Goal: Task Accomplishment & Management: Complete application form

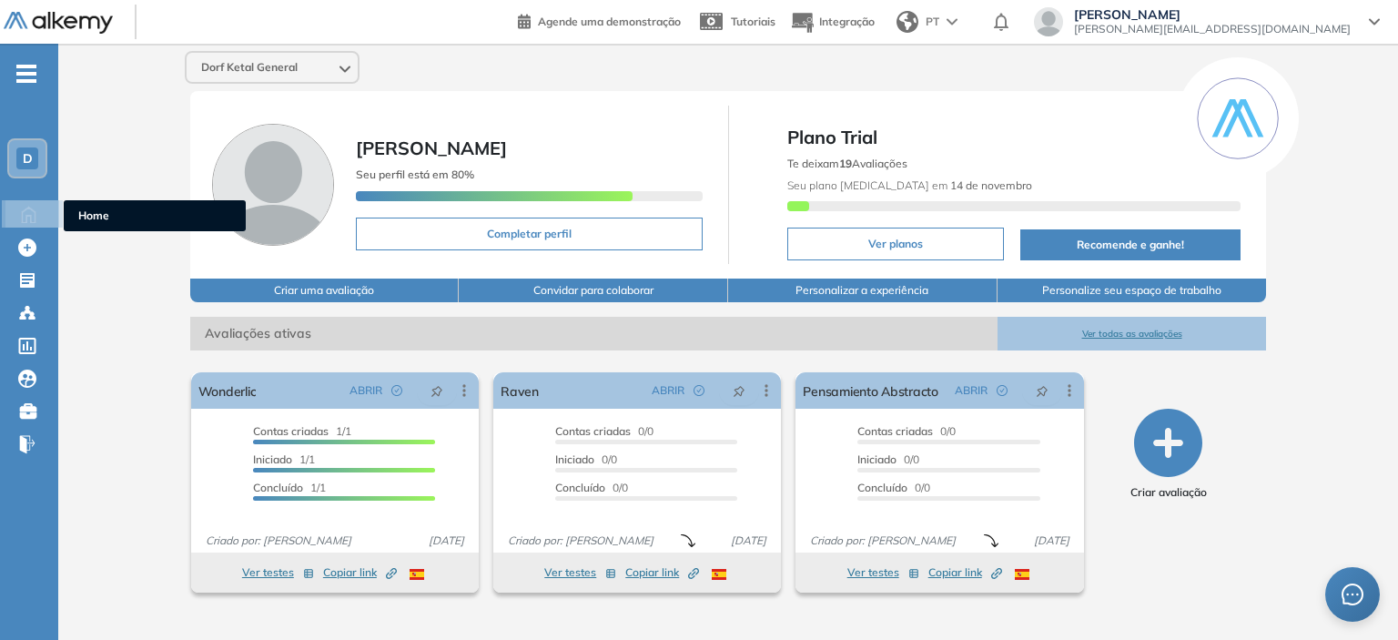
click at [43, 220] on icon at bounding box center [29, 213] width 32 height 22
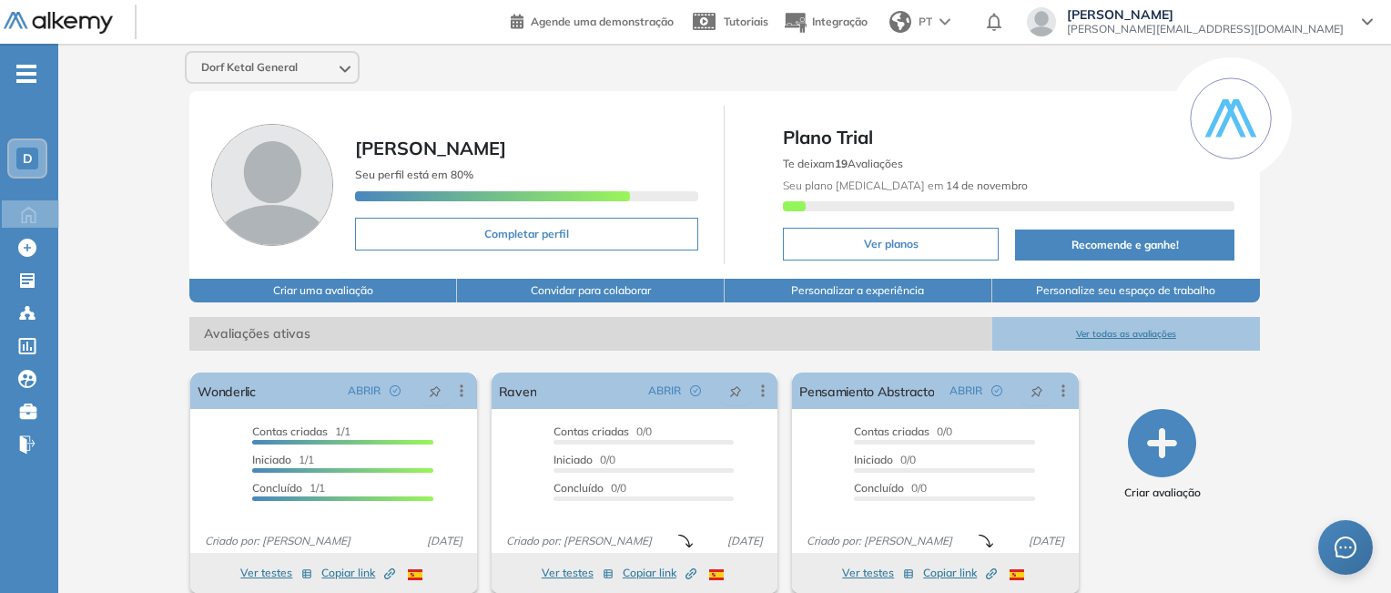
click at [1308, 174] on div "[PERSON_NAME] Ketal General [PERSON_NAME] Seu perfil está em 80% Completar perf…" at bounding box center [724, 329] width 1333 height 571
click at [1282, 401] on div "[PERSON_NAME] Ketal General [PERSON_NAME] Seu perfil está em 80% Completar perf…" at bounding box center [724, 329] width 1333 height 571
click at [127, 263] on div "[PERSON_NAME] Ketal General [PERSON_NAME] Seu perfil está em 80% Completar perf…" at bounding box center [724, 329] width 1333 height 571
click at [36, 243] on div at bounding box center [29, 246] width 22 height 22
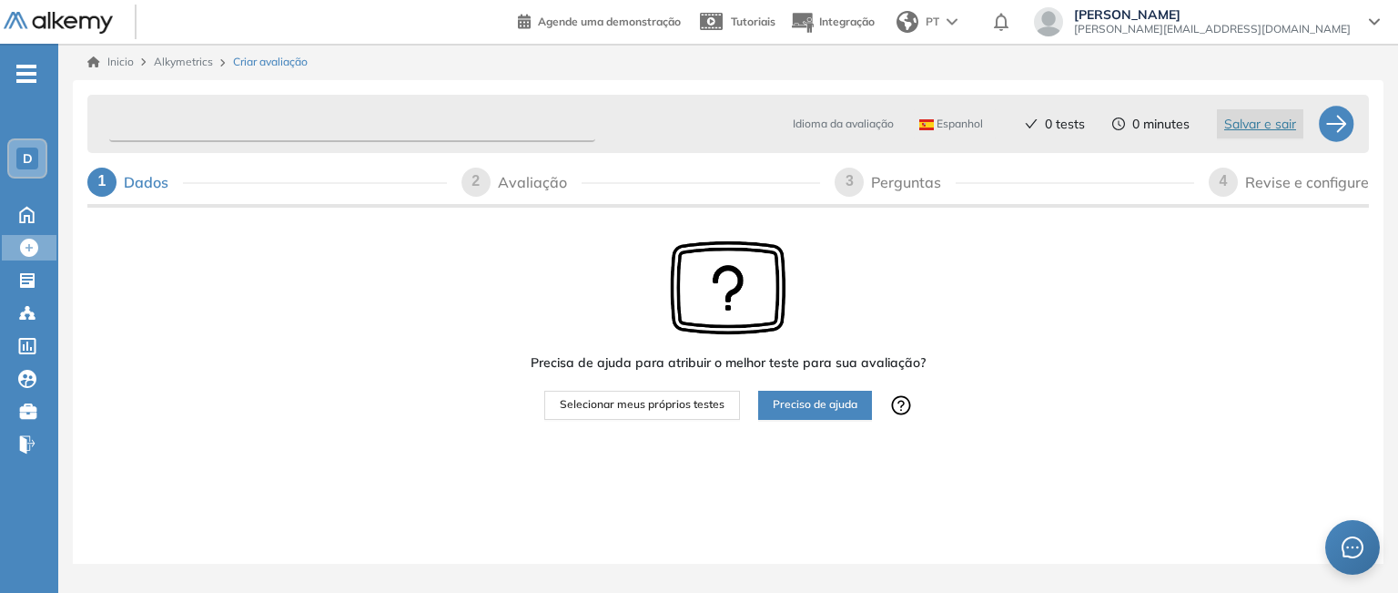
click at [310, 115] on input "text" at bounding box center [352, 125] width 486 height 36
type input "*"
click at [285, 126] on input "**********" at bounding box center [352, 125] width 486 height 36
type input "**********"
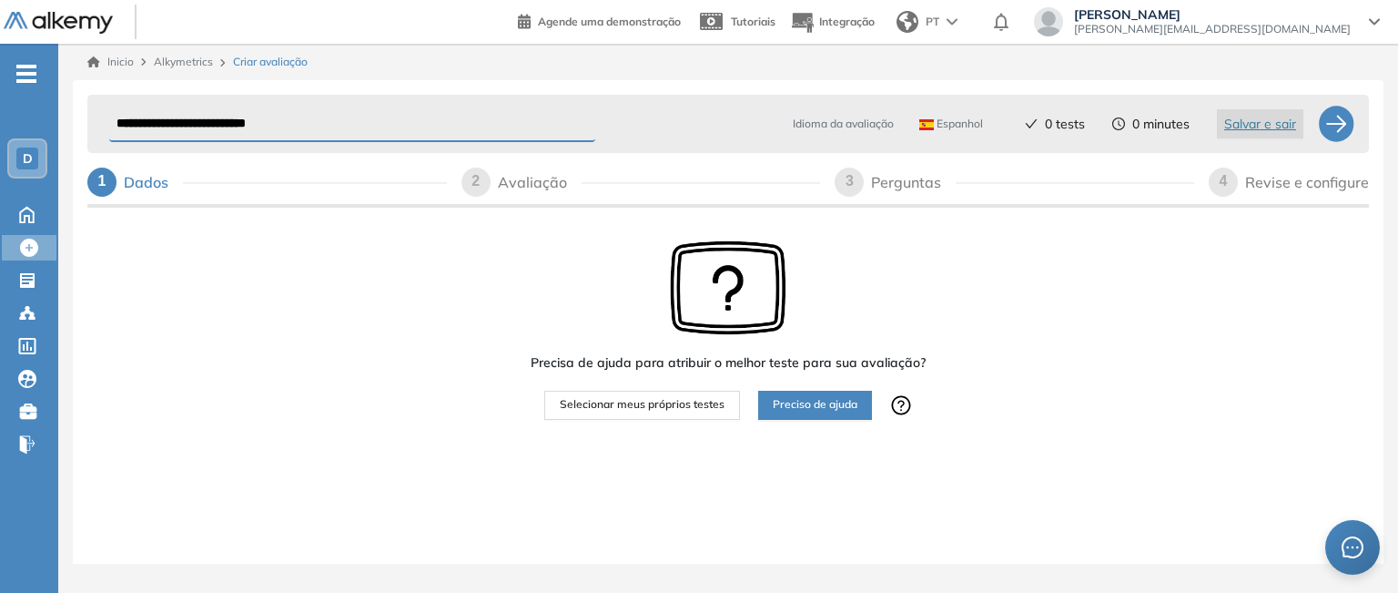
click at [958, 330] on div "Precisa de ajuda para atribuir o melhor teste para sua avaliação? Selecionar me…" at bounding box center [728, 386] width 1282 height 351
click at [713, 397] on span "Selecionar meus próprios testes" at bounding box center [642, 404] width 165 height 17
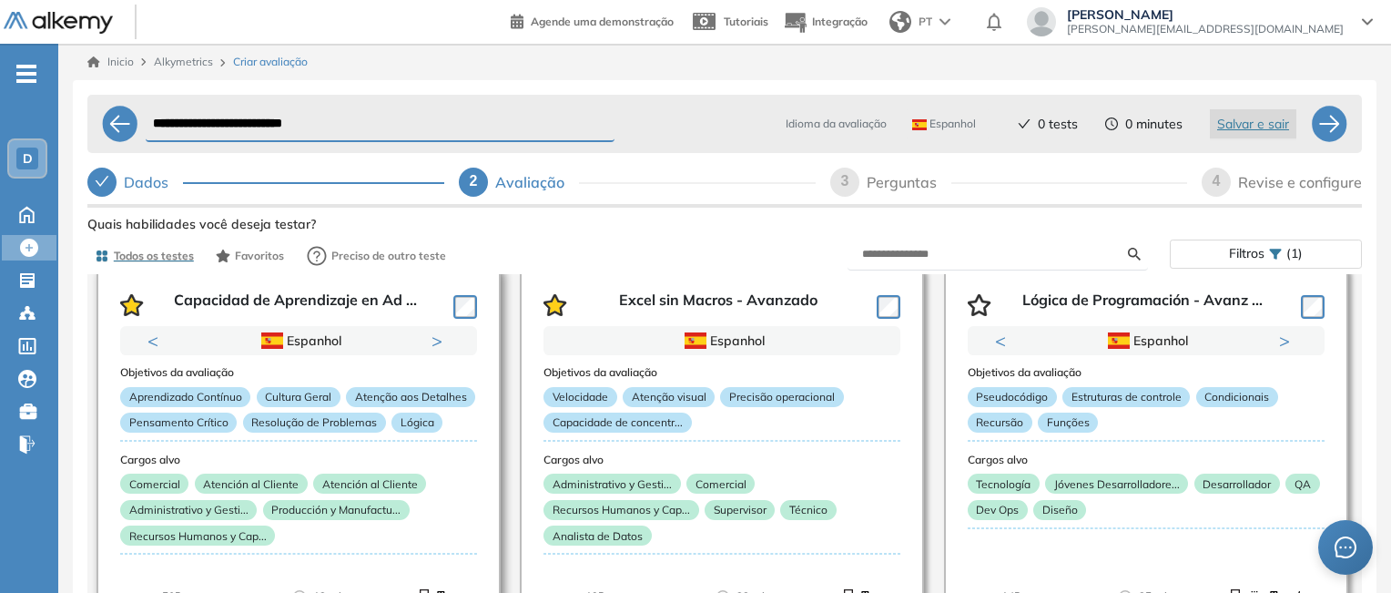
scroll to position [91, 0]
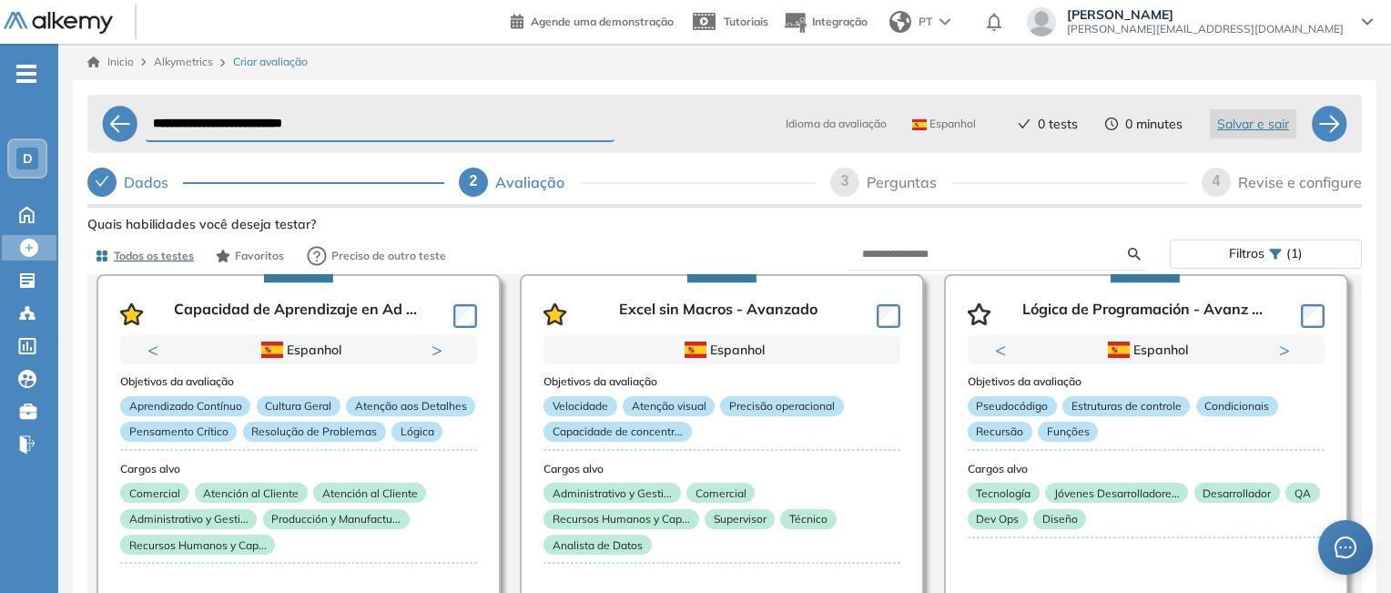
click at [712, 240] on div "Todos os testes Favoritos Preciso de outro teste" at bounding box center [405, 256] width 637 height 36
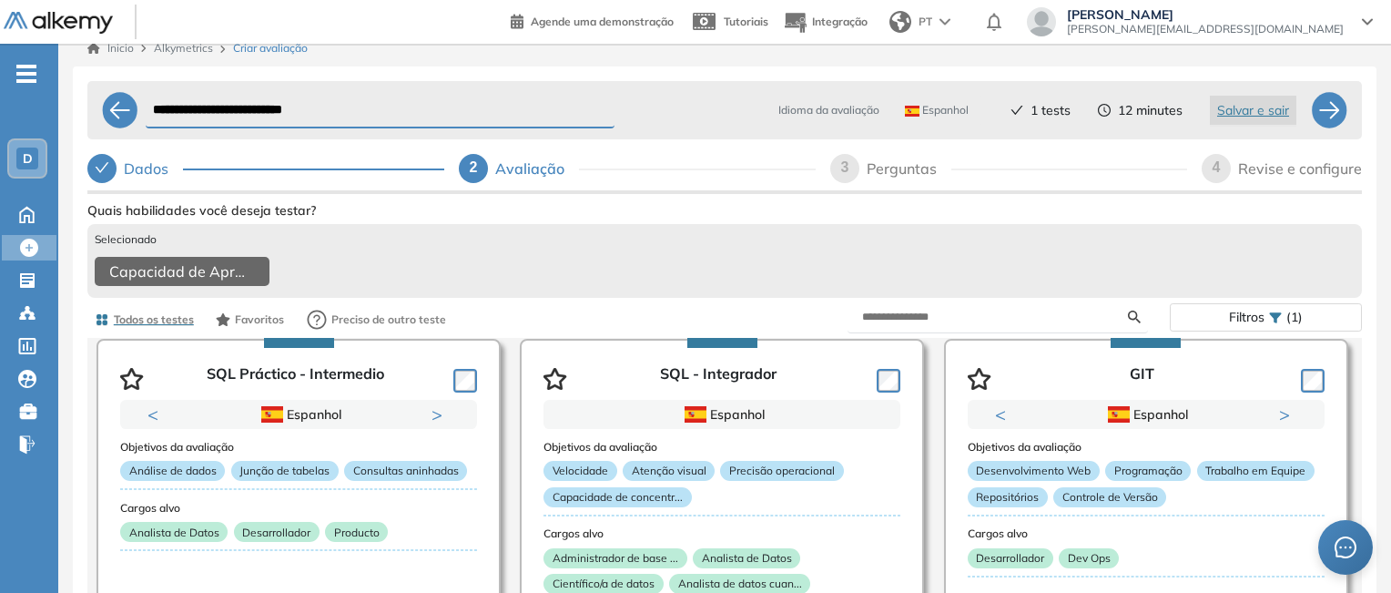
scroll to position [0, 0]
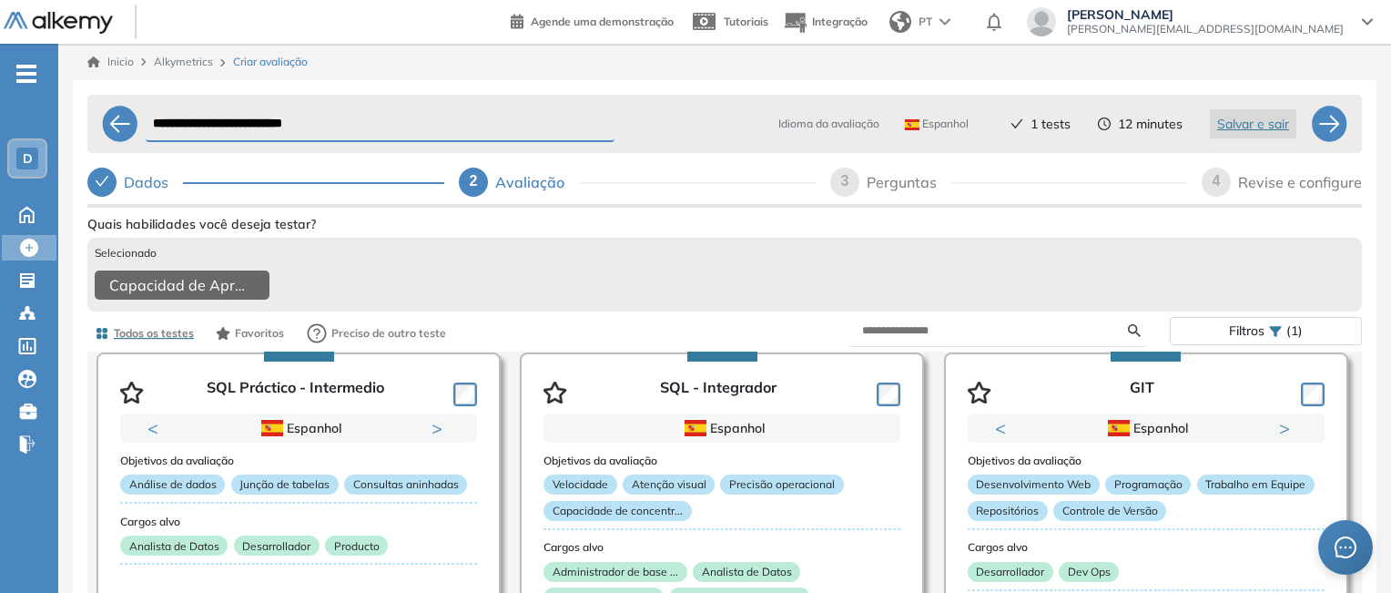
click at [1250, 341] on span "Filtros" at bounding box center [1247, 331] width 36 height 26
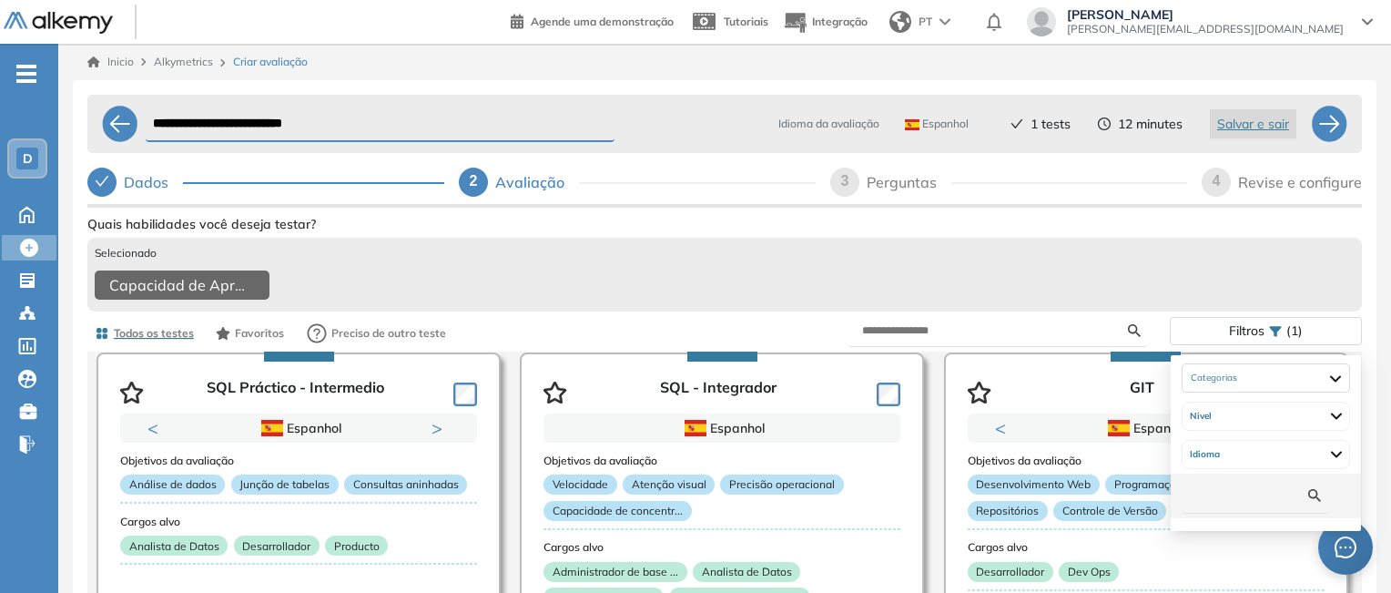
click at [1237, 503] on input "text" at bounding box center [1252, 495] width 112 height 20
type input "*"
type input "**"
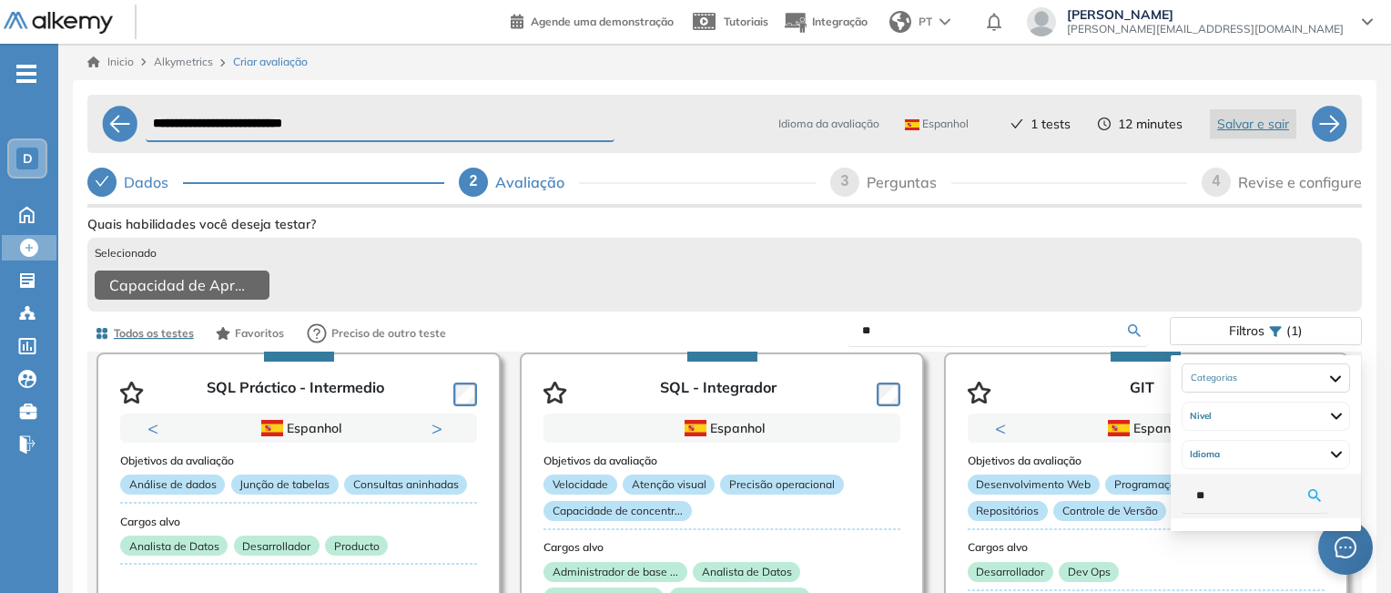
type input "***"
type input "****"
type input "*****"
type input "******"
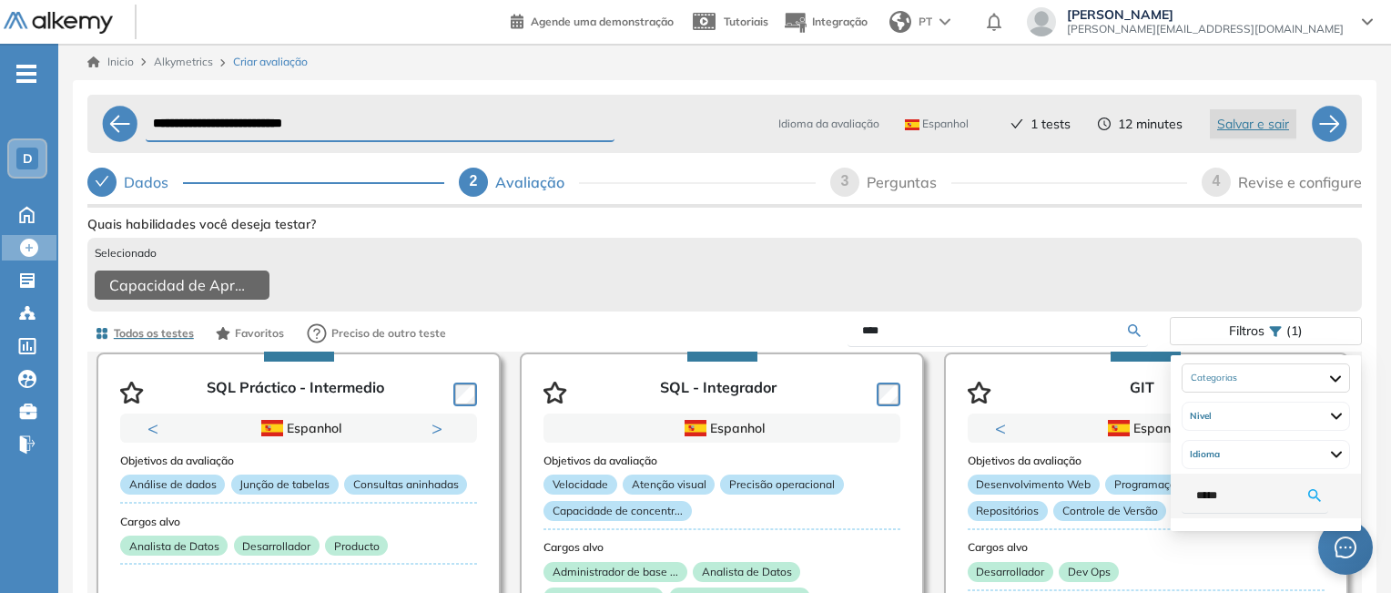
type input "******"
type input "*******"
type input "********"
type input "*********"
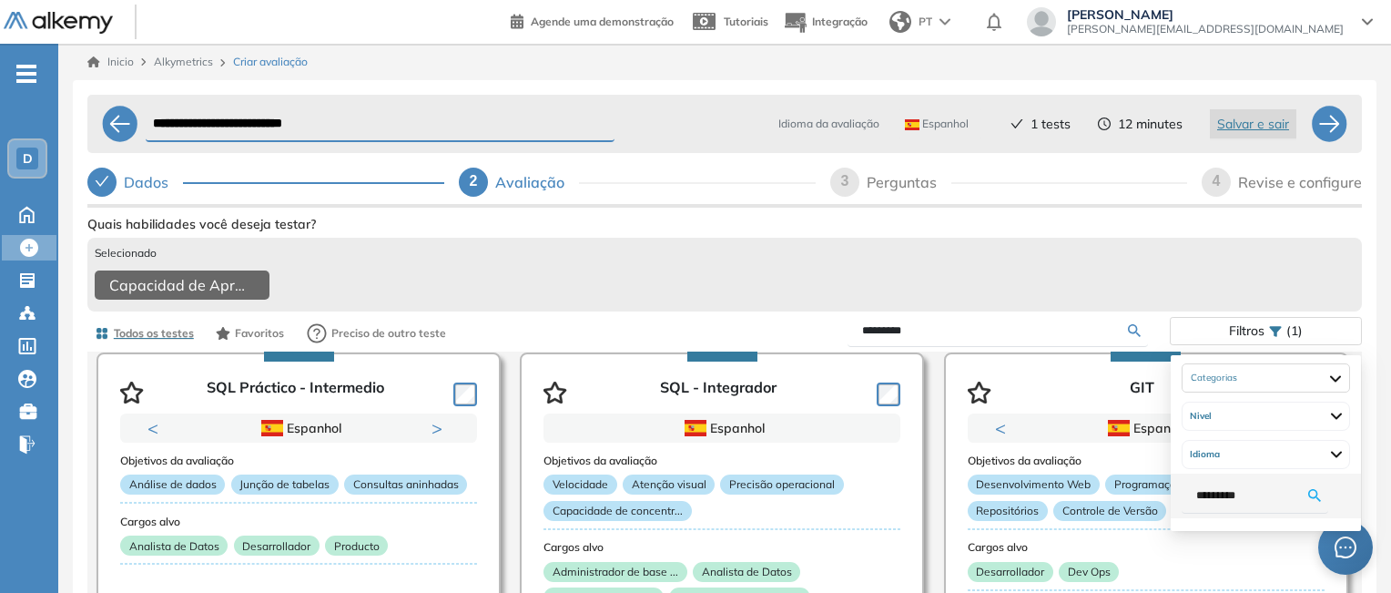
type input "**********"
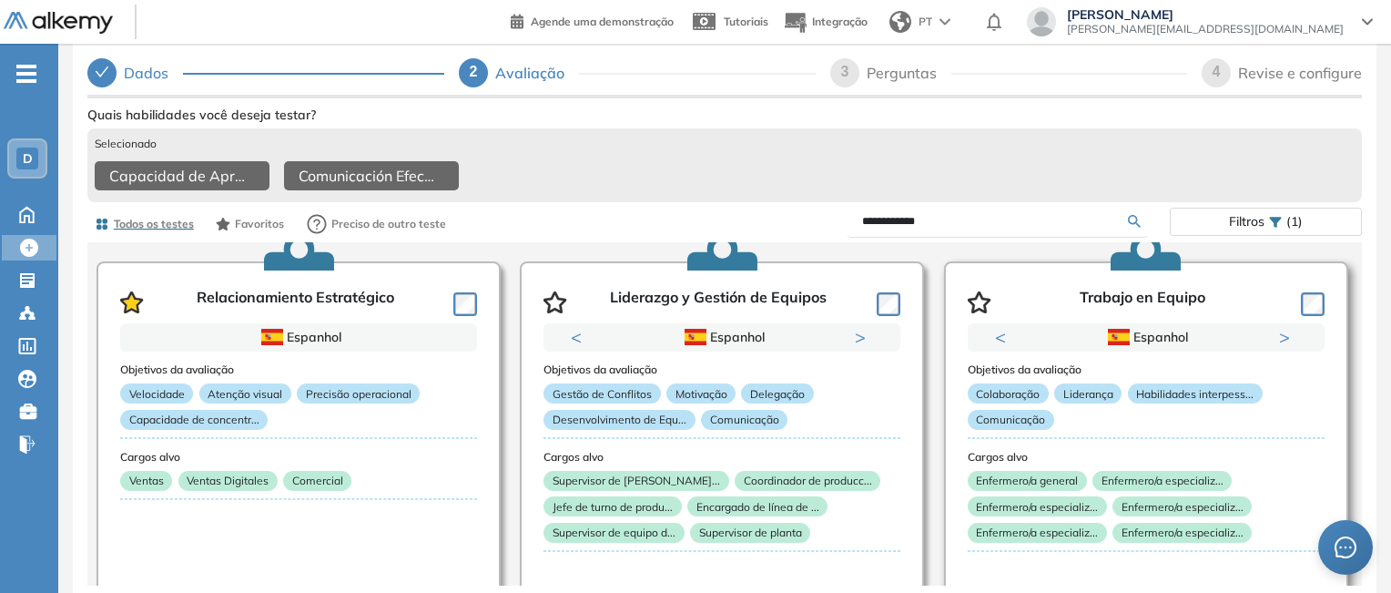
scroll to position [455, 0]
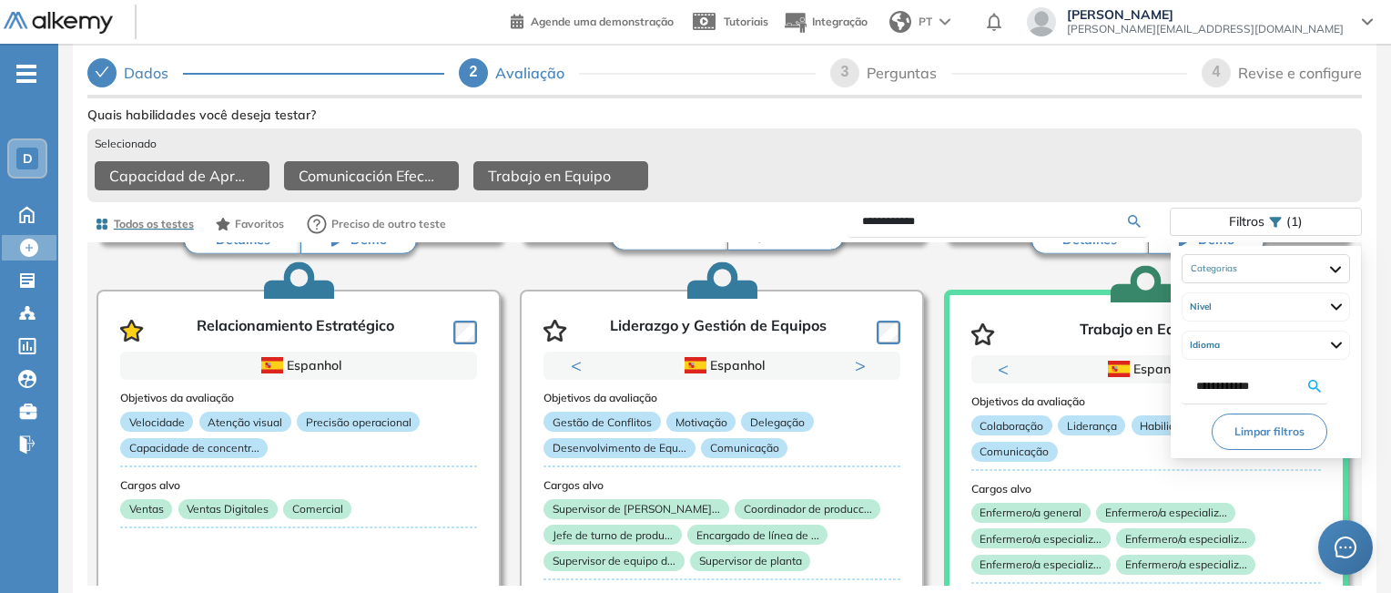
click at [1295, 215] on span "(1)" at bounding box center [1294, 221] width 16 height 26
click at [1270, 376] on input "**********" at bounding box center [1252, 386] width 112 height 20
type input "*"
type input "**"
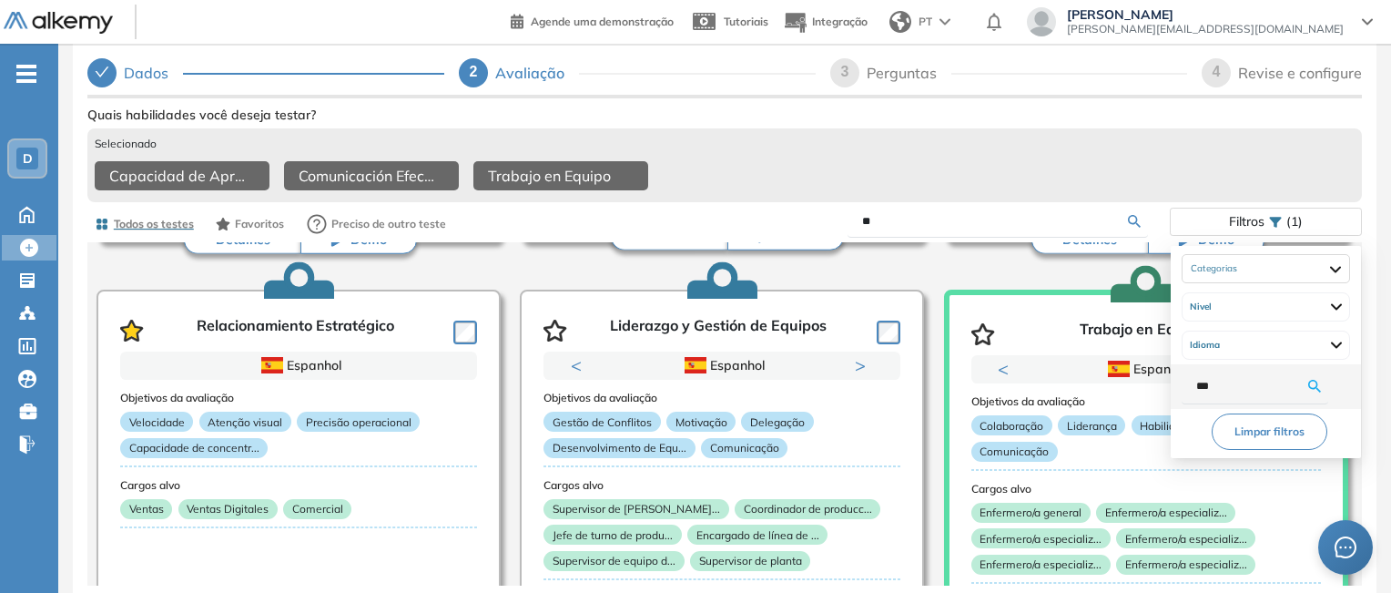
type input "****"
click at [1321, 380] on icon at bounding box center [1314, 386] width 13 height 13
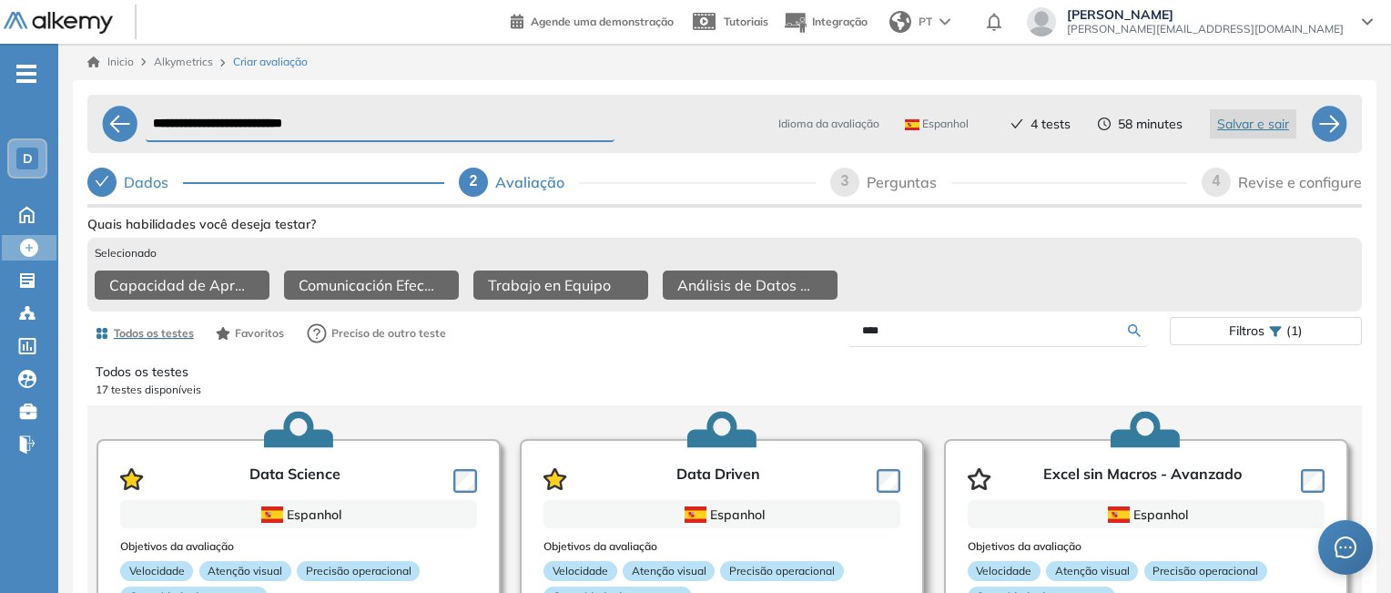
scroll to position [0, 0]
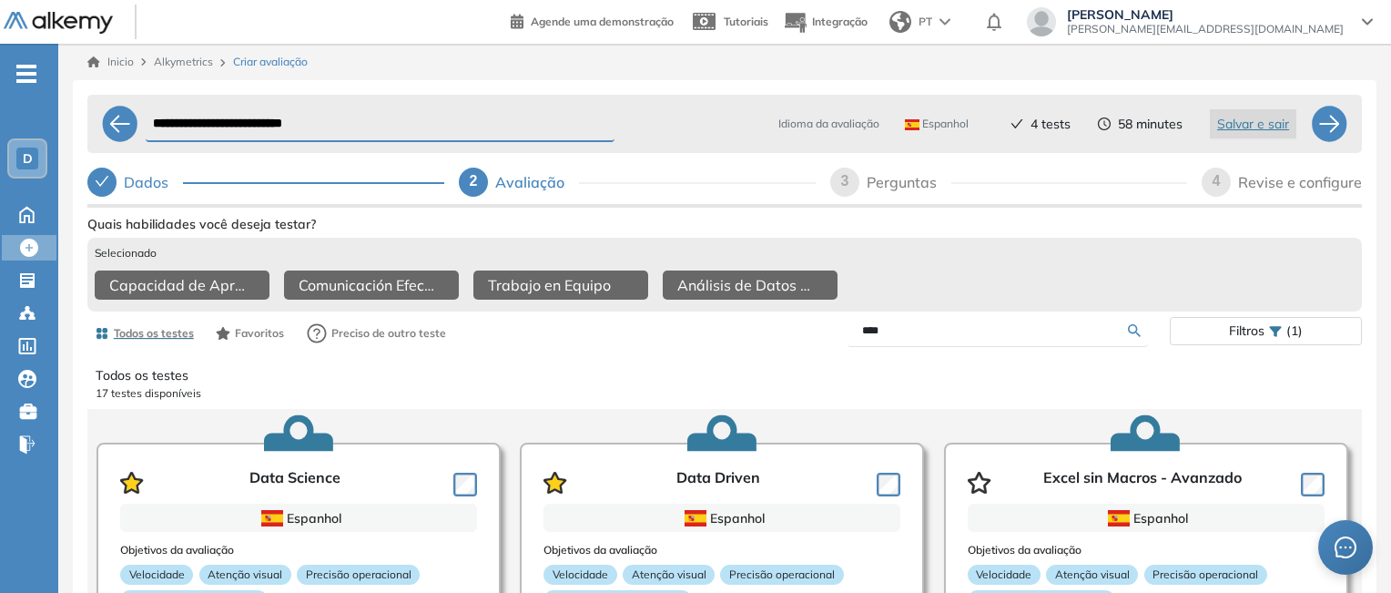
click at [869, 265] on div "Selecionado Capacidad de Aprendizaje en Adultos Comunicación Efectiva Trabajo e…" at bounding box center [724, 275] width 1275 height 74
click at [1285, 344] on div "Filtros (1)" at bounding box center [1266, 331] width 190 height 26
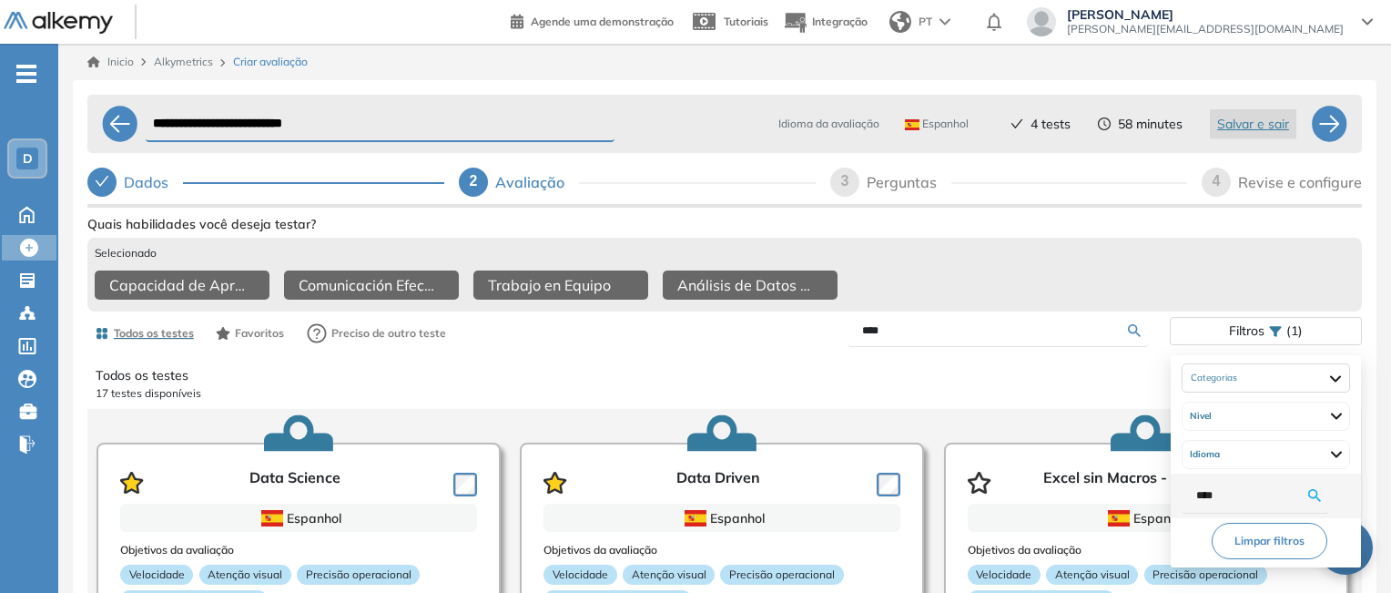
click at [1278, 503] on input "****" at bounding box center [1252, 495] width 112 height 20
click at [1273, 499] on input "****" at bounding box center [1252, 495] width 112 height 20
type input "**"
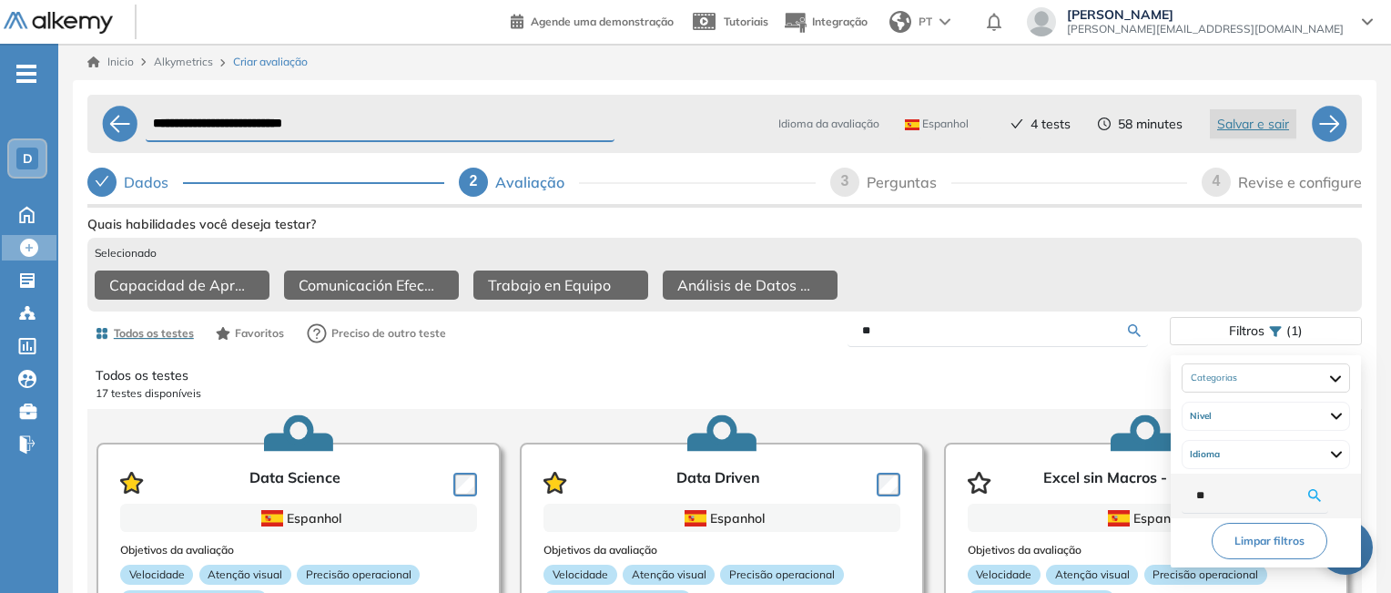
type input "***"
type input "****"
type input "*****"
type input "******"
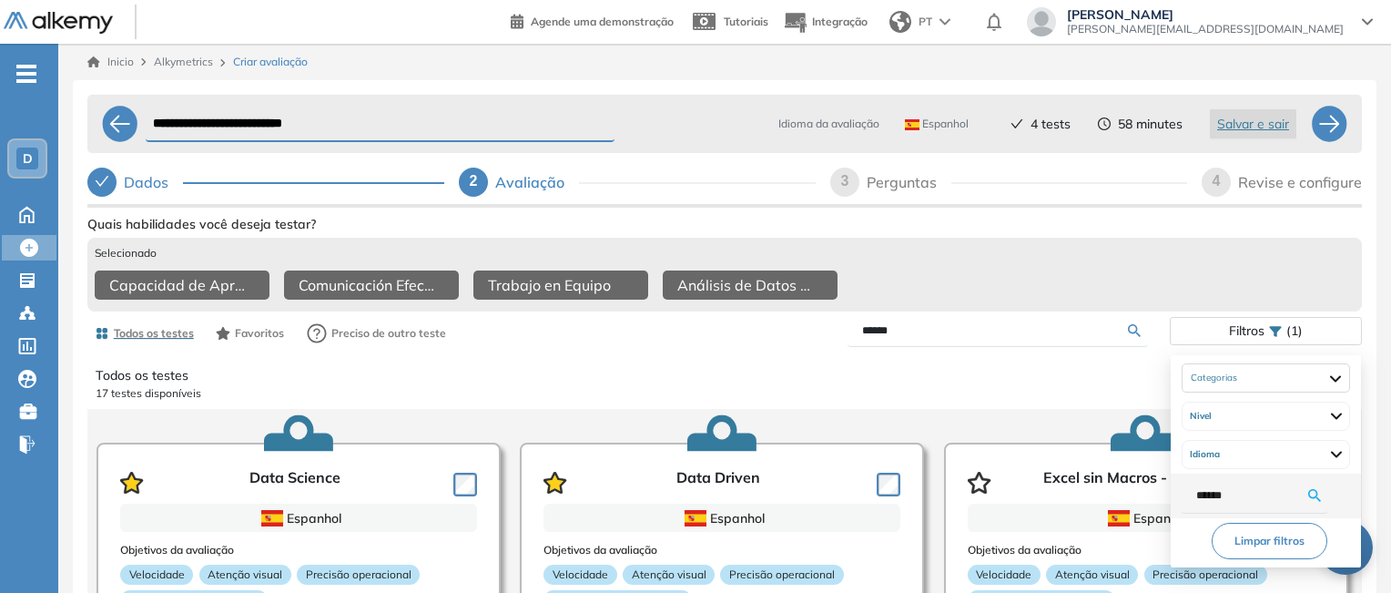
type input "*******"
type input "********"
type input "*********"
type input "**********"
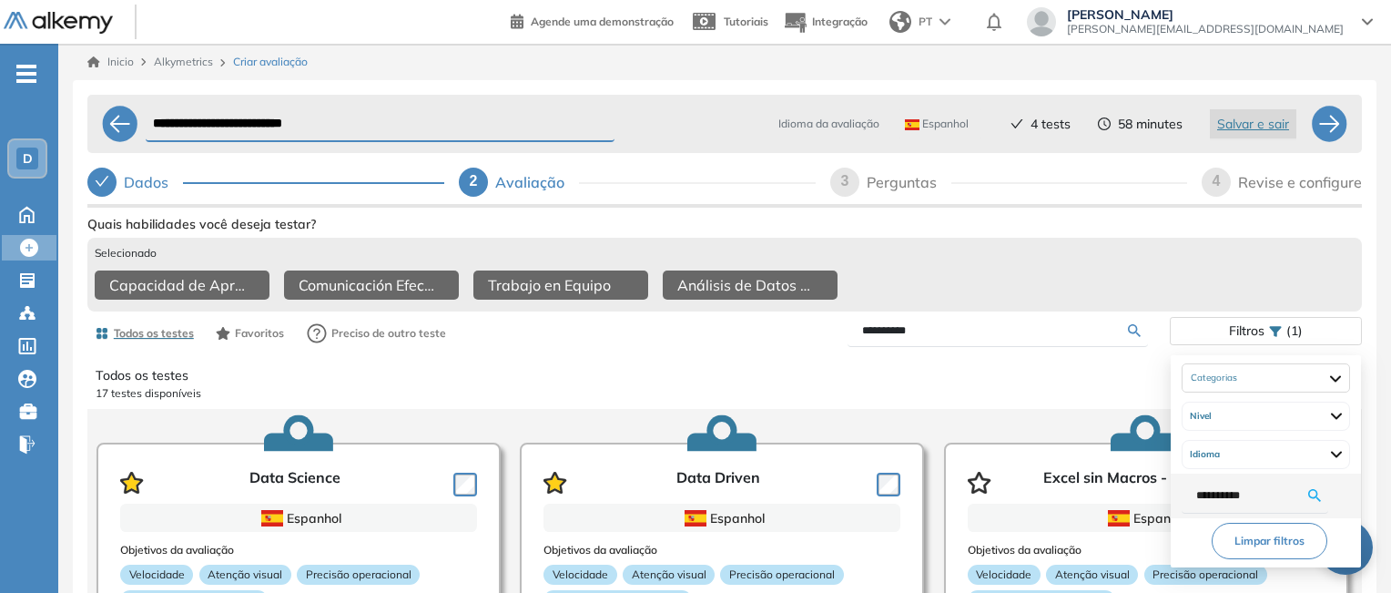
type input "**********"
click at [1321, 492] on icon at bounding box center [1314, 495] width 13 height 13
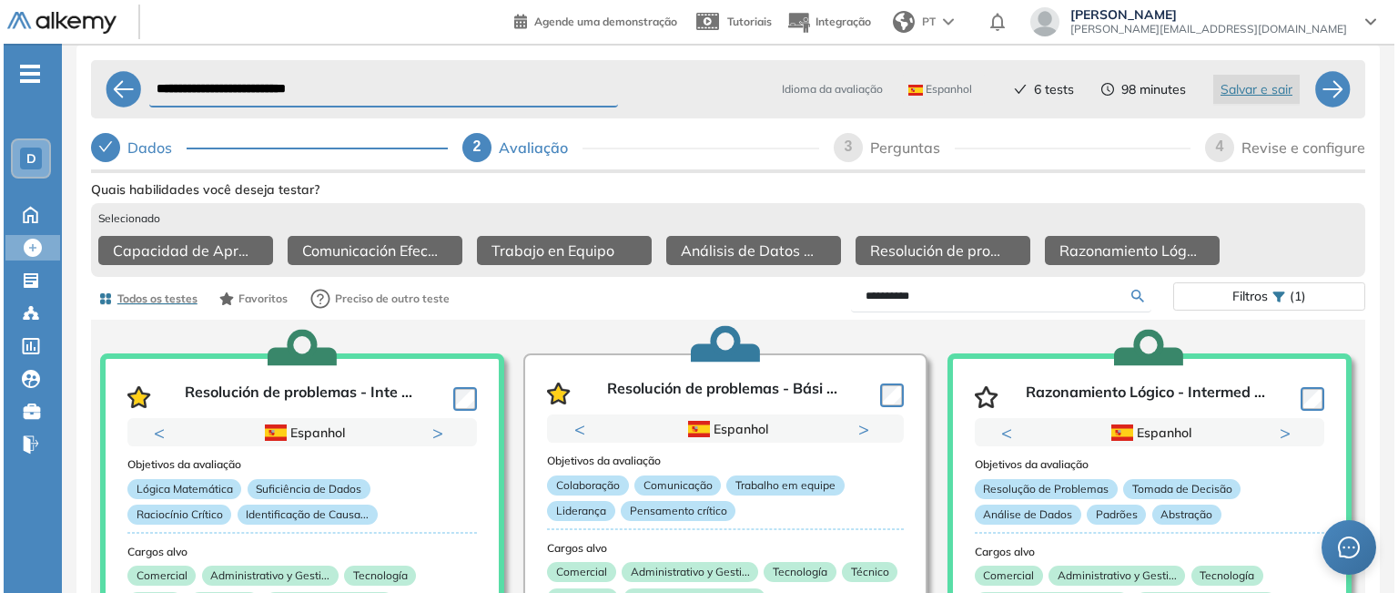
scroll to position [33, 0]
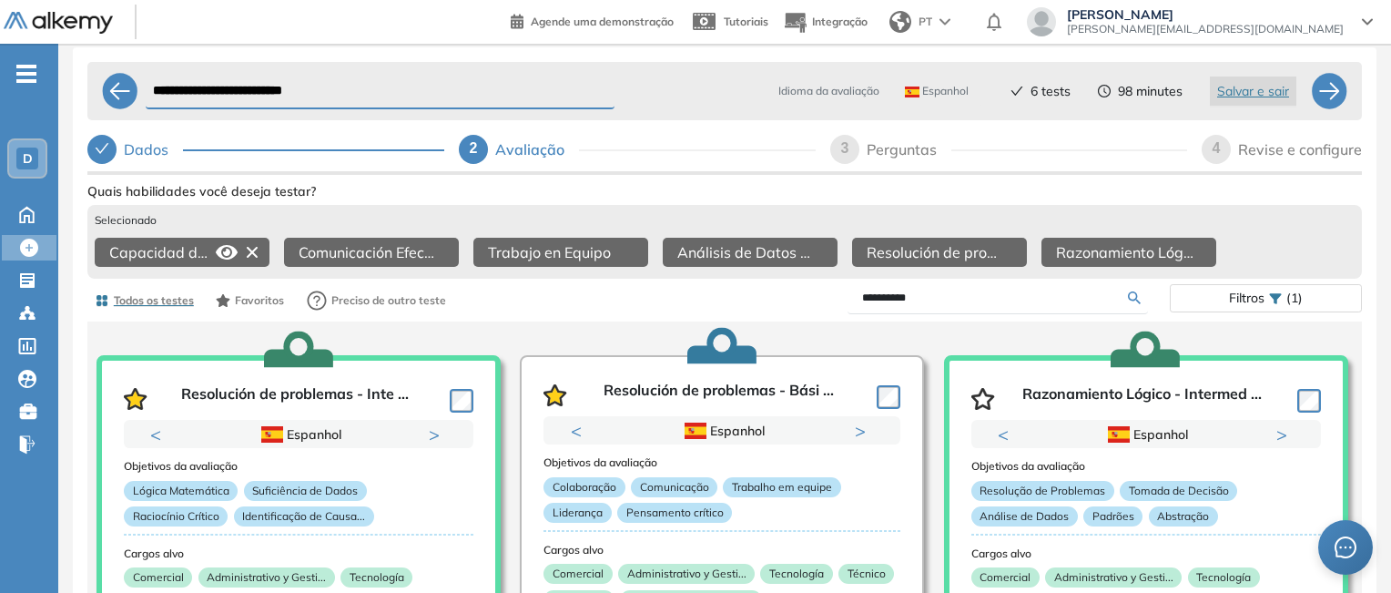
click at [225, 251] on icon at bounding box center [227, 252] width 22 height 15
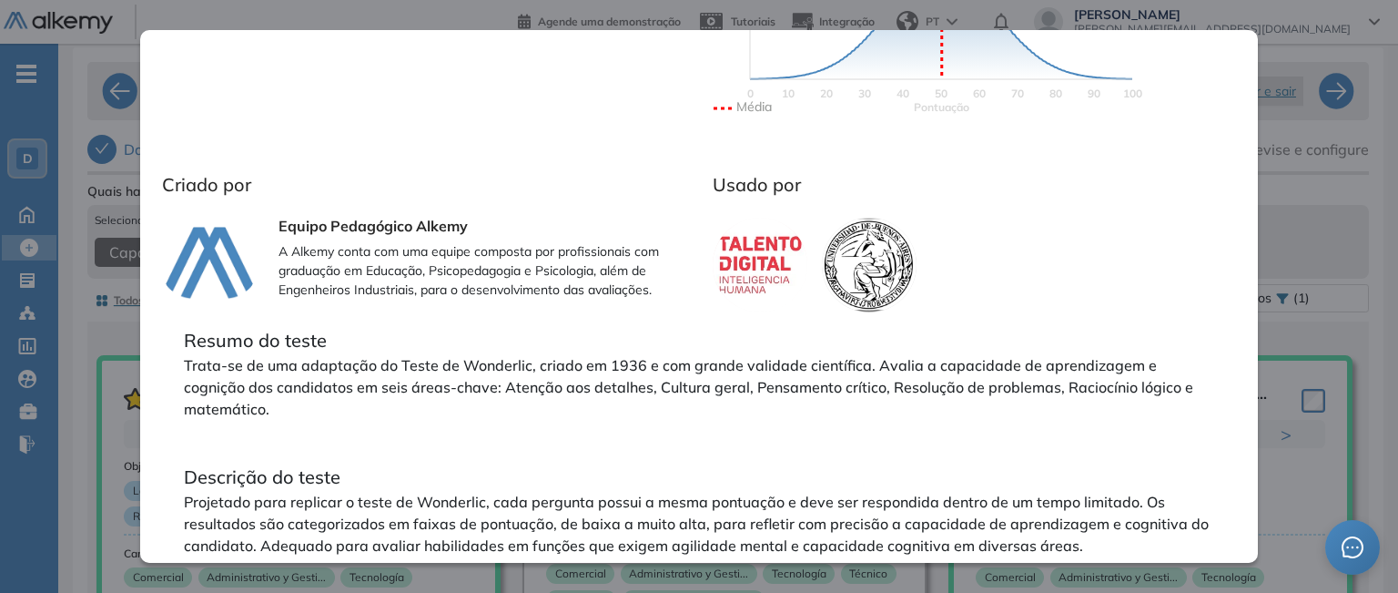
scroll to position [516, 0]
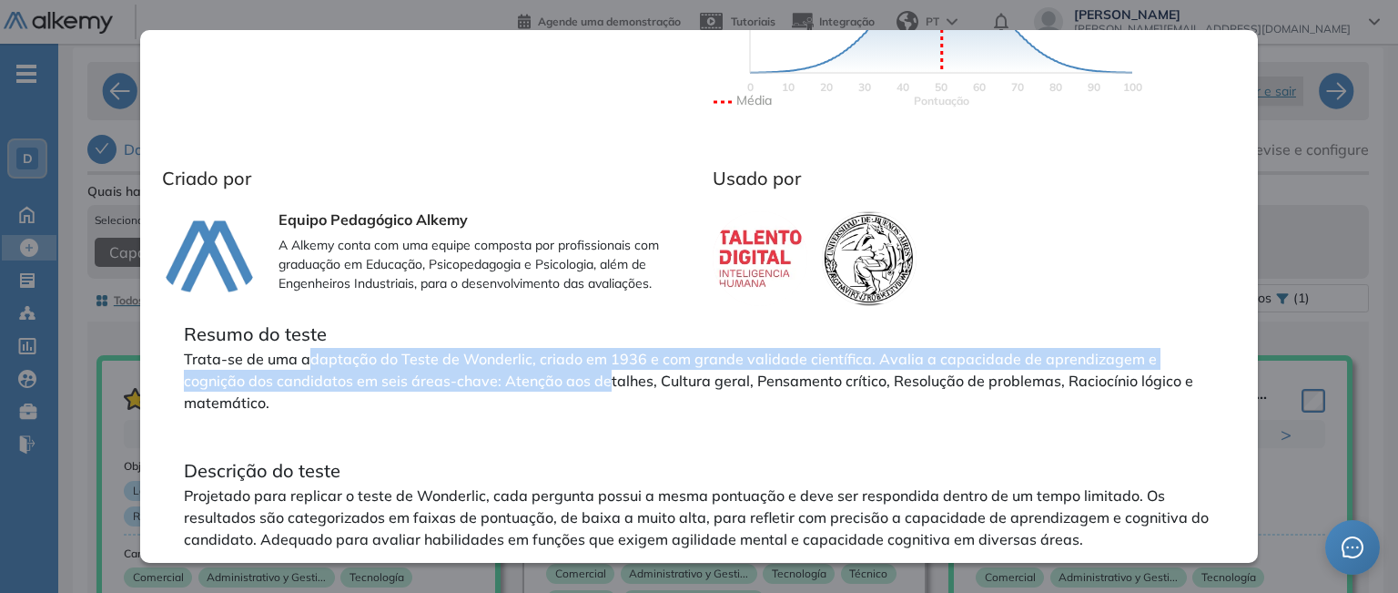
drag, startPoint x: 310, startPoint y: 356, endPoint x: 608, endPoint y: 371, distance: 299.0
click at [608, 371] on p "Trata-se de uma adaptação do Teste de Wonderlic, criado em 1936 e com grande va…" at bounding box center [699, 381] width 1031 height 66
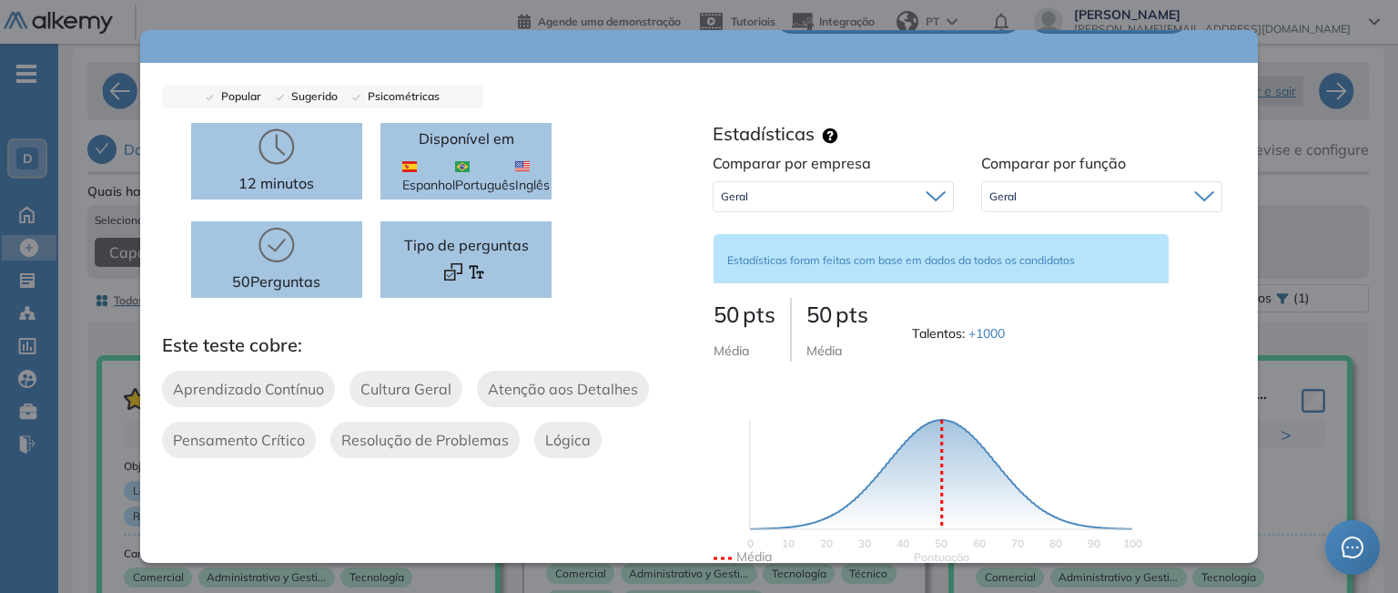
scroll to position [0, 0]
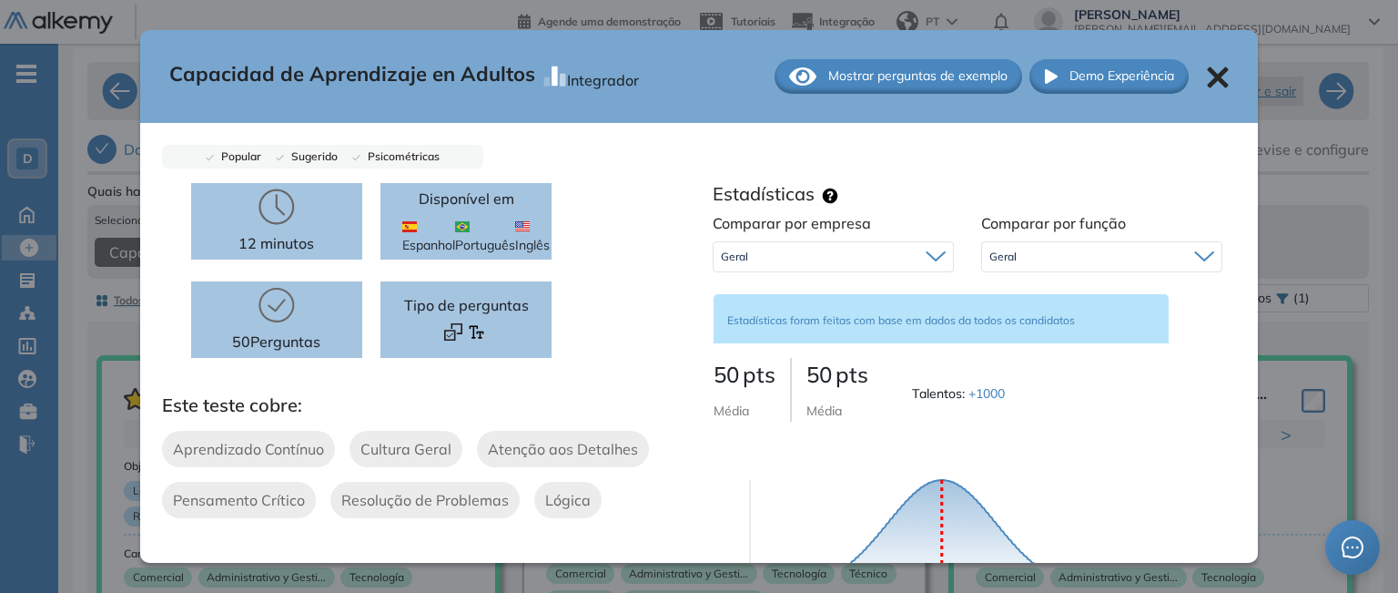
click at [916, 73] on span "Mostrar perguntas de exemplo" at bounding box center [917, 75] width 179 height 19
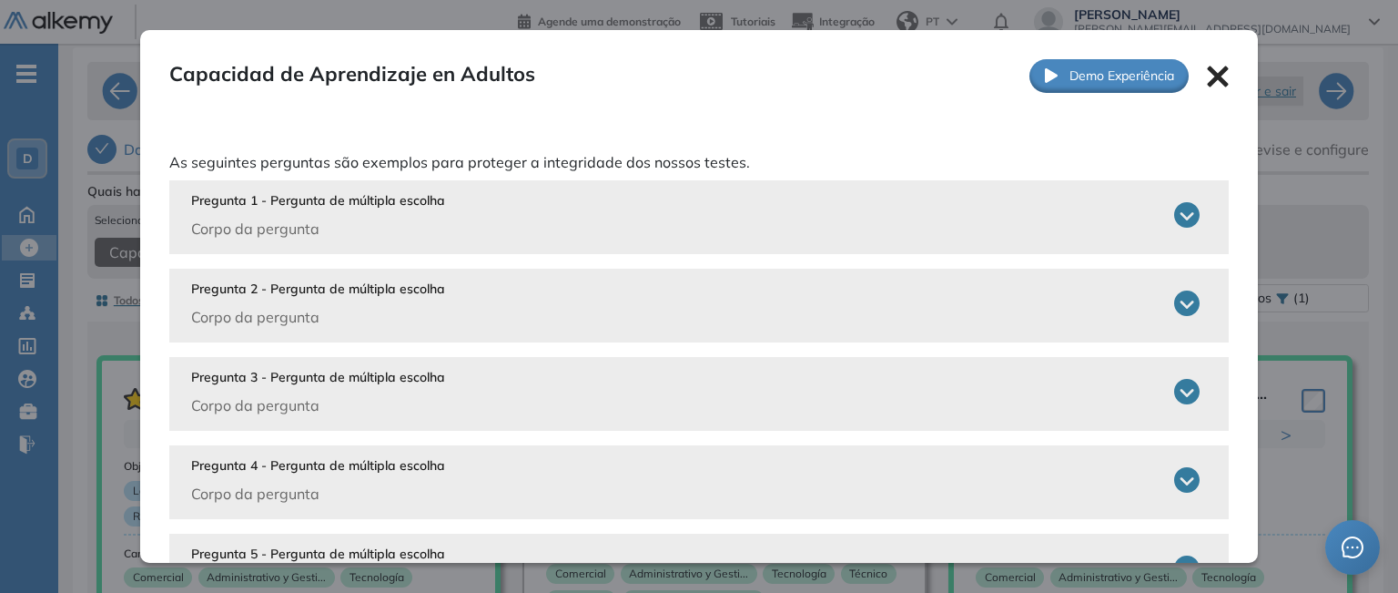
click at [1176, 210] on icon at bounding box center [1186, 214] width 25 height 25
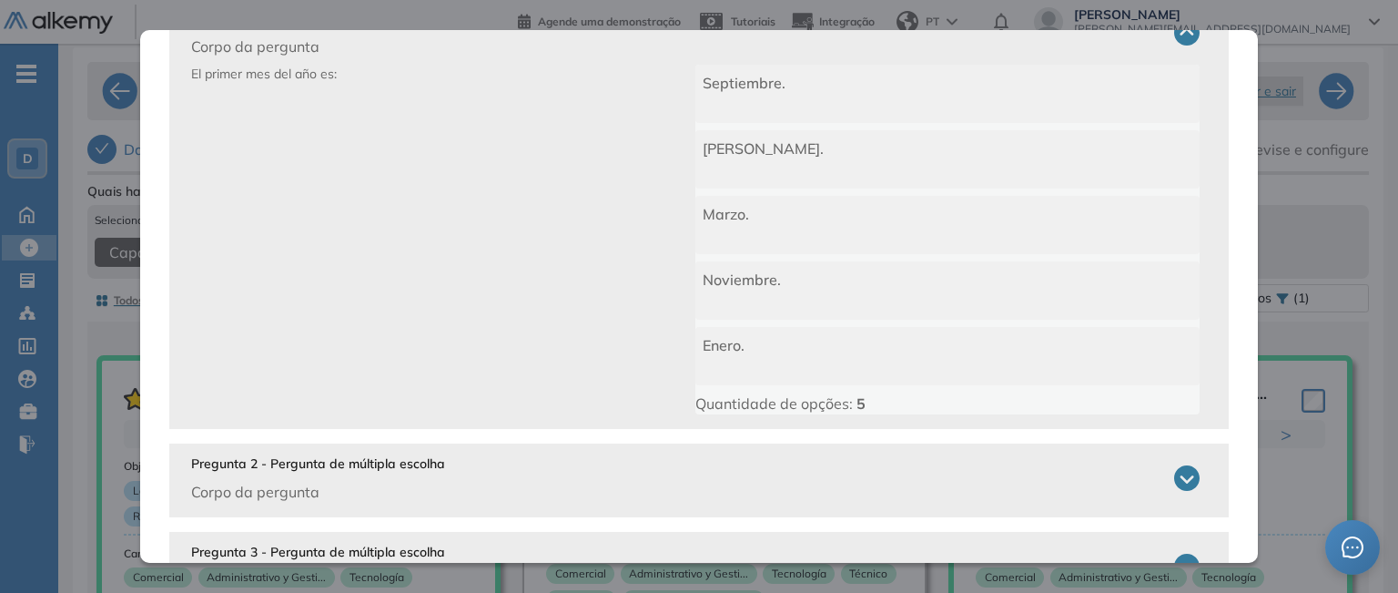
scroll to position [364, 0]
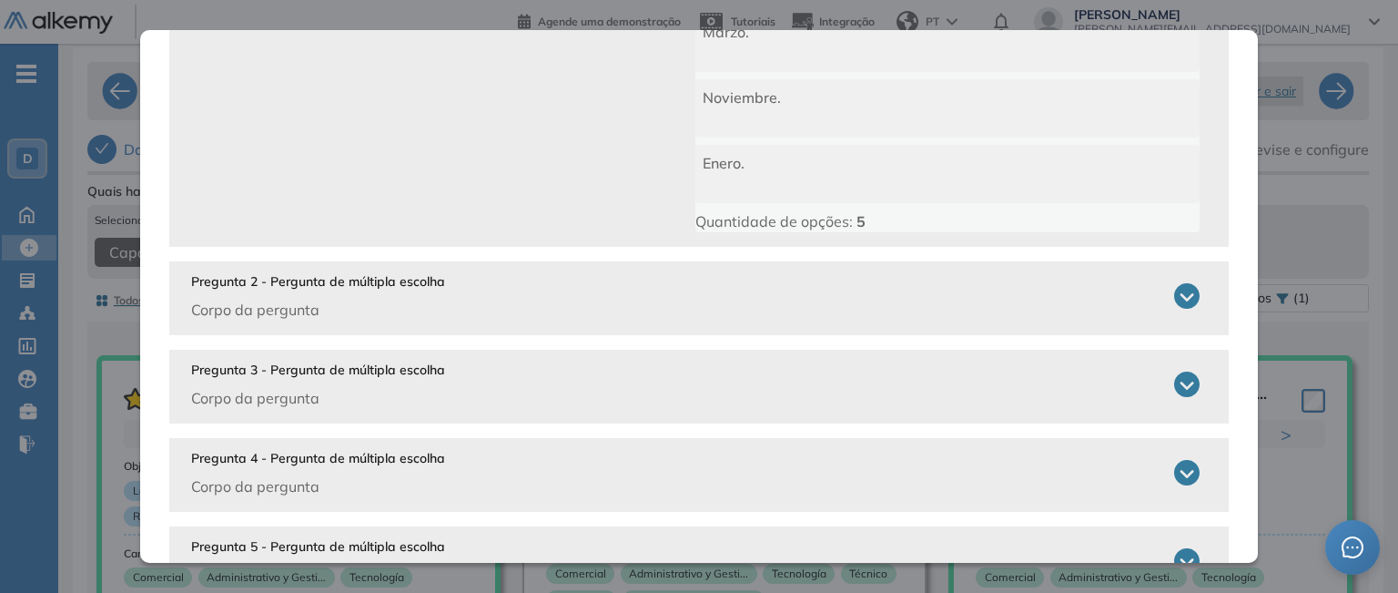
click at [1175, 297] on icon at bounding box center [1186, 295] width 25 height 25
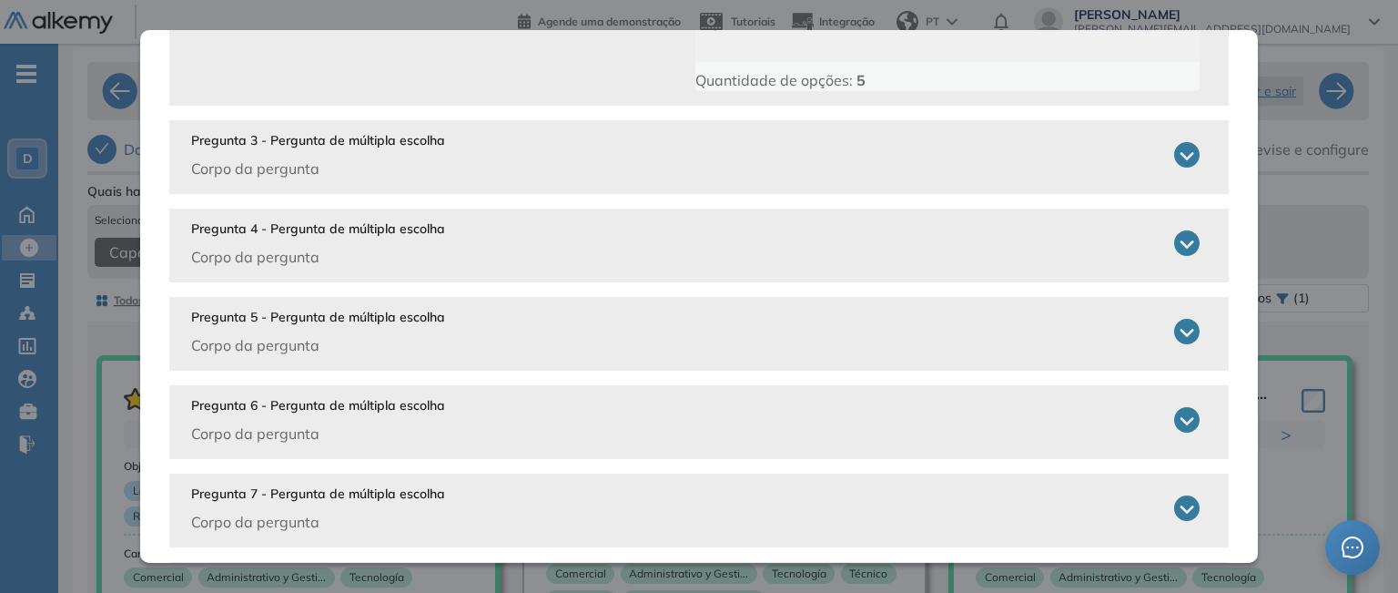
scroll to position [1001, 0]
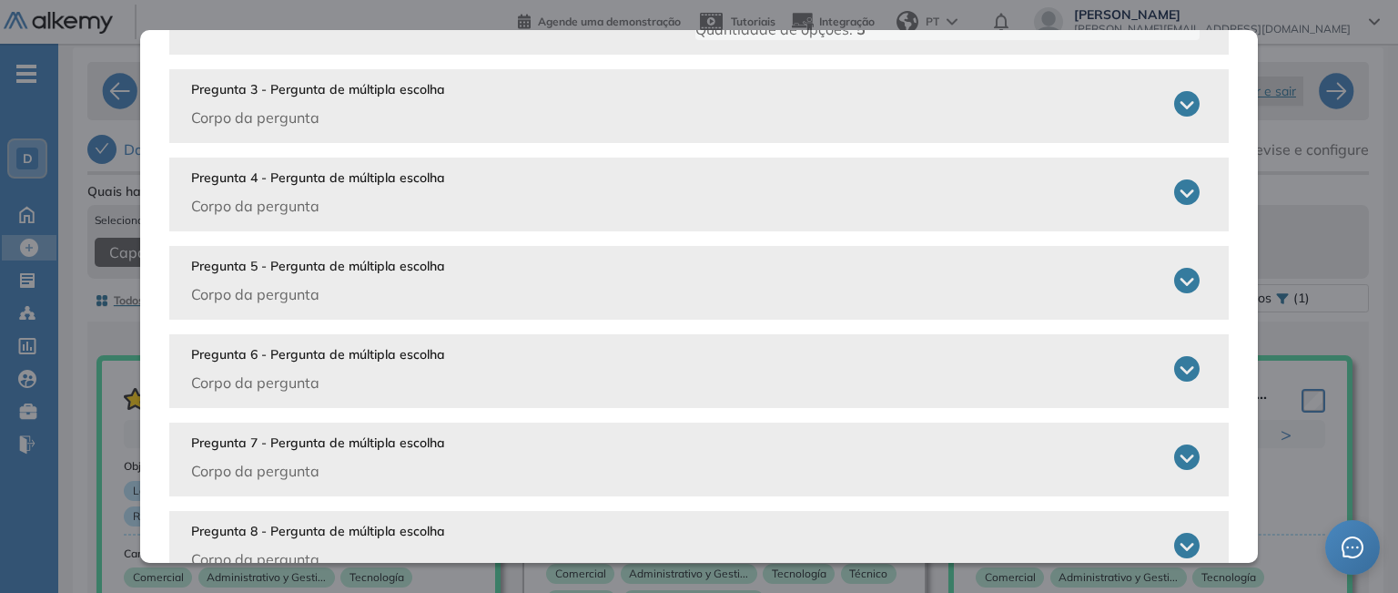
click at [1181, 370] on icon at bounding box center [1186, 368] width 25 height 25
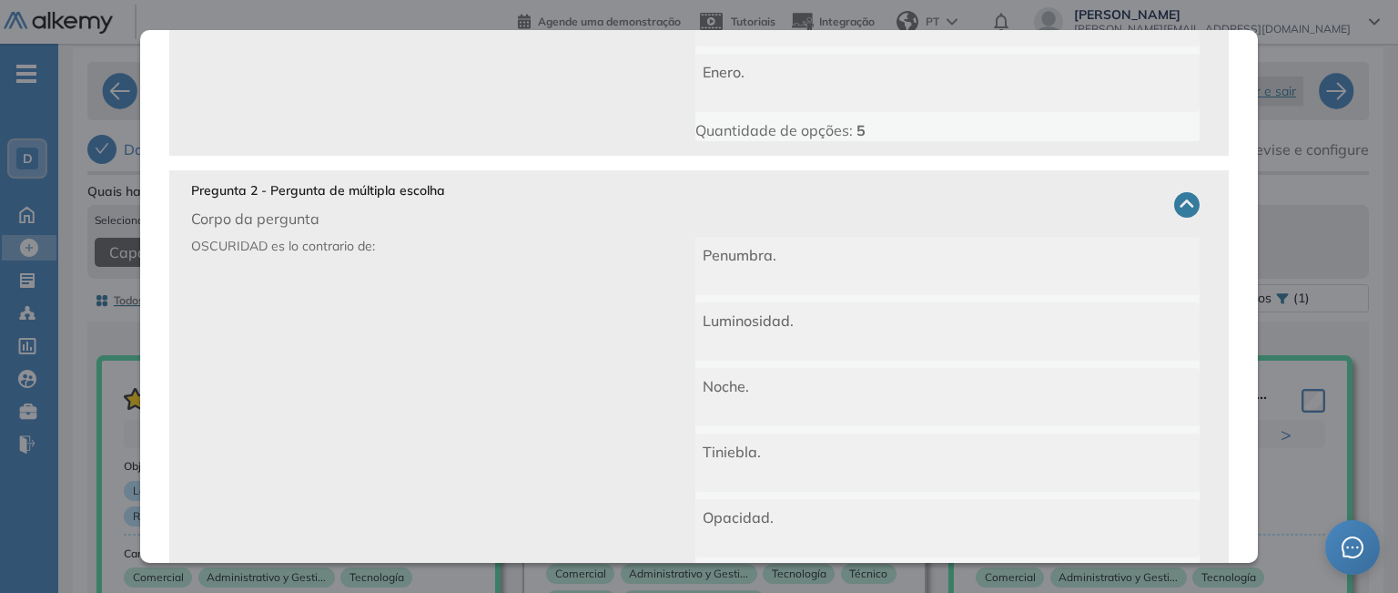
scroll to position [0, 0]
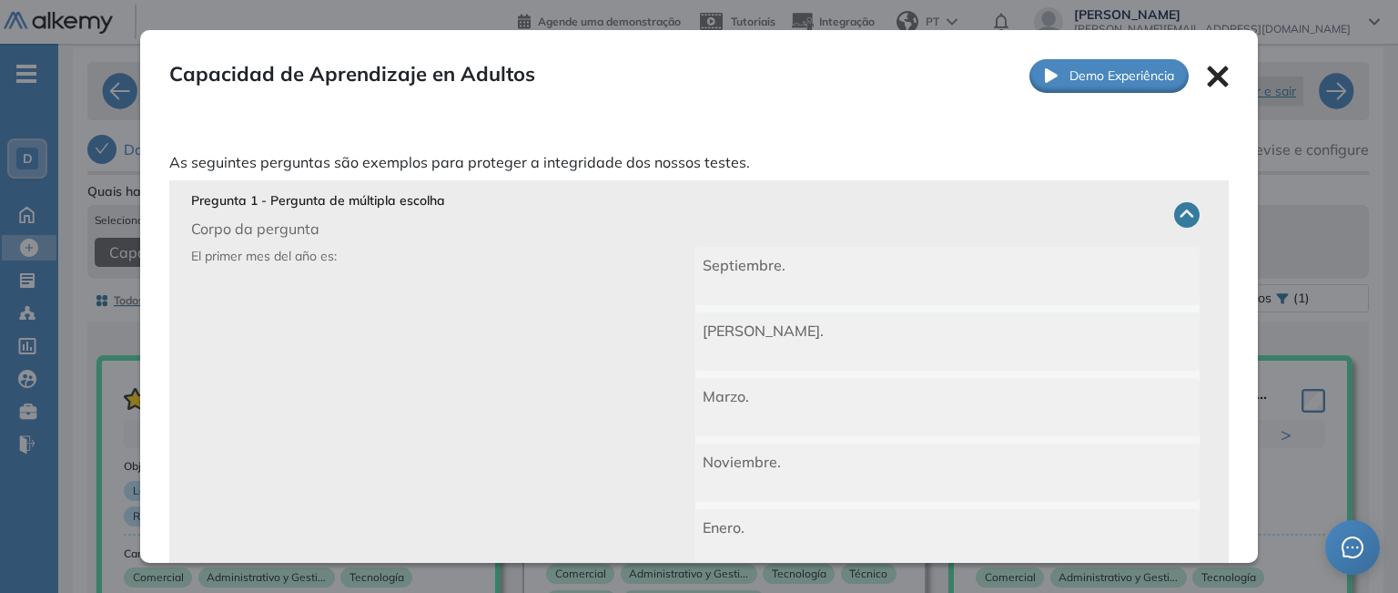
click at [1207, 81] on icon at bounding box center [1218, 77] width 22 height 22
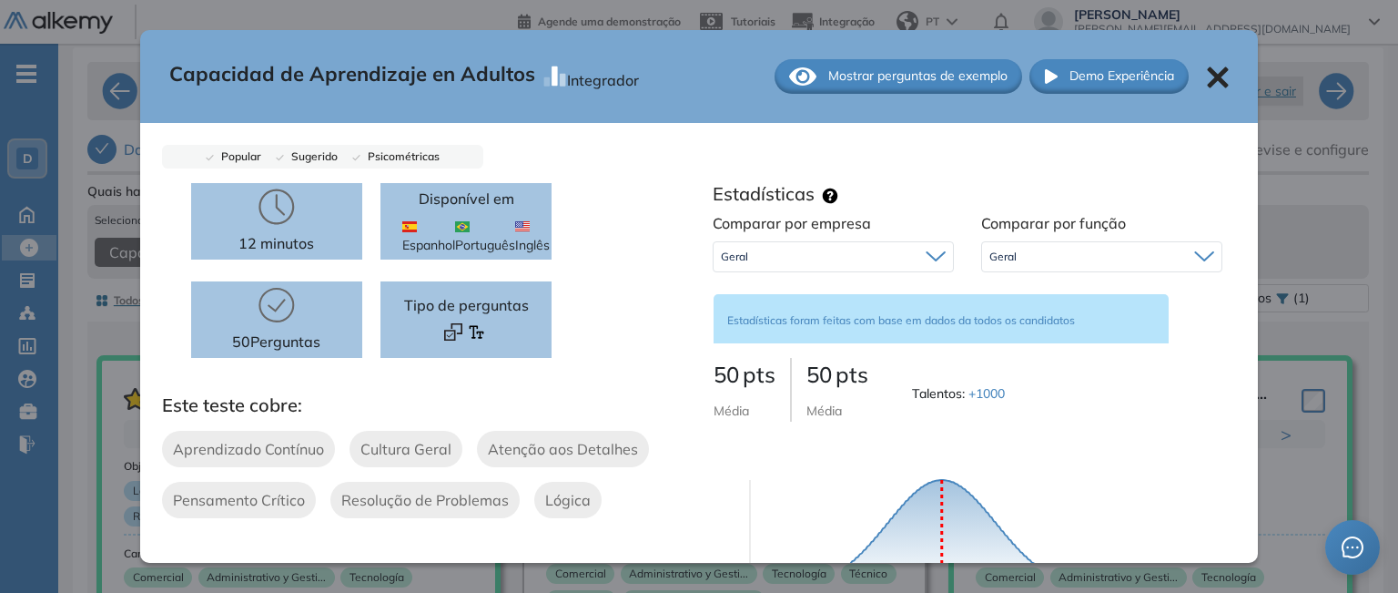
click at [1207, 76] on icon at bounding box center [1218, 77] width 22 height 22
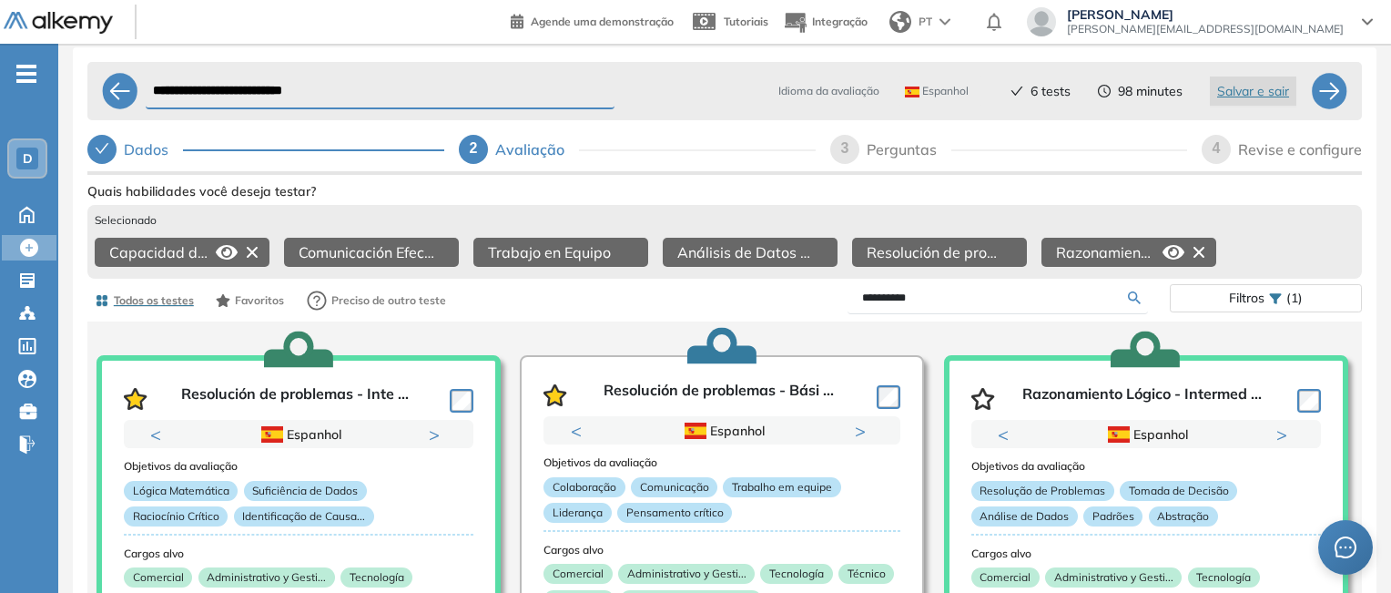
click at [1169, 249] on icon at bounding box center [1174, 252] width 22 height 22
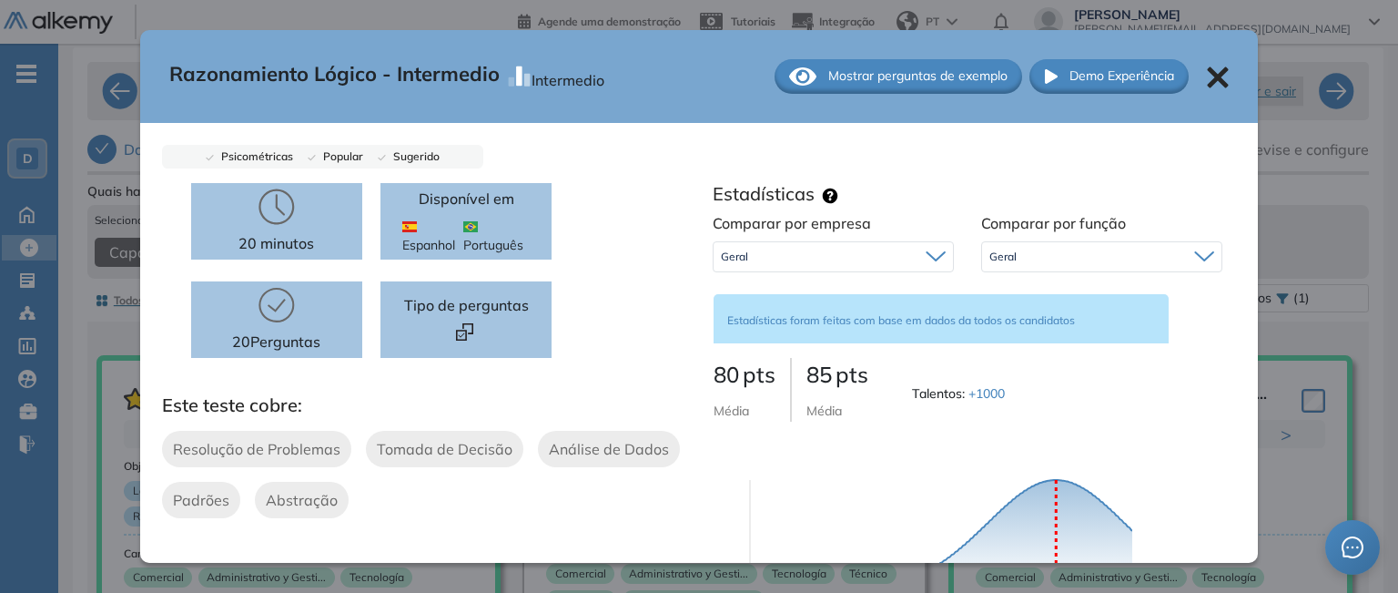
click at [1208, 78] on icon at bounding box center [1218, 76] width 21 height 21
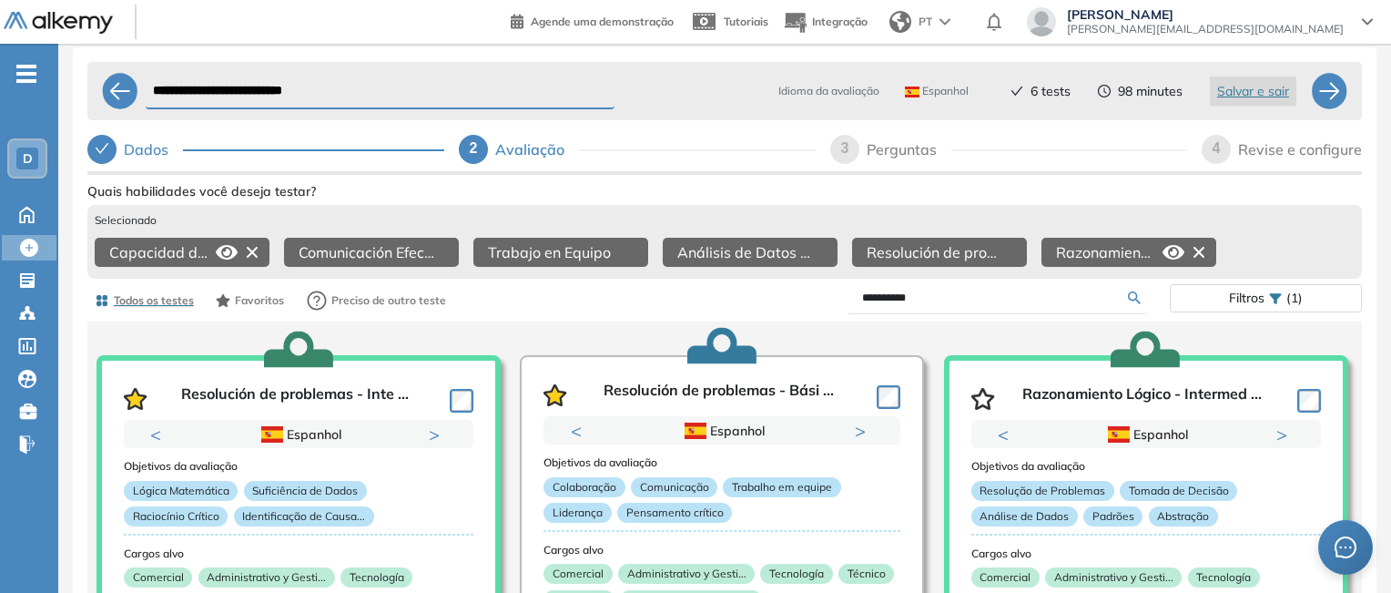
click at [226, 250] on icon at bounding box center [227, 252] width 22 height 15
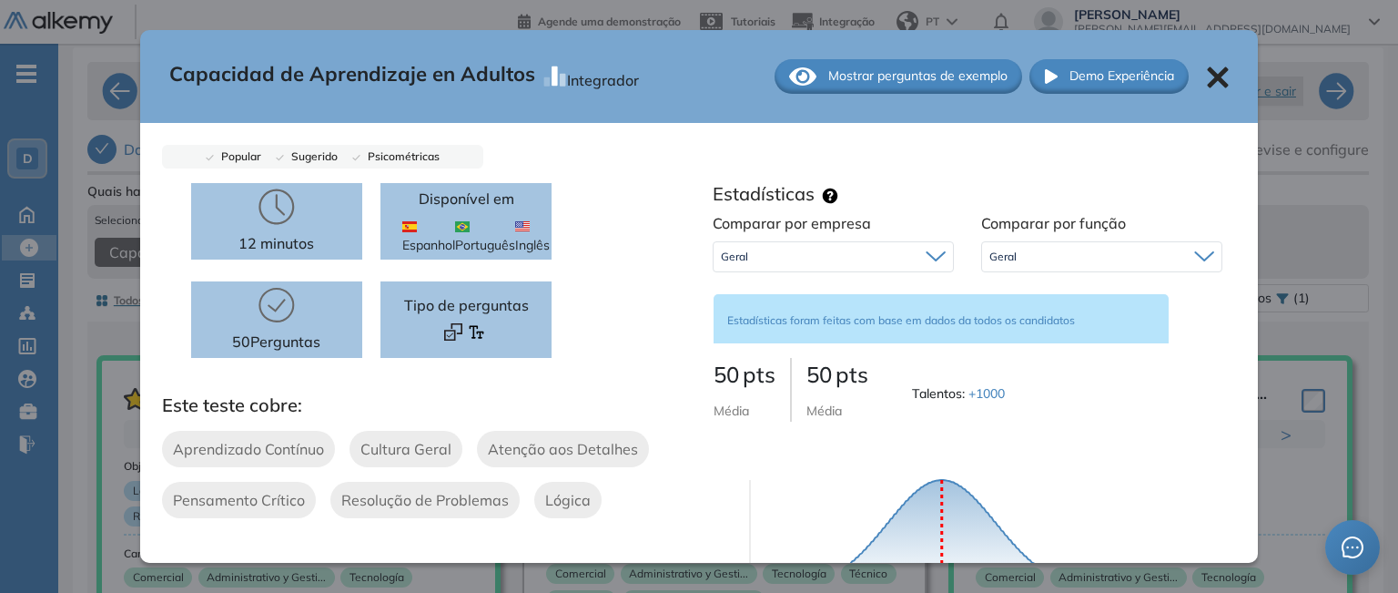
click at [1208, 73] on icon at bounding box center [1218, 76] width 21 height 21
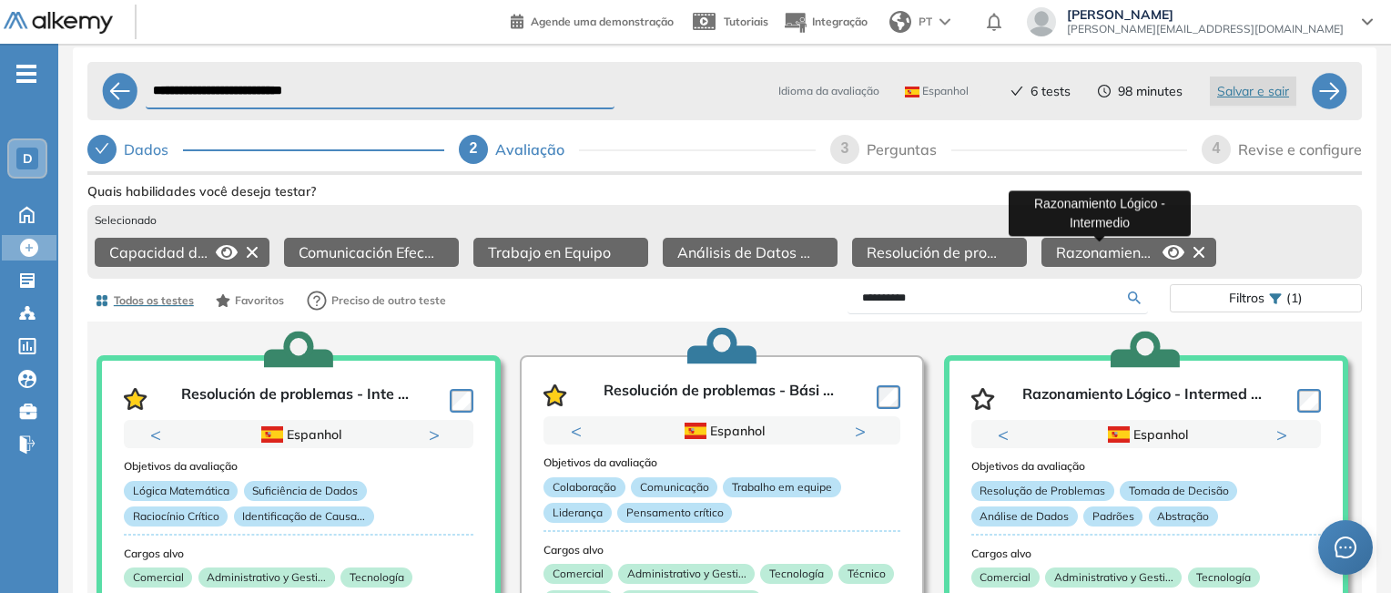
click at [1140, 249] on span "Razonamiento Lógico - Intermedio" at bounding box center [1105, 252] width 99 height 22
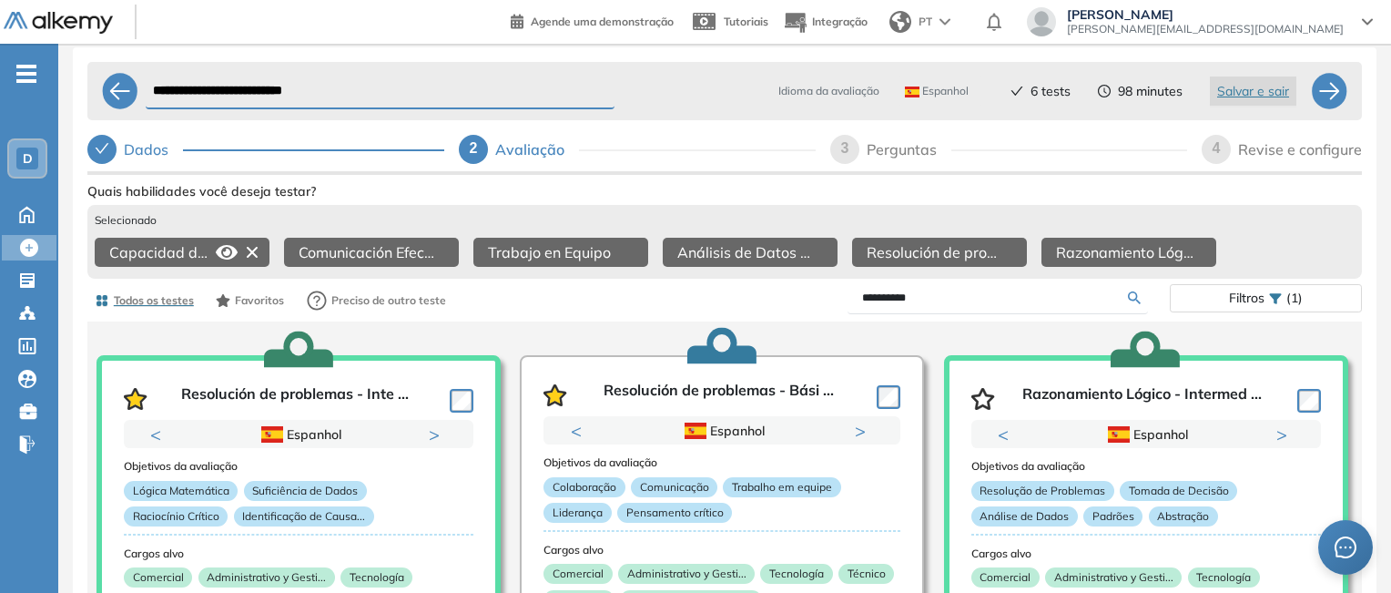
click at [0, 0] on icon at bounding box center [0, 0] width 0 height 0
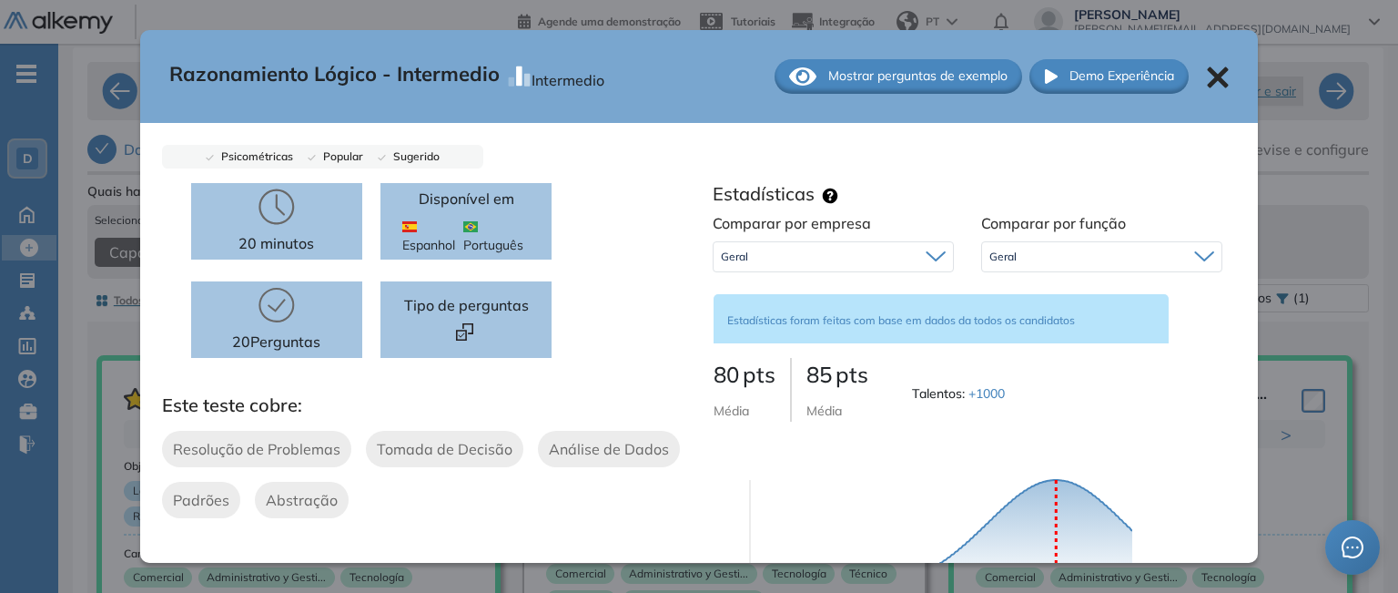
click at [908, 66] on span "Mostrar perguntas de exemplo" at bounding box center [917, 75] width 179 height 19
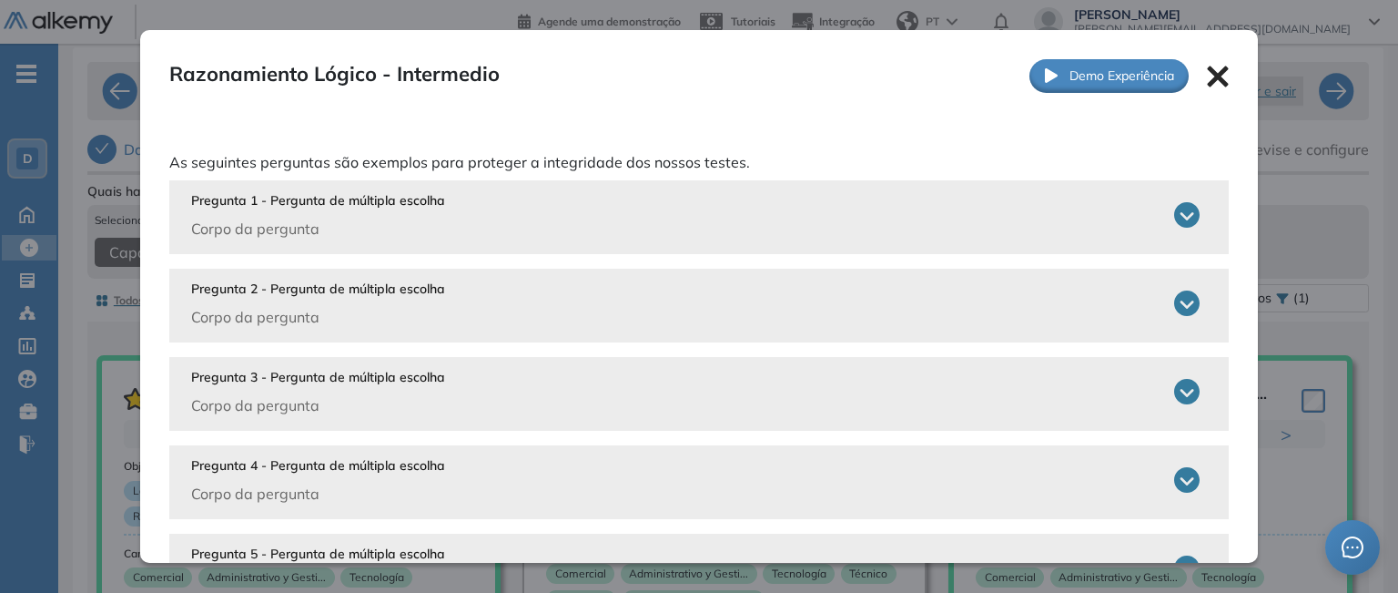
click at [1174, 218] on icon at bounding box center [1186, 214] width 25 height 25
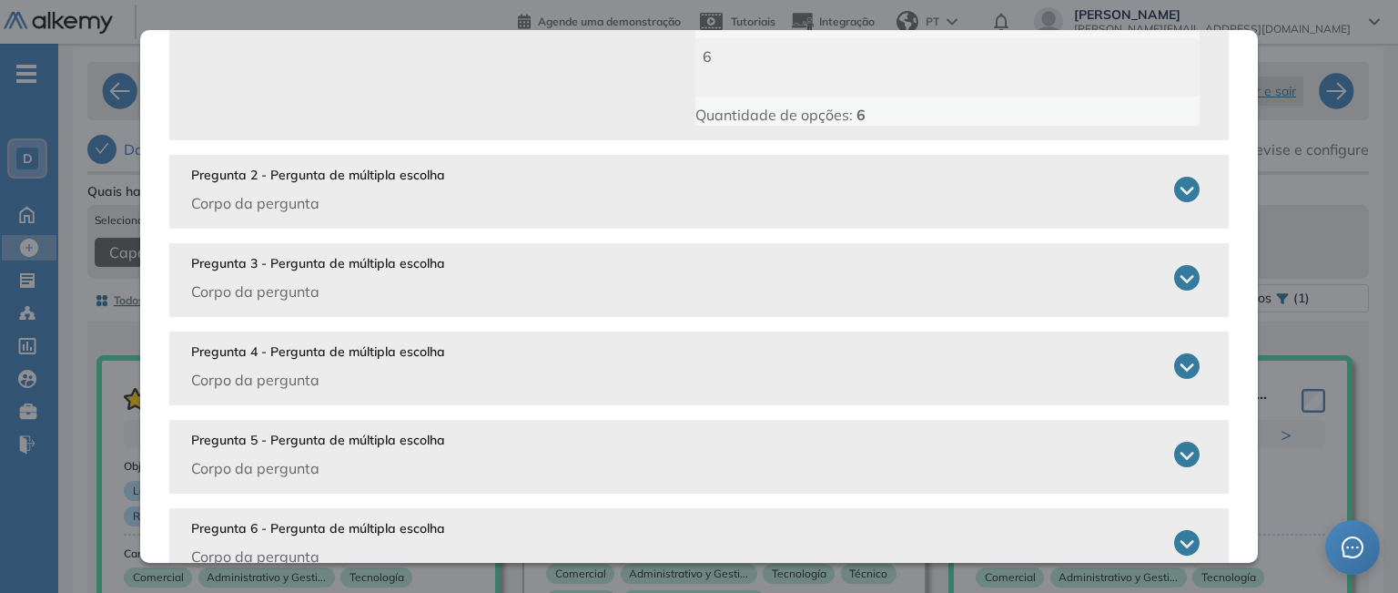
scroll to position [546, 0]
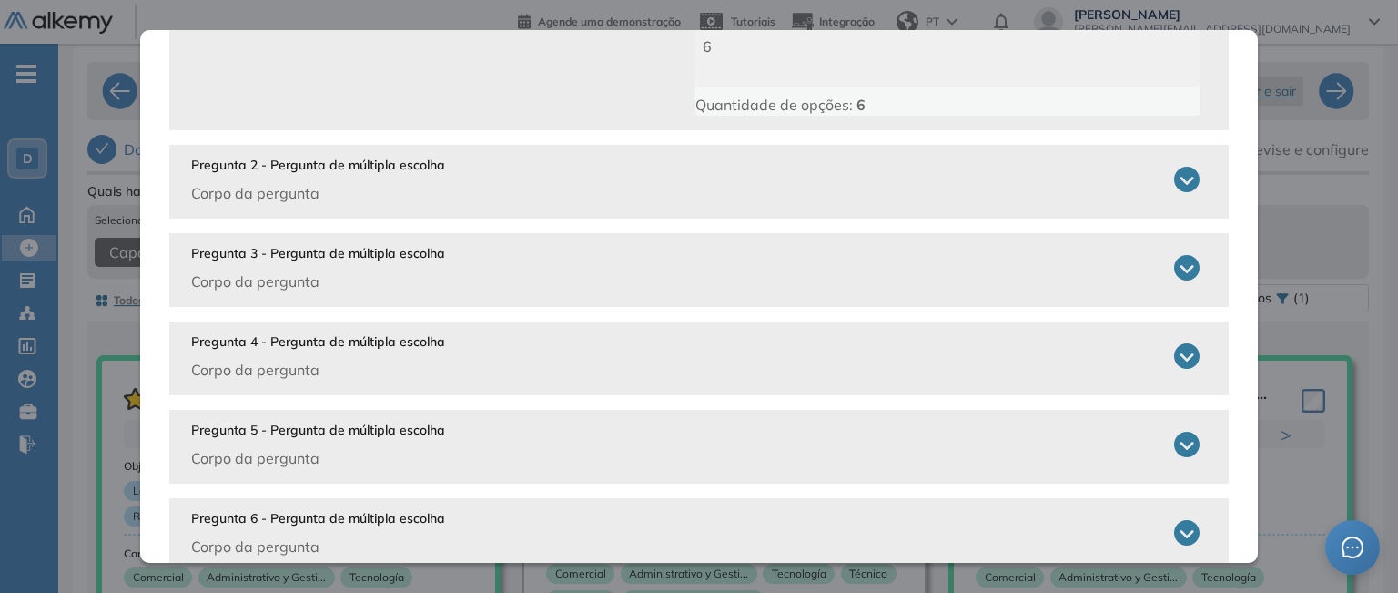
click at [1180, 172] on icon at bounding box center [1186, 179] width 25 height 25
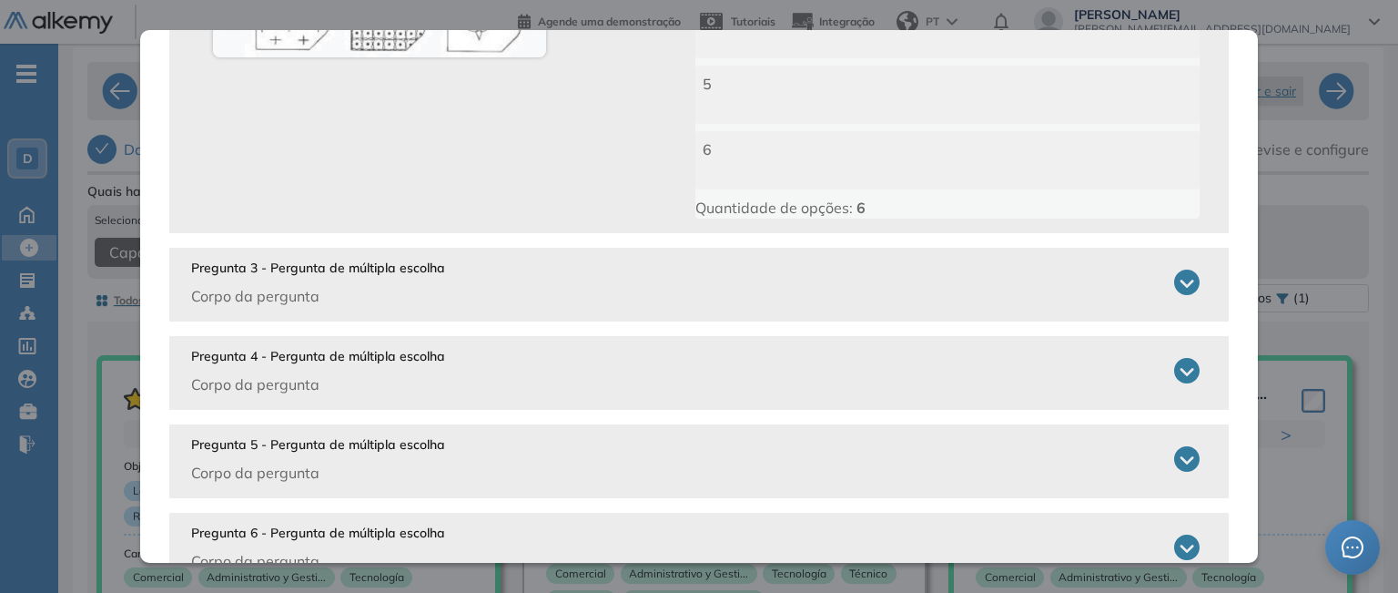
scroll to position [1001, 0]
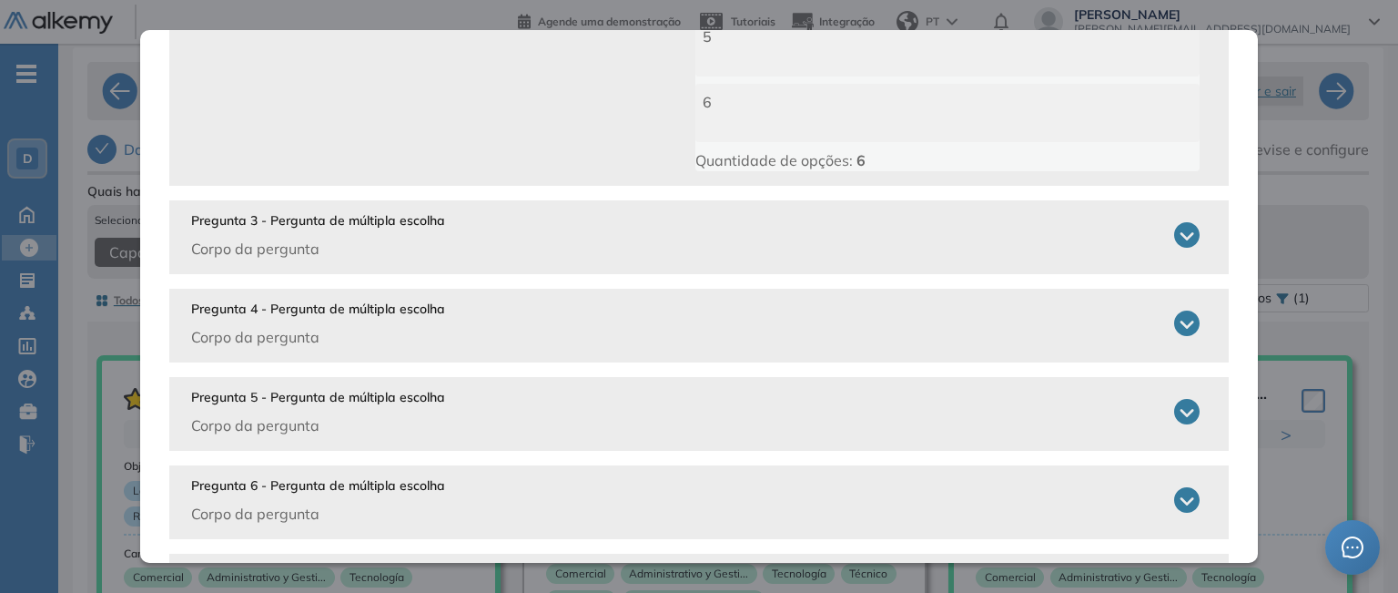
drag, startPoint x: 1174, startPoint y: 239, endPoint x: 993, endPoint y: 236, distance: 181.2
click at [1174, 238] on icon at bounding box center [1186, 234] width 25 height 25
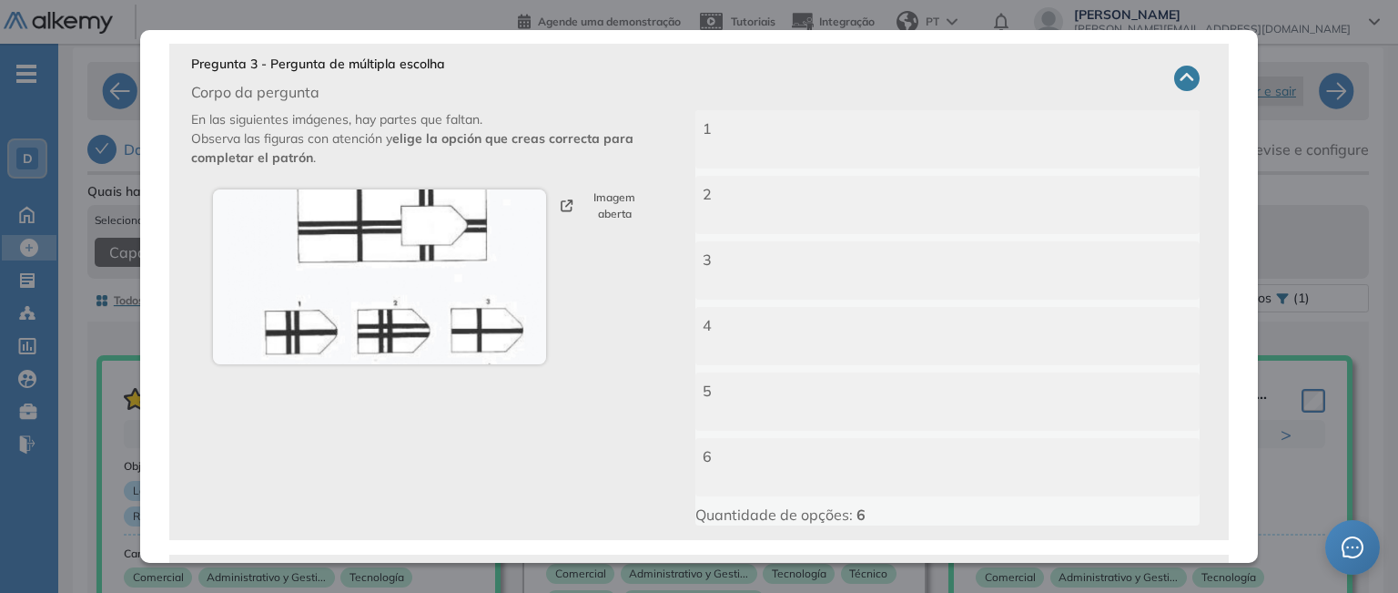
scroll to position [1366, 0]
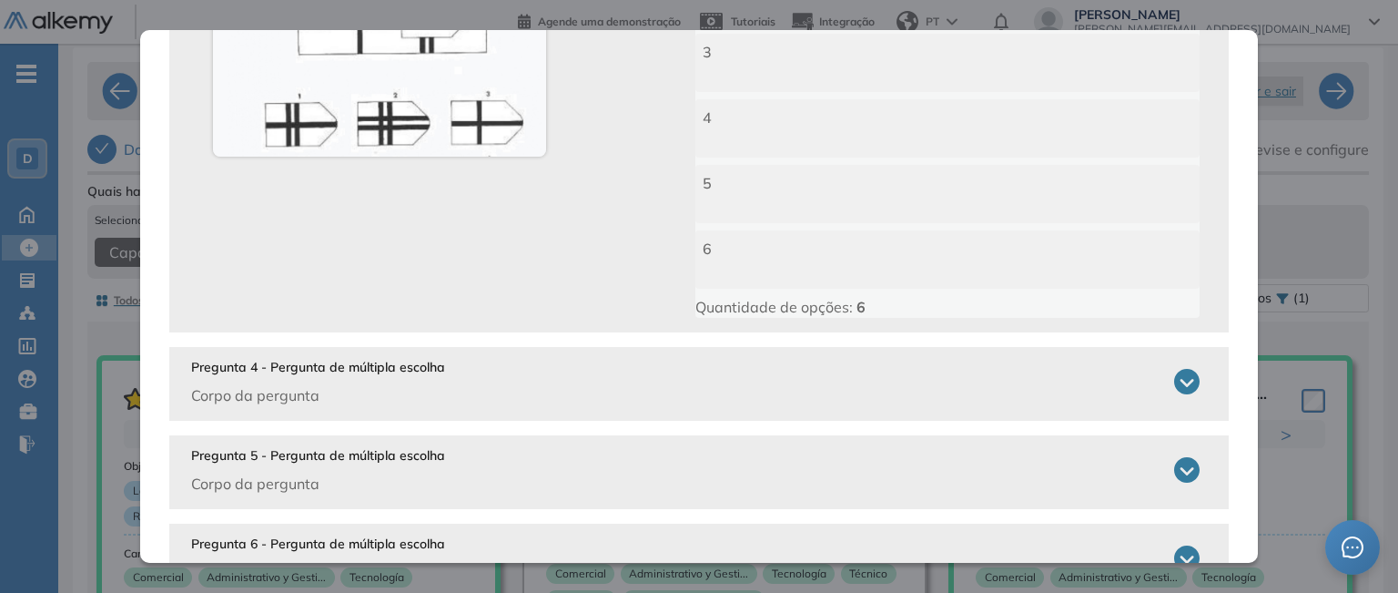
click at [1174, 374] on icon at bounding box center [1186, 381] width 25 height 25
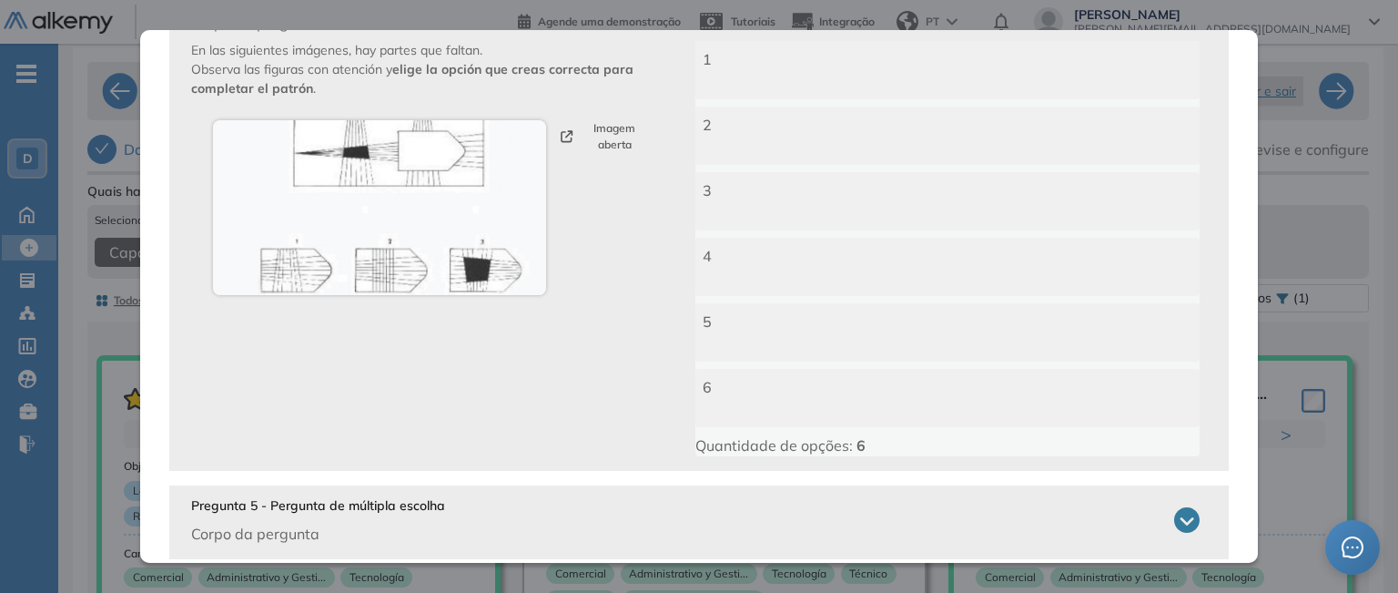
scroll to position [1821, 0]
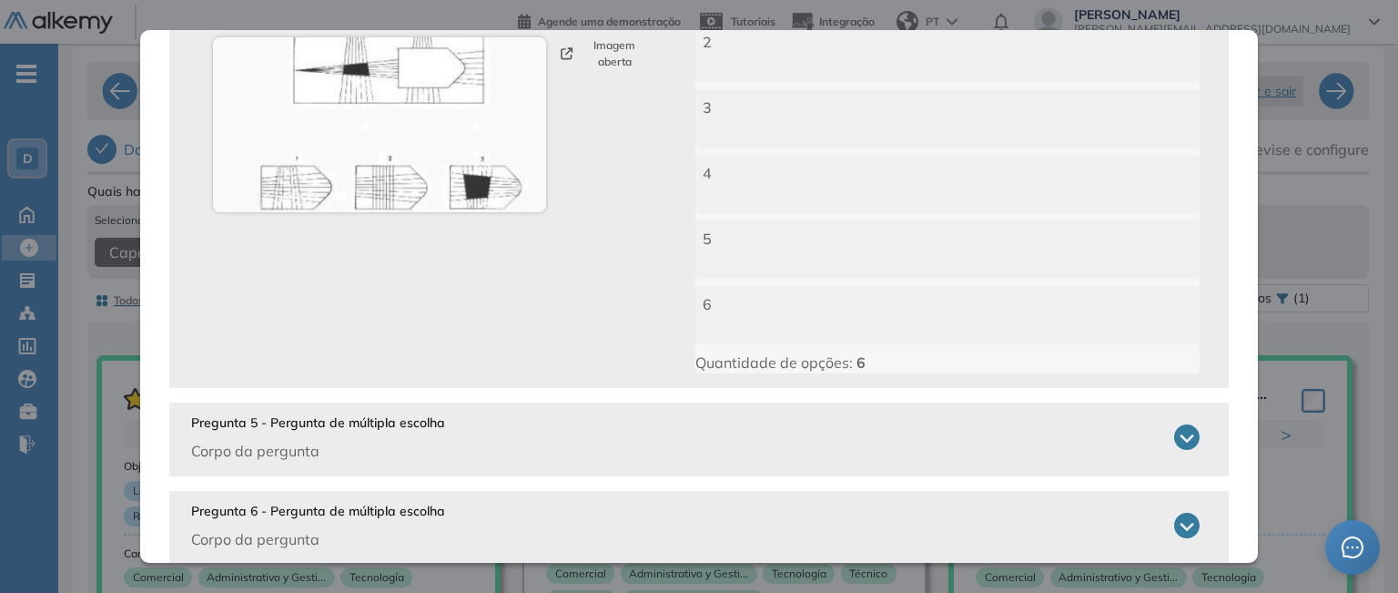
click at [1178, 429] on icon at bounding box center [1186, 436] width 25 height 25
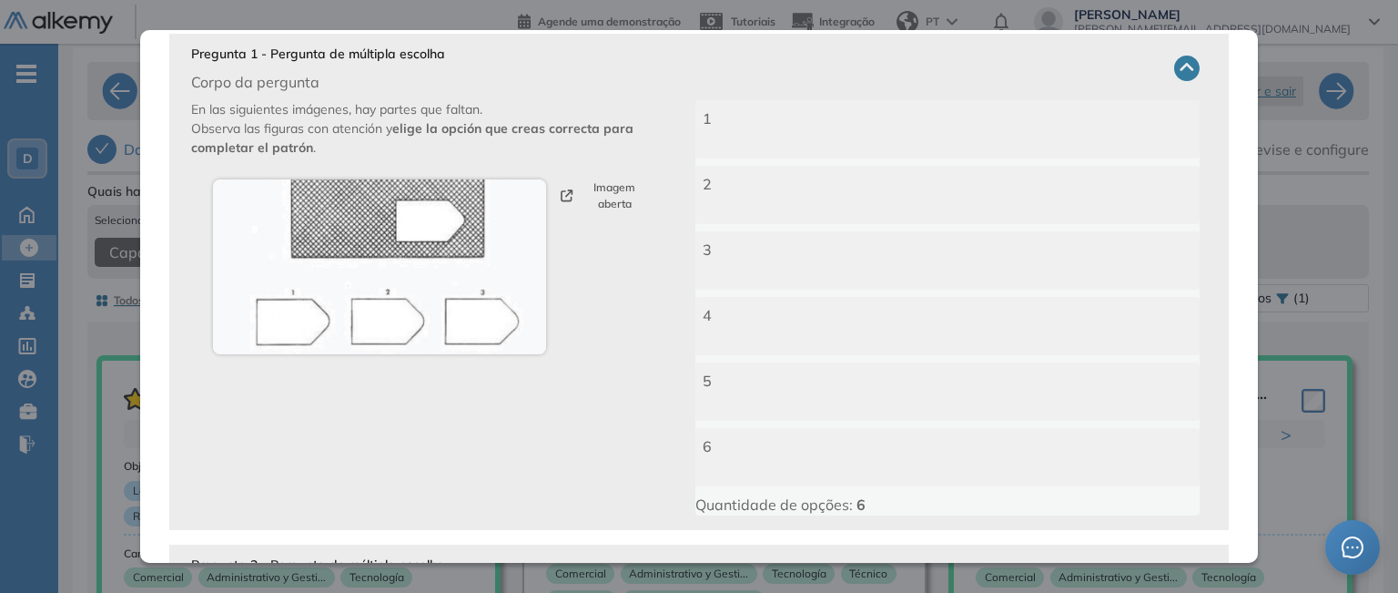
scroll to position [0, 0]
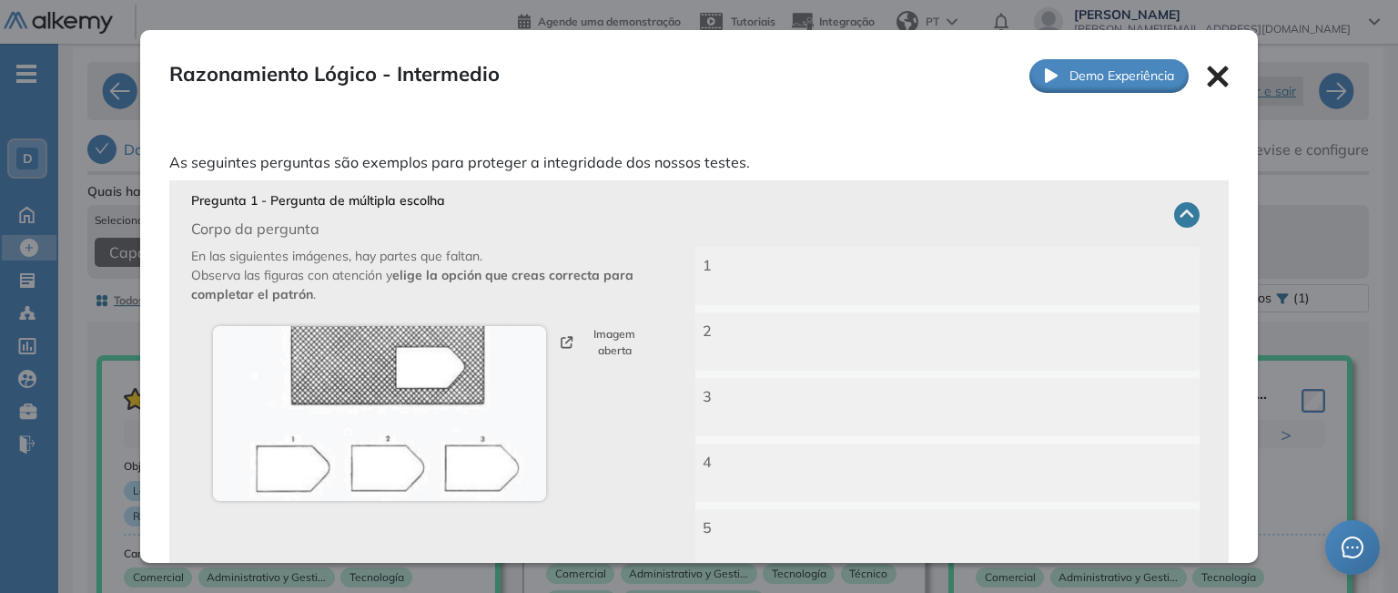
click at [1210, 75] on icon at bounding box center [1218, 77] width 22 height 22
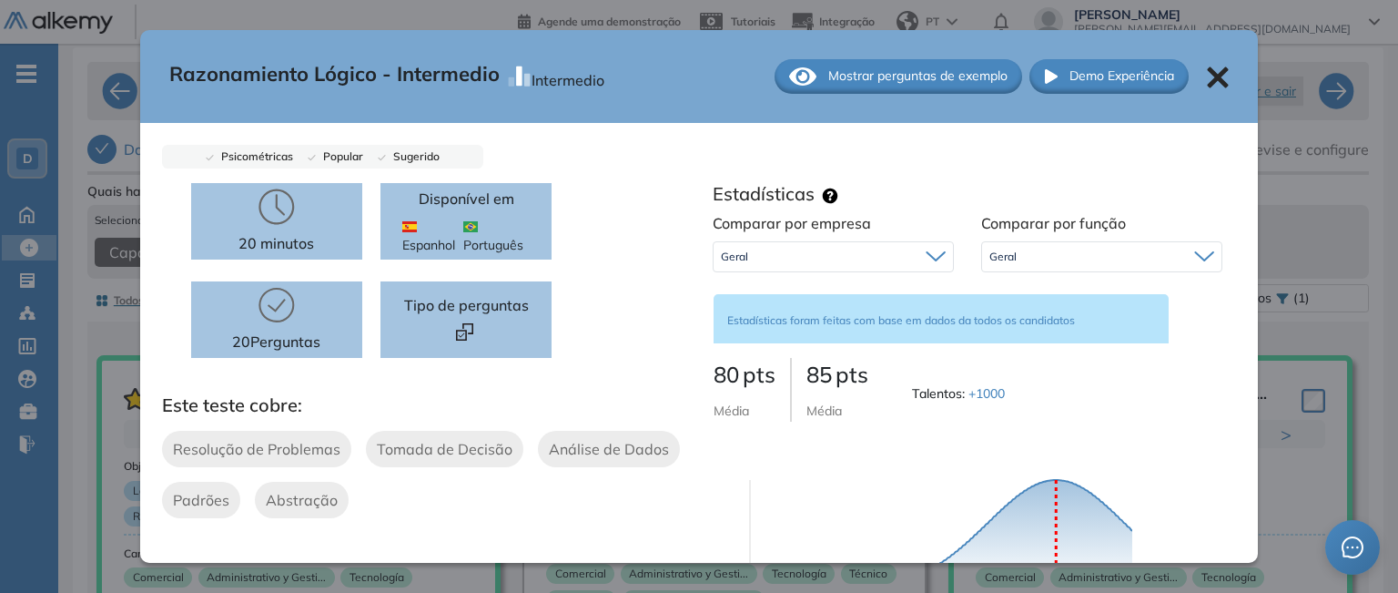
click at [1209, 75] on icon at bounding box center [1218, 76] width 21 height 21
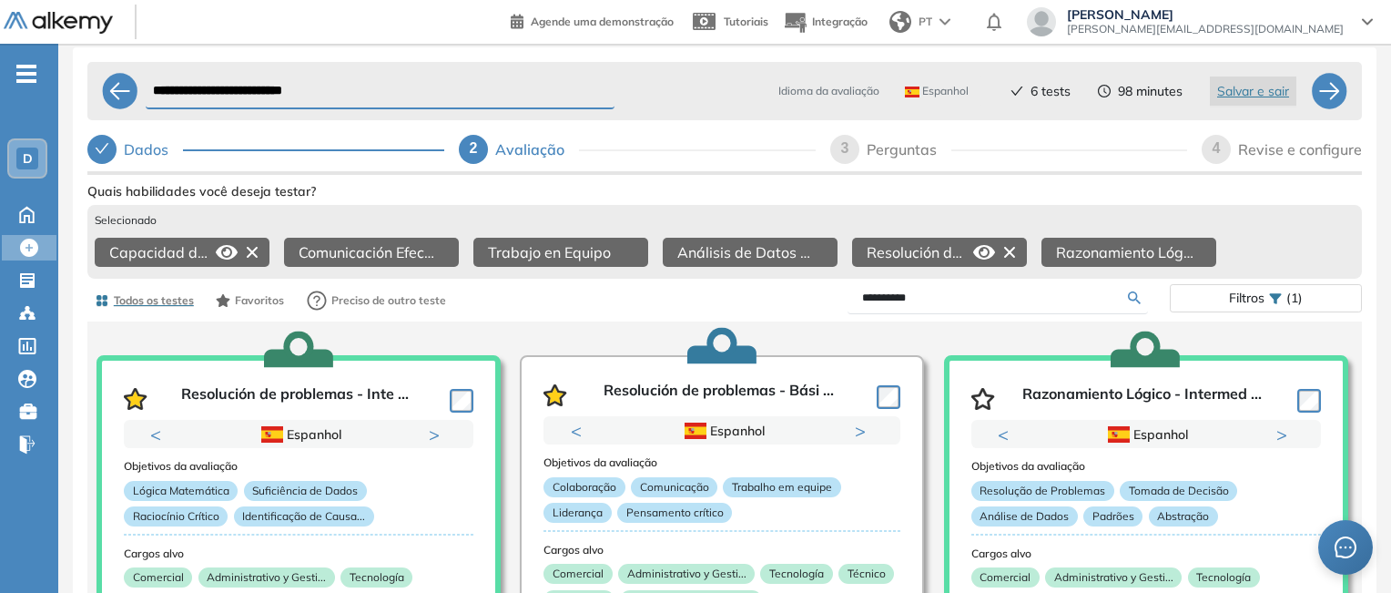
click at [980, 254] on icon at bounding box center [984, 252] width 22 height 22
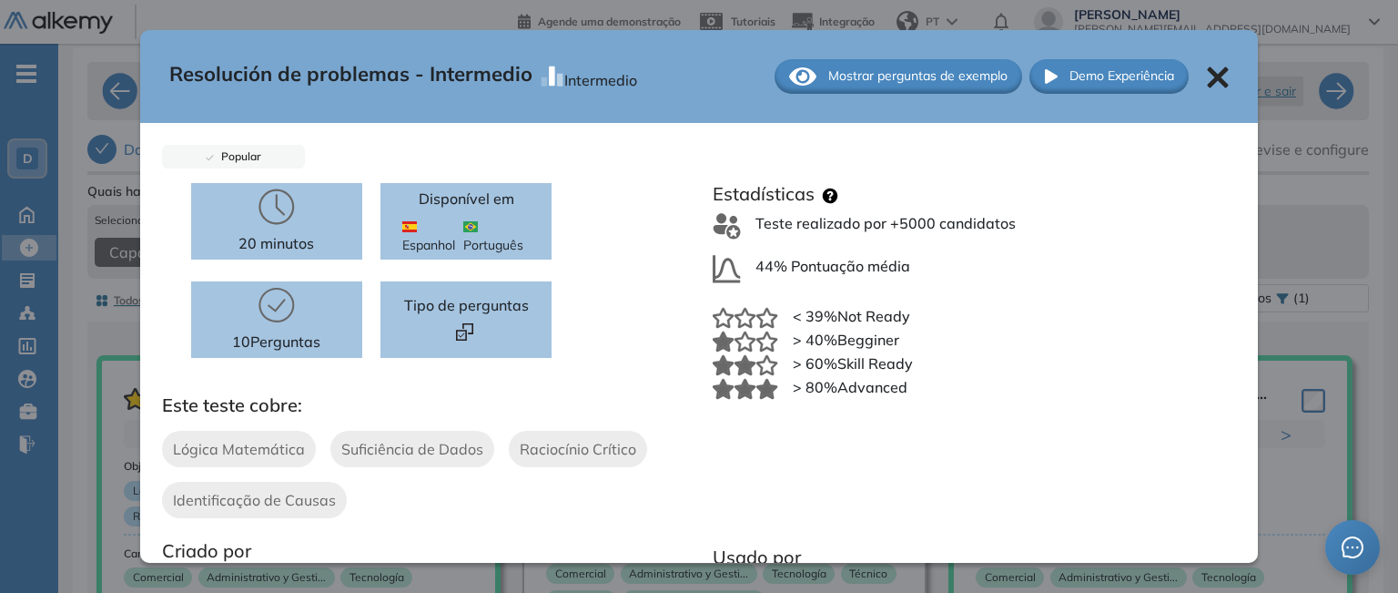
click at [920, 79] on span "Mostrar perguntas de exemplo" at bounding box center [917, 75] width 179 height 19
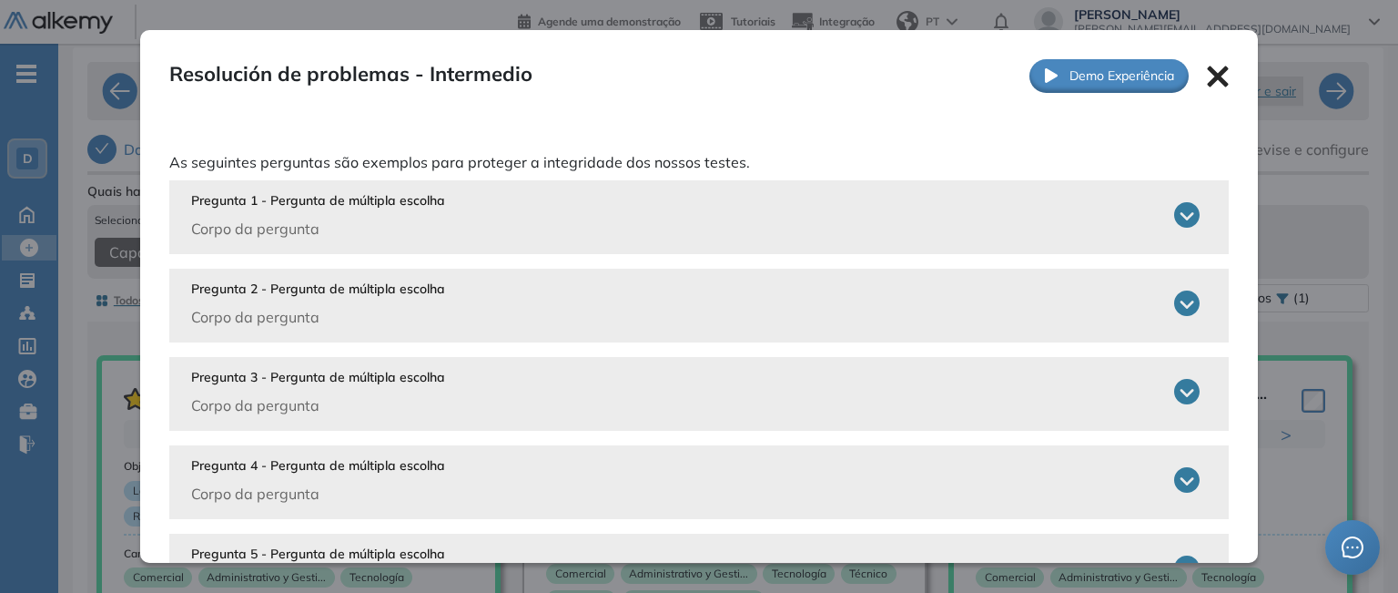
click at [1174, 208] on icon at bounding box center [1186, 214] width 25 height 25
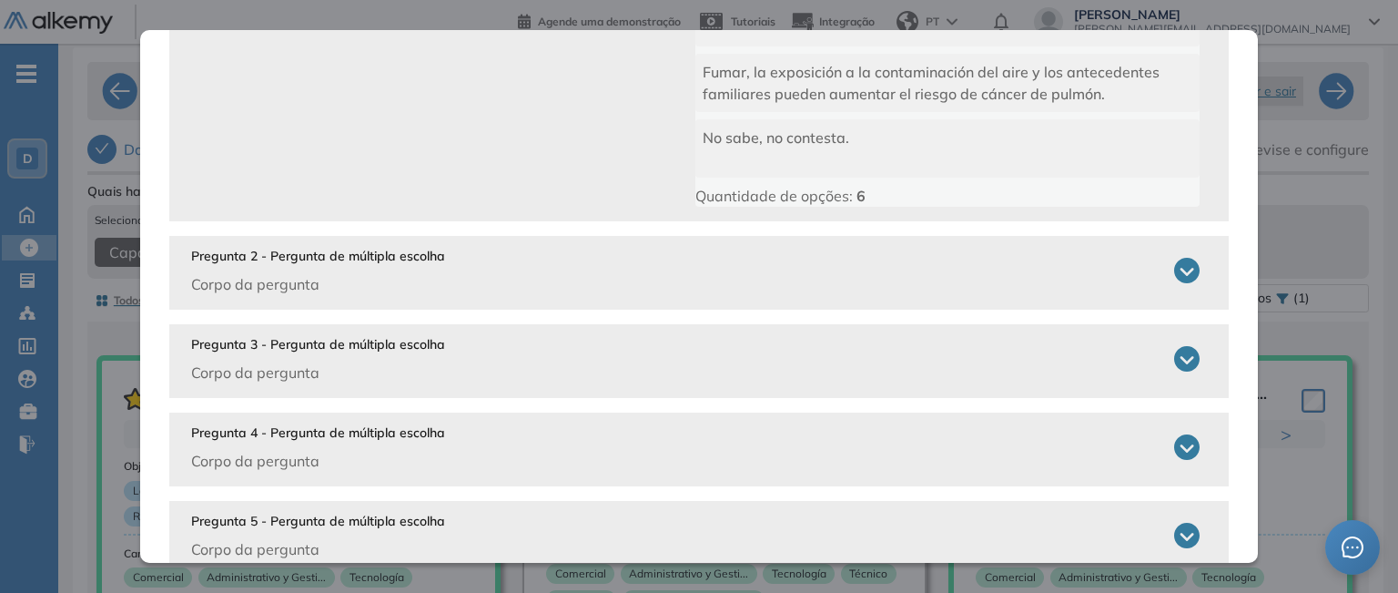
scroll to position [637, 0]
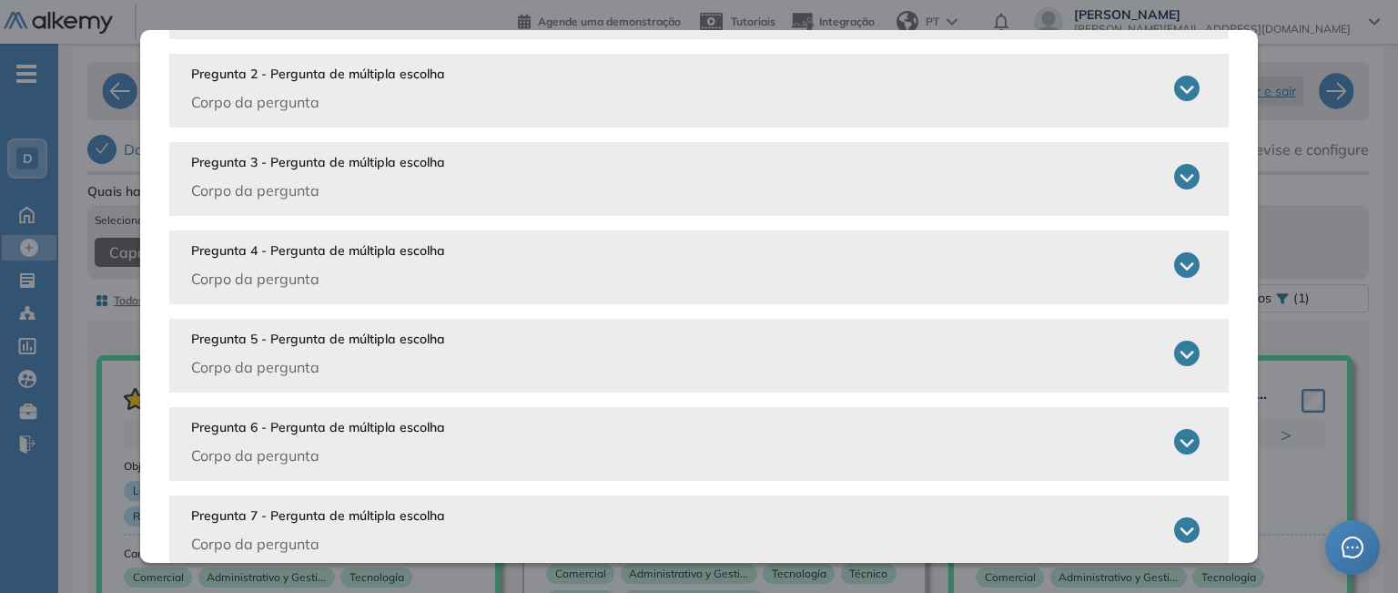
click at [1174, 89] on icon at bounding box center [1186, 88] width 25 height 25
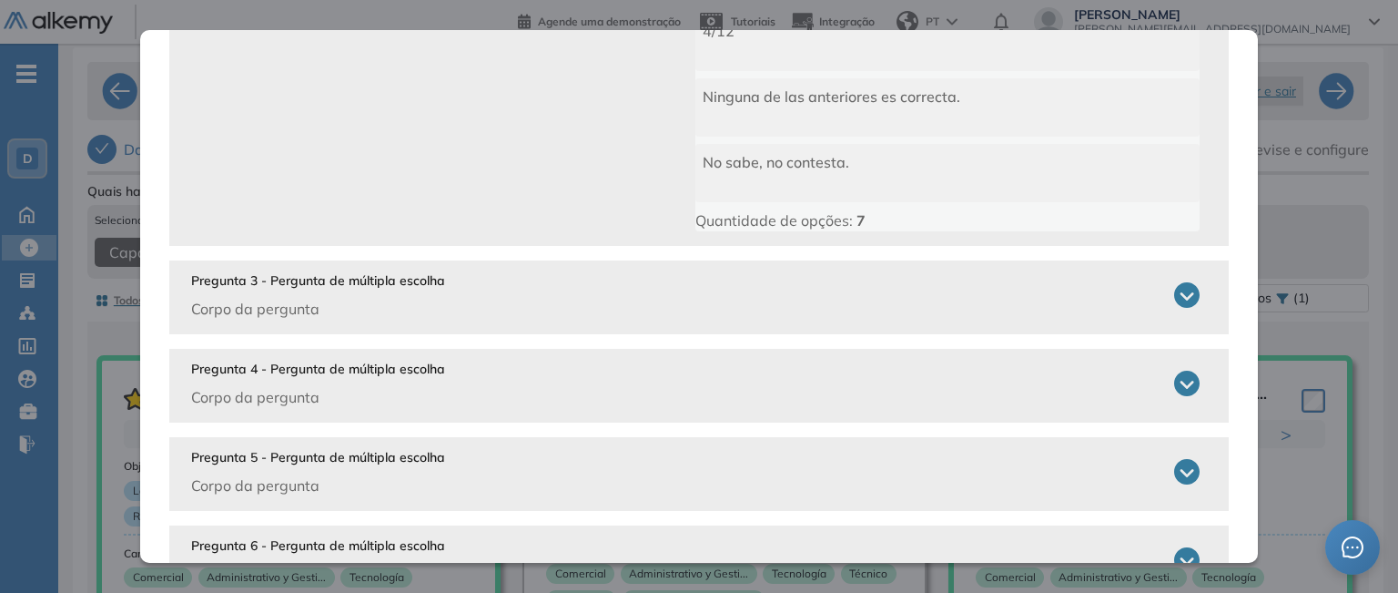
scroll to position [1092, 0]
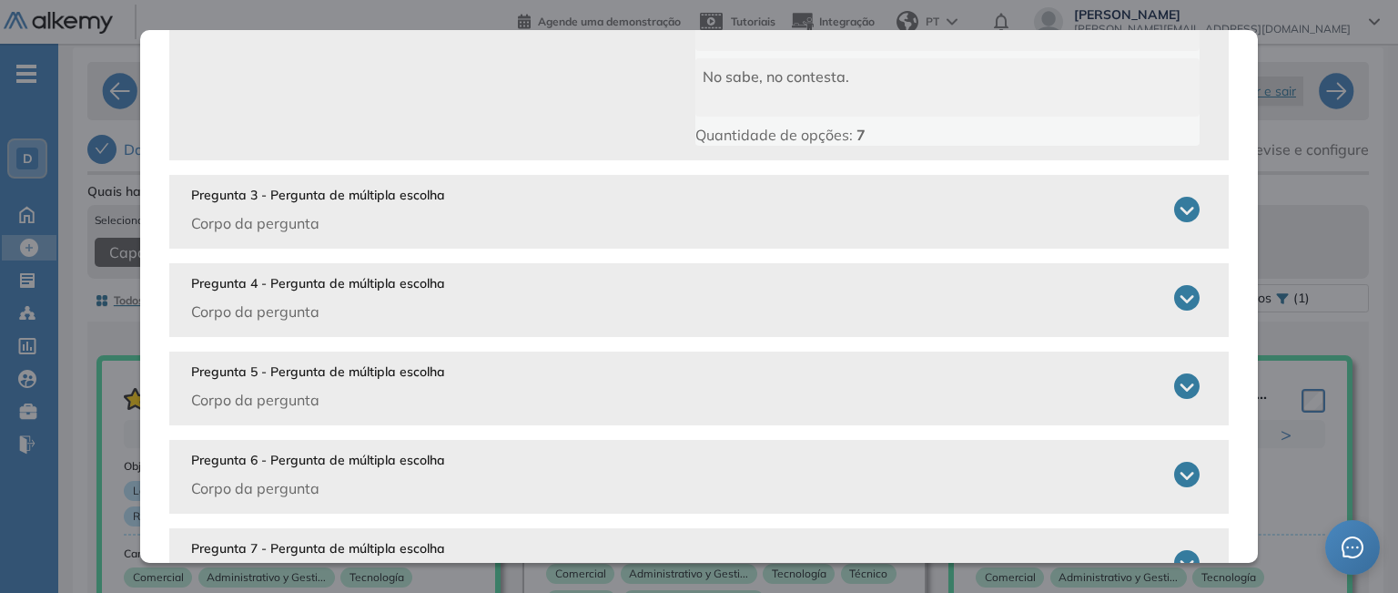
click at [1174, 213] on icon at bounding box center [1186, 209] width 25 height 25
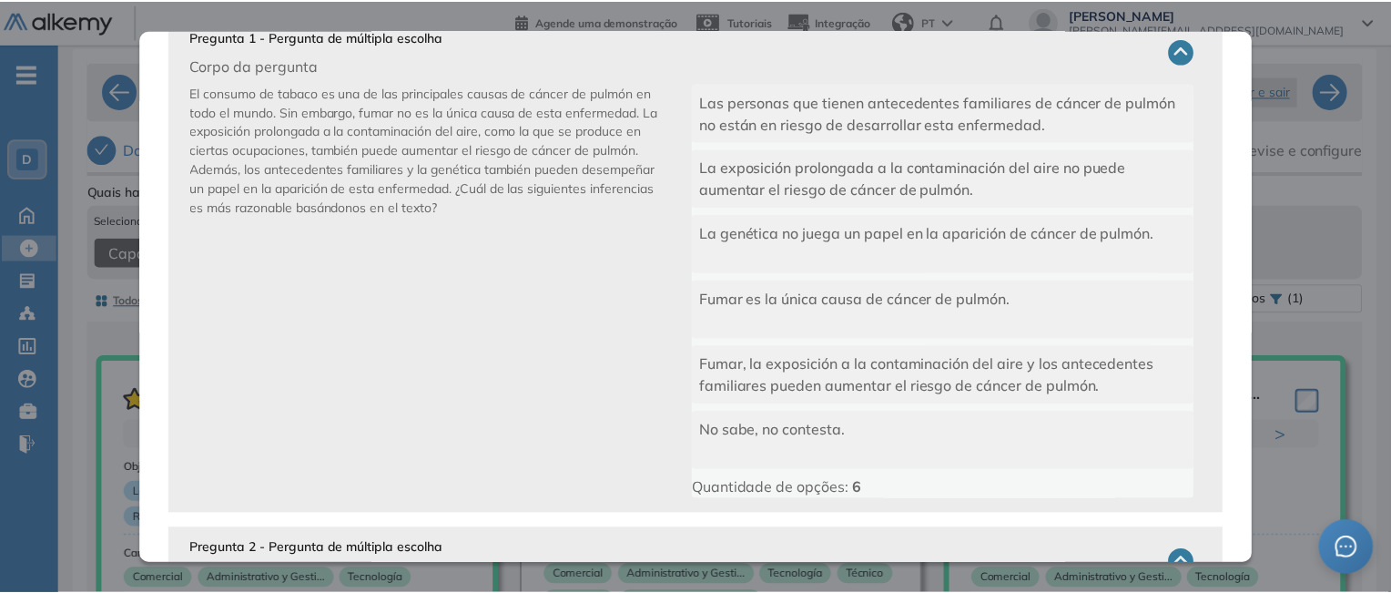
scroll to position [0, 0]
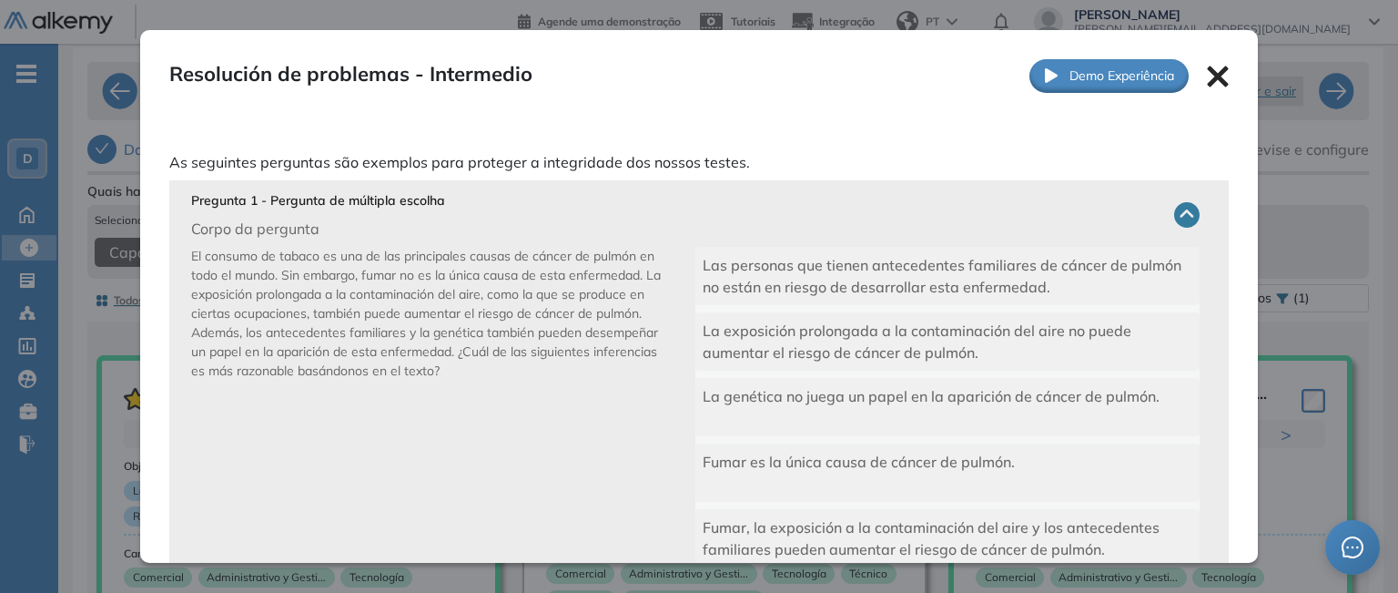
click at [1208, 77] on icon at bounding box center [1218, 76] width 21 height 21
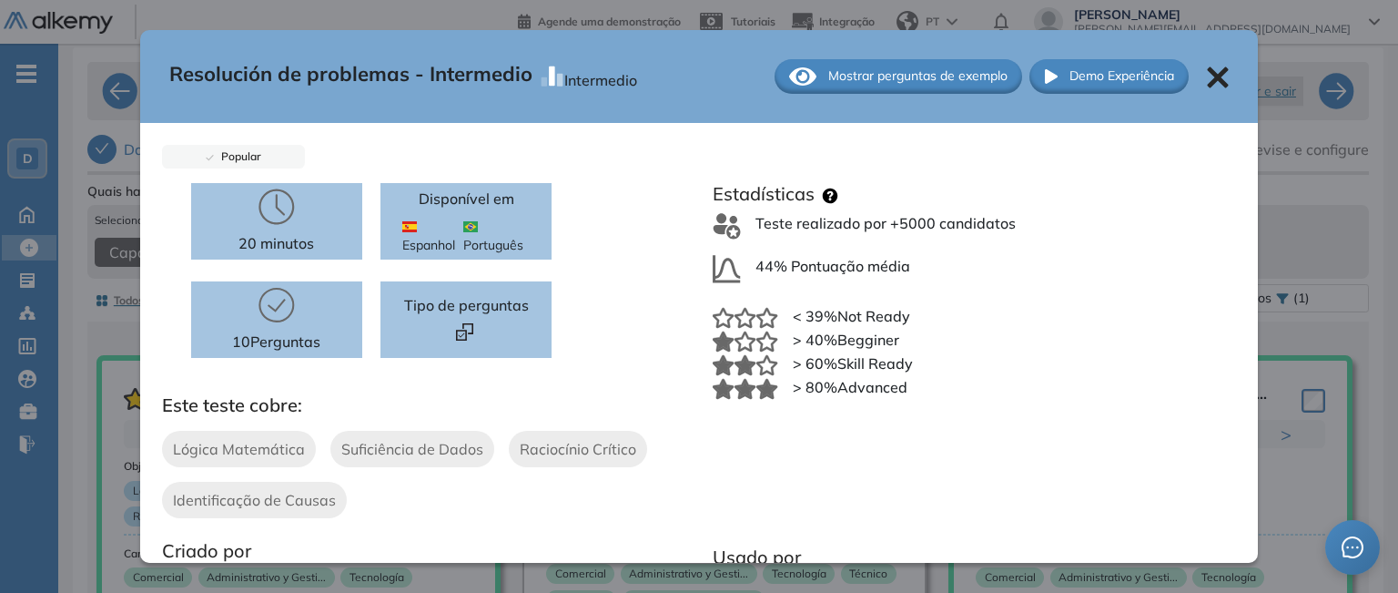
click at [1209, 77] on icon at bounding box center [1218, 77] width 22 height 22
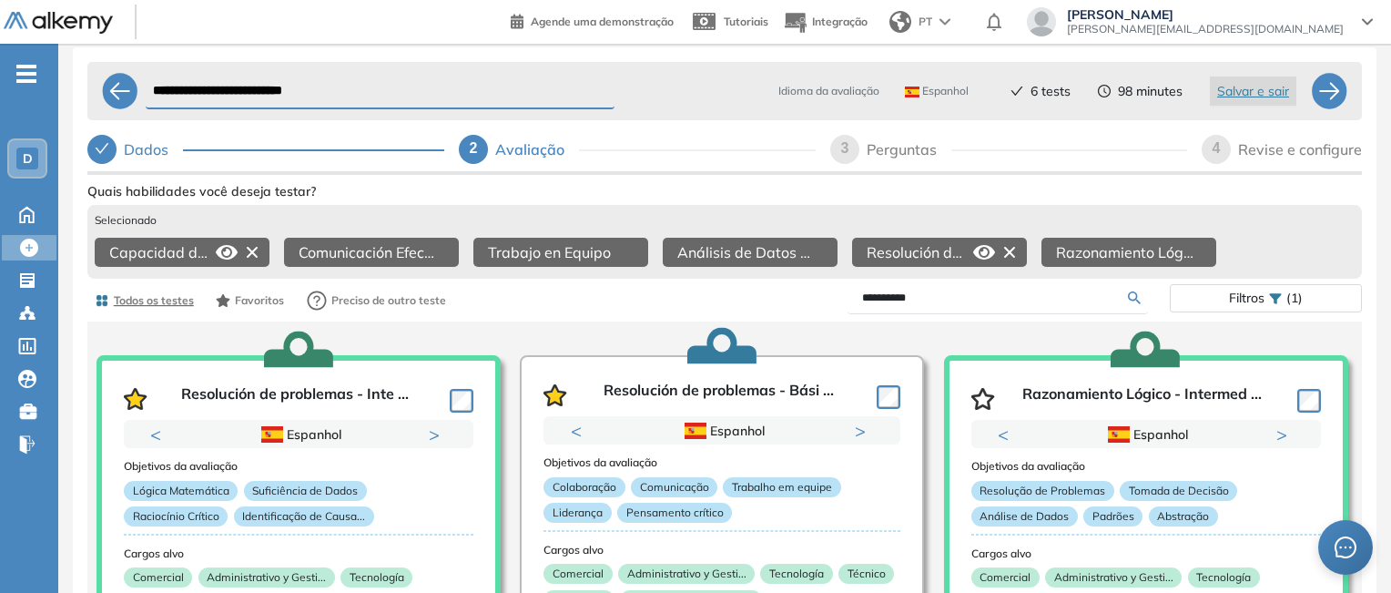
click at [250, 254] on icon at bounding box center [252, 252] width 11 height 11
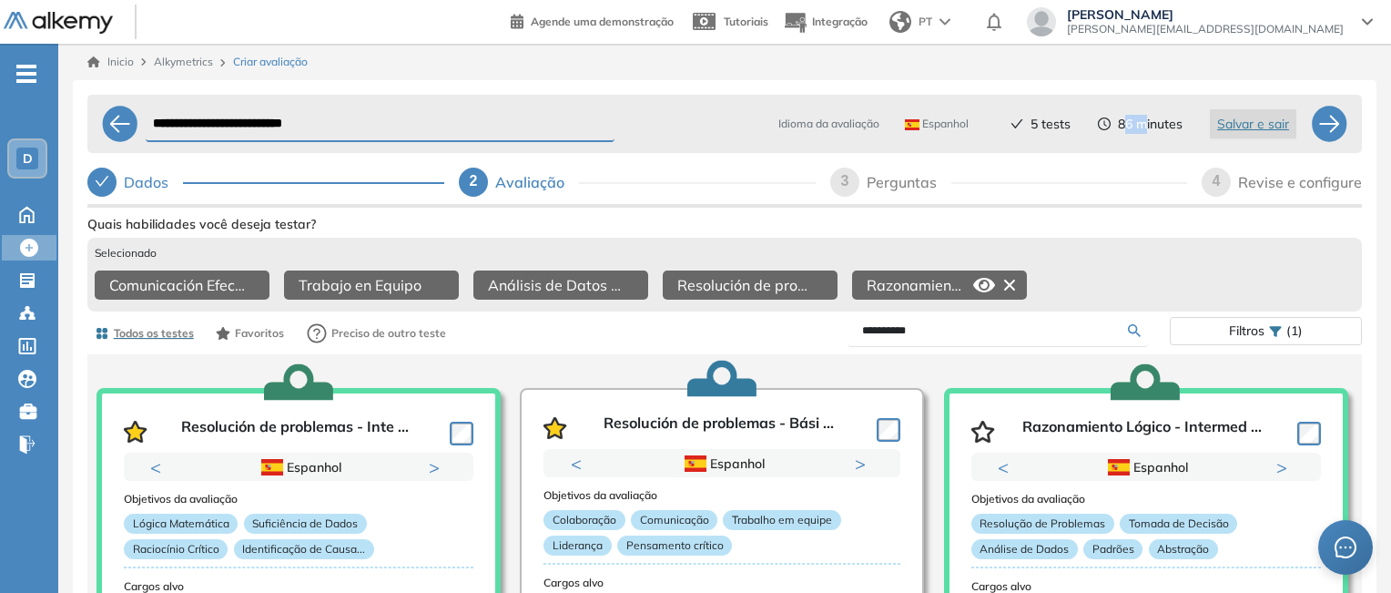
drag, startPoint x: 1144, startPoint y: 117, endPoint x: 1125, endPoint y: 125, distance: 20.5
click at [1125, 125] on span "86 minutes" at bounding box center [1150, 124] width 65 height 19
click at [792, 279] on icon at bounding box center [795, 285] width 22 height 22
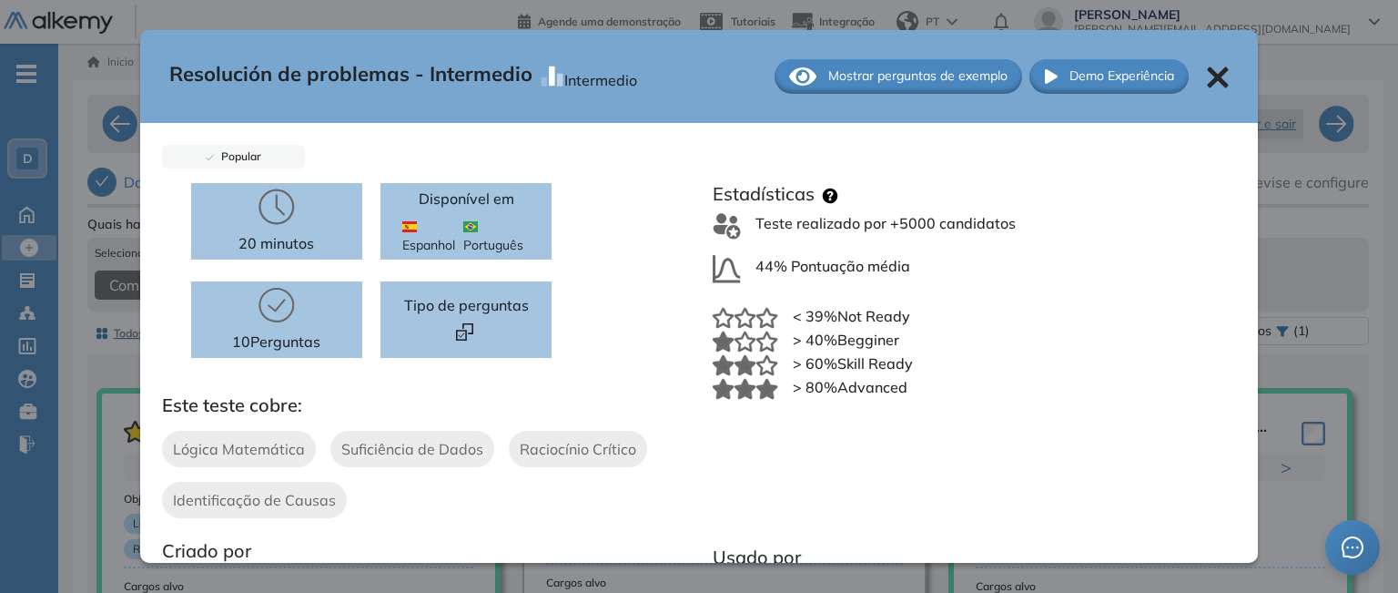
click at [879, 76] on span "Mostrar perguntas de exemplo" at bounding box center [917, 75] width 179 height 19
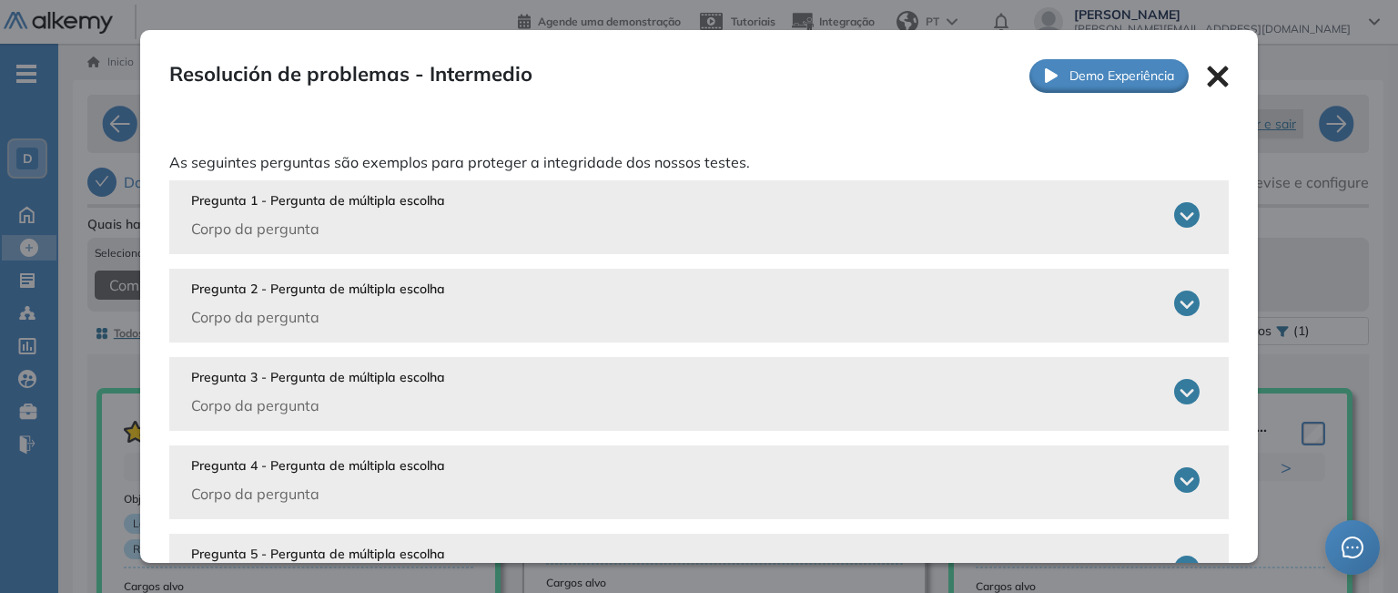
click at [1174, 215] on icon at bounding box center [1186, 214] width 25 height 25
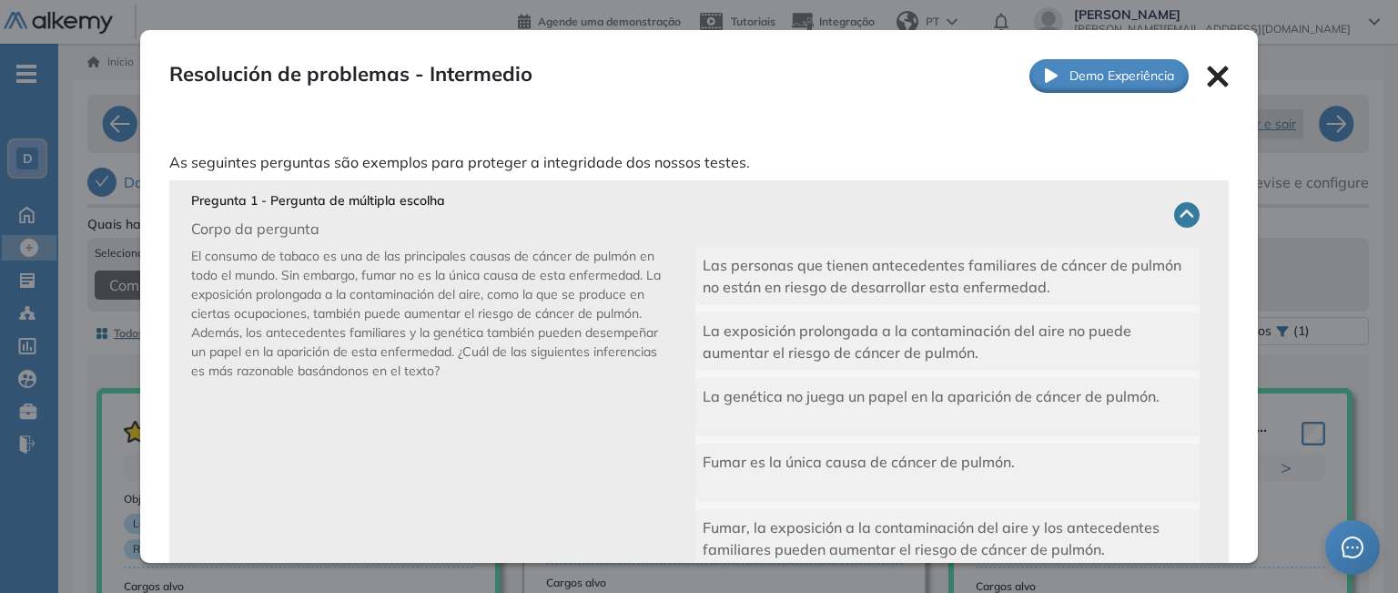
click at [1209, 72] on icon at bounding box center [1218, 76] width 21 height 21
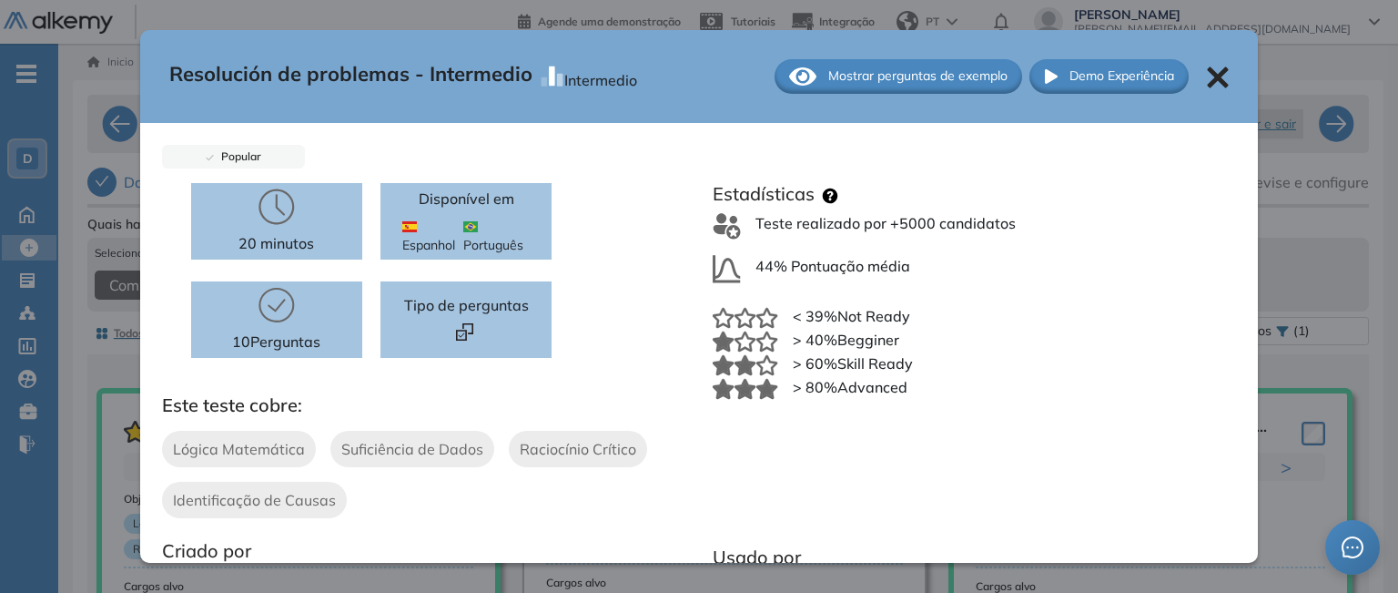
click at [1208, 76] on icon at bounding box center [1218, 76] width 21 height 21
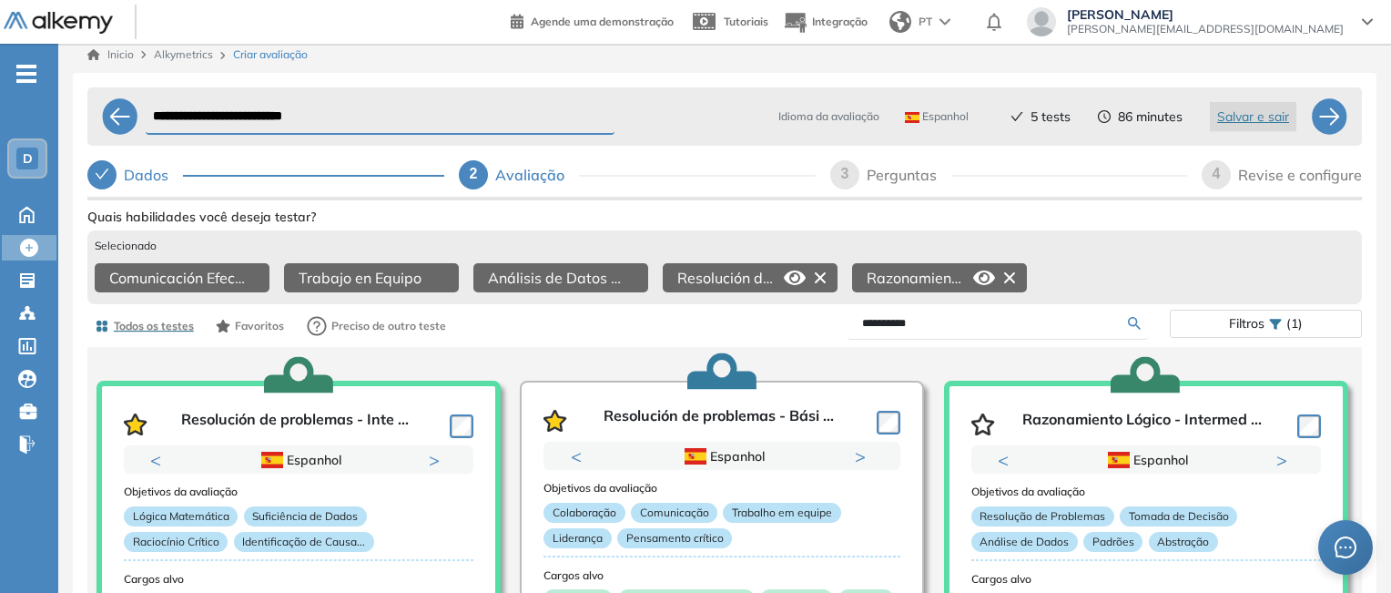
scroll to position [91, 0]
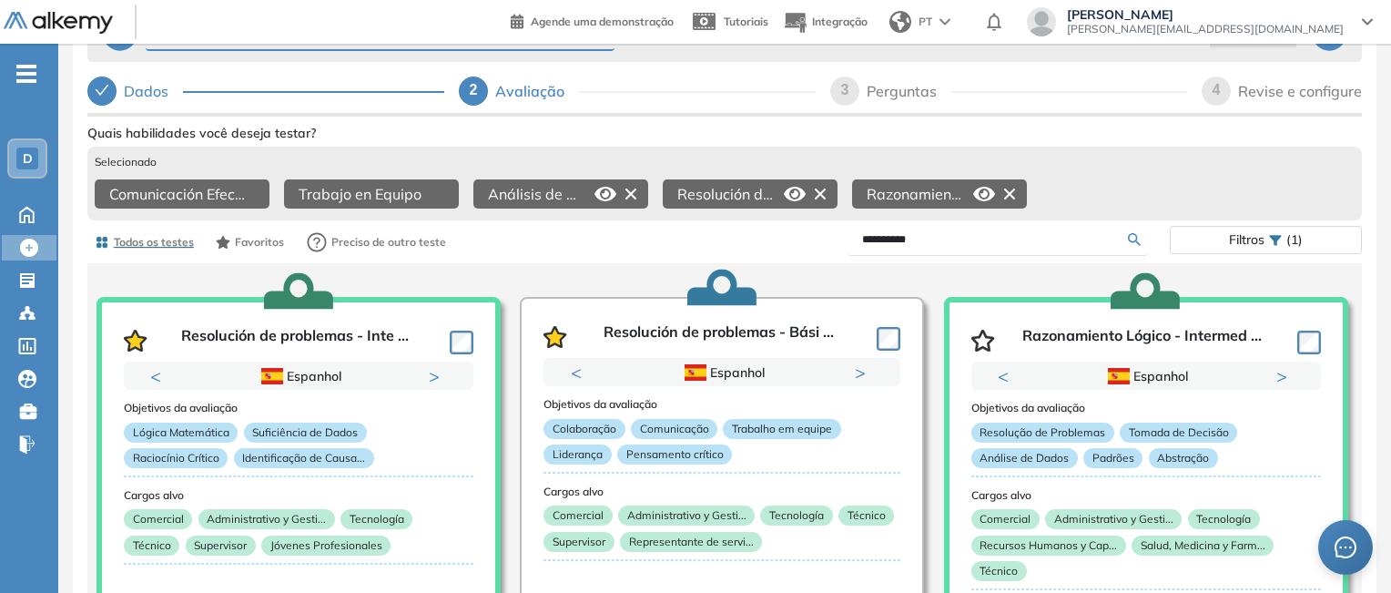
click at [628, 194] on icon at bounding box center [630, 193] width 29 height 29
click at [889, 194] on div "Comunicación Efectiva Trabajo en Equipo Resolución de problemas - Intermedio Ra…" at bounding box center [725, 196] width 1260 height 34
click at [892, 188] on div "Comunicación Efectiva Trabajo en Equipo Resolución de problemas - Intermedio Ra…" at bounding box center [725, 196] width 1260 height 34
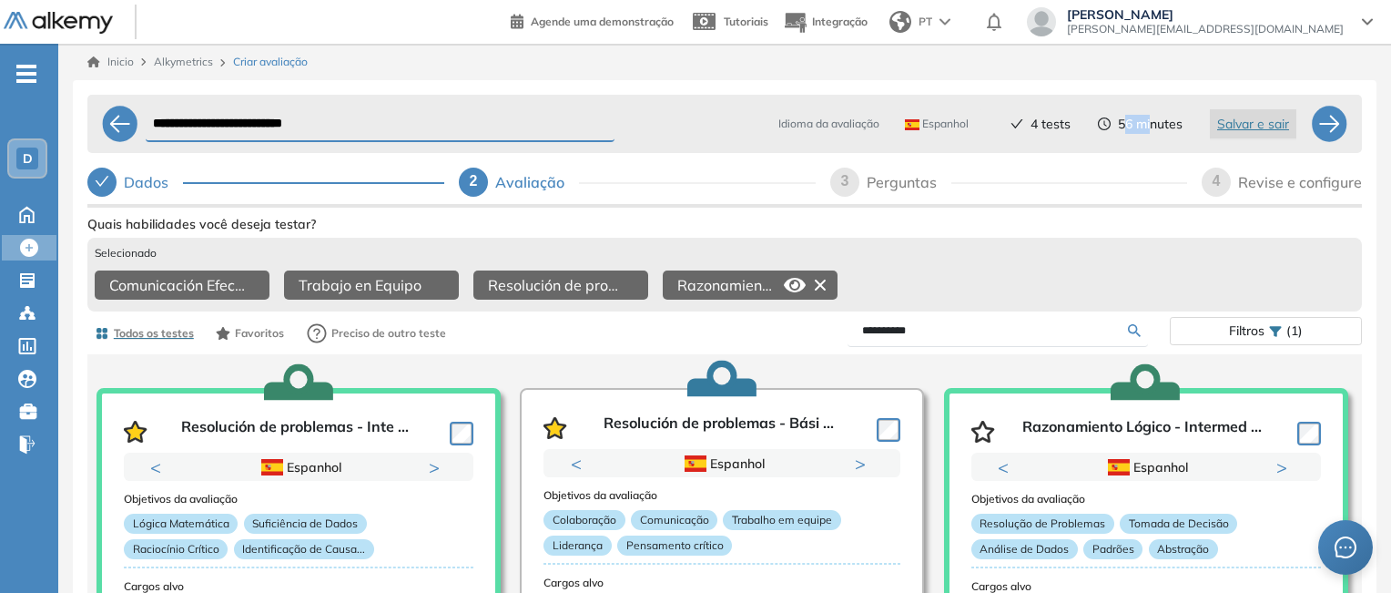
drag, startPoint x: 1126, startPoint y: 129, endPoint x: 1151, endPoint y: 120, distance: 26.2
click at [1151, 120] on span "56 minutes" at bounding box center [1150, 124] width 65 height 19
click at [947, 272] on div "Comunicación Efectiva Trabajo en Equipo Resolución de problemas - Intermedio Ra…" at bounding box center [725, 287] width 1260 height 34
drag, startPoint x: 963, startPoint y: 341, endPoint x: 749, endPoint y: 340, distance: 214.0
click at [749, 340] on div "**********" at bounding box center [947, 331] width 445 height 32
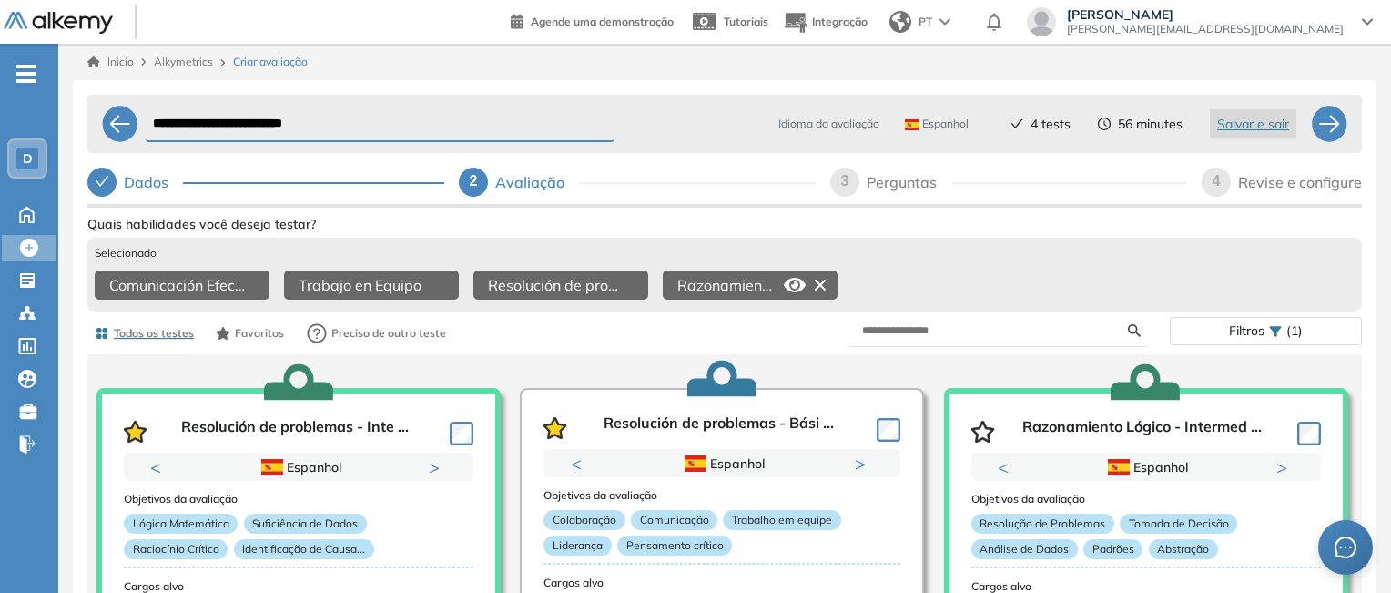
click at [983, 279] on div "Mostrar perguntas de exemplo Demo Experiência Started Validado undefined minuto…" at bounding box center [724, 514] width 1275 height 607
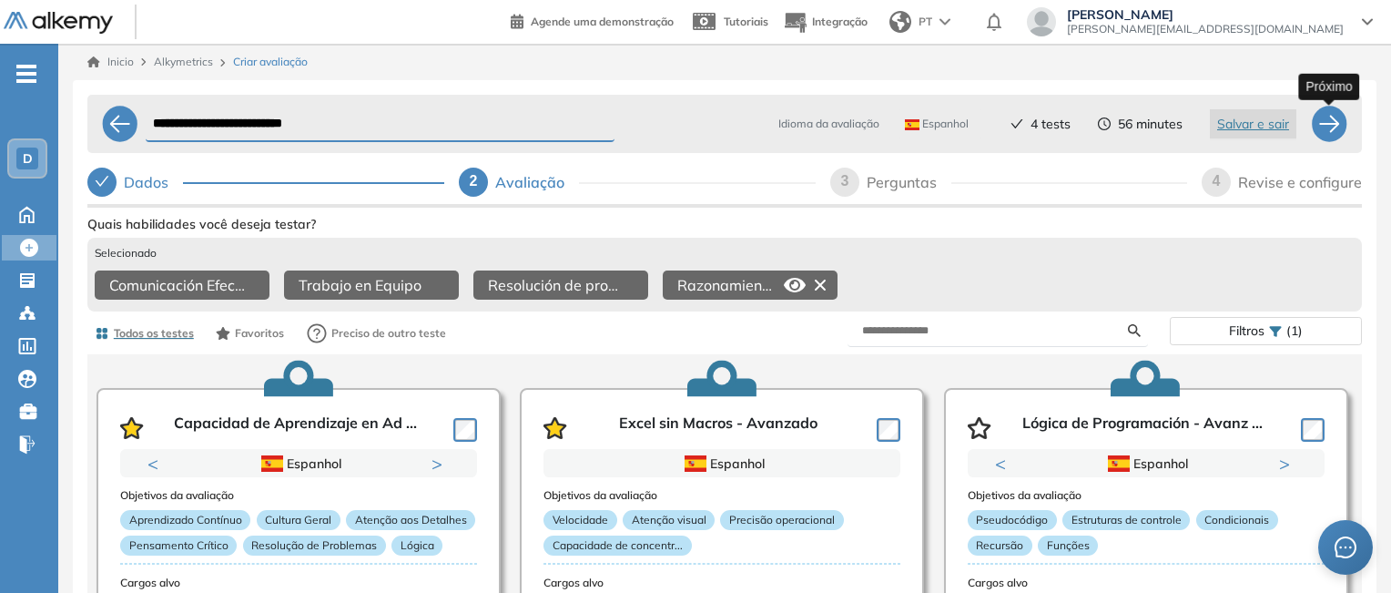
click at [1326, 117] on div at bounding box center [1329, 124] width 36 height 36
select select "*****"
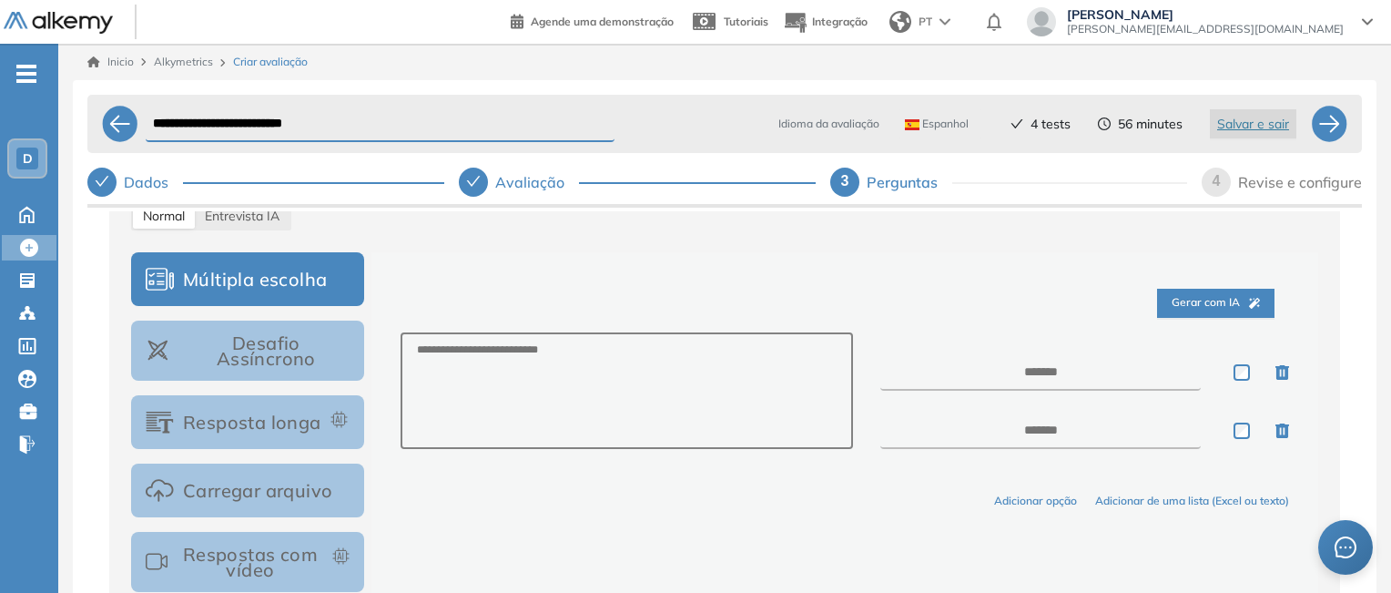
scroll to position [304, 0]
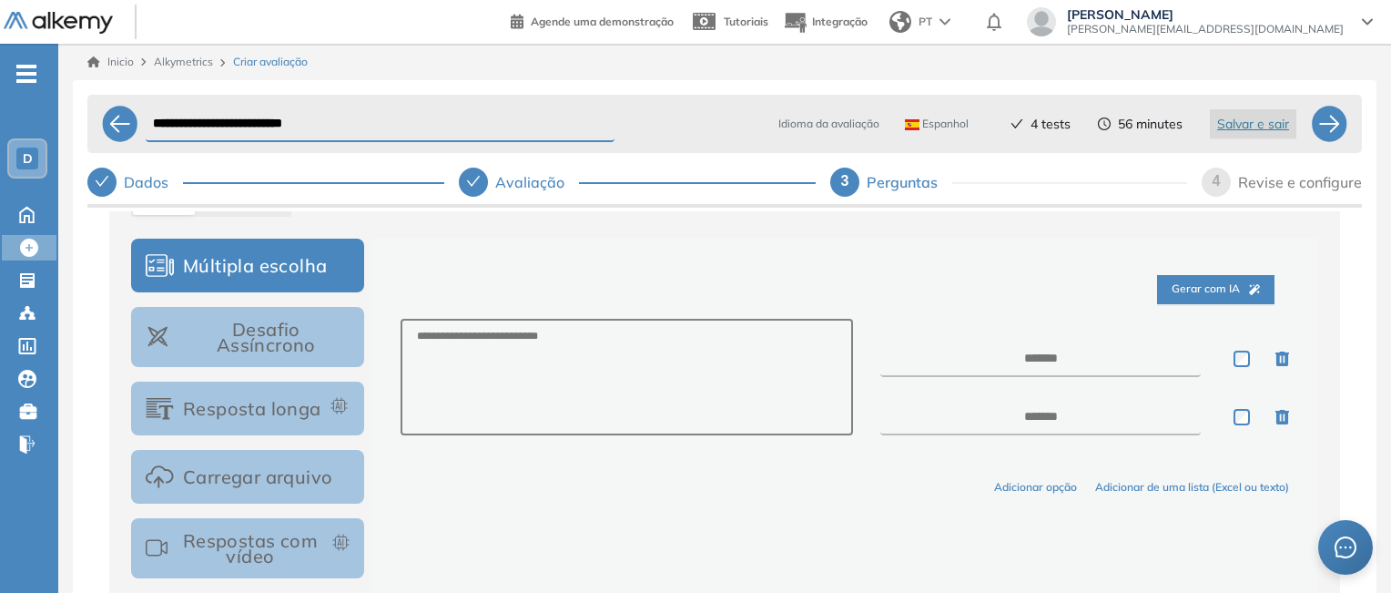
click at [260, 472] on button "Carregar arquivo" at bounding box center [247, 477] width 233 height 54
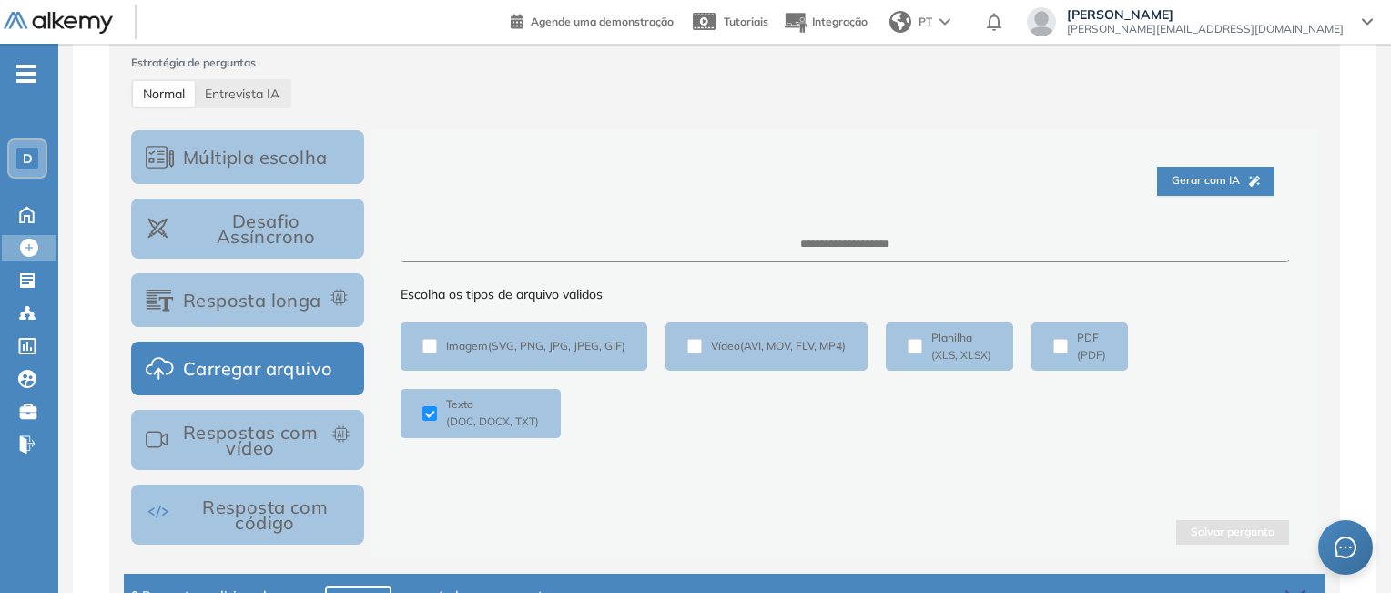
scroll to position [213, 0]
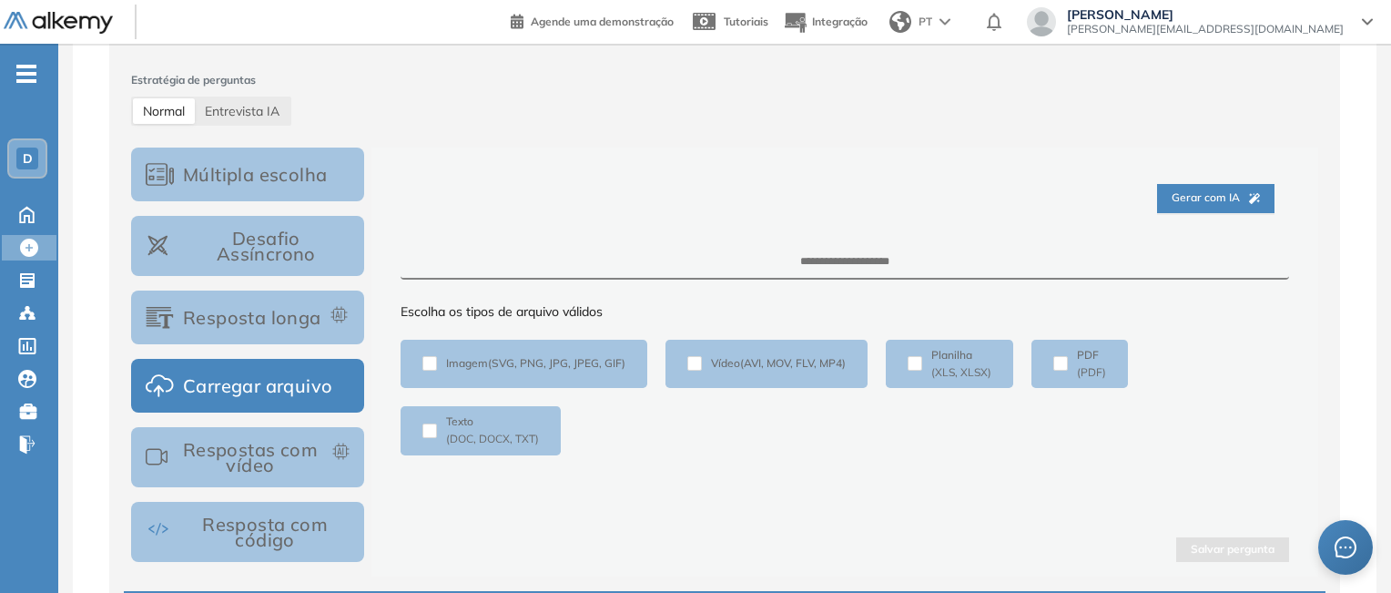
click at [246, 320] on button "Resposta longa" at bounding box center [247, 317] width 233 height 54
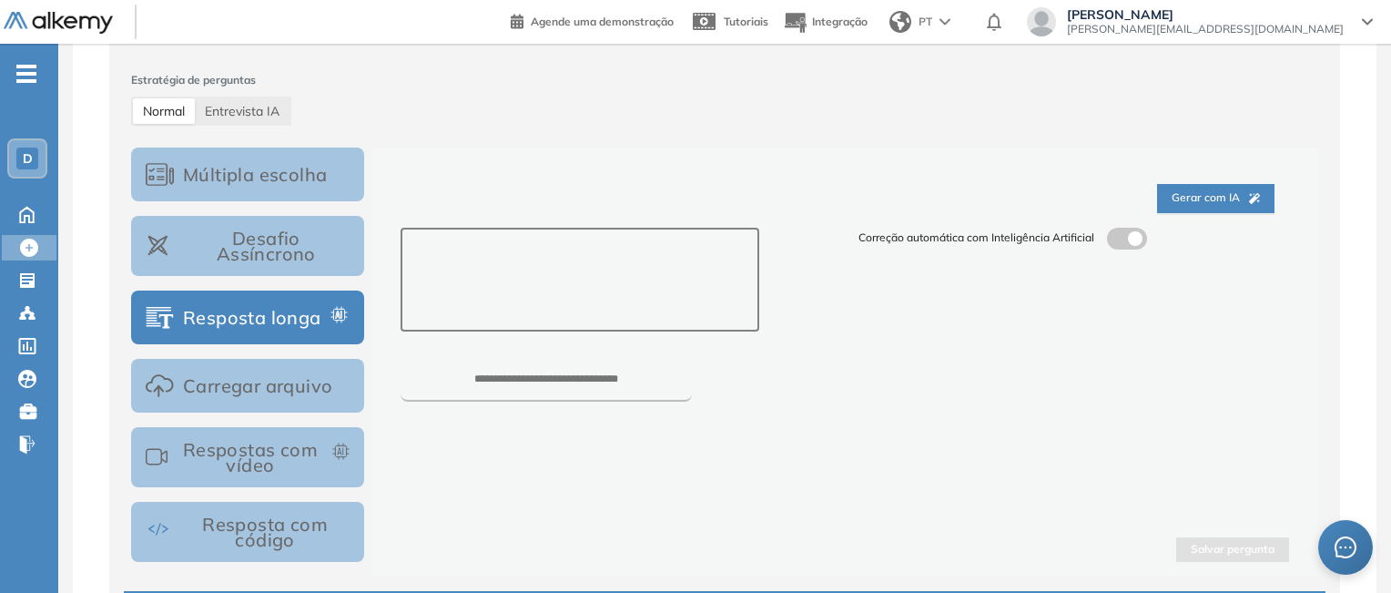
click at [543, 279] on textarea at bounding box center [580, 280] width 359 height 104
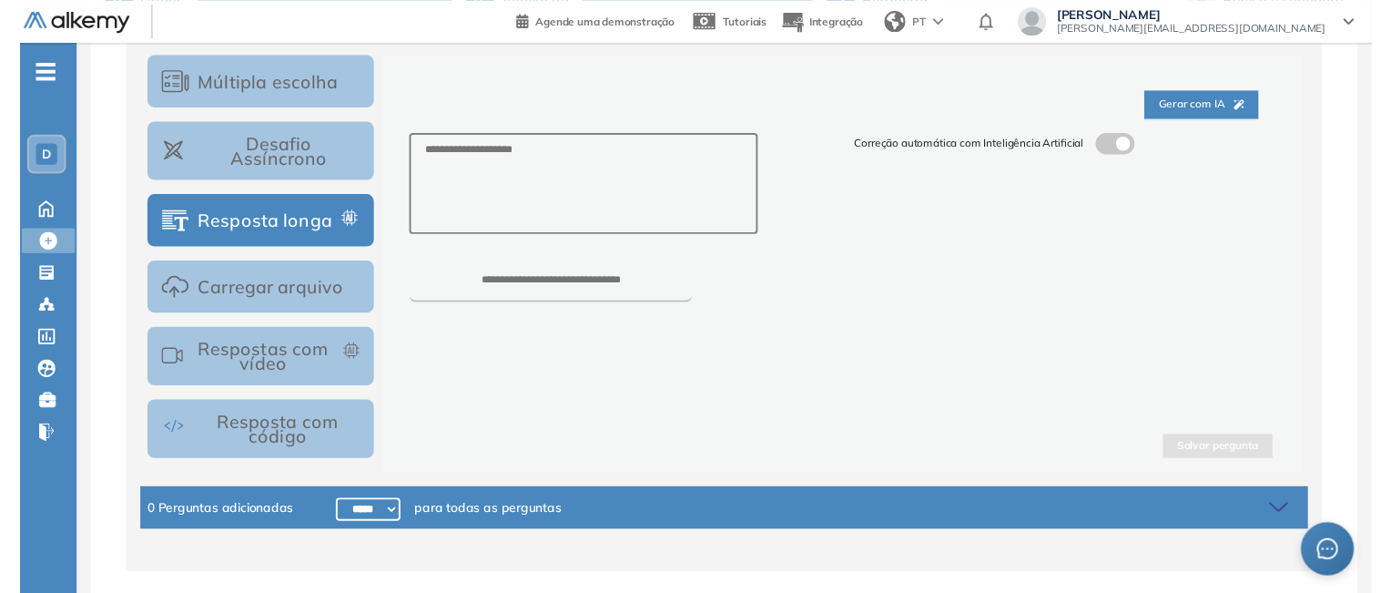
scroll to position [160, 0]
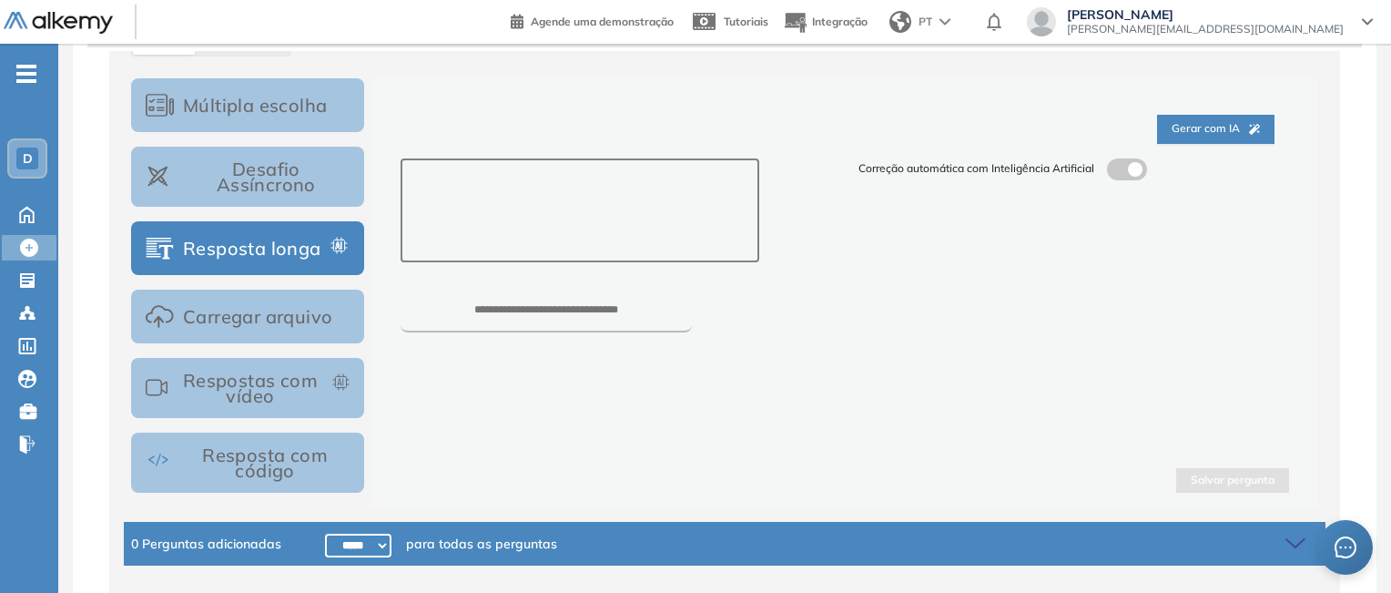
click at [603, 189] on textarea at bounding box center [580, 210] width 359 height 104
click at [1133, 167] on label at bounding box center [1127, 169] width 40 height 22
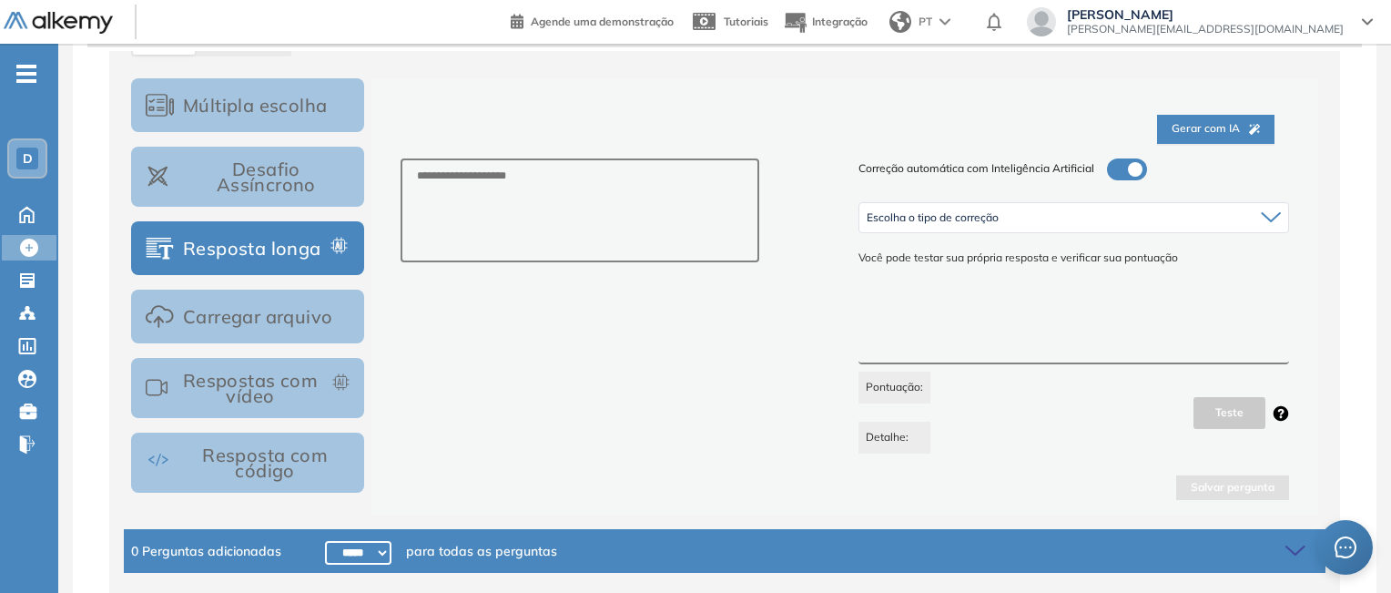
click at [963, 225] on div "Escolha o tipo de correção" at bounding box center [1073, 217] width 429 height 29
click at [971, 174] on span "Correção automática com Inteligência Artificial" at bounding box center [977, 168] width 236 height 17
click at [1047, 338] on textarea at bounding box center [1074, 331] width 431 height 68
click at [1118, 169] on span at bounding box center [1114, 165] width 15 height 15
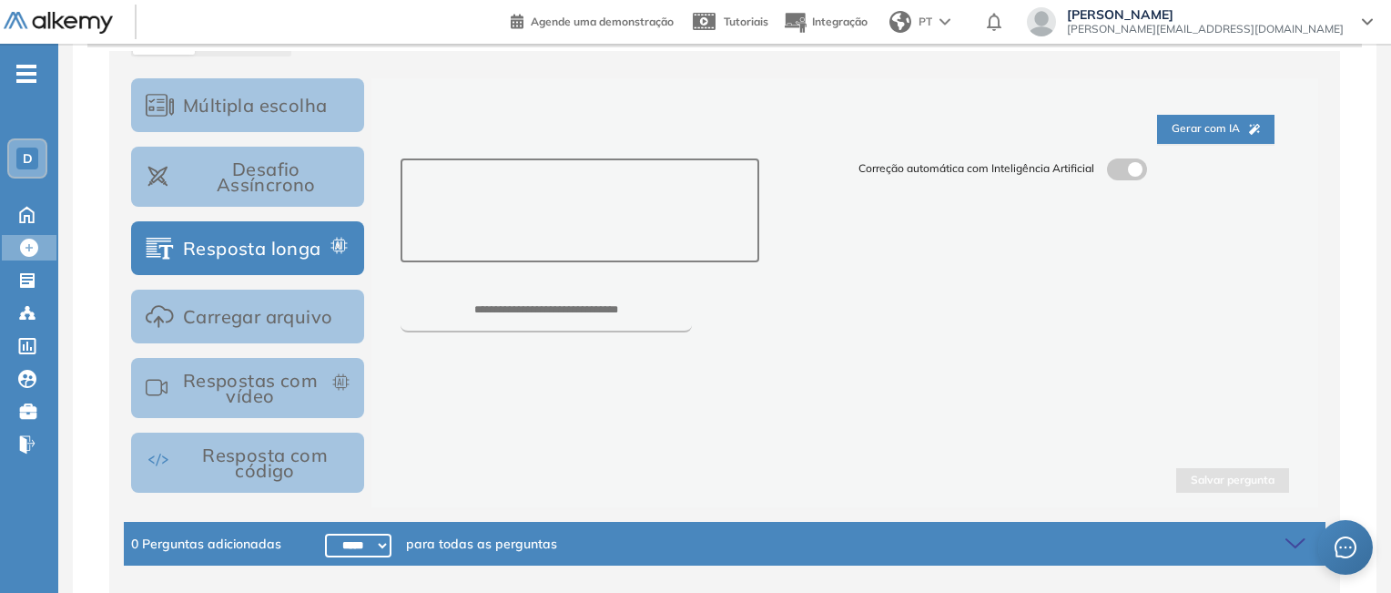
click at [557, 212] on textarea at bounding box center [580, 210] width 359 height 104
click at [568, 176] on textarea at bounding box center [580, 210] width 359 height 104
paste textarea "**********"
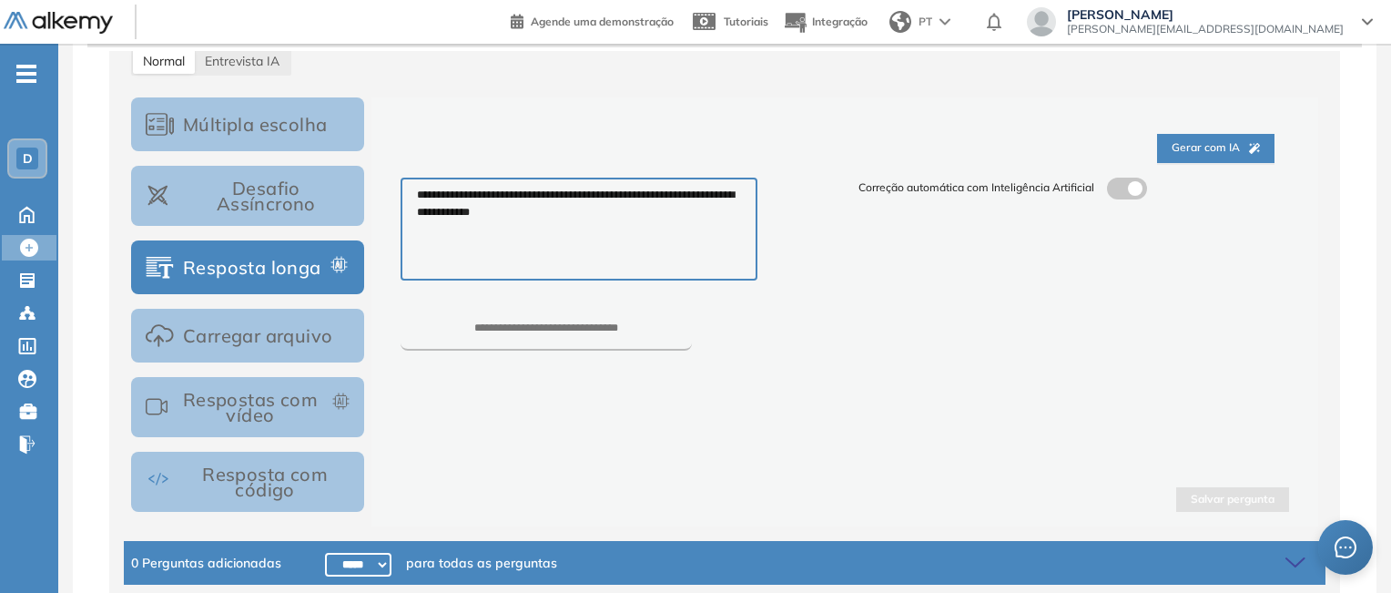
scroll to position [304, 0]
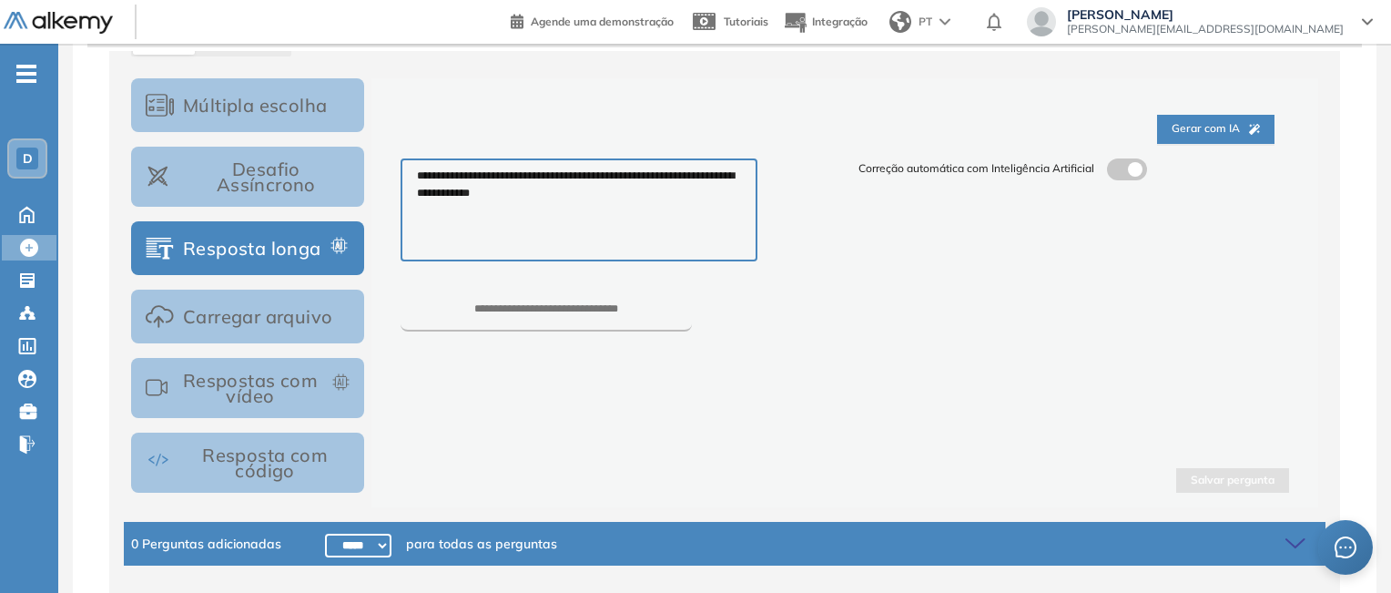
type textarea "**********"
click at [581, 312] on input "number" at bounding box center [546, 317] width 291 height 28
type input "***"
click at [1251, 473] on button "Salvar pergunta" at bounding box center [1232, 480] width 113 height 25
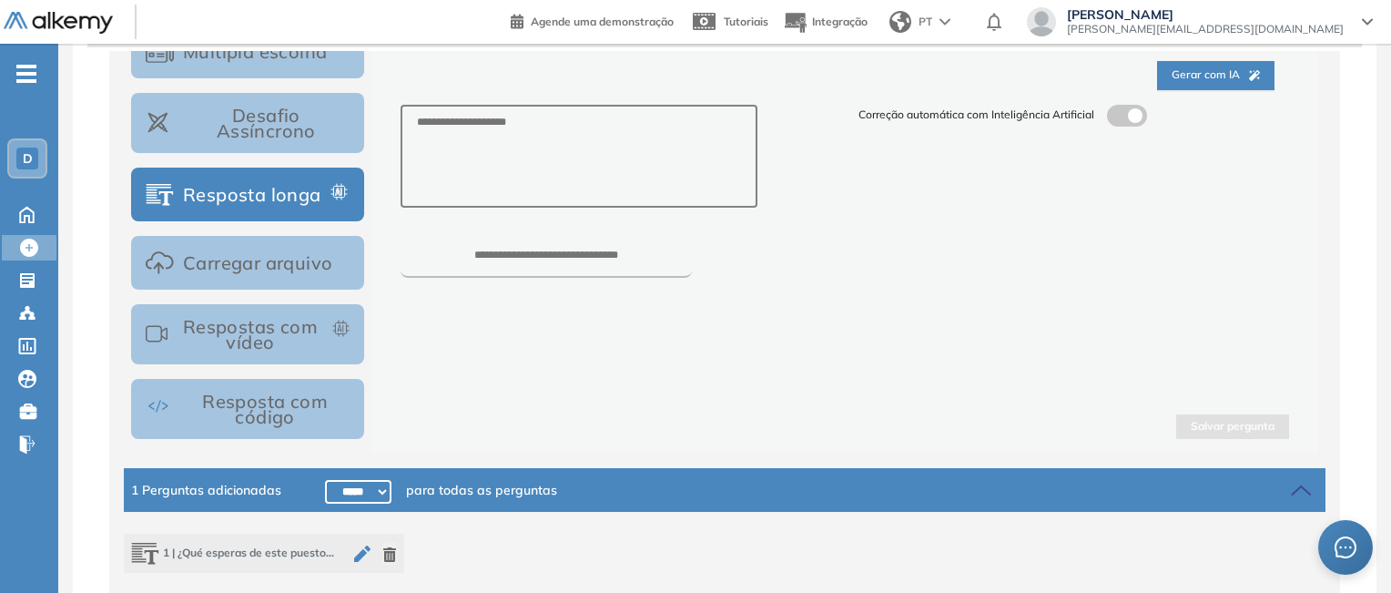
scroll to position [208, 0]
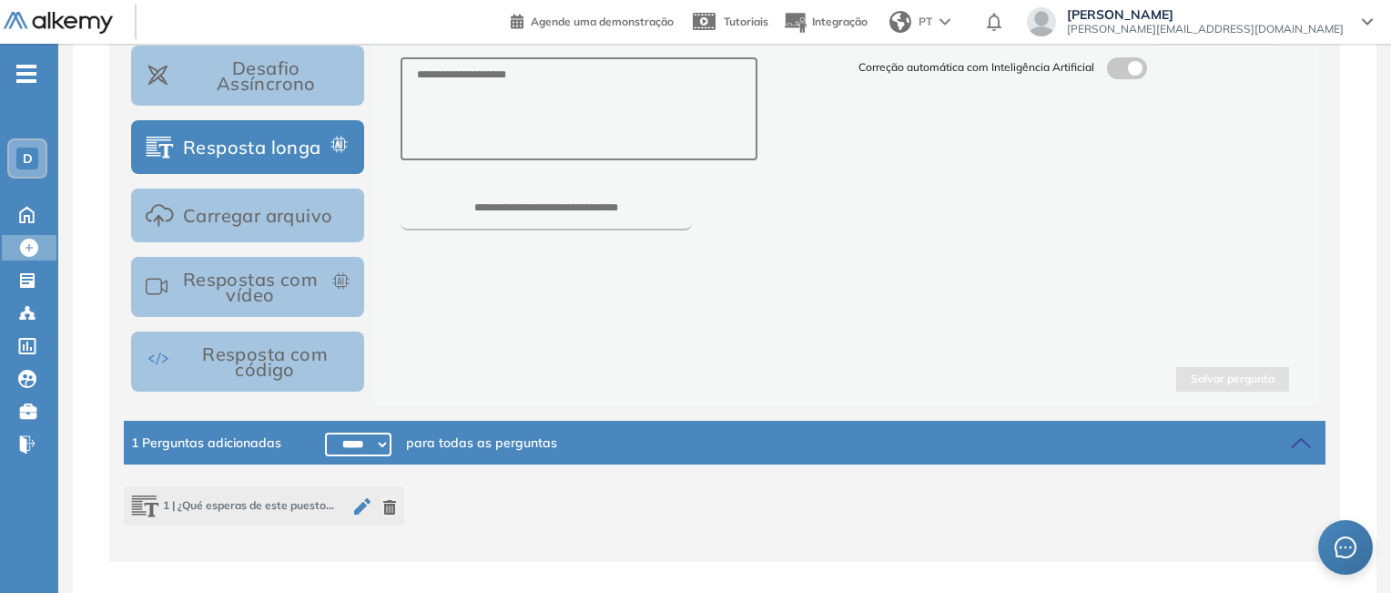
click at [341, 442] on select "***** ***** ****** ****** ****** ****** ****** ****** ****** ****** ****** ****…" at bounding box center [358, 444] width 66 height 24
select select "******"
click at [325, 432] on select "***** ***** ****** ****** ****** ****** ****** ****** ****** ****** ****** ****…" at bounding box center [358, 444] width 66 height 24
click at [714, 511] on div "1 | ¿Qué esperas de este puesto? ¿Cómo puedes contribuir al crecimiento [PERSON…" at bounding box center [724, 505] width 1229 height 83
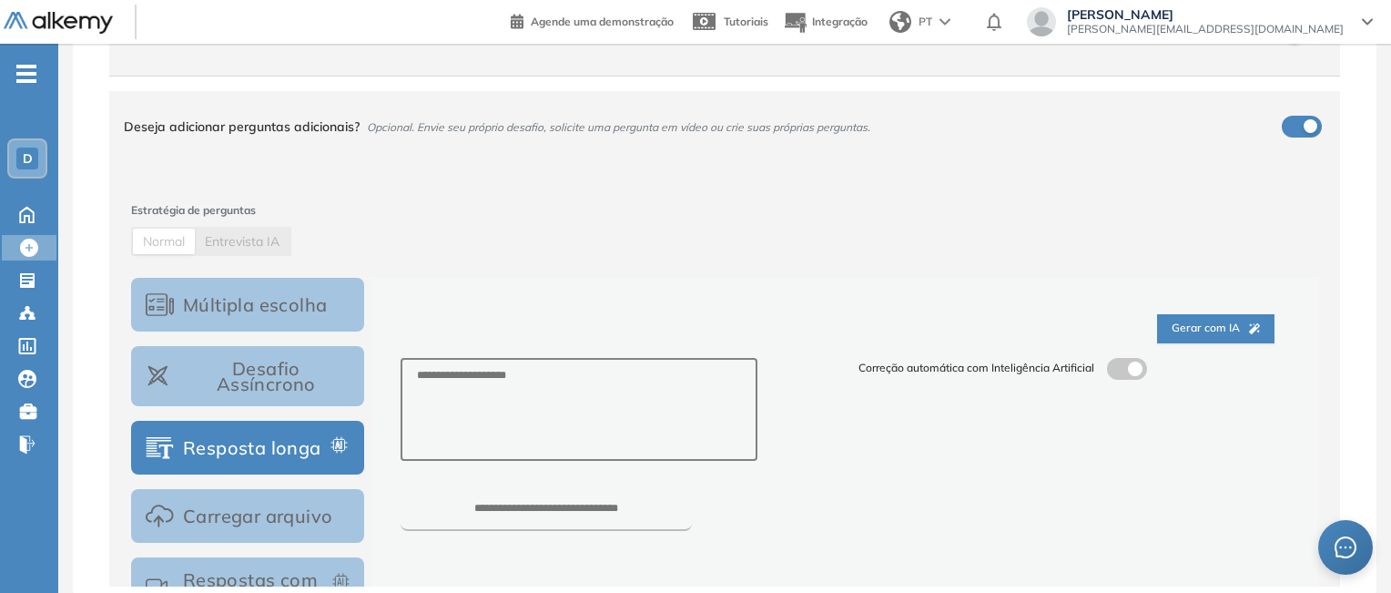
scroll to position [0, 0]
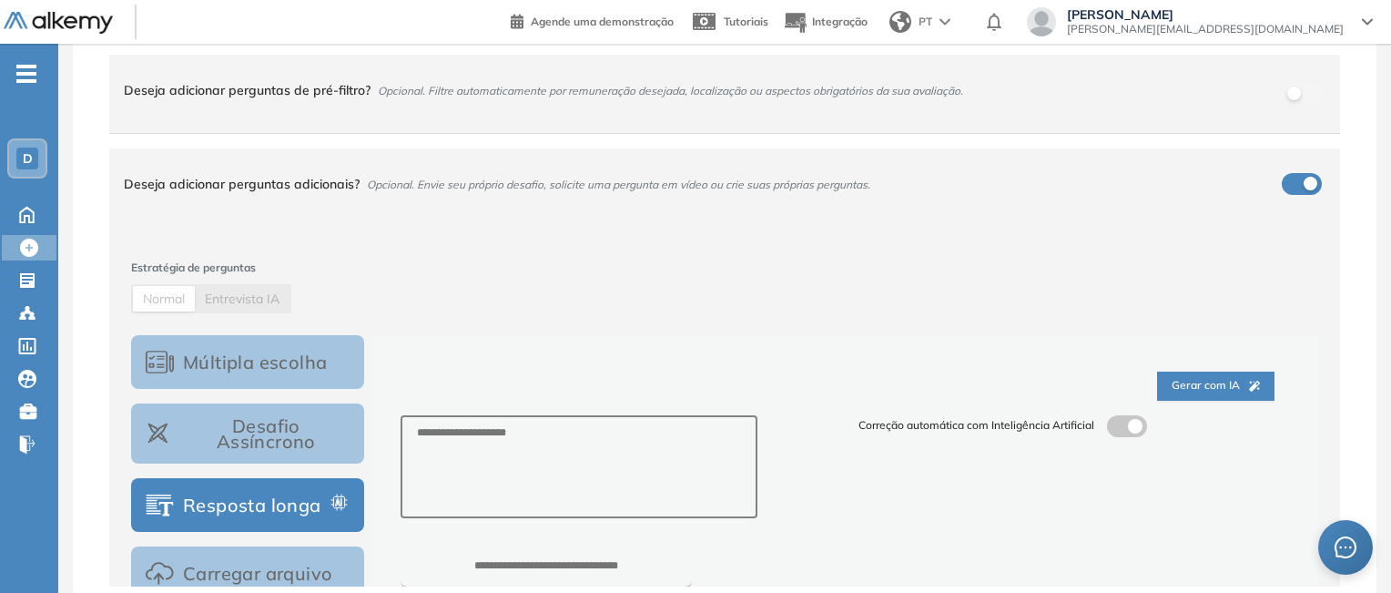
click at [961, 25] on div "PT" at bounding box center [921, 22] width 79 height 36
click at [932, 16] on span "PT" at bounding box center [926, 22] width 14 height 16
click at [1020, 210] on div "Deseja adicionar perguntas adicionais? Opcional. Envie seu próprio desafio, sol…" at bounding box center [724, 183] width 1231 height 71
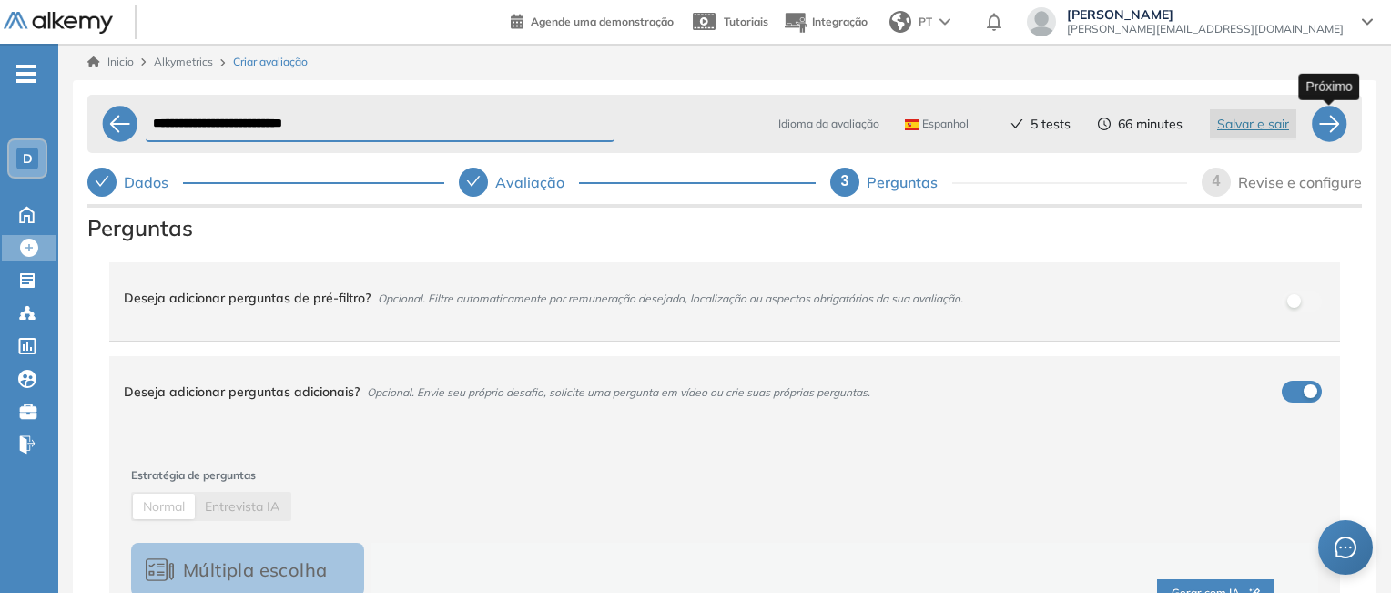
click at [1331, 121] on div at bounding box center [1329, 124] width 36 height 36
click at [1296, 125] on button "Salvar e sair" at bounding box center [1253, 123] width 86 height 29
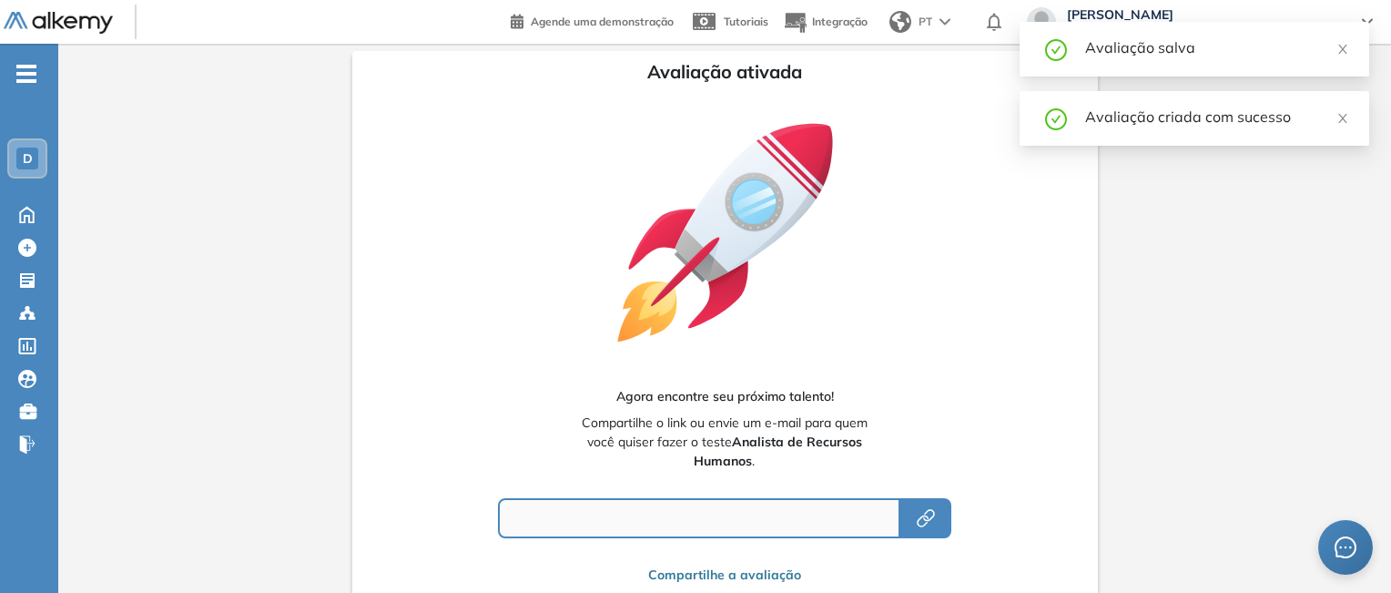
type input "**********"
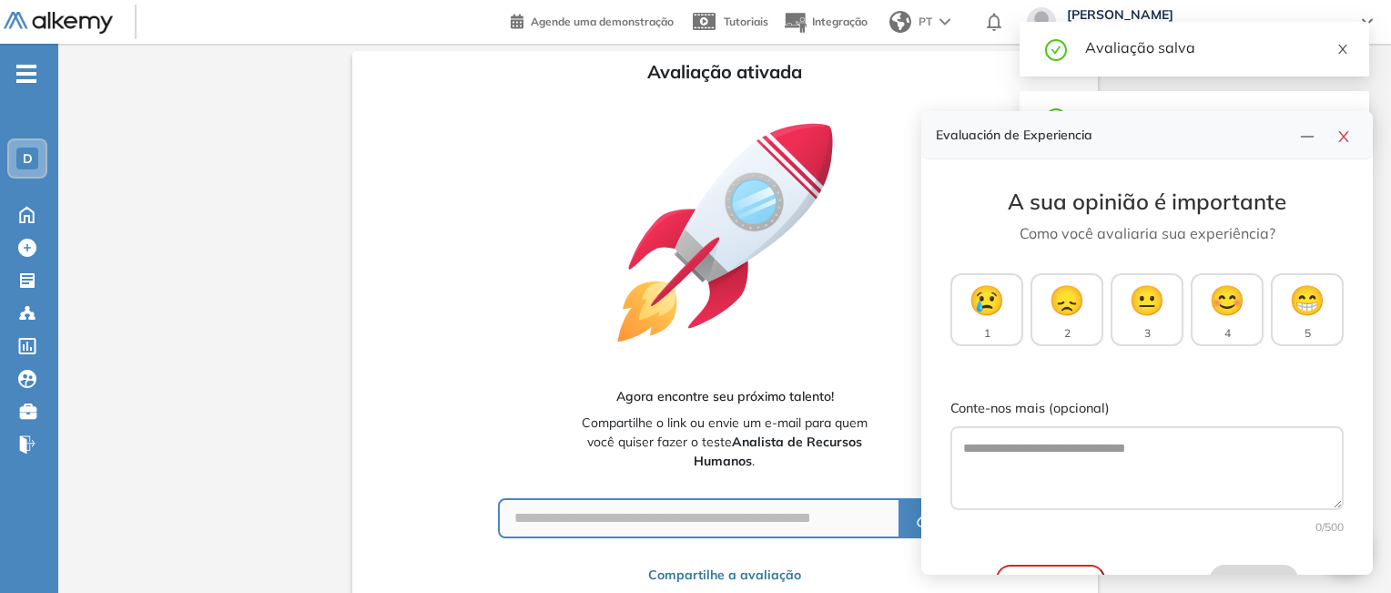
click at [1343, 46] on icon "close" at bounding box center [1342, 49] width 13 height 13
click at [1347, 137] on icon "close" at bounding box center [1343, 136] width 15 height 15
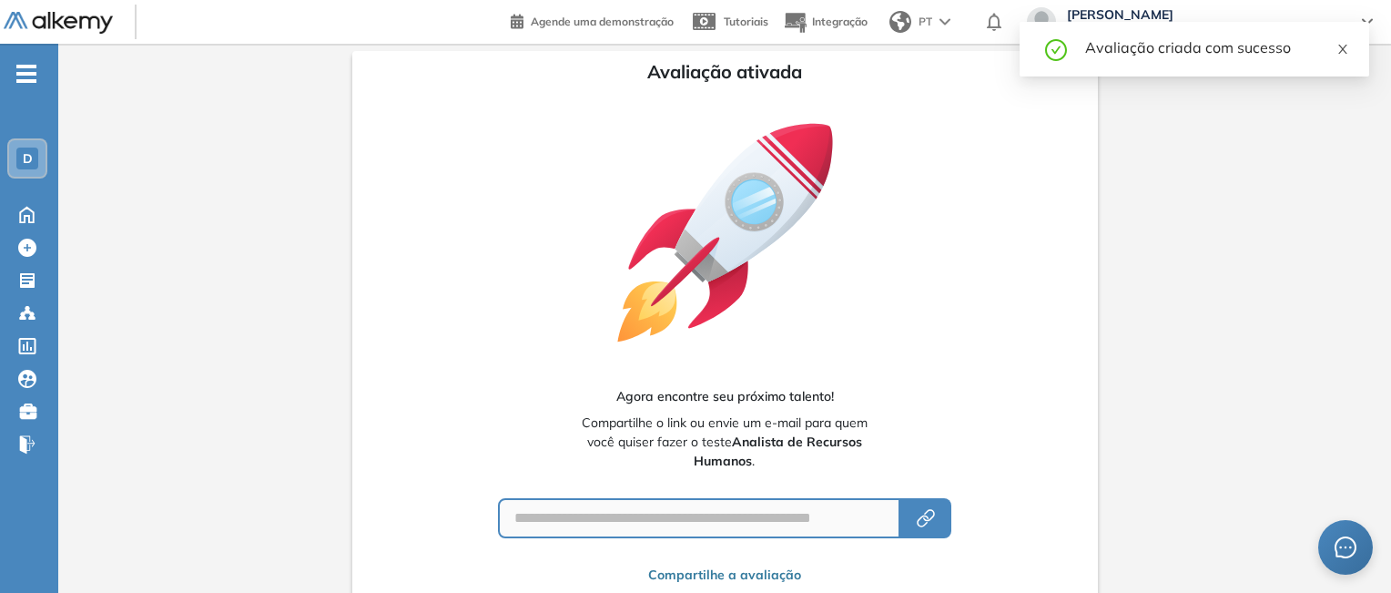
click at [1345, 50] on icon "close" at bounding box center [1342, 49] width 13 height 13
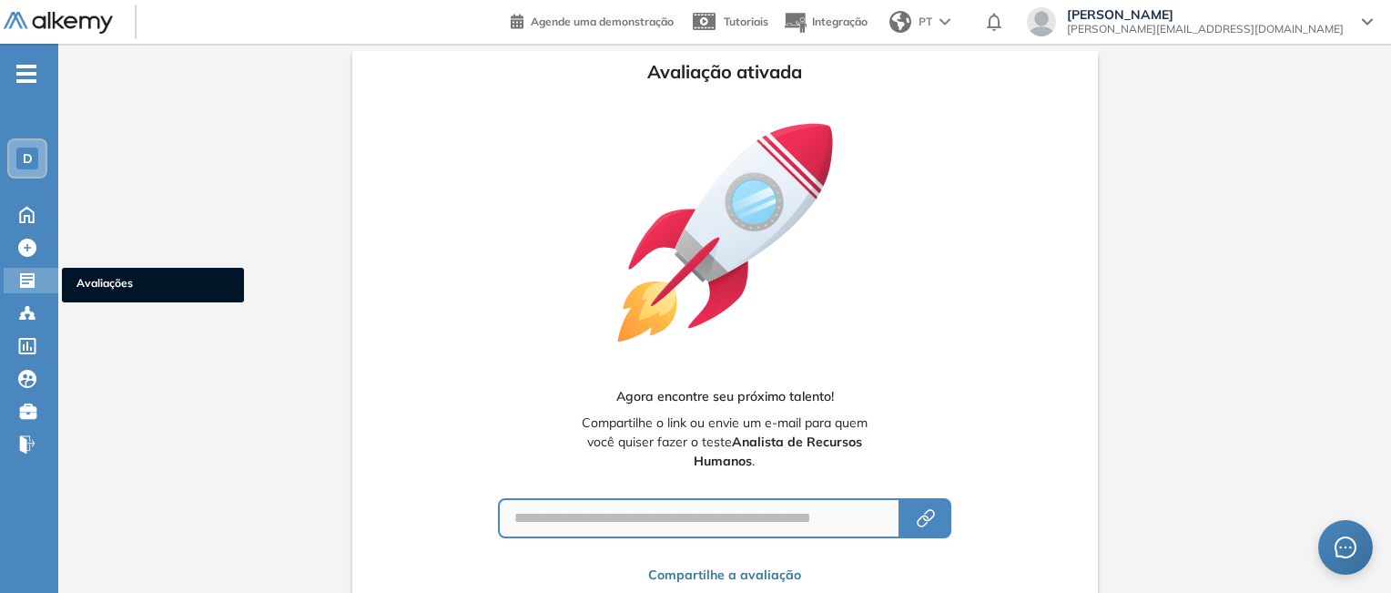
click at [33, 279] on icon at bounding box center [27, 280] width 15 height 15
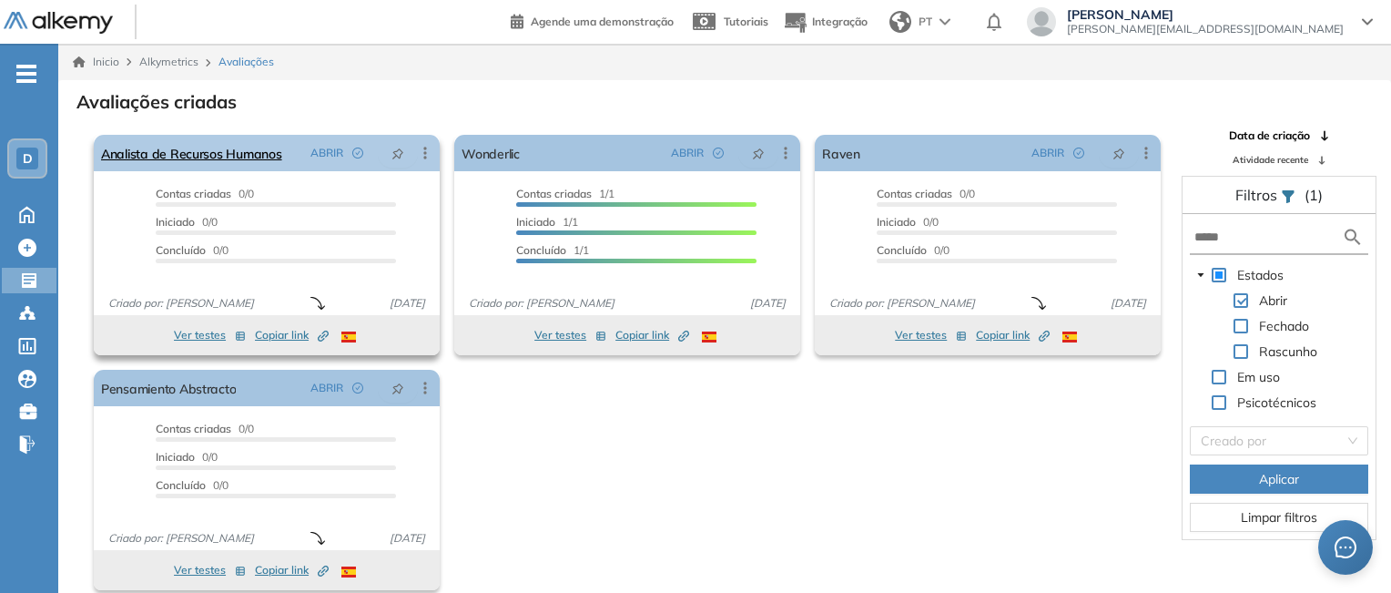
click at [423, 149] on icon at bounding box center [425, 153] width 18 height 18
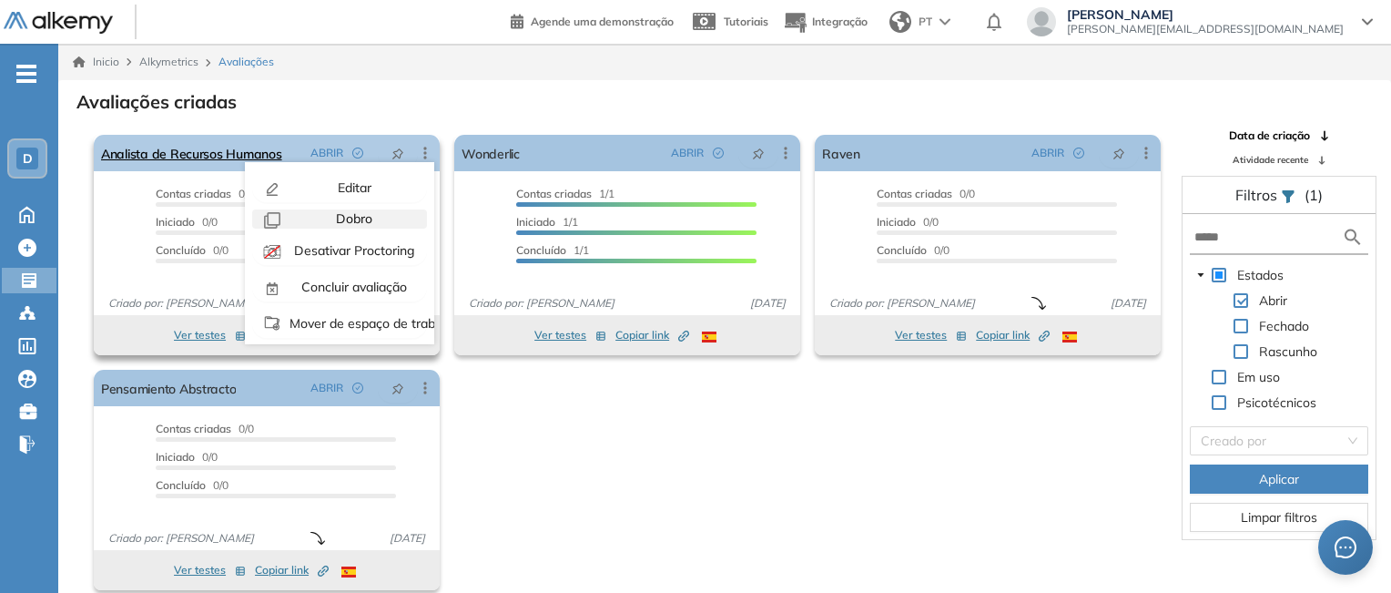
click at [372, 225] on div "Dobro" at bounding box center [353, 218] width 134 height 19
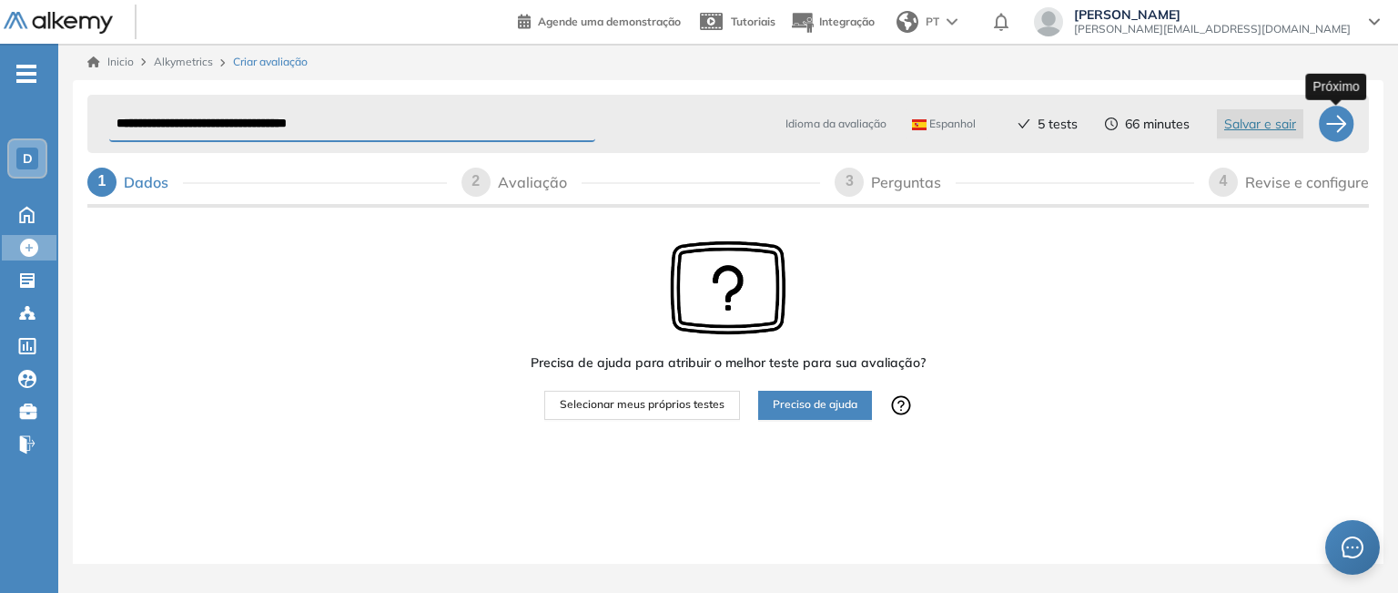
click at [1330, 125] on div at bounding box center [1336, 124] width 36 height 36
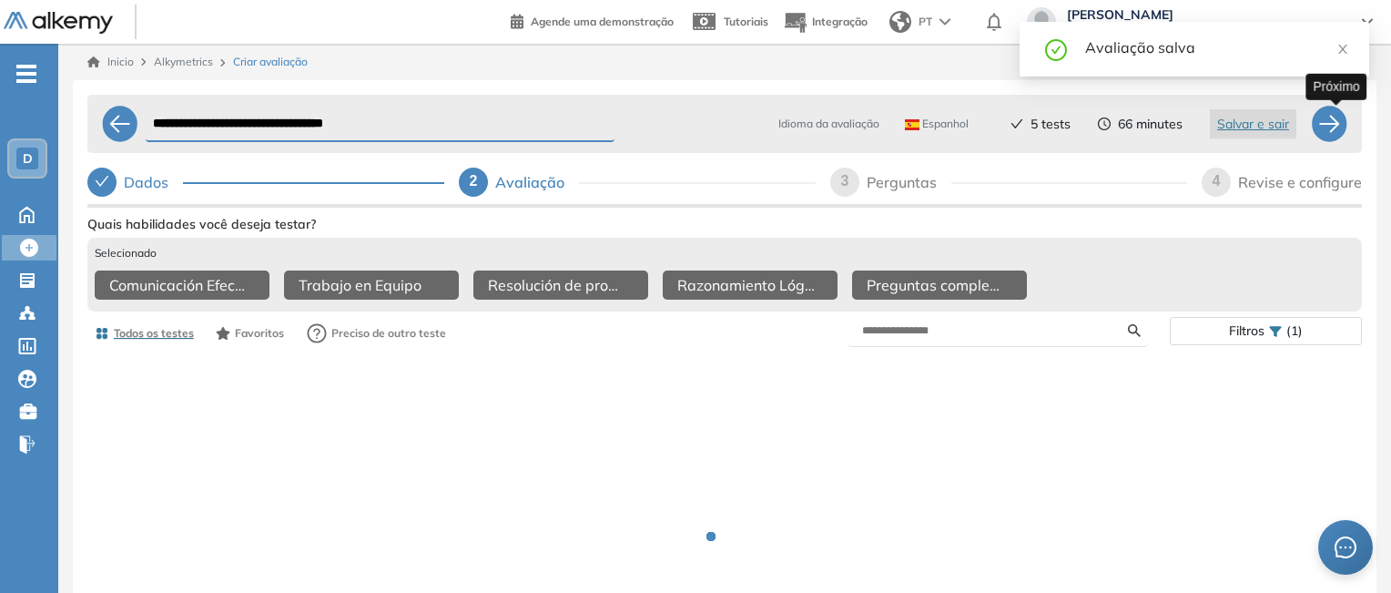
click at [1329, 119] on div at bounding box center [1329, 124] width 36 height 36
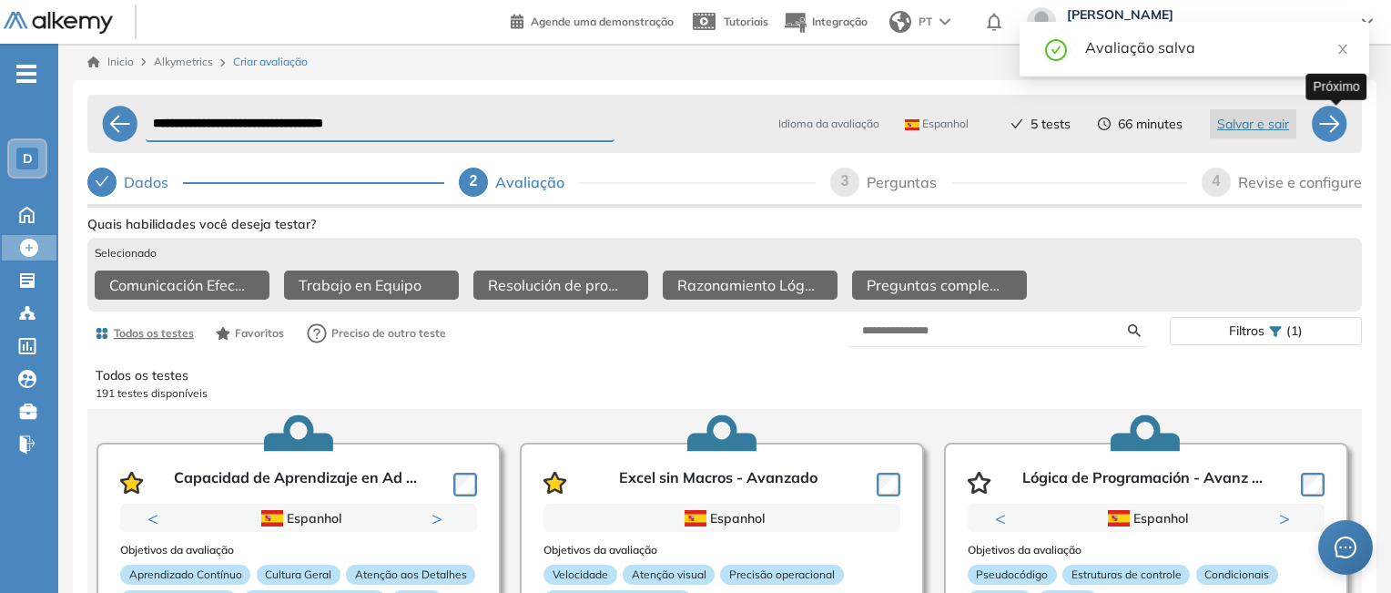
select select "******"
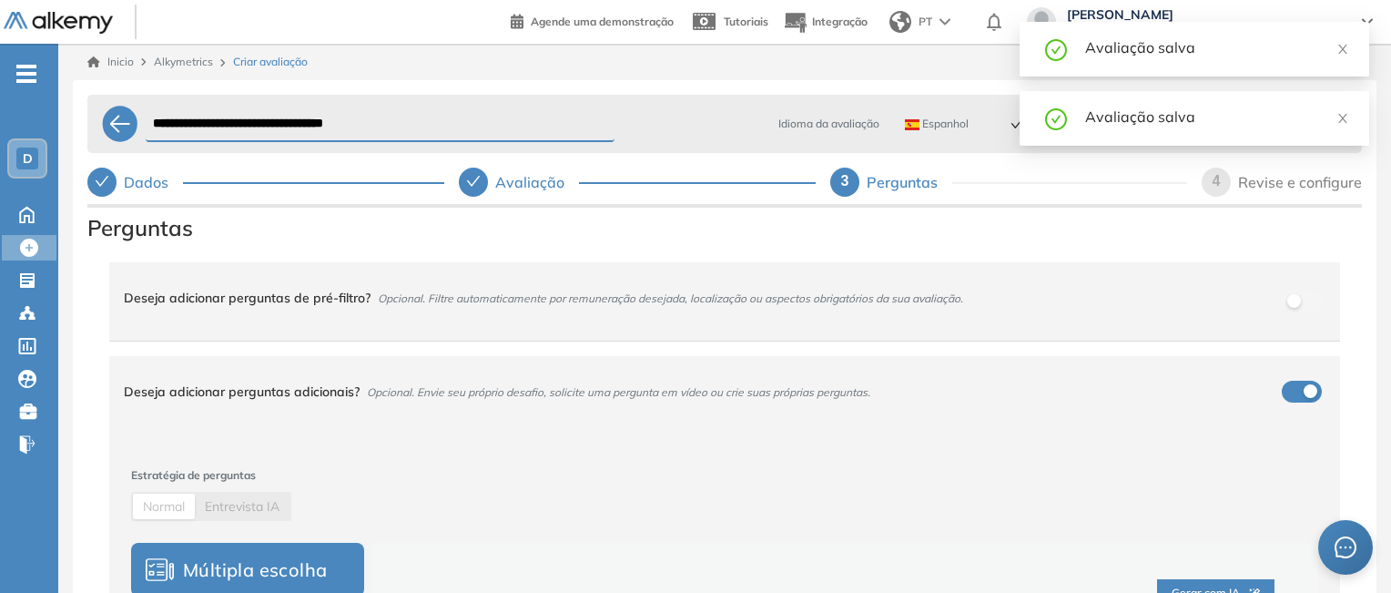
click at [1342, 56] on div "Avaliação salva" at bounding box center [1216, 47] width 262 height 22
click at [1341, 51] on icon "close" at bounding box center [1342, 49] width 9 height 9
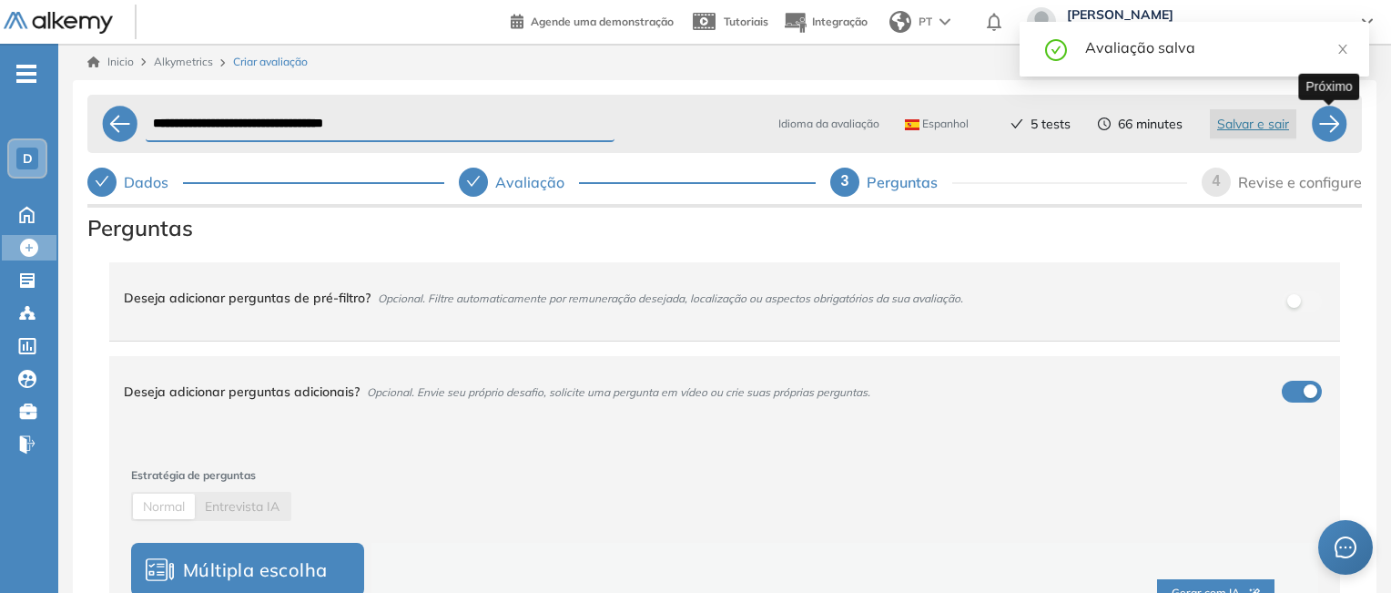
click at [1330, 122] on div at bounding box center [1329, 124] width 36 height 36
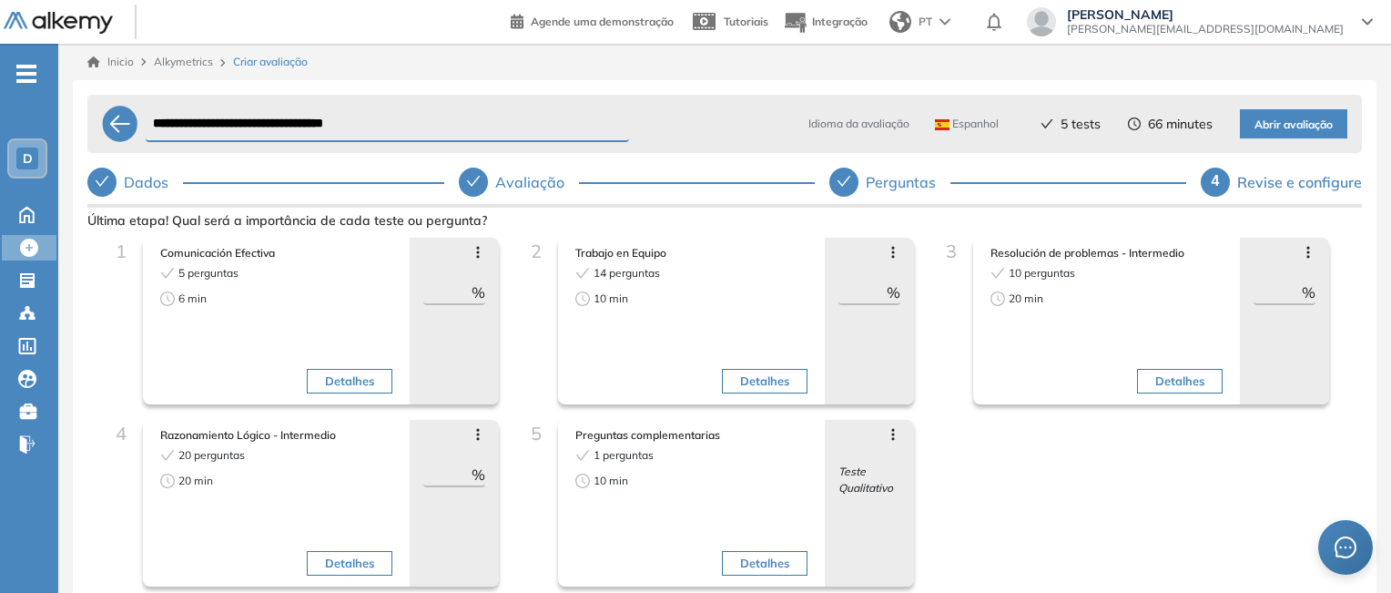
drag, startPoint x: 432, startPoint y: 474, endPoint x: 453, endPoint y: 469, distance: 21.6
click at [453, 469] on input "**" at bounding box center [447, 474] width 48 height 22
type input "**"
drag, startPoint x: 862, startPoint y: 292, endPoint x: 849, endPoint y: 283, distance: 16.4
click at [849, 283] on input "**" at bounding box center [862, 292] width 48 height 22
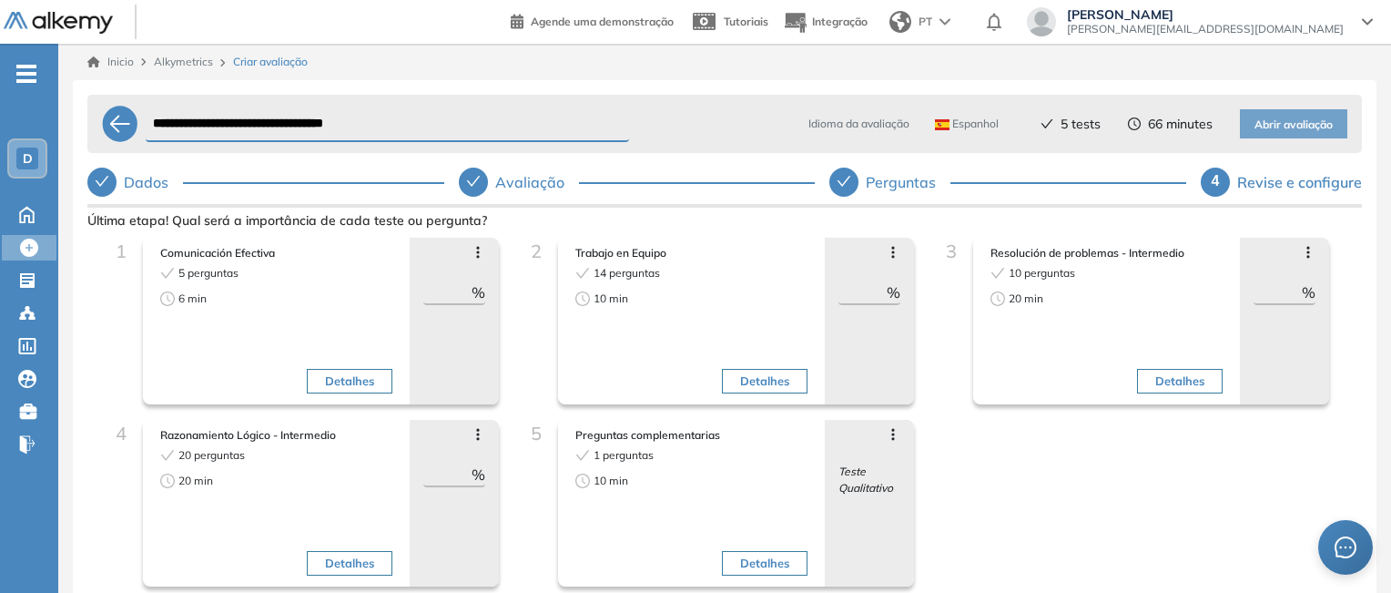
click at [850, 292] on input "**" at bounding box center [862, 292] width 48 height 22
drag, startPoint x: 850, startPoint y: 292, endPoint x: 871, endPoint y: 289, distance: 21.3
click at [871, 289] on input "**" at bounding box center [862, 292] width 48 height 22
type input "**"
click at [1051, 456] on div "1 Comunicación Efectiva 5 perguntas 6 min Detalhes Mover para frente Mover para…" at bounding box center [724, 420] width 1245 height 364
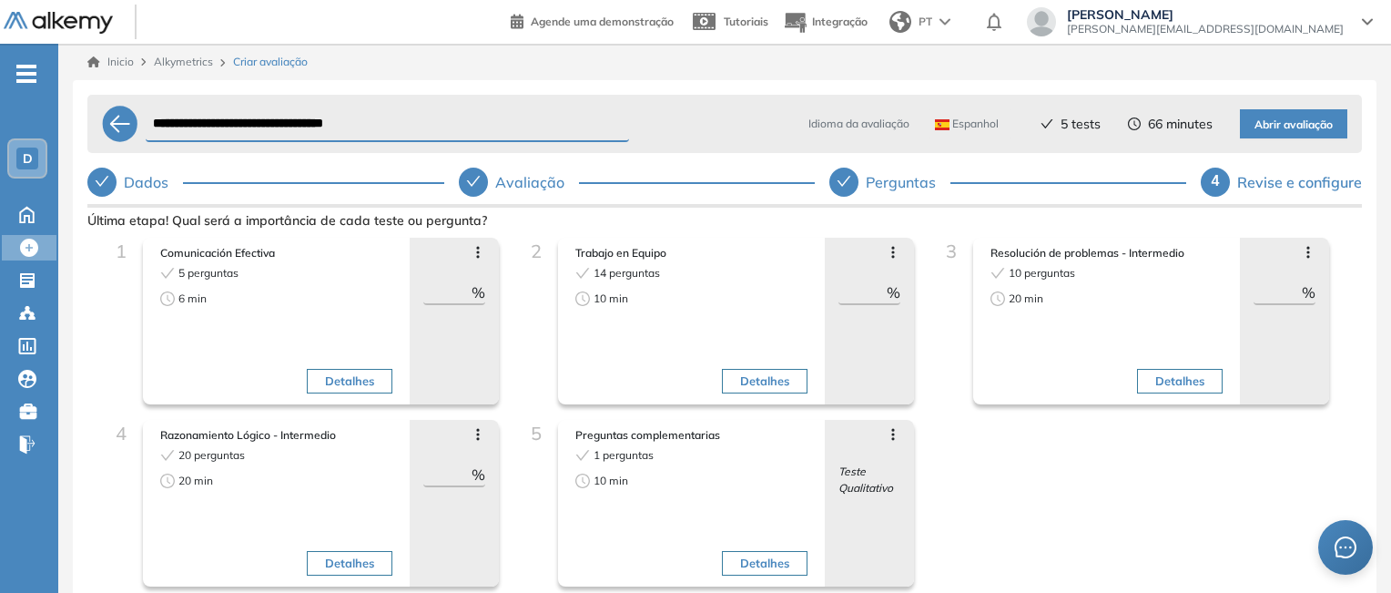
click at [1101, 488] on div "1 Comunicación Efectiva 5 perguntas 6 min Detalhes Mover para frente Mover para…" at bounding box center [724, 420] width 1245 height 364
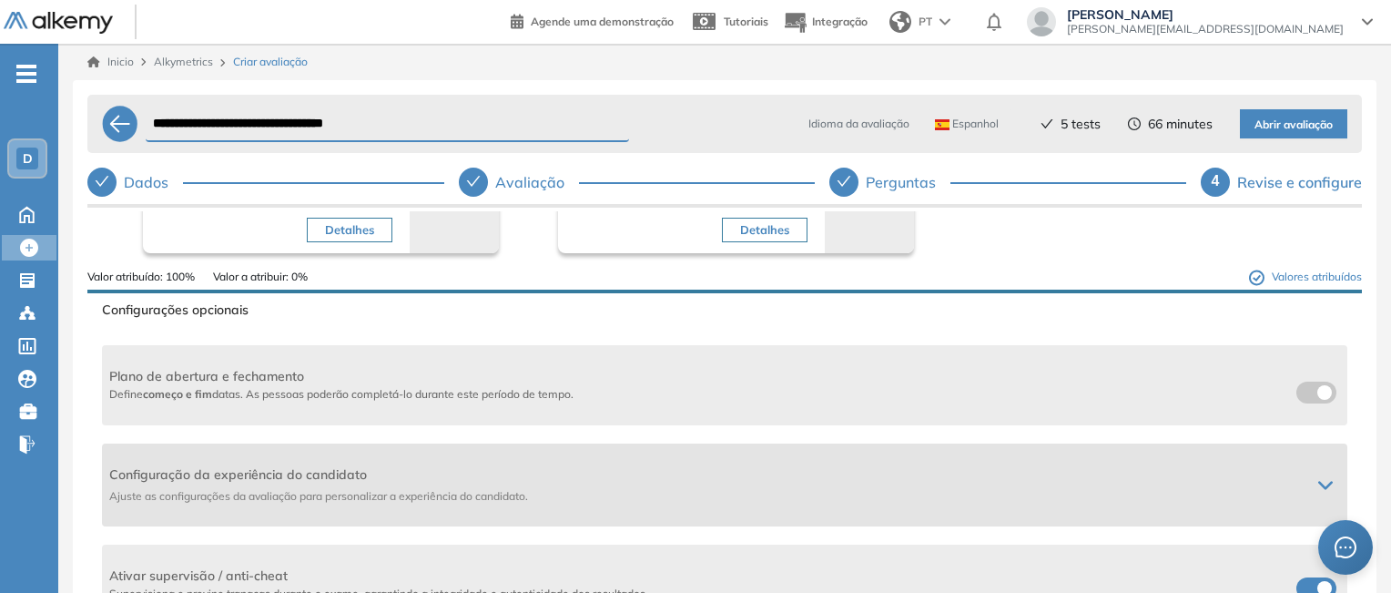
scroll to position [364, 0]
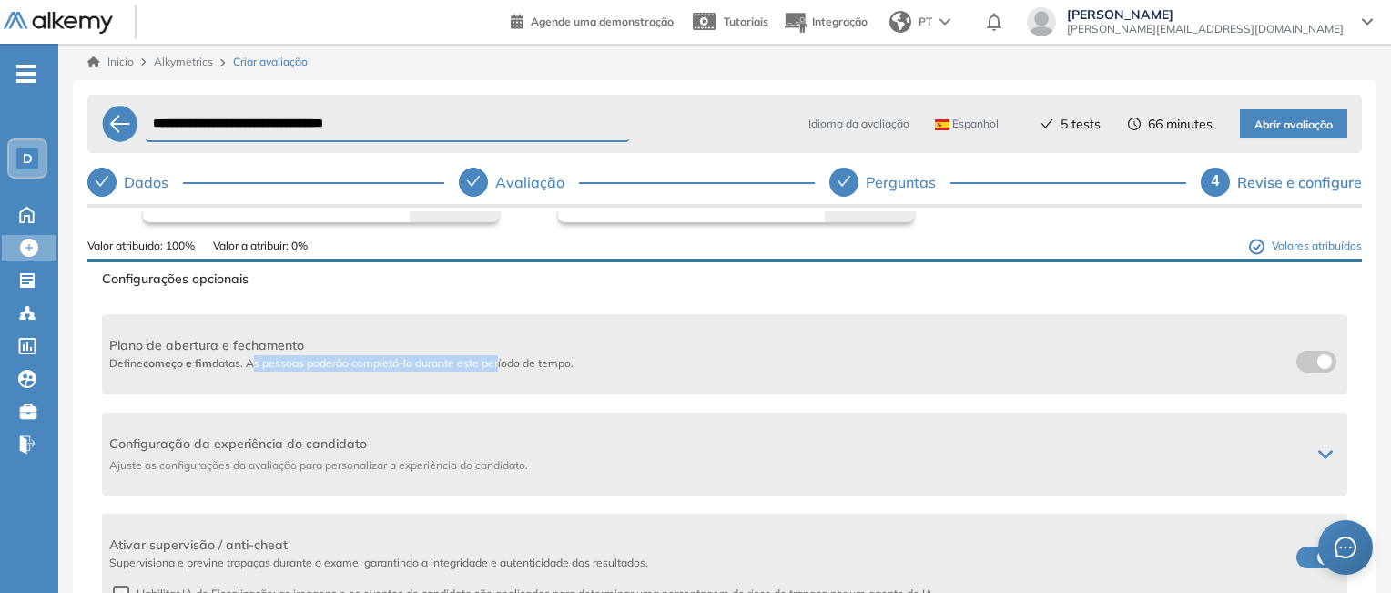
drag, startPoint x: 250, startPoint y: 368, endPoint x: 500, endPoint y: 364, distance: 249.5
click at [500, 364] on span "Define começo e fim datas. As pessoas poderão completá-lo durante este período …" at bounding box center [341, 363] width 464 height 14
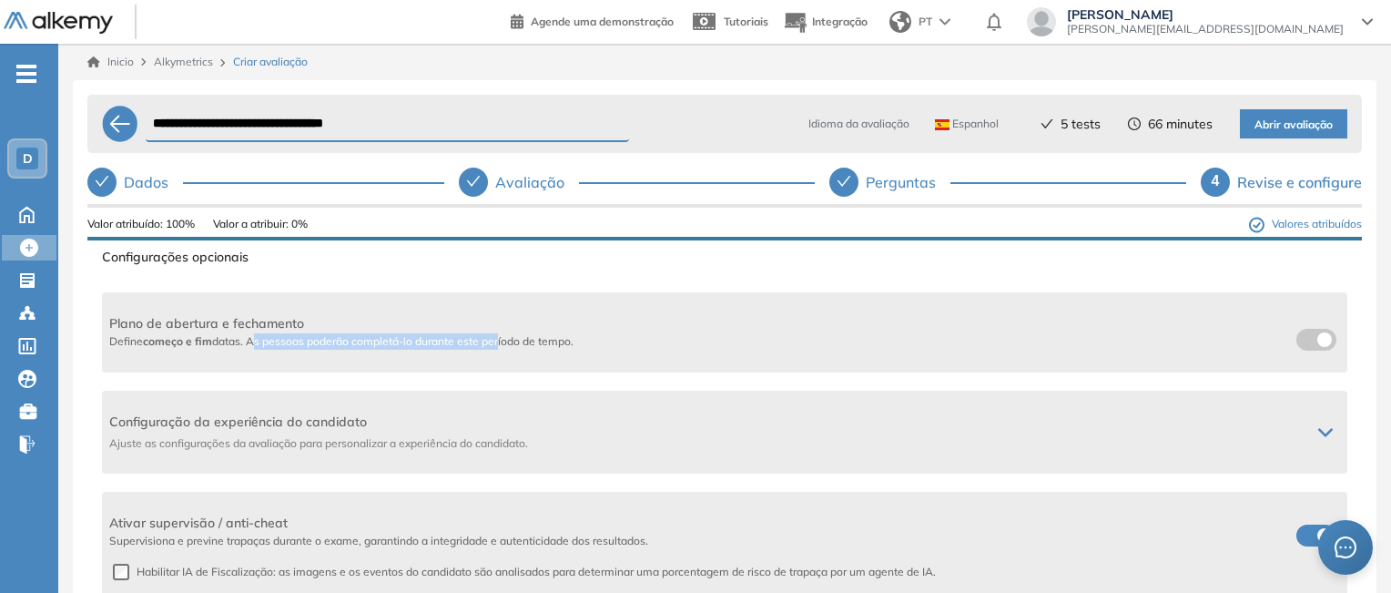
scroll to position [389, 0]
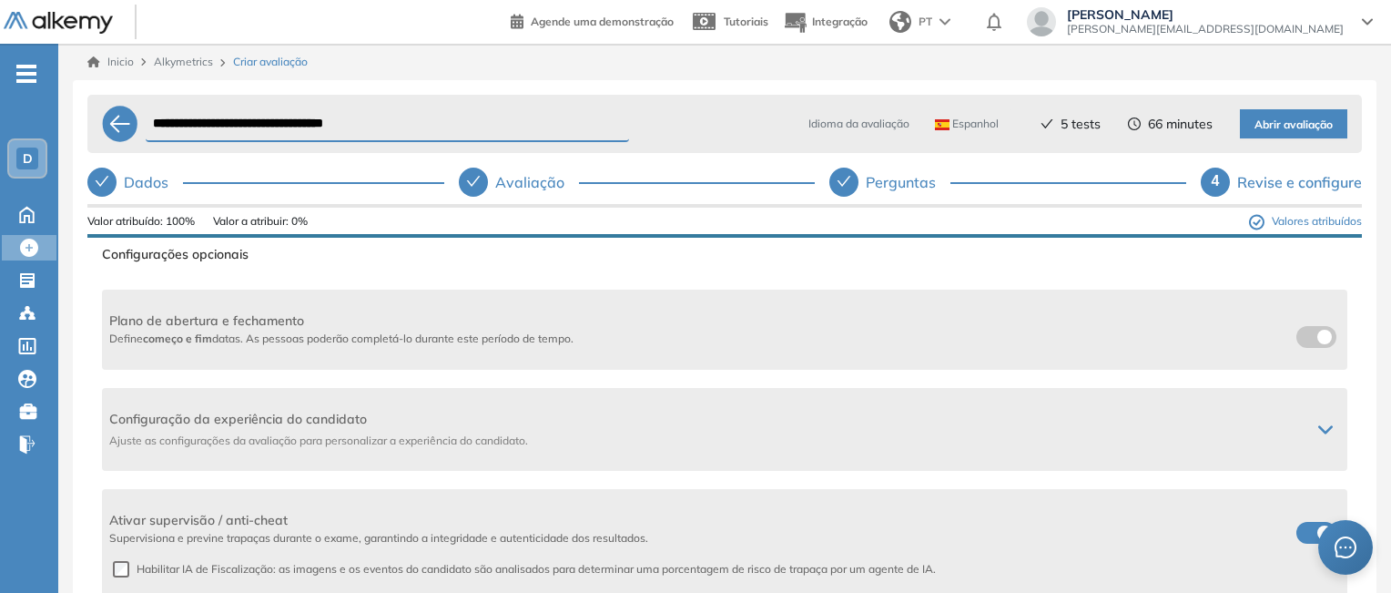
click at [182, 331] on b "começo e fim" at bounding box center [177, 338] width 69 height 14
drag, startPoint x: 156, startPoint y: 341, endPoint x: 598, endPoint y: 338, distance: 442.5
click at [598, 338] on div "Plano de abertura e fechamento Define começo e fim datas. As pessoas poderão co…" at bounding box center [724, 329] width 1231 height 36
click at [501, 342] on span "Define começo e fim datas. As pessoas poderão completá-lo durante este período …" at bounding box center [341, 338] width 464 height 14
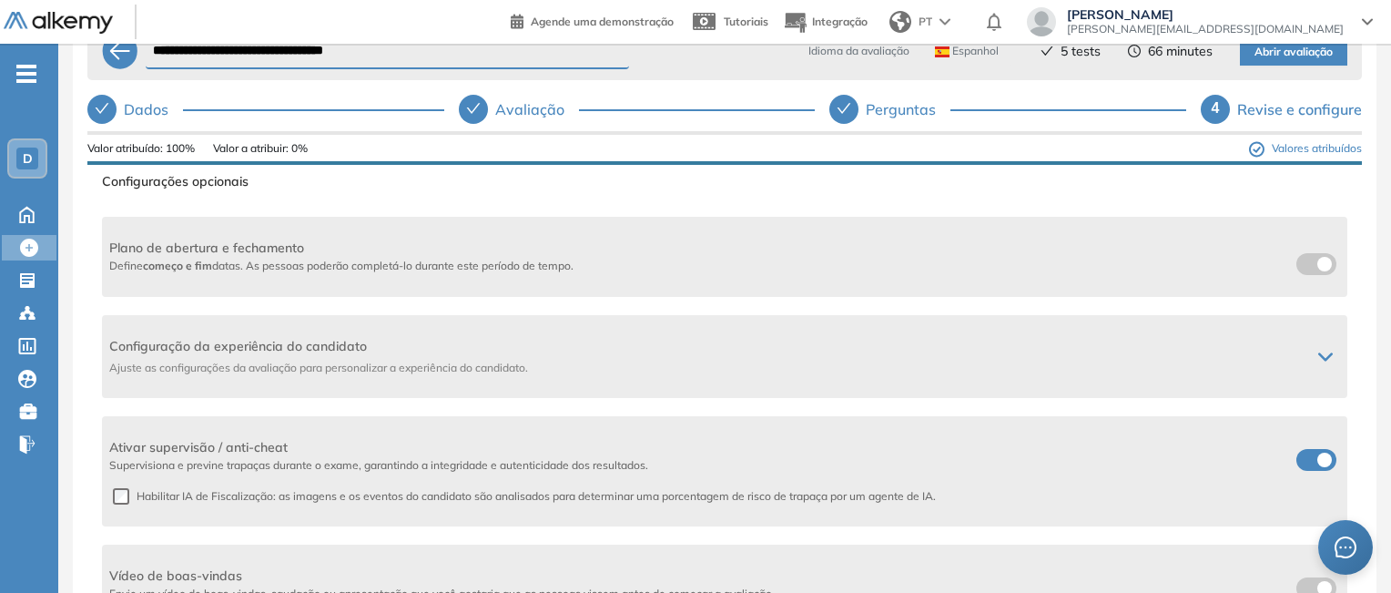
scroll to position [91, 0]
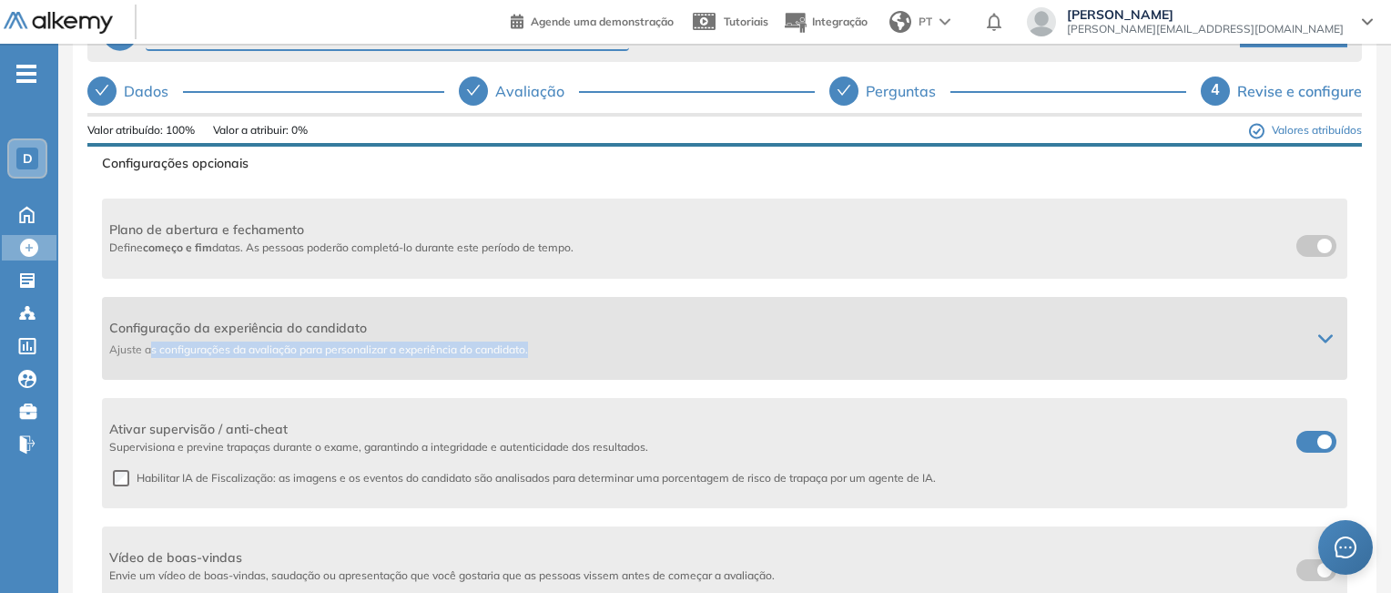
drag, startPoint x: 163, startPoint y: 347, endPoint x: 561, endPoint y: 351, distance: 397.9
click at [561, 351] on span "Ajuste as configurações da avaliação para personalizar a experiência do candida…" at bounding box center [702, 349] width 1187 height 16
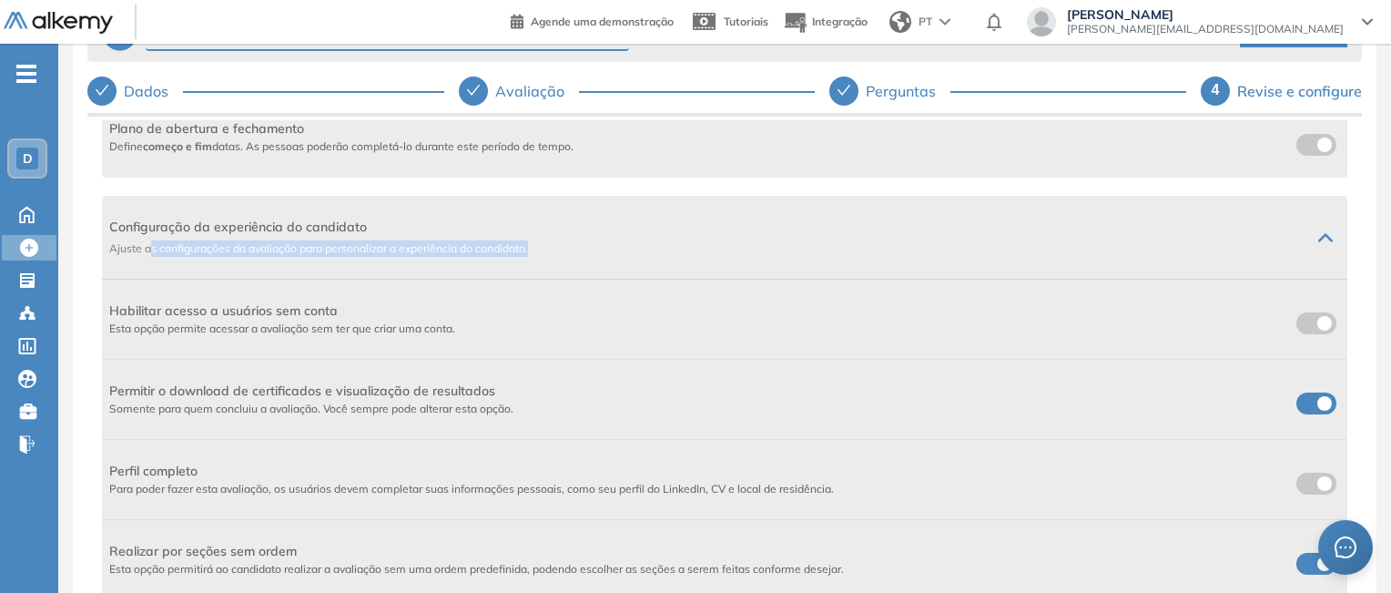
scroll to position [571, 0]
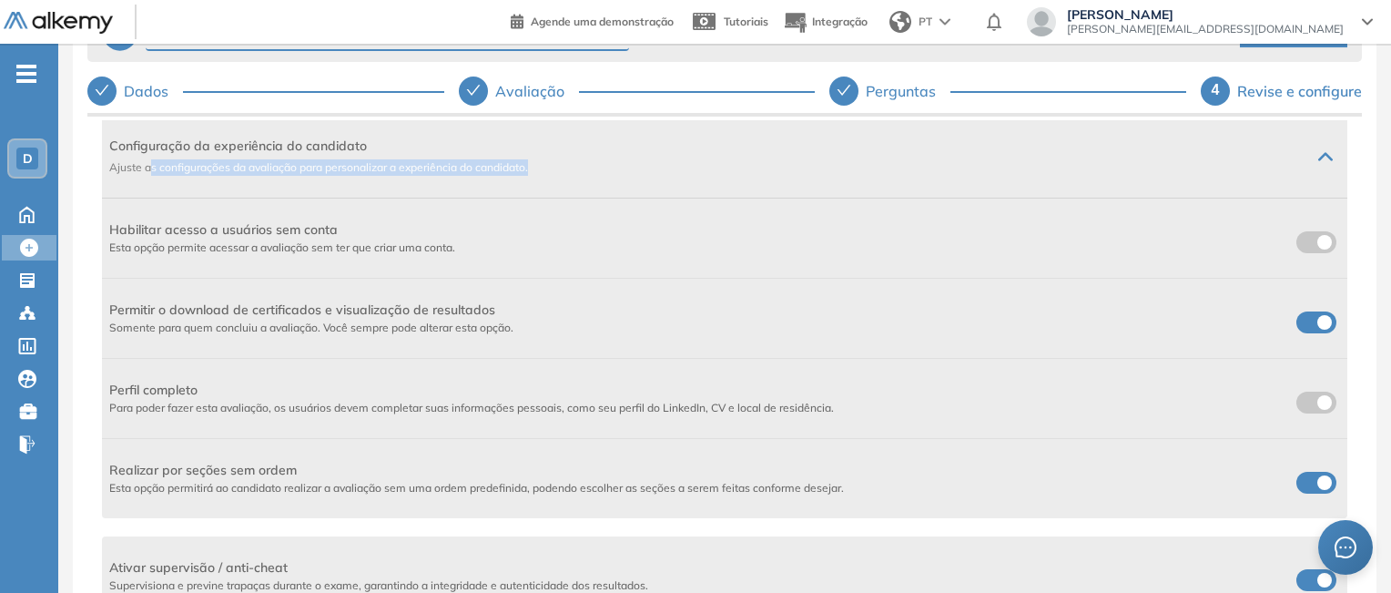
click at [1313, 240] on label at bounding box center [1316, 242] width 40 height 22
click at [1307, 323] on label at bounding box center [1316, 322] width 40 height 22
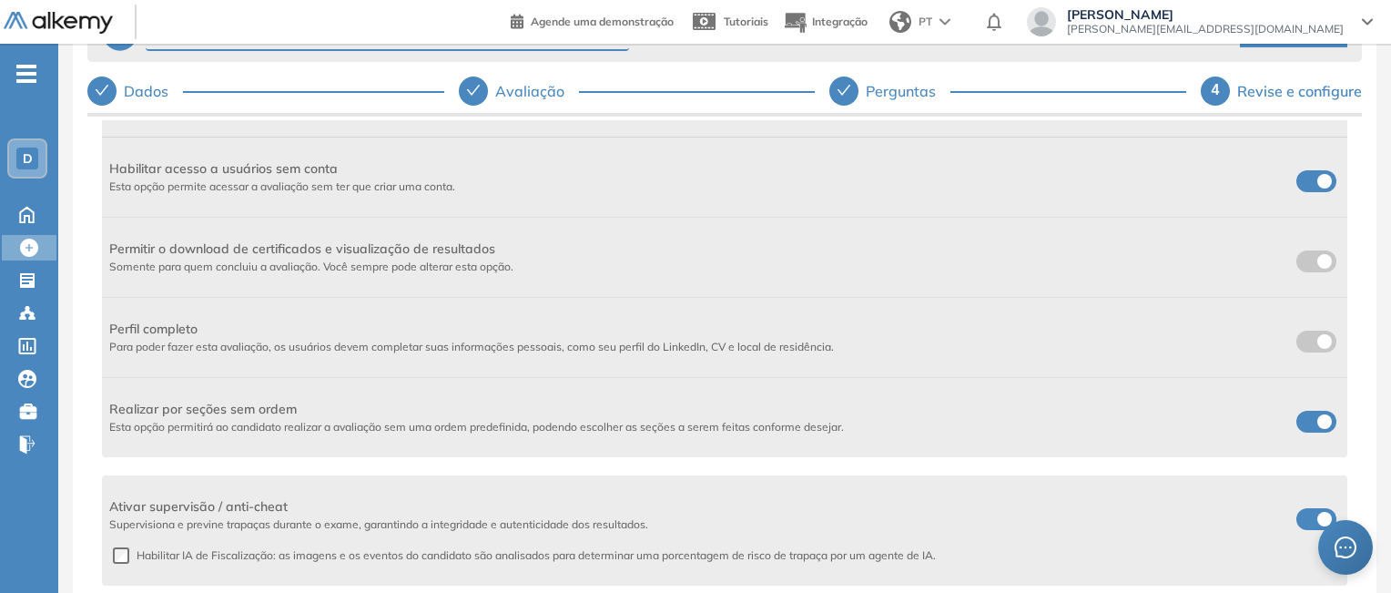
scroll to position [662, 0]
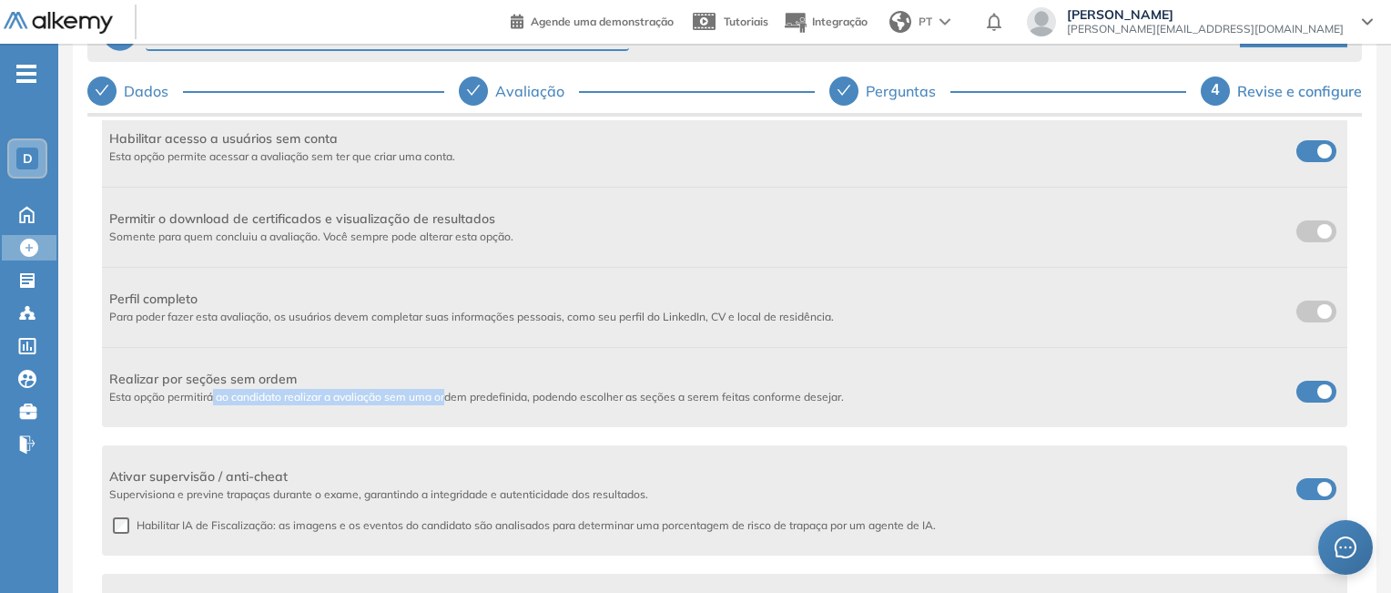
drag, startPoint x: 213, startPoint y: 397, endPoint x: 510, endPoint y: 385, distance: 297.0
click at [501, 385] on div "Realizar por seções sem ordem Esta opção permitirá ao candidato realizar a aval…" at bounding box center [476, 388] width 735 height 36
click at [518, 391] on span "Esta opção permitirá ao candidato realizar a avaliação sem uma ordem predefinid…" at bounding box center [476, 397] width 735 height 16
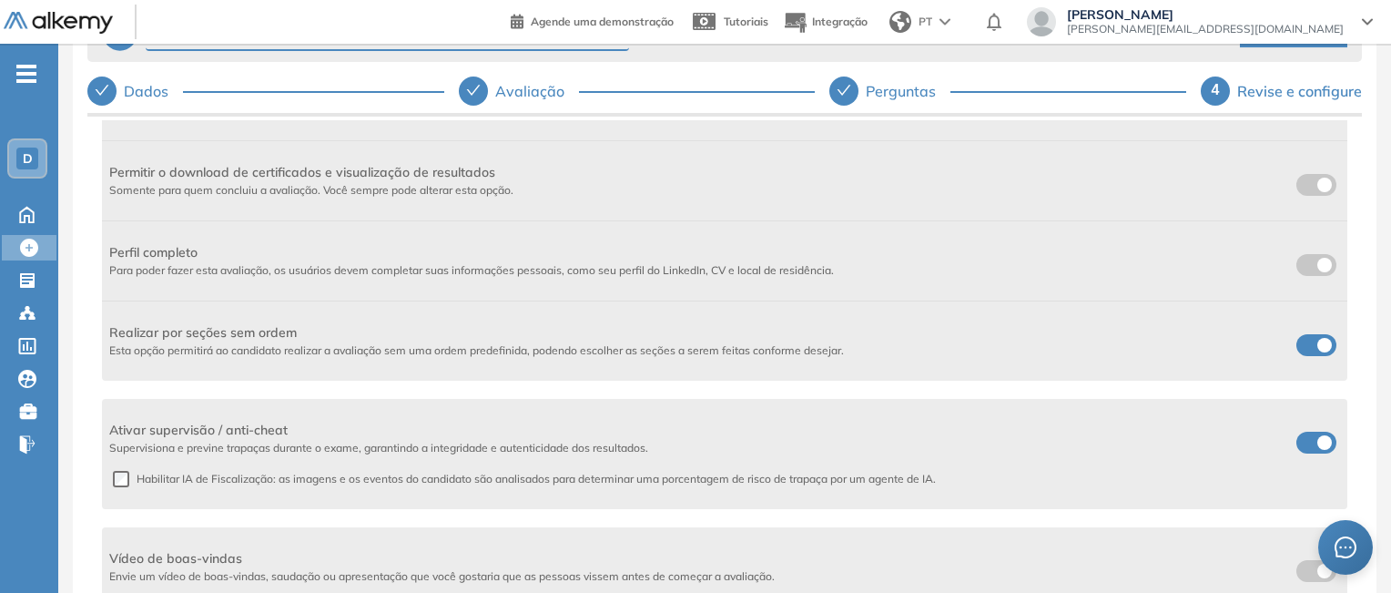
scroll to position [182, 0]
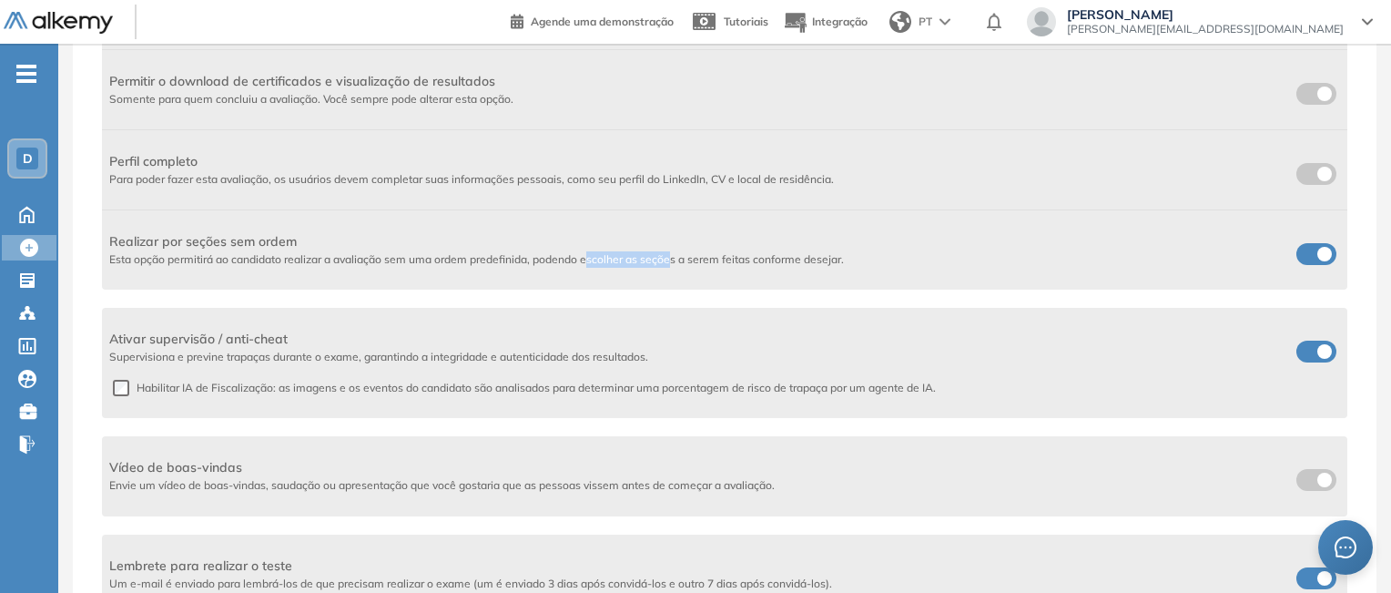
drag, startPoint x: 595, startPoint y: 258, endPoint x: 673, endPoint y: 256, distance: 77.4
click at [673, 256] on span "Esta opção permitirá ao candidato realizar a avaliação sem uma ordem predefinid…" at bounding box center [476, 259] width 735 height 16
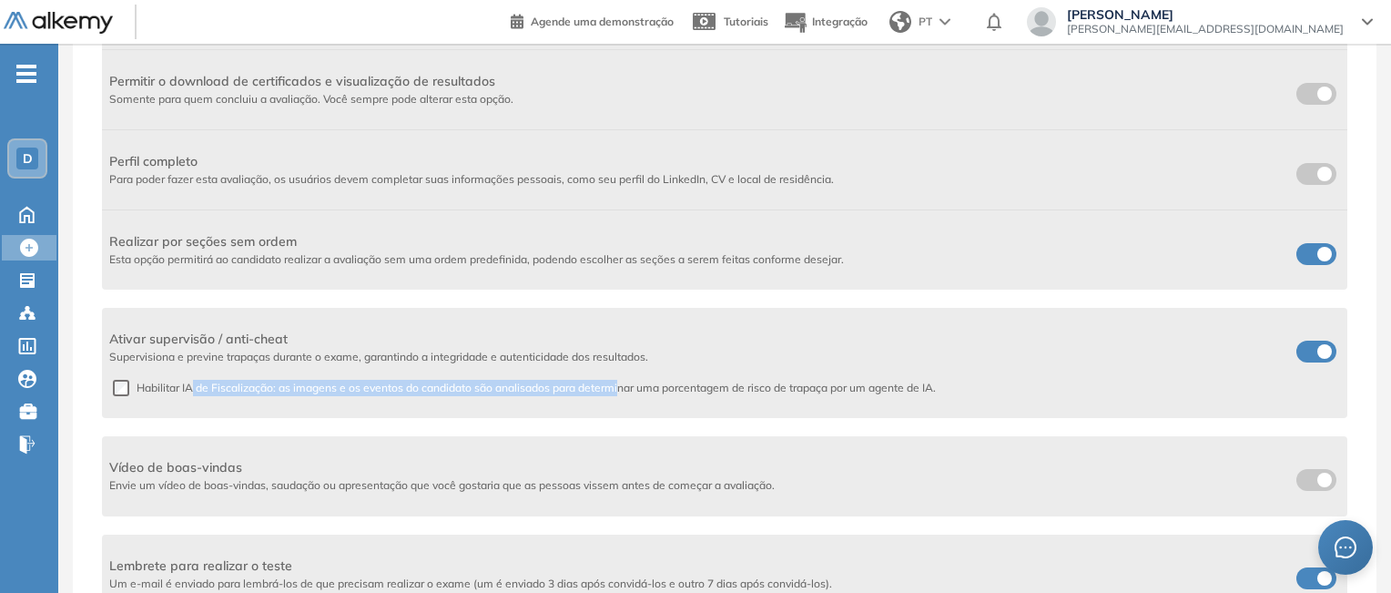
drag, startPoint x: 194, startPoint y: 387, endPoint x: 621, endPoint y: 386, distance: 427.0
click at [621, 386] on span "Habilitar IA de Fiscalização: as imagens e os eventos do candidato são analisad…" at bounding box center [532, 388] width 807 height 16
click at [631, 349] on span "Supervisiona e previne trapaças durante o exame, garantindo a integridade e aut…" at bounding box center [378, 357] width 539 height 16
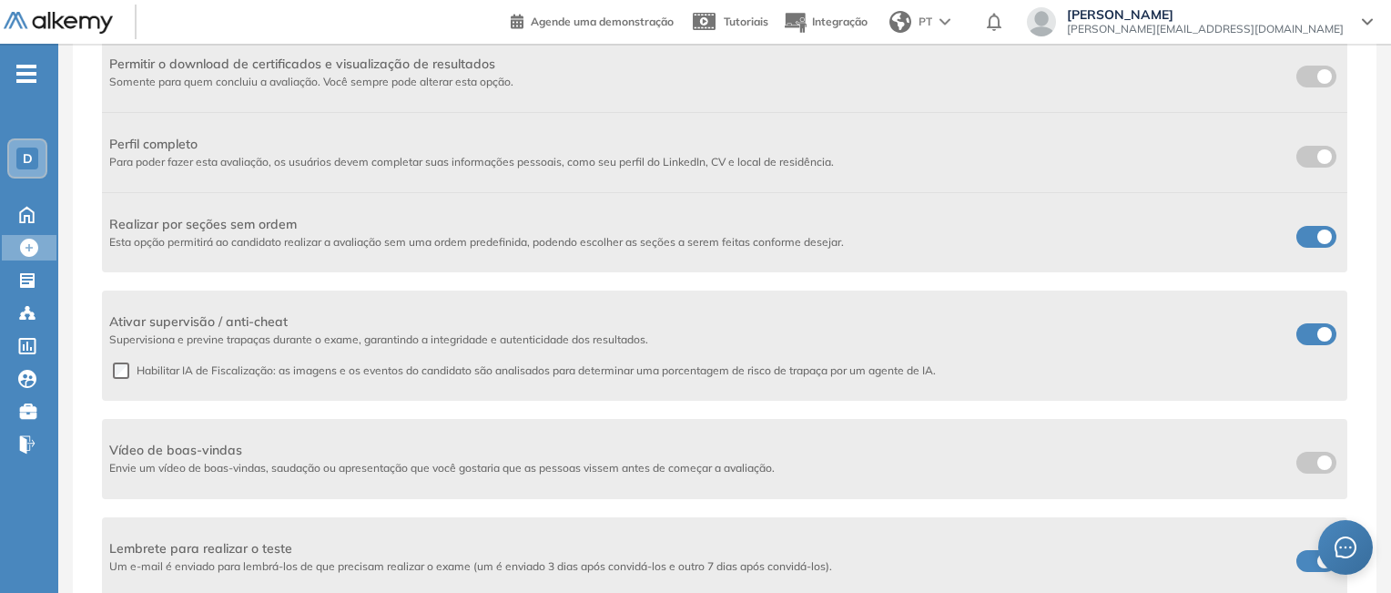
scroll to position [208, 0]
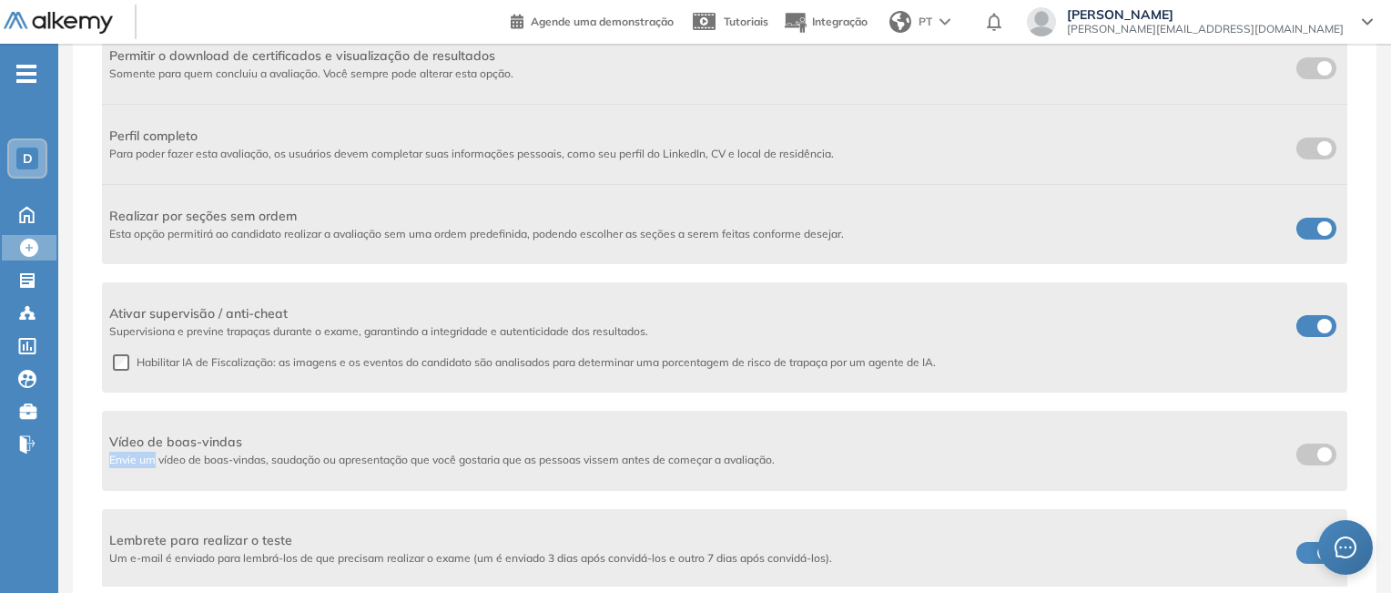
drag, startPoint x: 153, startPoint y: 450, endPoint x: 251, endPoint y: 445, distance: 98.4
click at [251, 445] on div "Vídeo [PERSON_NAME] Envie um vídeo [PERSON_NAME], saudação ou apresentação que …" at bounding box center [442, 450] width 666 height 36
click at [466, 443] on span "Vídeo de boas-vindas" at bounding box center [442, 441] width 666 height 19
drag, startPoint x: 423, startPoint y: 455, endPoint x: 531, endPoint y: 452, distance: 107.5
click at [531, 452] on span "Envie um vídeo de boas-vindas, saudação ou apresentação que você gostaria que a…" at bounding box center [442, 460] width 666 height 16
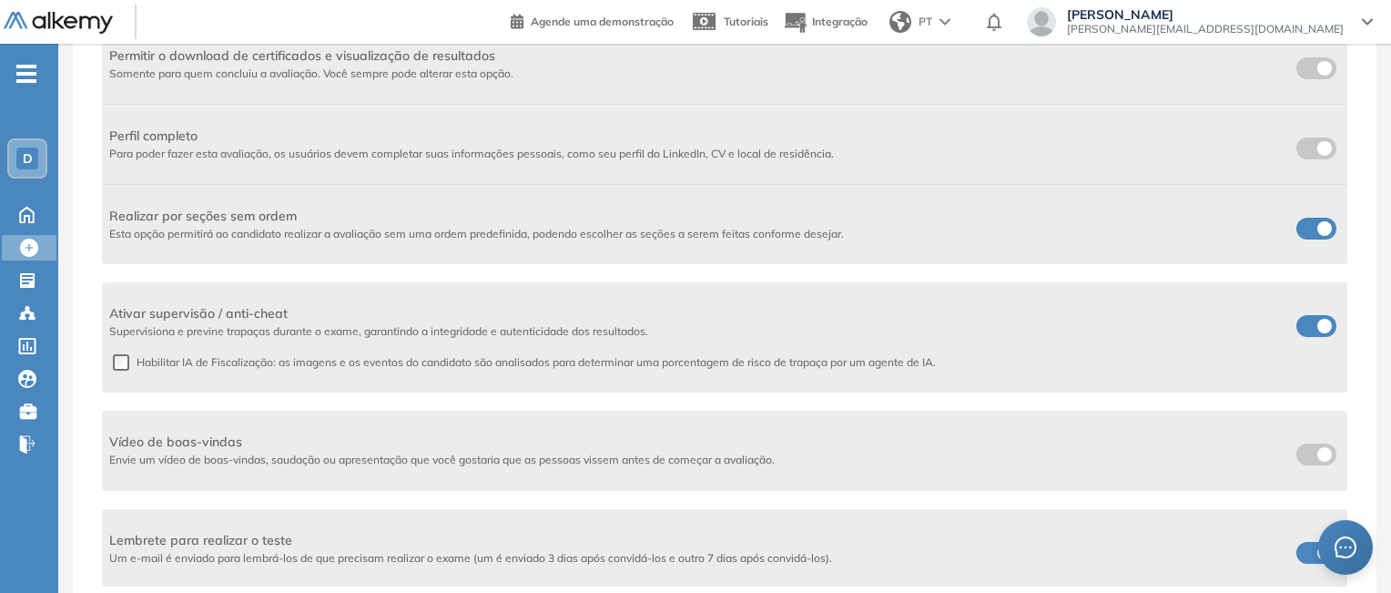
click at [229, 556] on span "Um e-mail é enviado para lembrá-los de que precisam realizar o exame (um é envi…" at bounding box center [470, 558] width 723 height 16
drag, startPoint x: 218, startPoint y: 533, endPoint x: 287, endPoint y: 539, distance: 69.5
click at [287, 539] on span "Lembrete para realizar o teste" at bounding box center [470, 540] width 723 height 19
drag, startPoint x: 795, startPoint y: 556, endPoint x: 821, endPoint y: 552, distance: 26.8
click at [821, 552] on span "Um e-mail é enviado para lembrá-los de que precisam realizar o exame (um é envi…" at bounding box center [470, 558] width 723 height 16
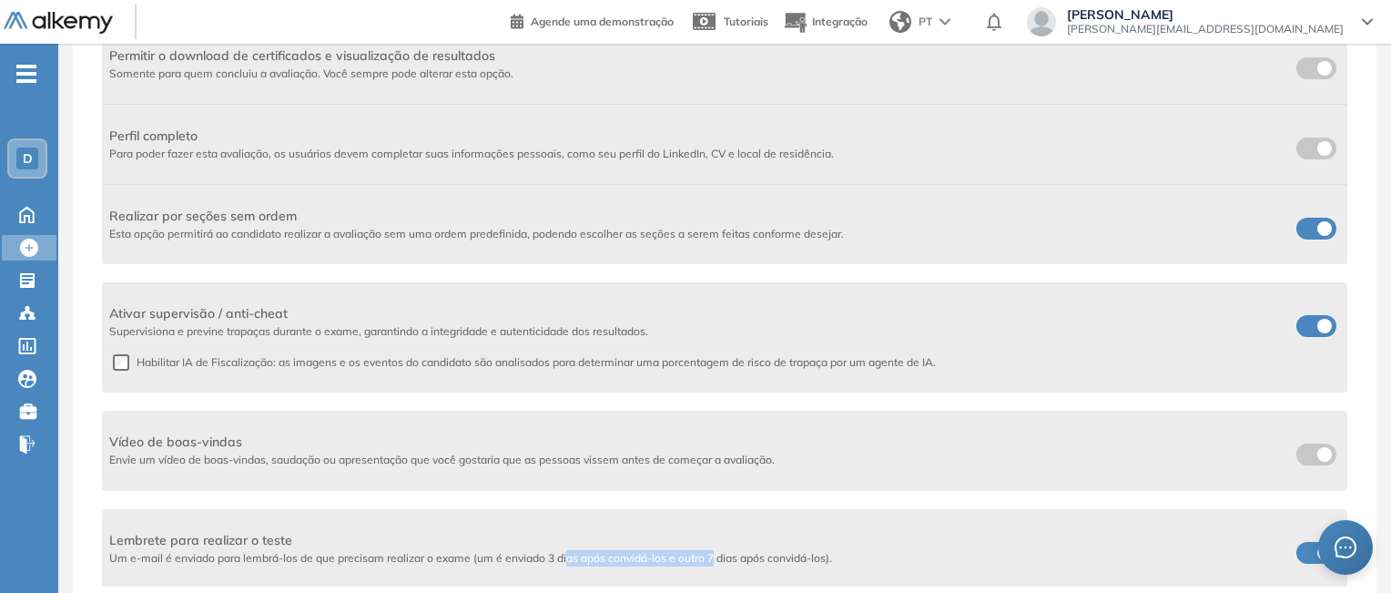
drag, startPoint x: 568, startPoint y: 551, endPoint x: 717, endPoint y: 551, distance: 149.3
click at [717, 551] on span "Um e-mail é enviado para lembrá-los de que precisam realizar o exame (um é envi…" at bounding box center [470, 558] width 723 height 16
click at [800, 553] on span "Um e-mail é enviado para lembrá-los de que precisam realizar o exame (um é envi…" at bounding box center [470, 558] width 723 height 16
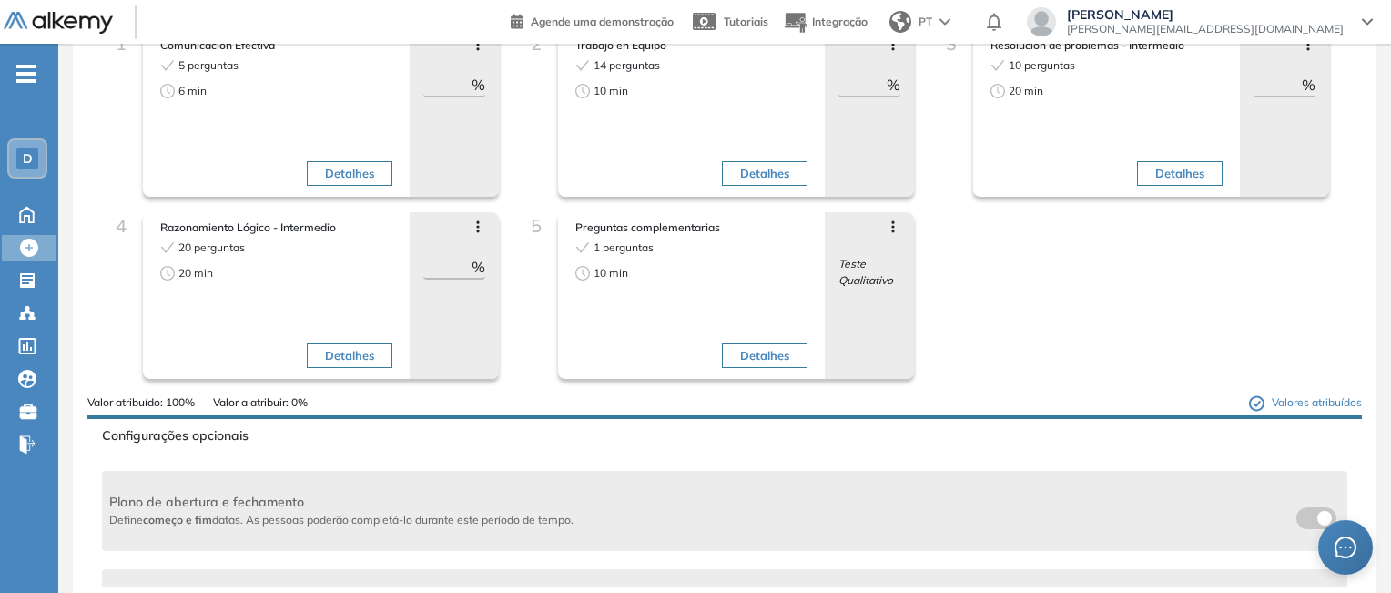
scroll to position [0, 0]
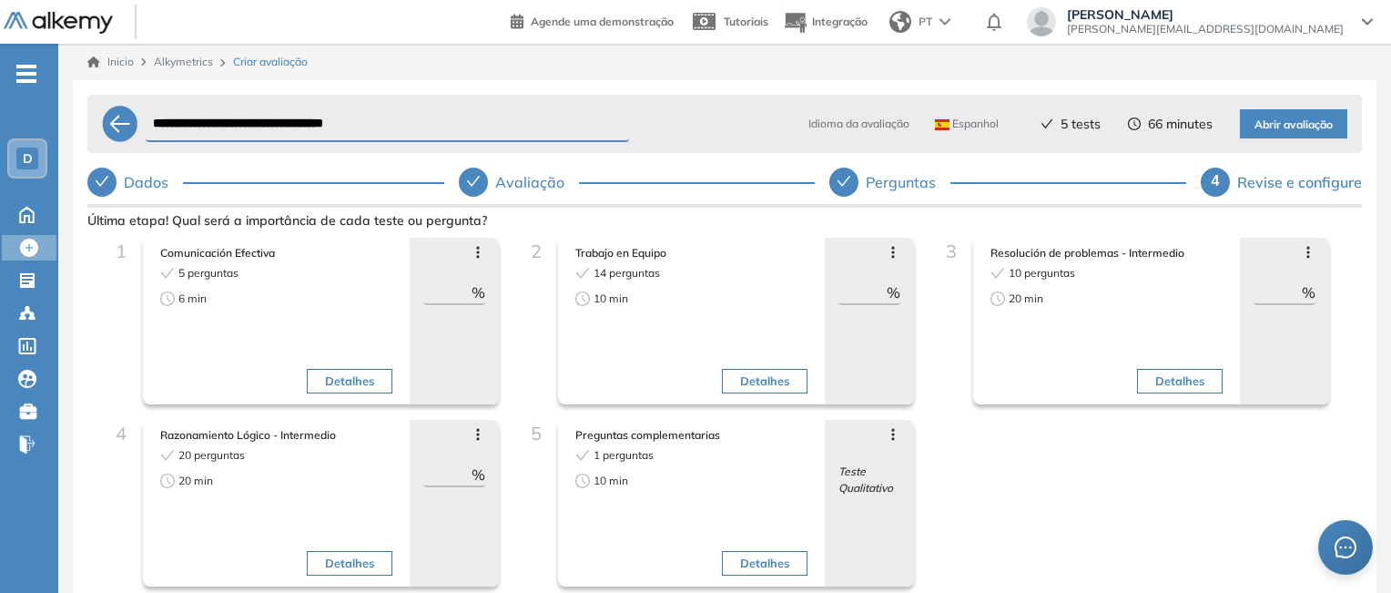
click at [1062, 462] on div "1 Comunicación Efectiva 5 perguntas 6 min Detalhes Mover para frente Mover para…" at bounding box center [724, 420] width 1245 height 364
drag, startPoint x: 218, startPoint y: 123, endPoint x: 144, endPoint y: 116, distance: 75.0
click at [144, 116] on div "**********" at bounding box center [742, 124] width 1209 height 44
click at [414, 120] on input "**********" at bounding box center [387, 125] width 483 height 36
type input "**********"
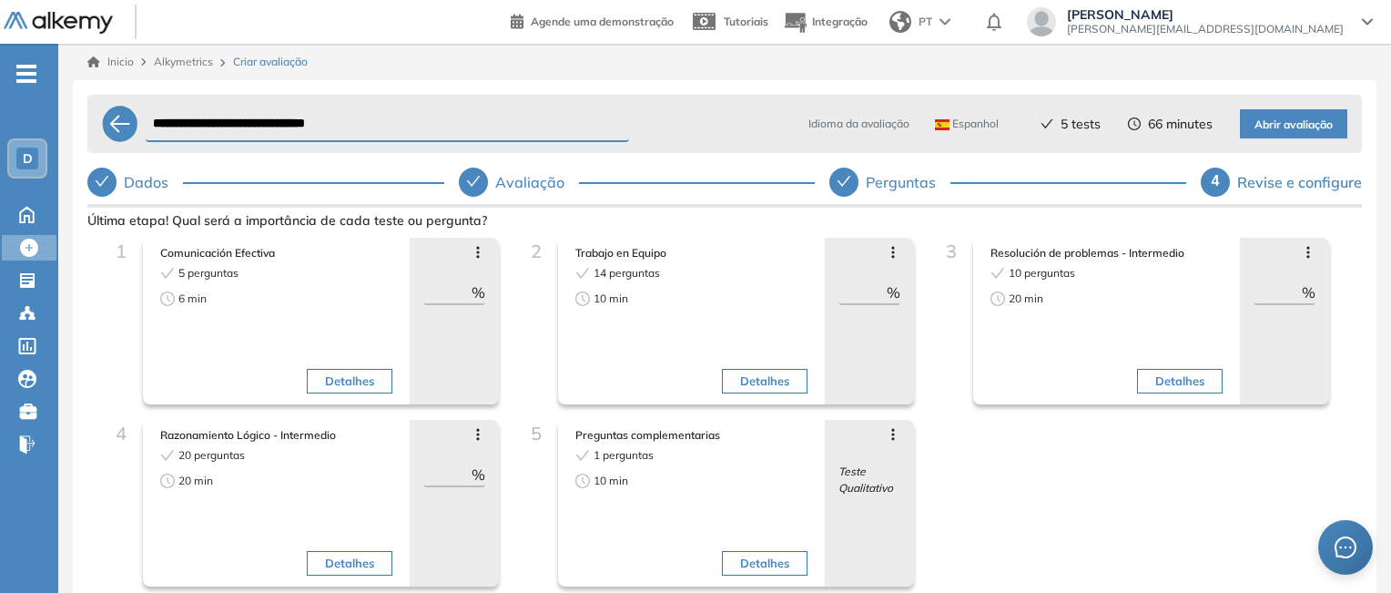
click at [1282, 127] on span "Abrir avaliação" at bounding box center [1294, 125] width 78 height 17
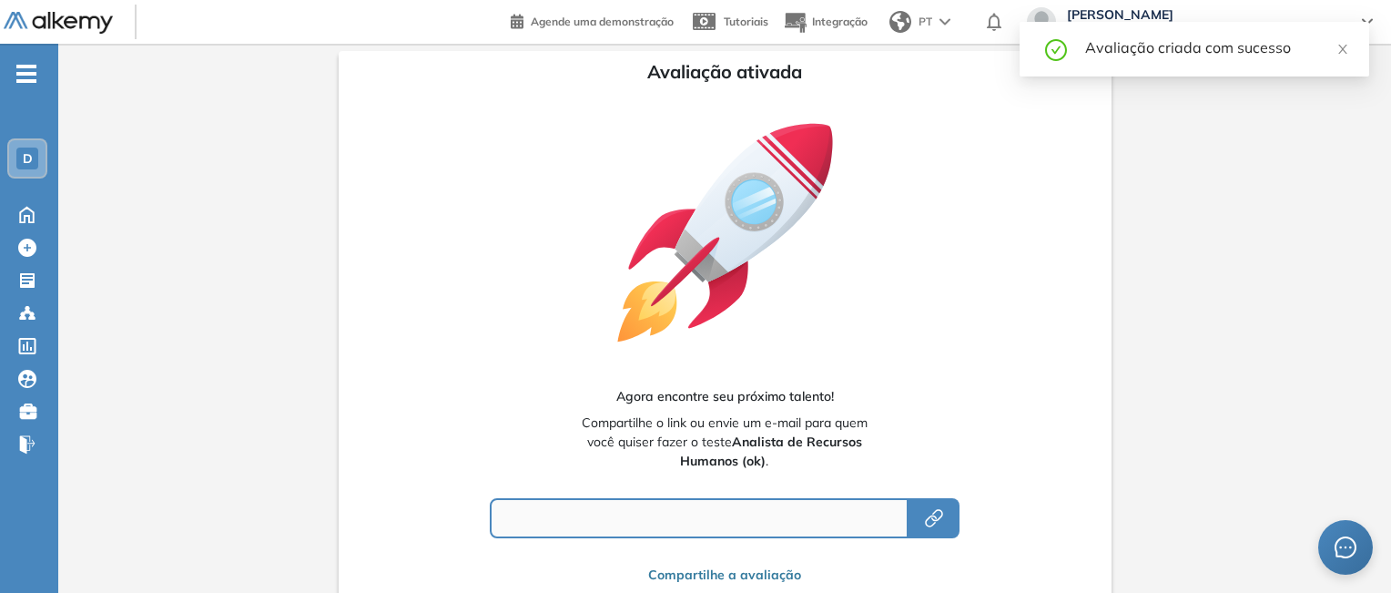
type input "**********"
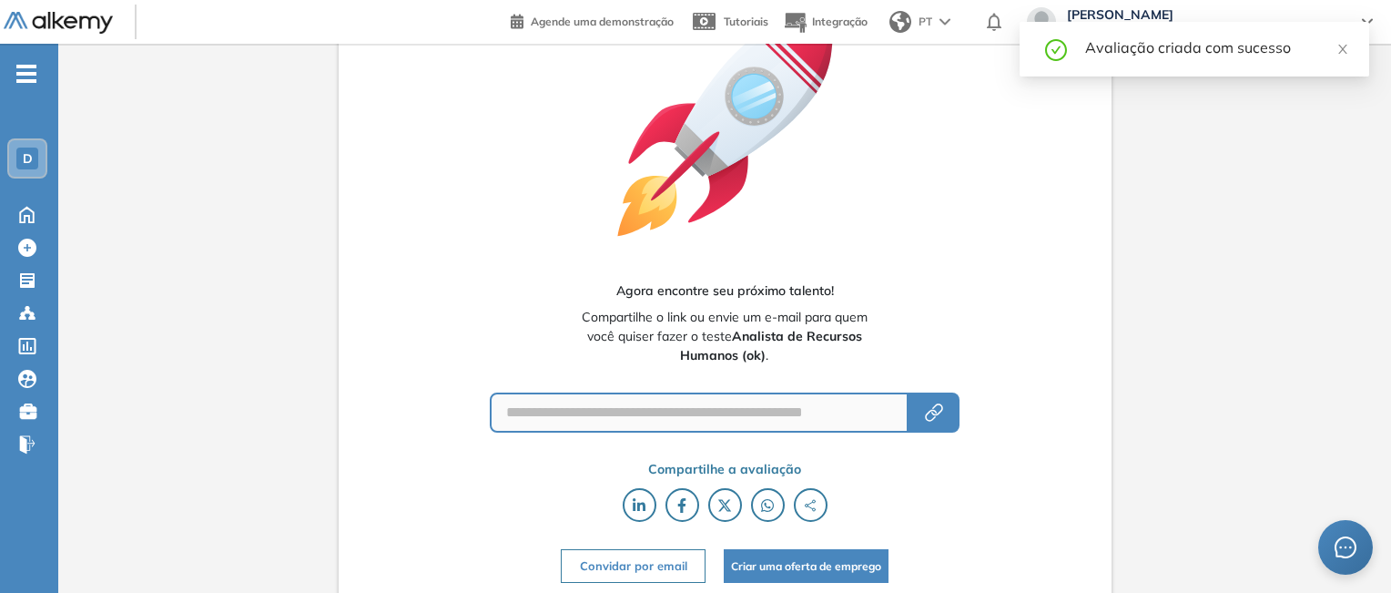
scroll to position [109, 0]
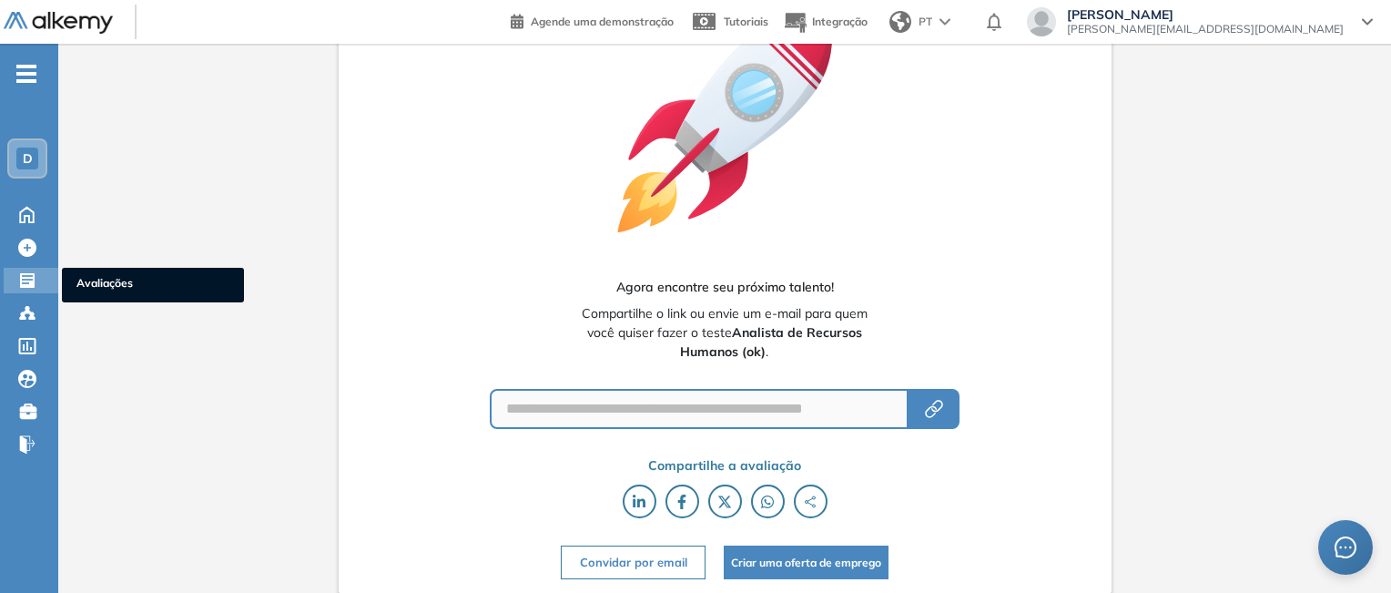
click at [36, 274] on icon at bounding box center [27, 280] width 18 height 18
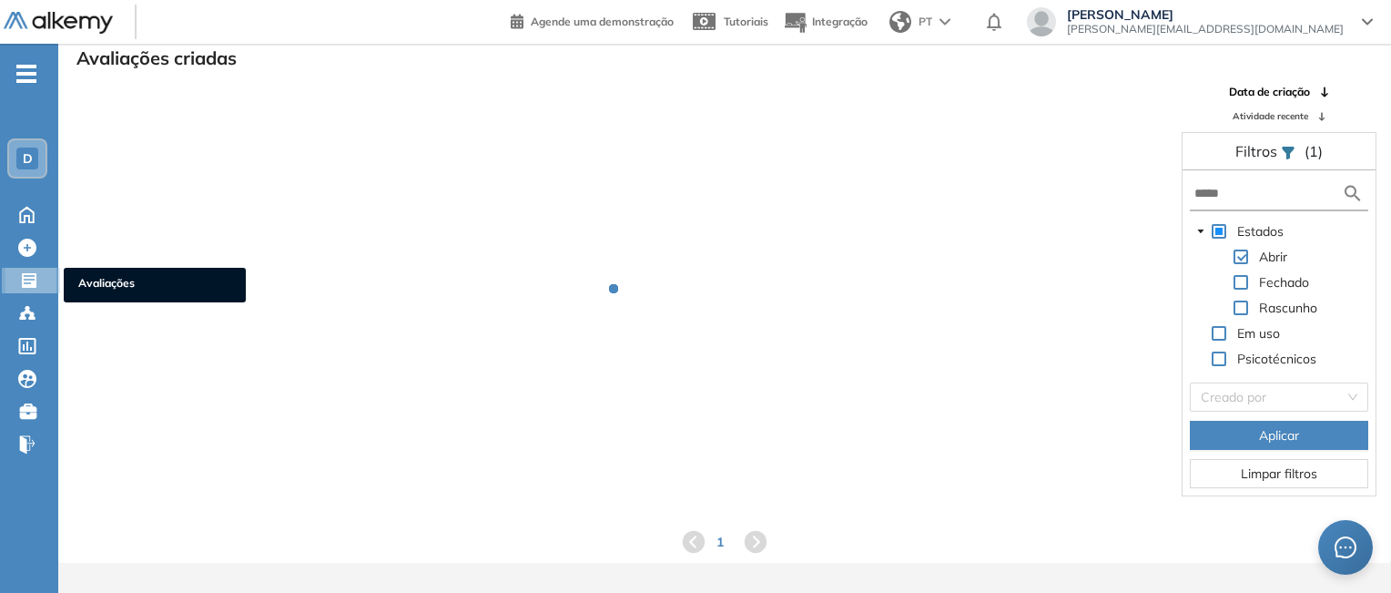
scroll to position [44, 0]
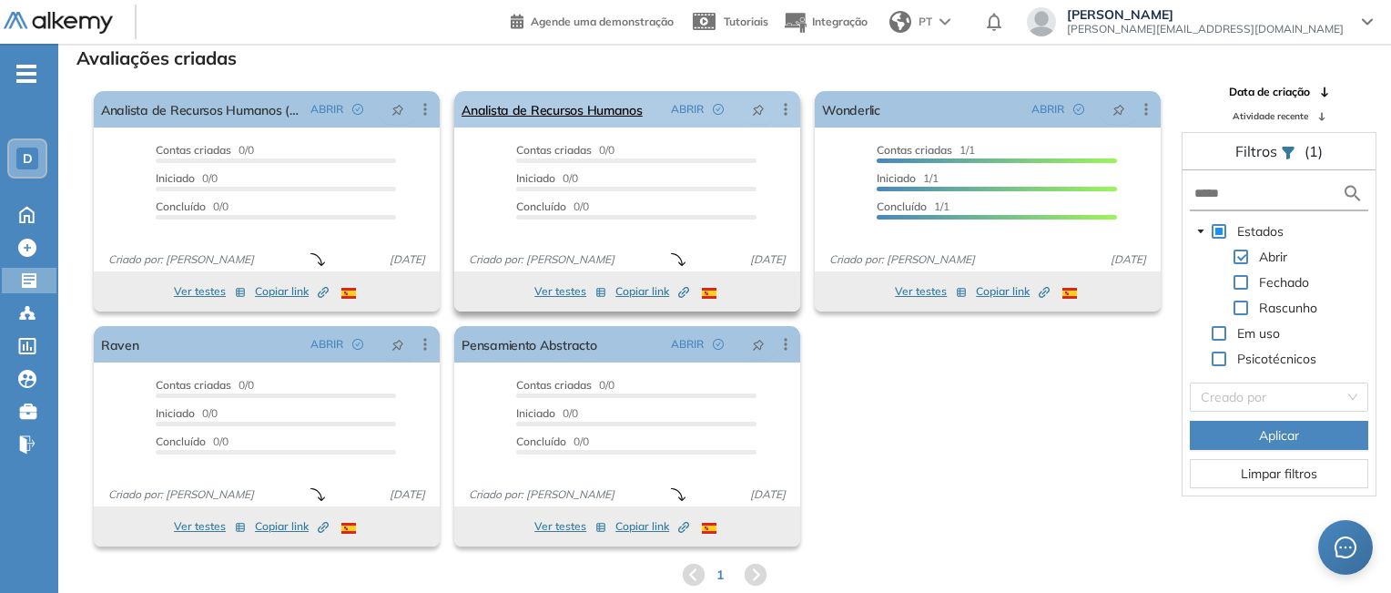
click at [784, 112] on icon at bounding box center [786, 109] width 18 height 18
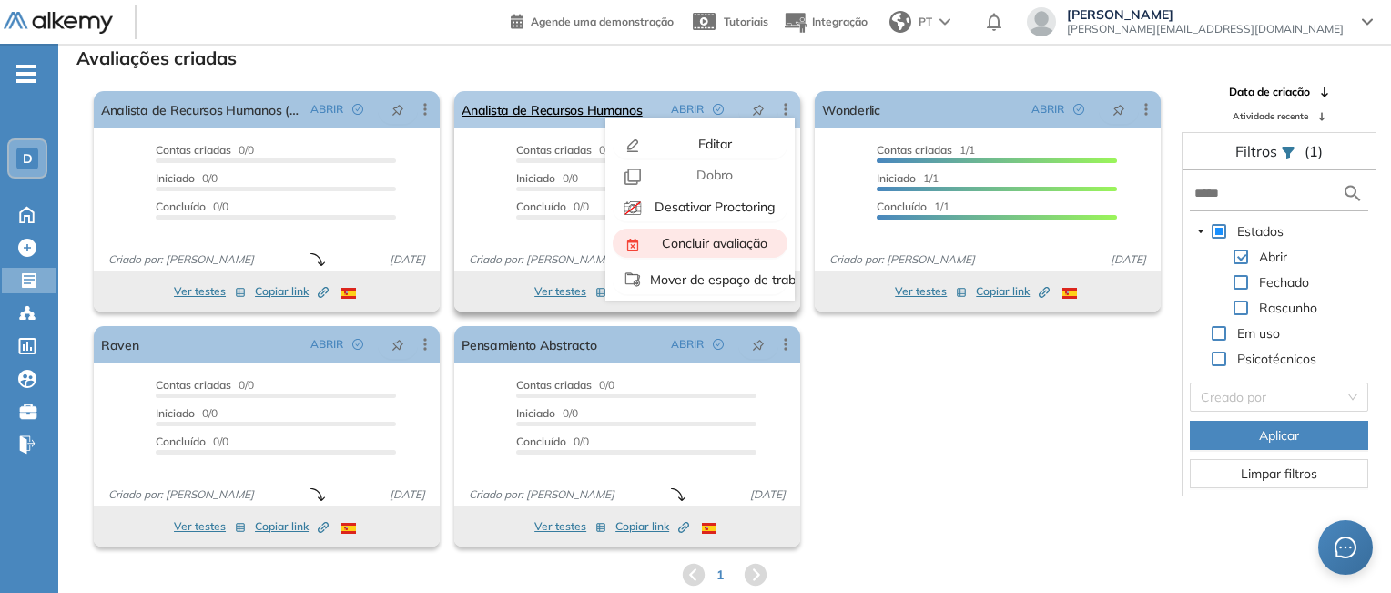
scroll to position [47, 0]
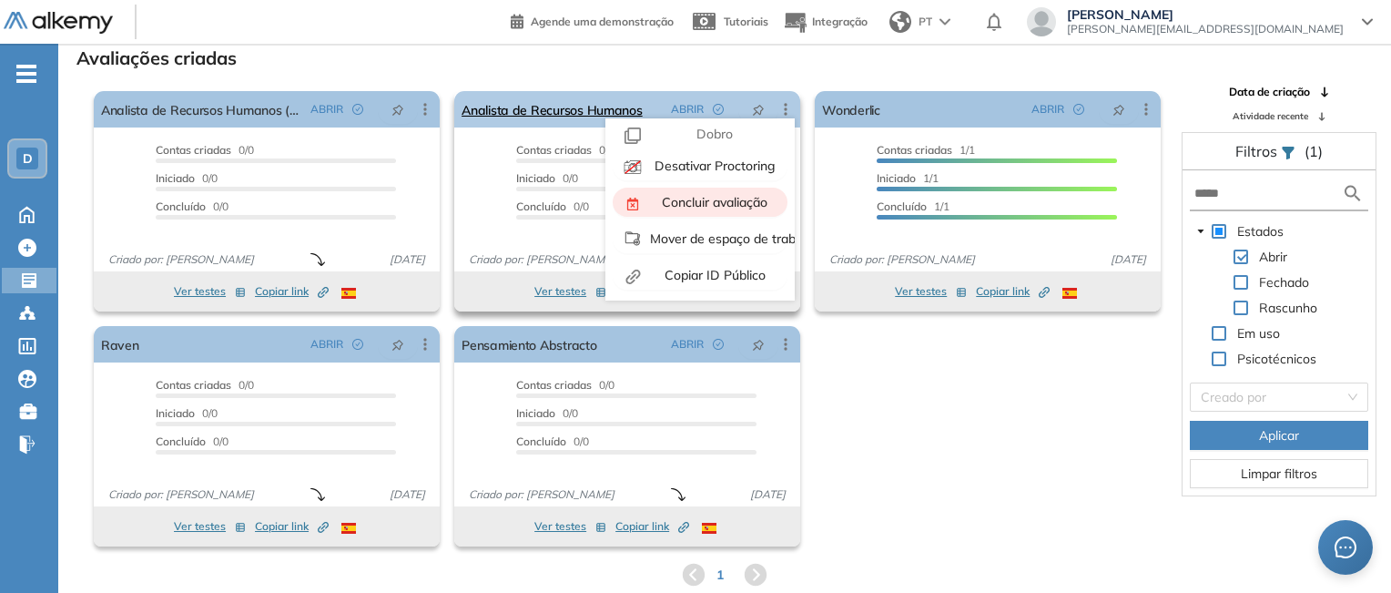
click at [703, 194] on span "Concluir avaliação" at bounding box center [712, 202] width 109 height 16
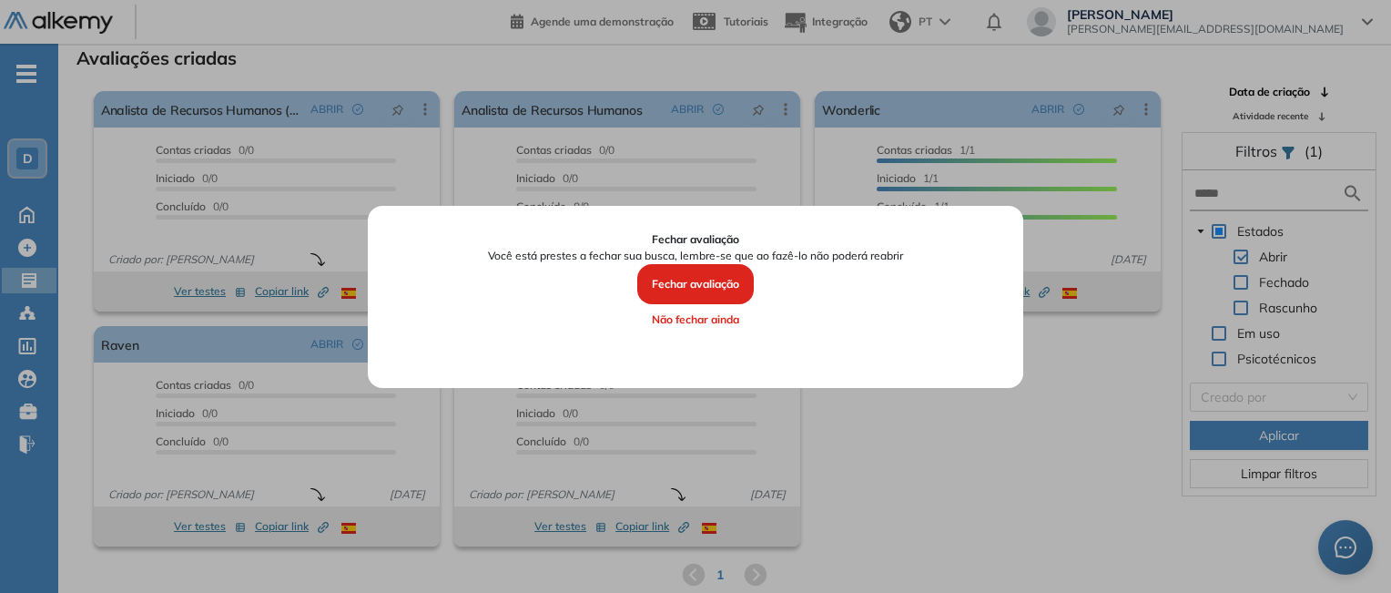
click at [692, 279] on button "Fechar avaliação" at bounding box center [695, 284] width 117 height 40
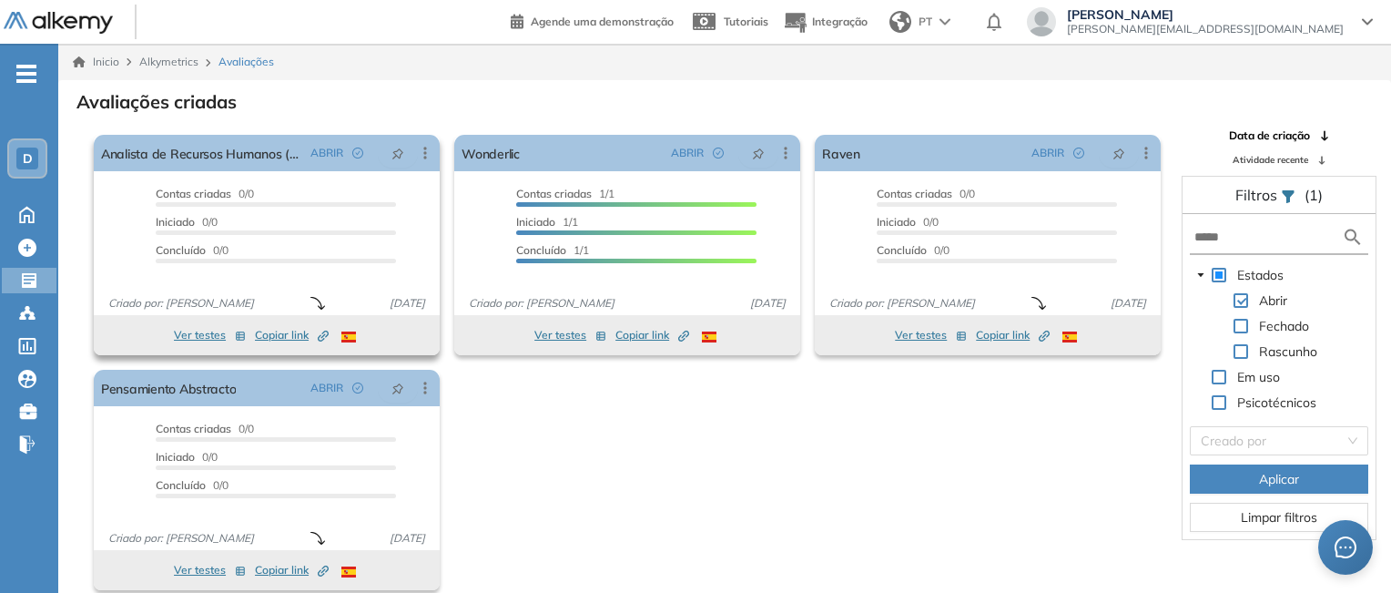
click at [275, 331] on span "Copiar link Created by potrace 1.16, written by [PERSON_NAME] [DATE]-[DATE]" at bounding box center [292, 335] width 74 height 16
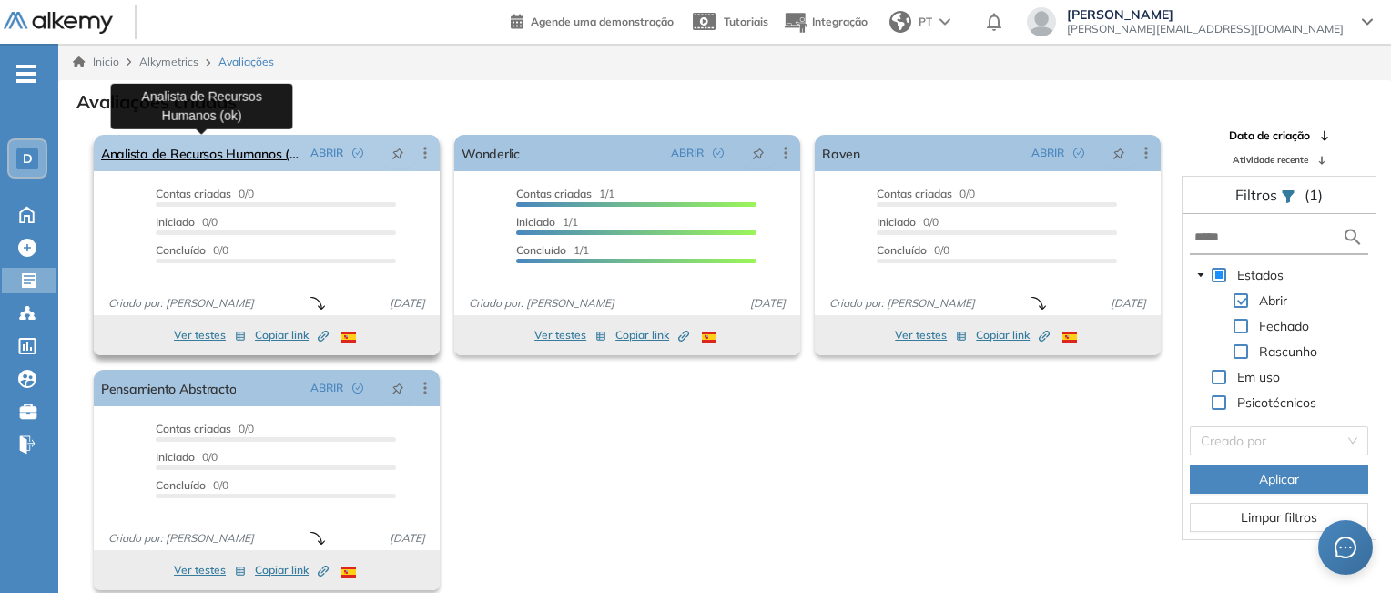
click at [260, 152] on link "Analista de Recursos Humanos (ok)" at bounding box center [202, 153] width 202 height 36
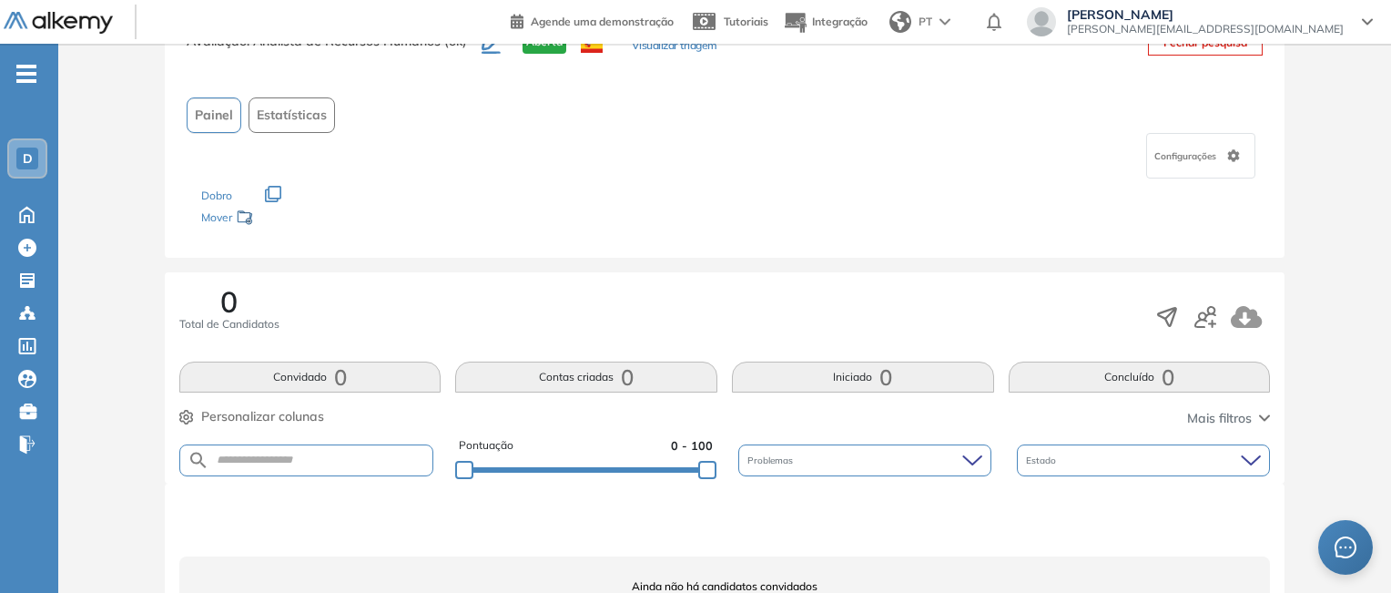
scroll to position [91, 0]
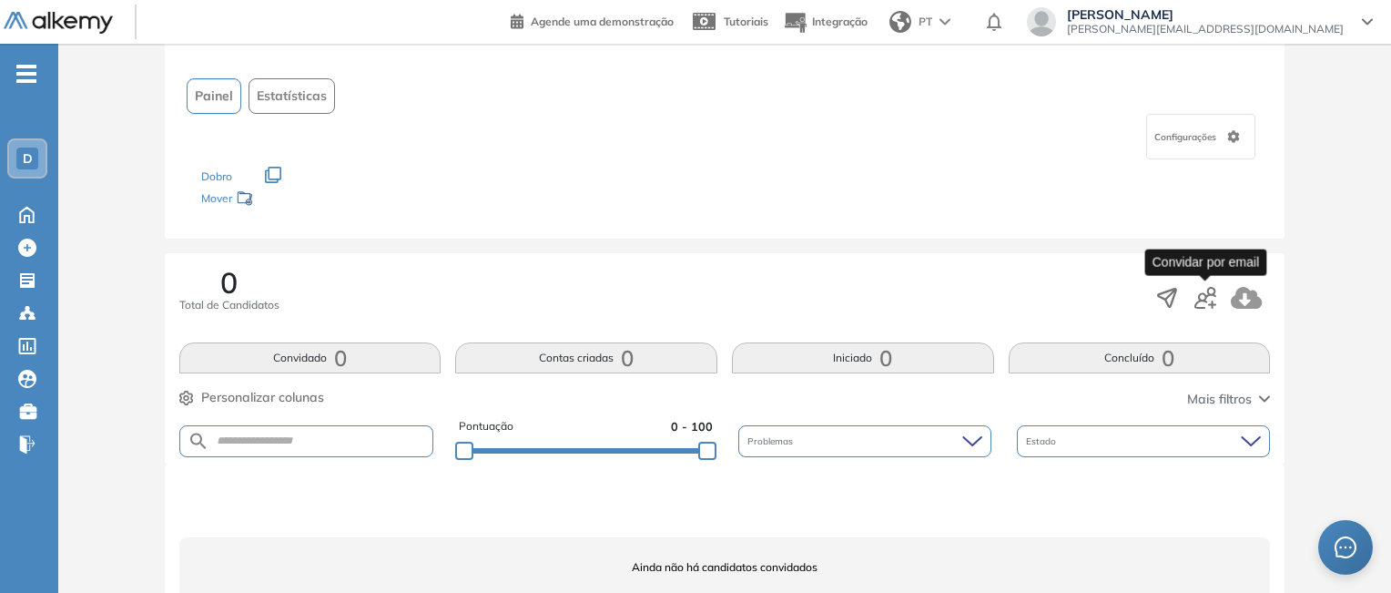
click at [1210, 301] on icon "button" at bounding box center [1205, 298] width 22 height 22
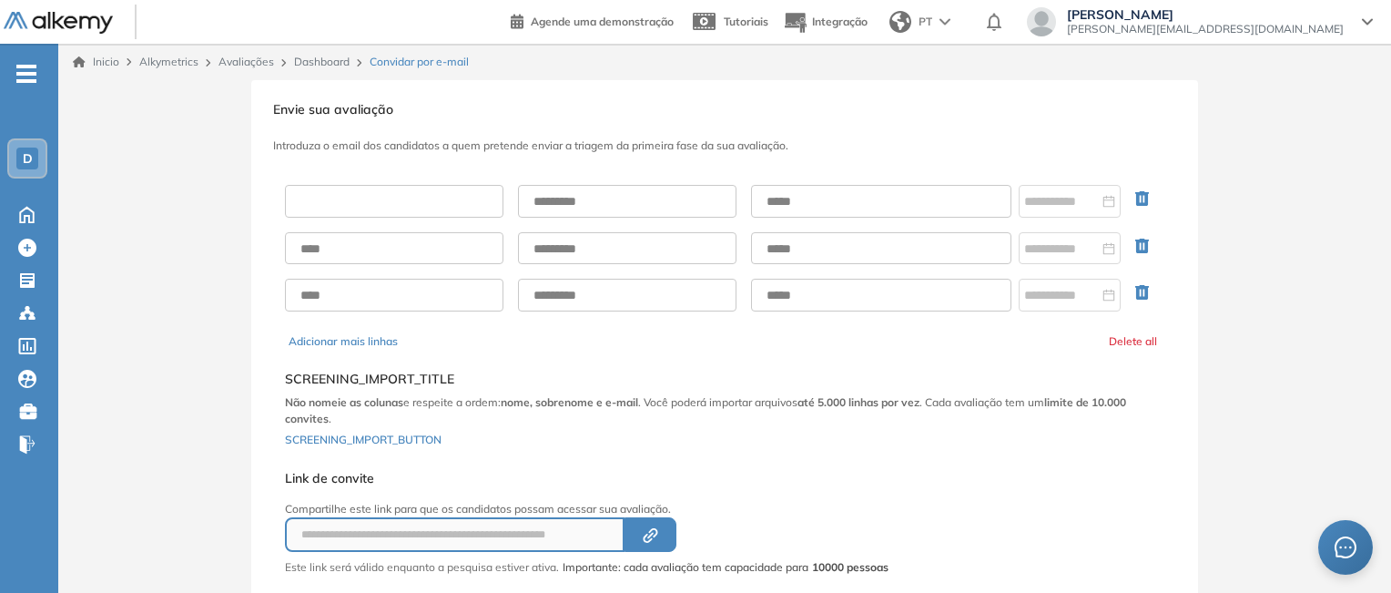
click at [328, 210] on input "text" at bounding box center [394, 201] width 218 height 33
click at [332, 209] on input "text" at bounding box center [394, 201] width 218 height 33
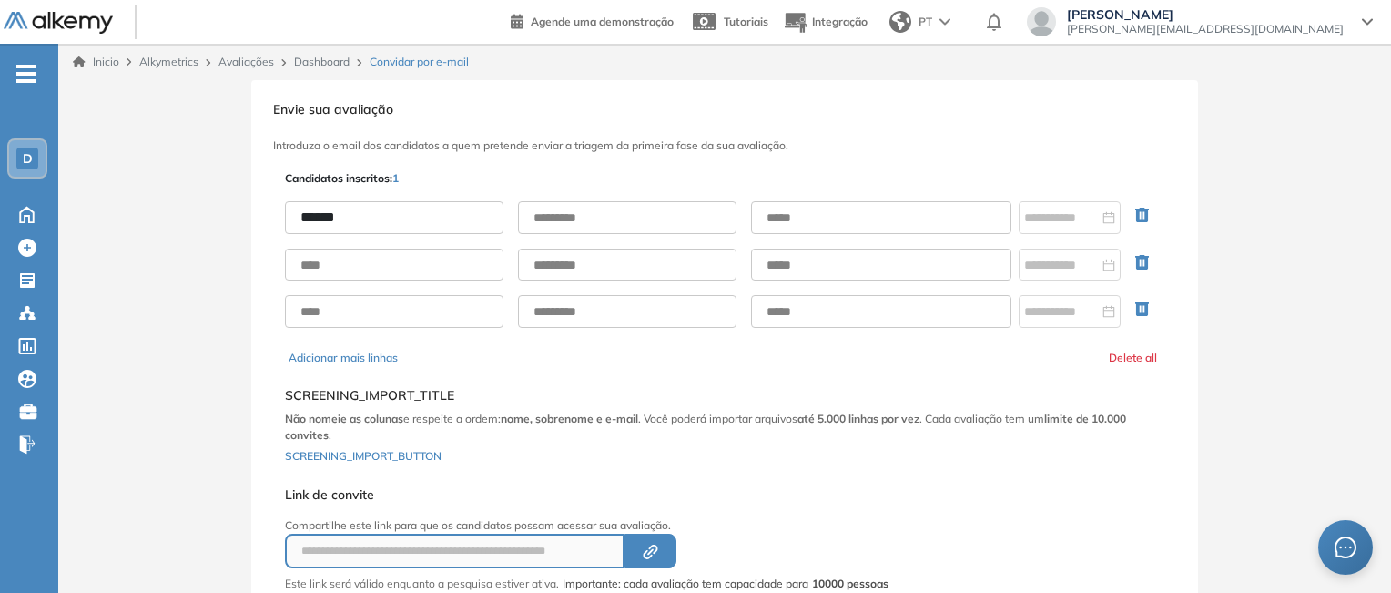
type input "******"
click at [926, 225] on input "text" at bounding box center [881, 217] width 260 height 33
paste input "**********"
type input "**********"
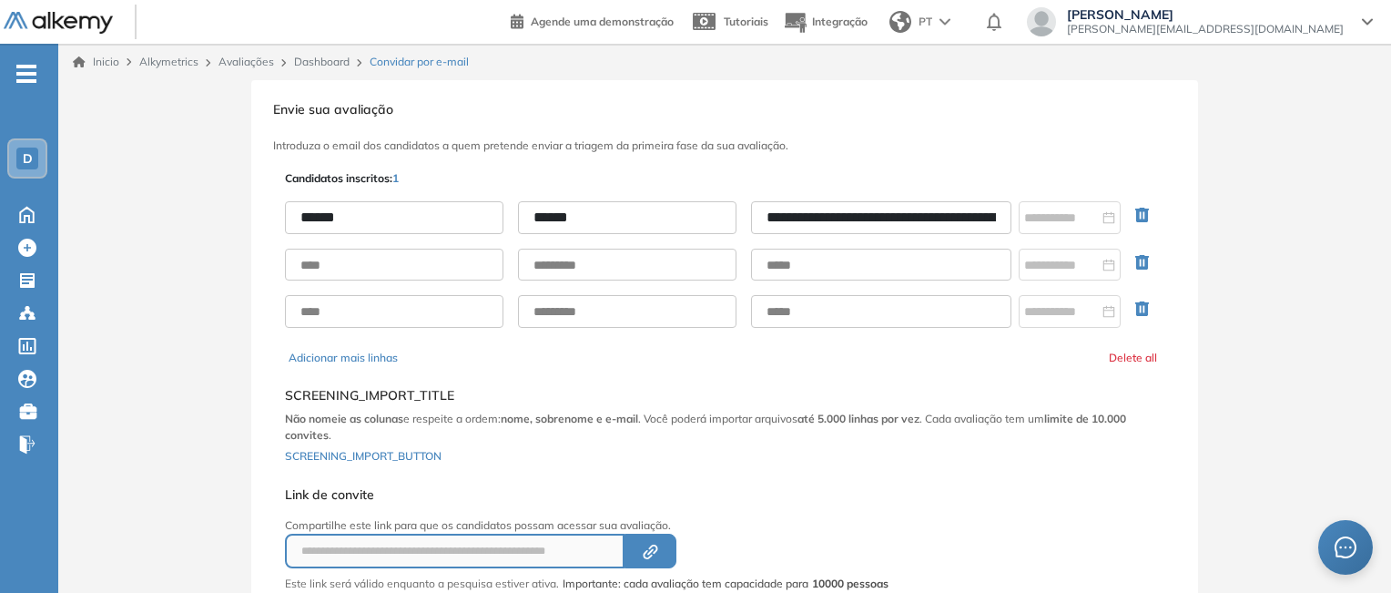
scroll to position [0, 164]
click at [869, 206] on input "**********" at bounding box center [881, 217] width 260 height 32
click at [869, 210] on input "**********" at bounding box center [881, 217] width 260 height 32
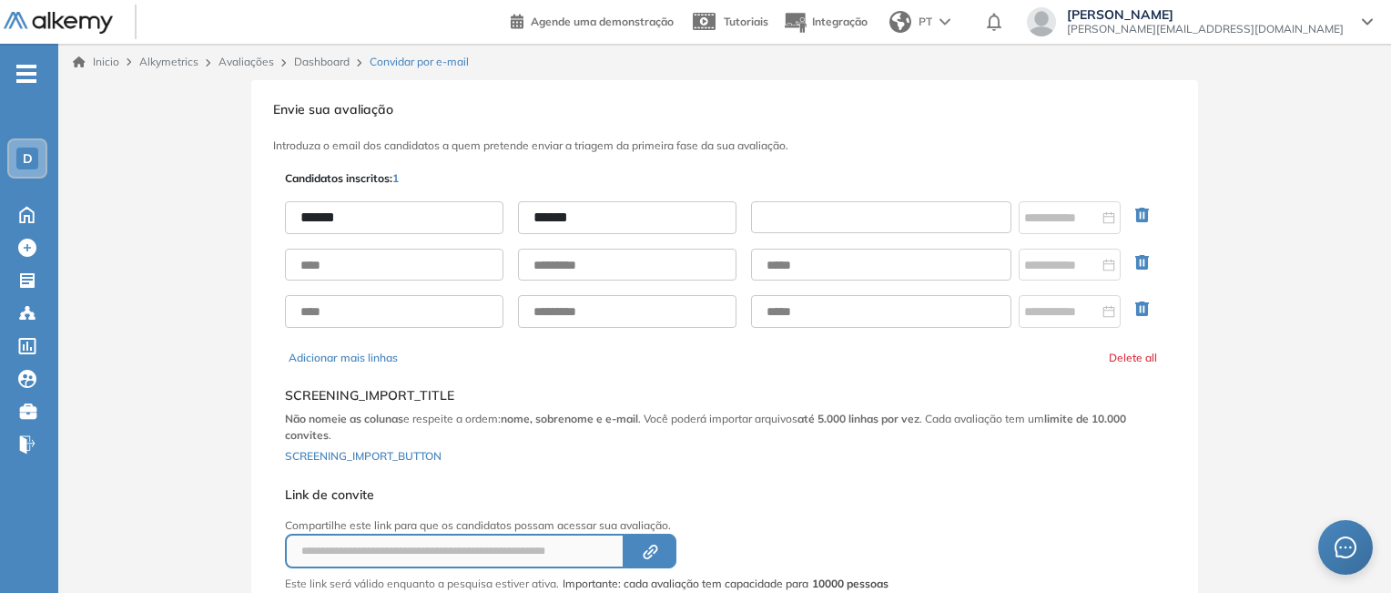
scroll to position [0, 0]
click at [806, 216] on input "text" at bounding box center [881, 217] width 260 height 32
paste input "**********"
type input "**********"
click at [1044, 215] on input at bounding box center [1061, 218] width 75 height 20
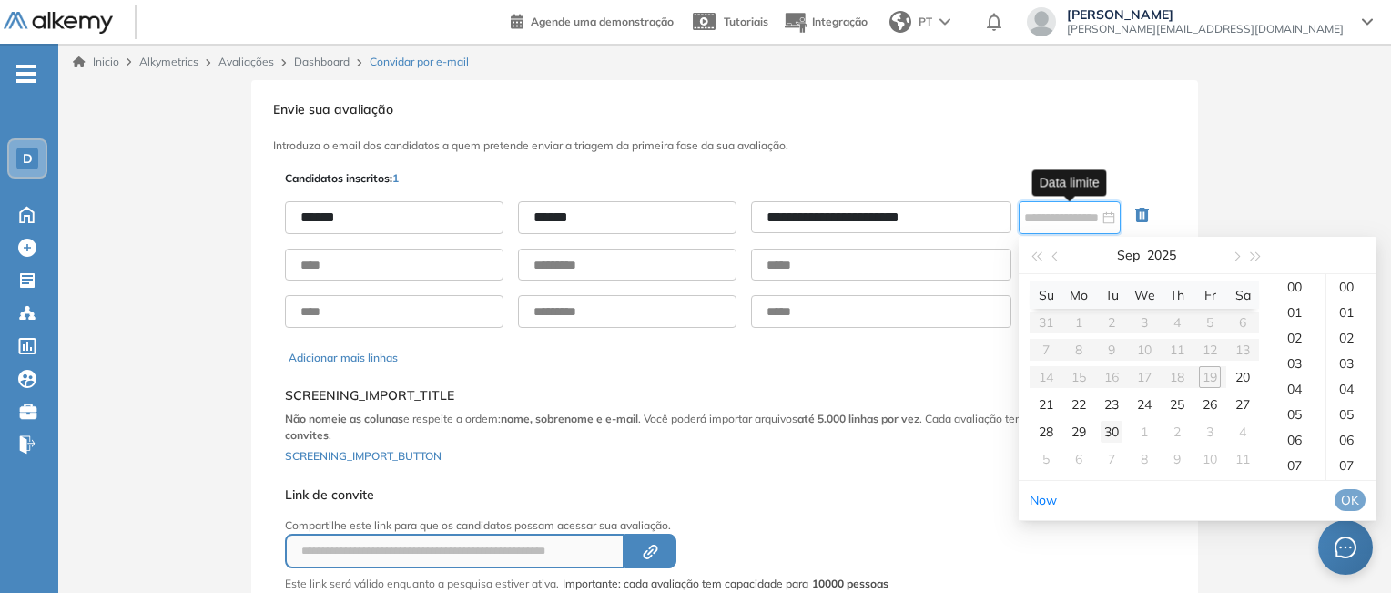
click at [1111, 432] on div "30" at bounding box center [1112, 432] width 22 height 22
type input "**********"
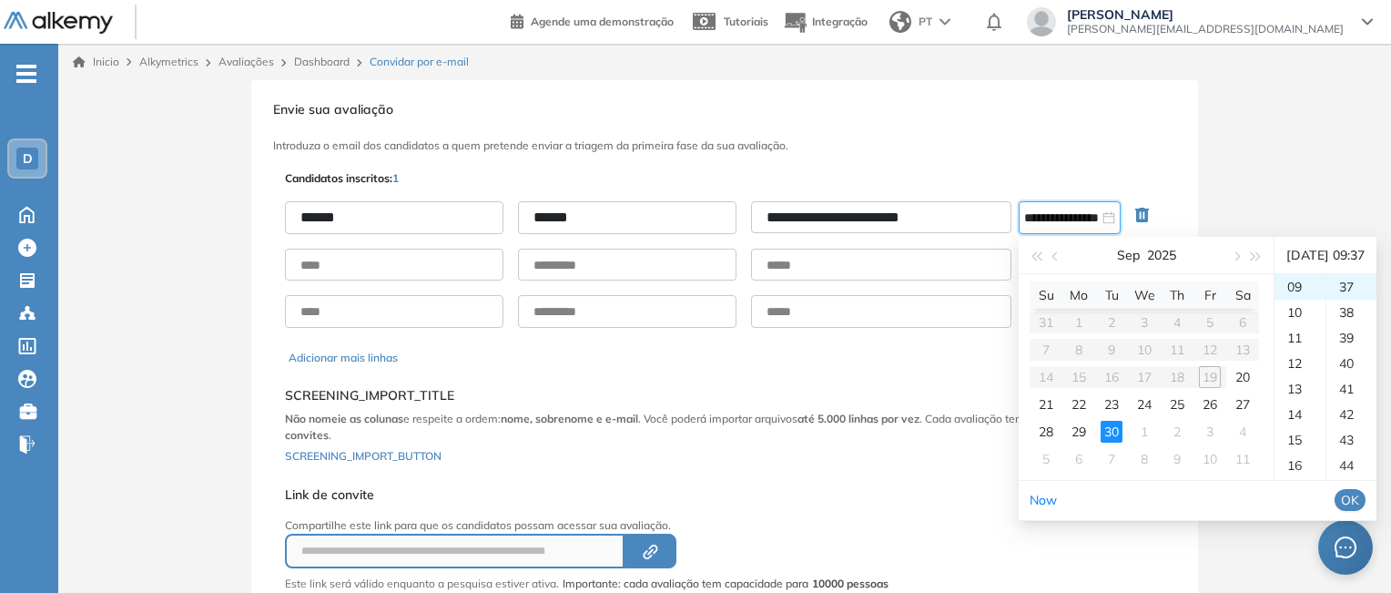
click at [1190, 169] on div "**********" at bounding box center [724, 378] width 947 height 597
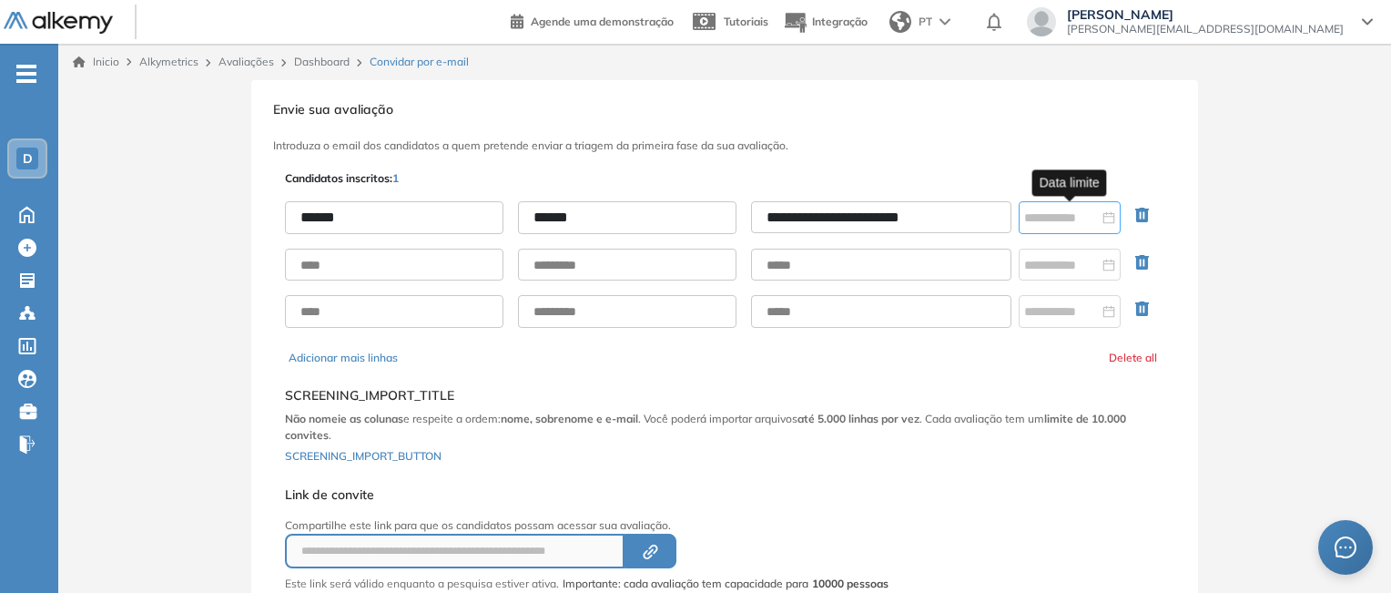
click at [1112, 220] on div at bounding box center [1069, 218] width 91 height 20
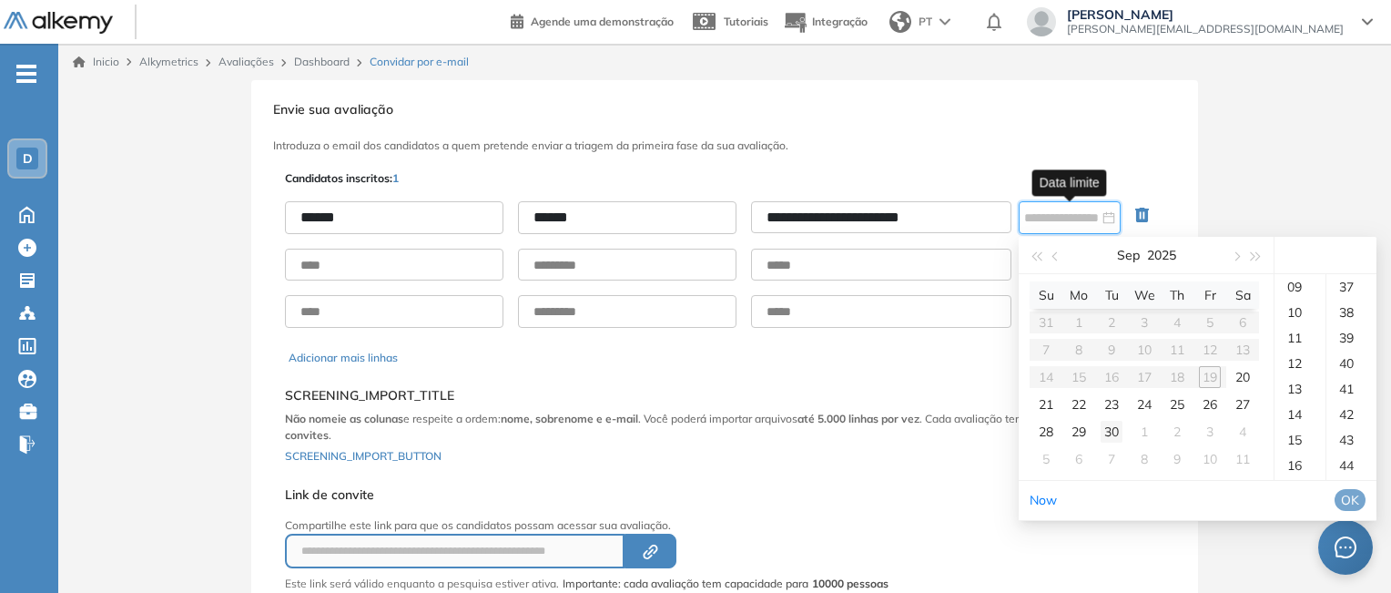
click at [1107, 428] on div "30" at bounding box center [1112, 432] width 22 height 22
type input "**********"
click at [1359, 510] on span "OK" at bounding box center [1350, 500] width 18 height 20
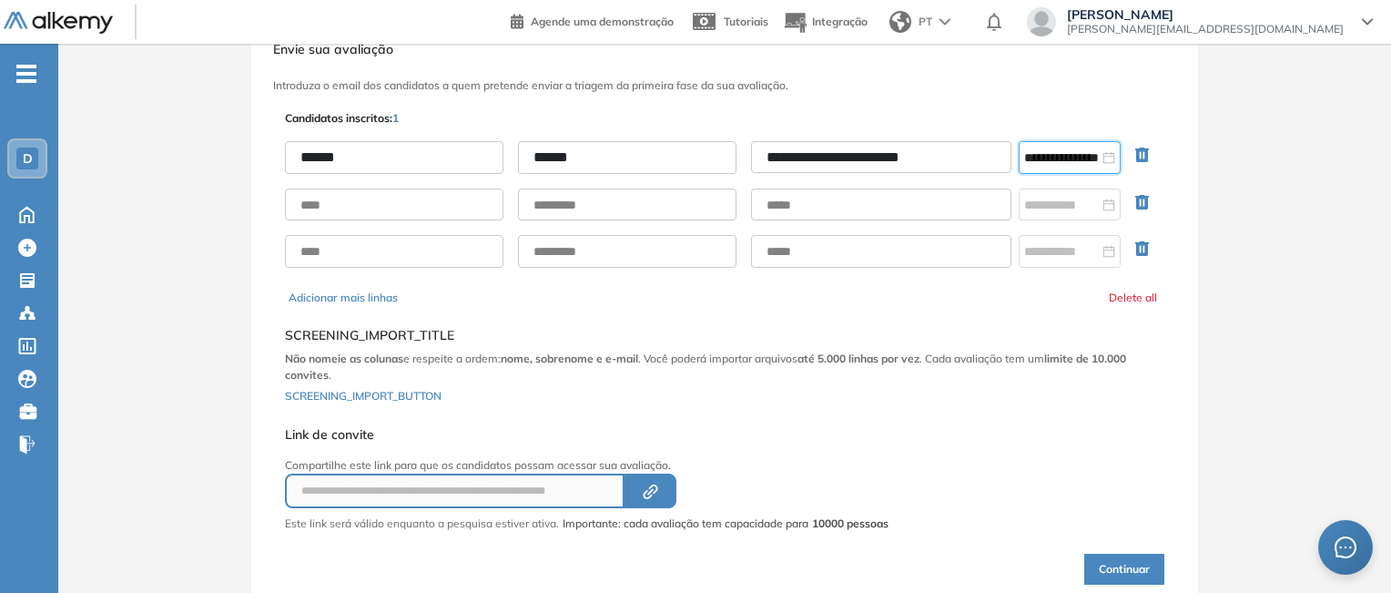
scroll to position [126, 0]
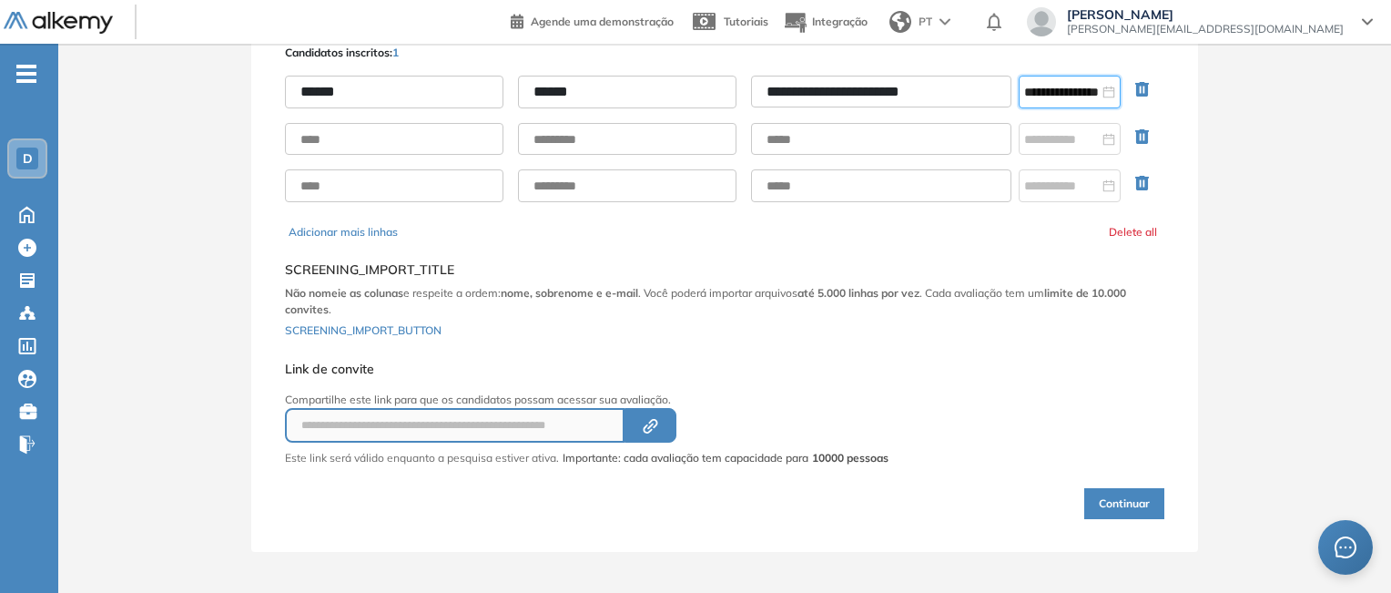
click at [1122, 502] on button "Continuar" at bounding box center [1124, 503] width 80 height 31
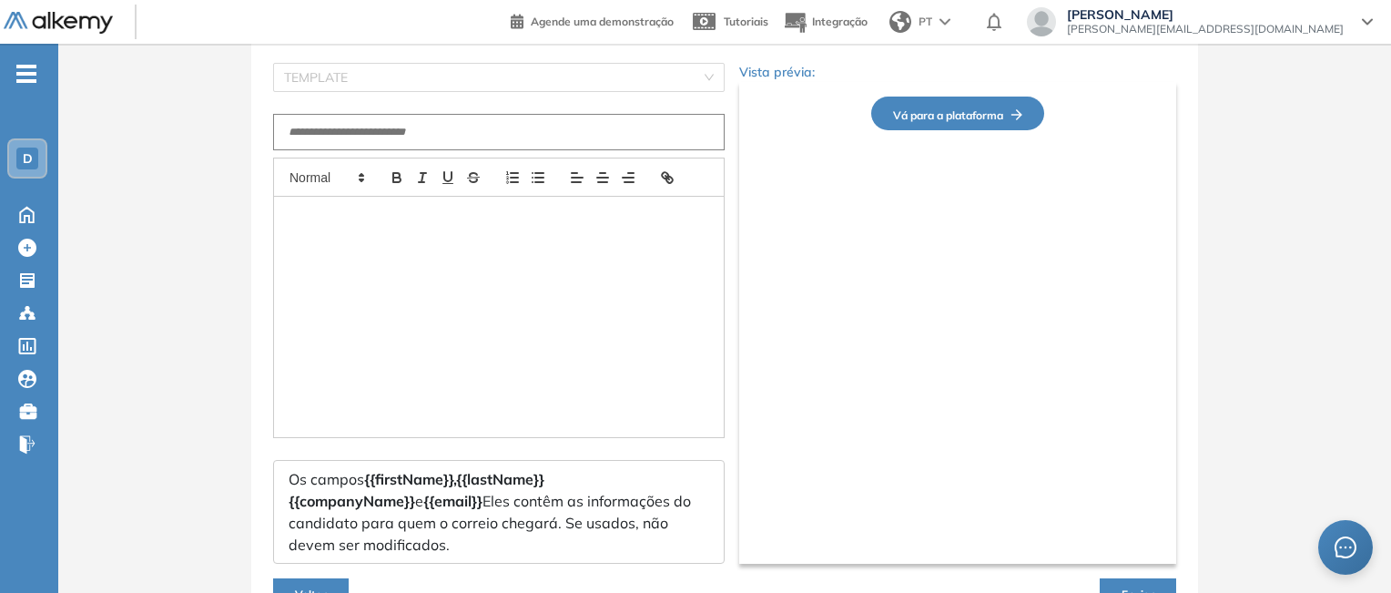
type input "**********"
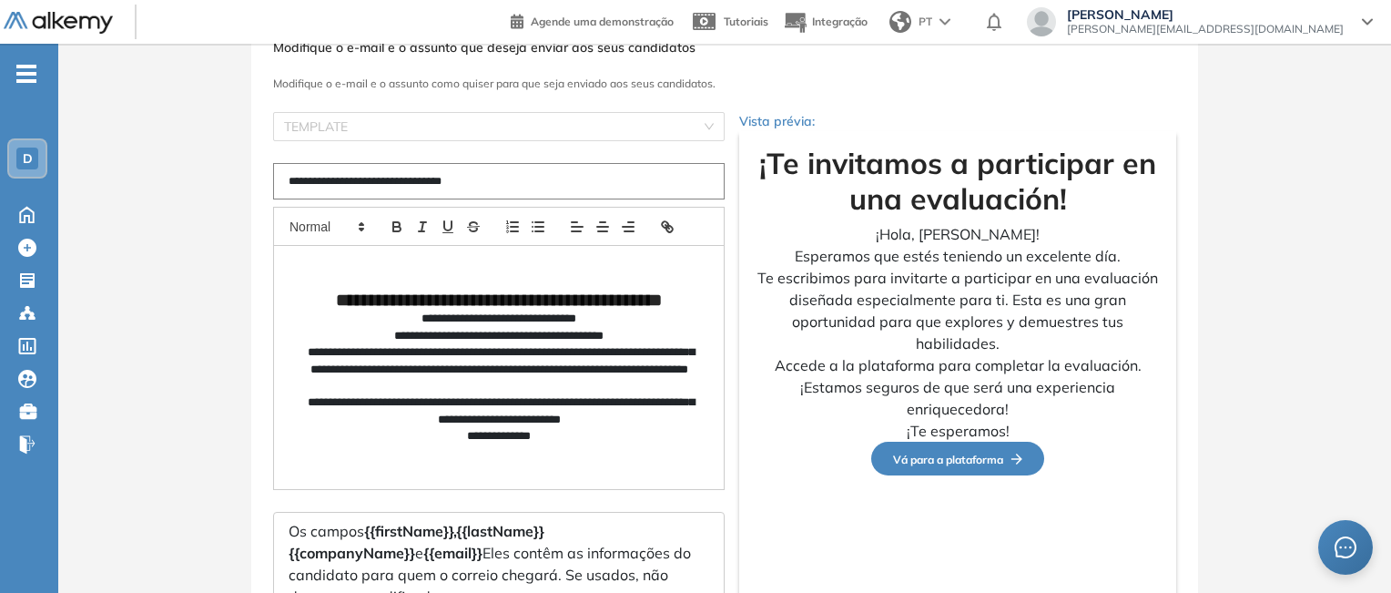
scroll to position [46, 0]
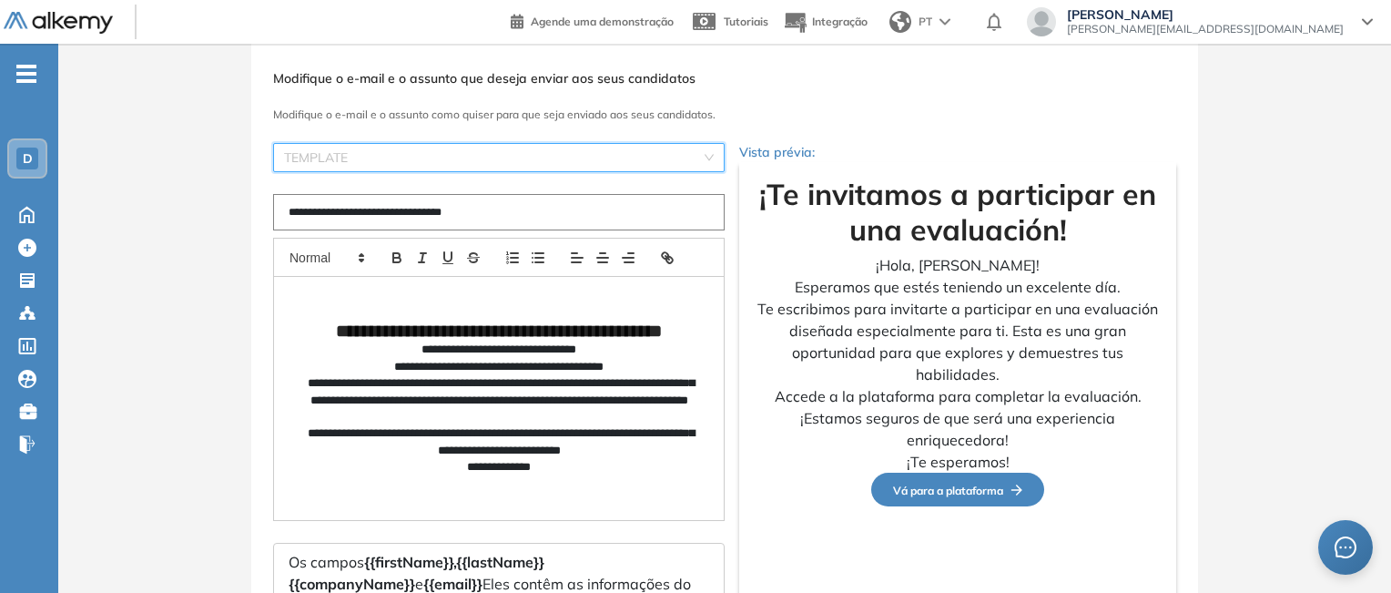
click at [625, 159] on input "search" at bounding box center [492, 157] width 417 height 27
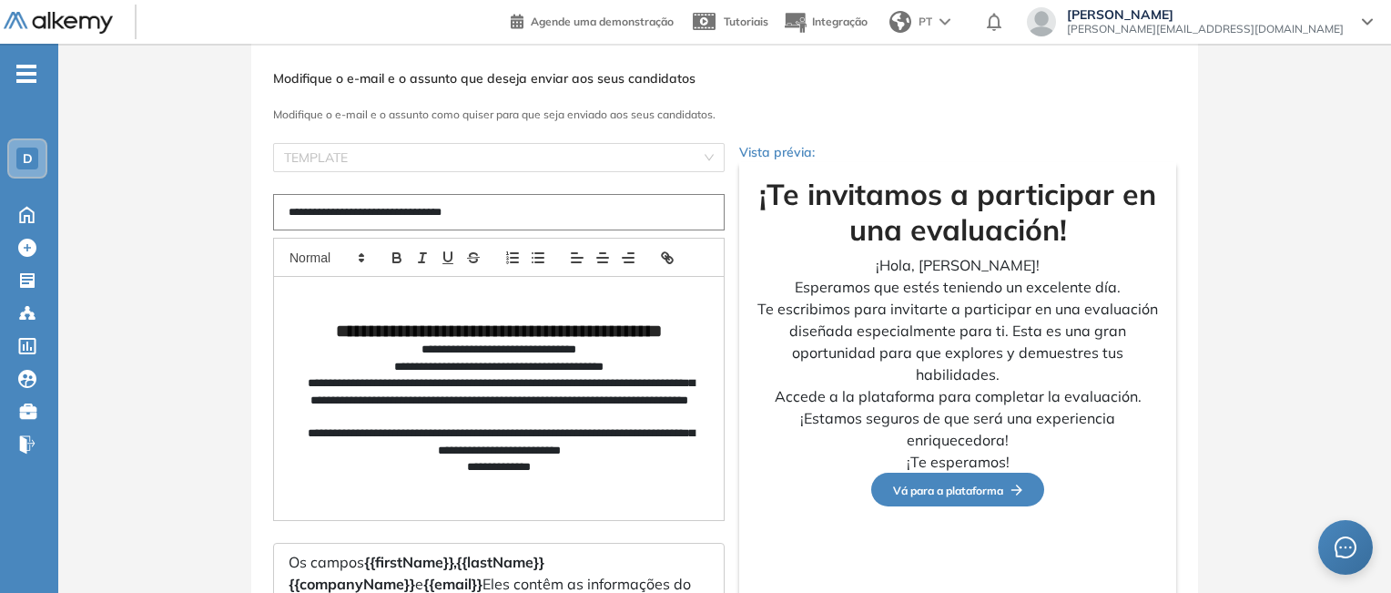
click at [634, 316] on div "**********" at bounding box center [499, 398] width 450 height 243
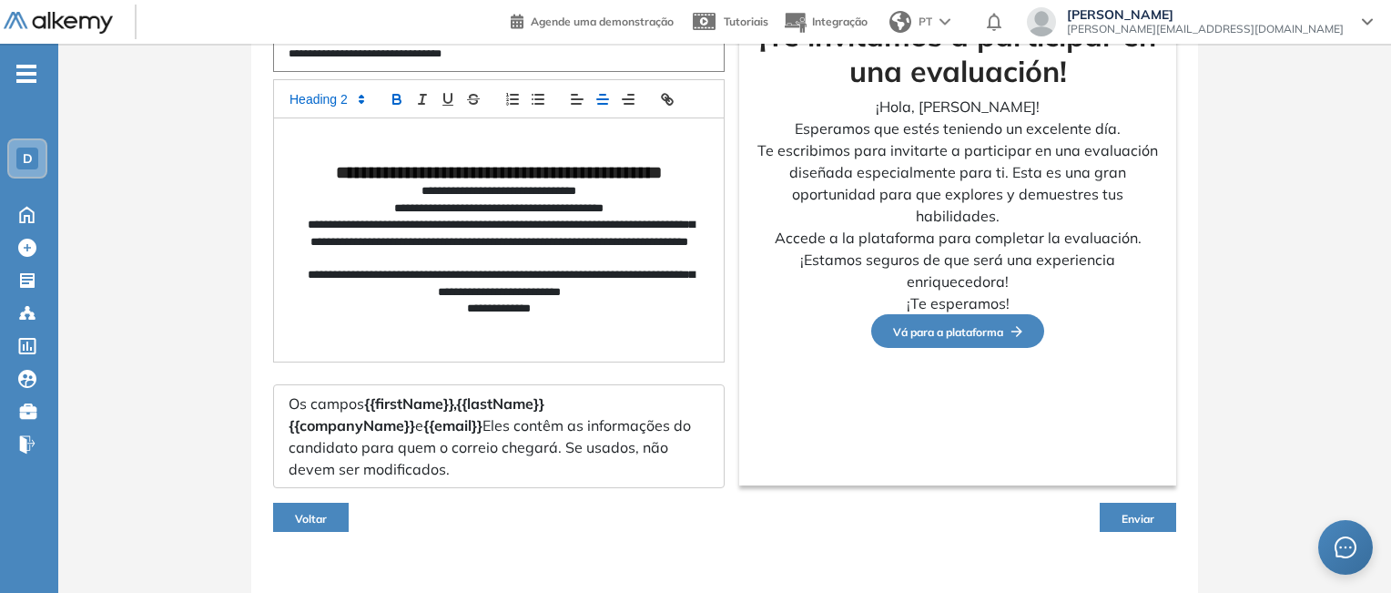
scroll to position [228, 0]
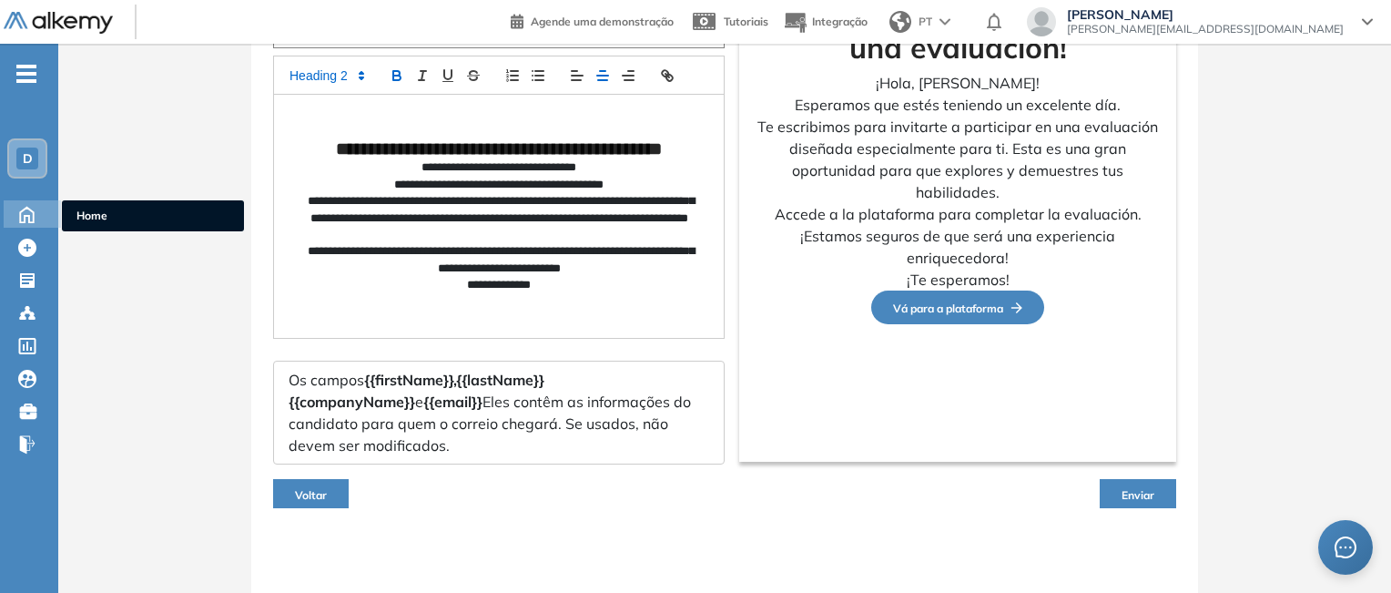
click at [29, 217] on icon at bounding box center [27, 214] width 14 height 15
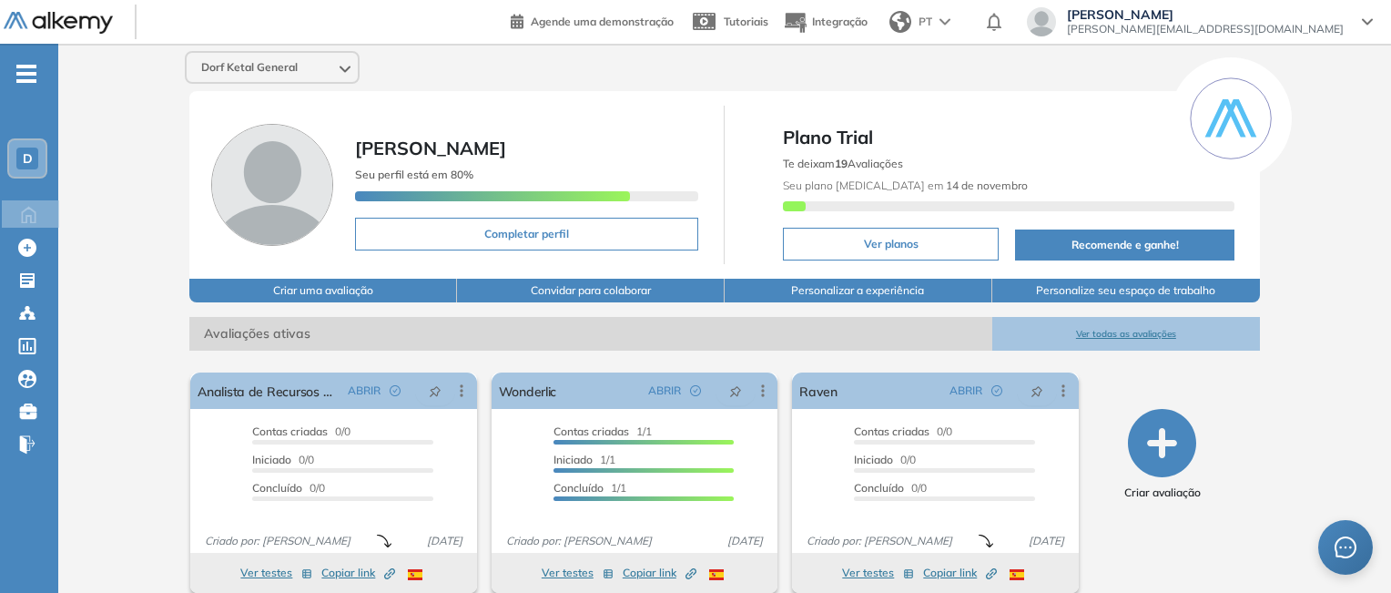
click at [856, 287] on button "Personalizar a experiência" at bounding box center [859, 291] width 268 height 24
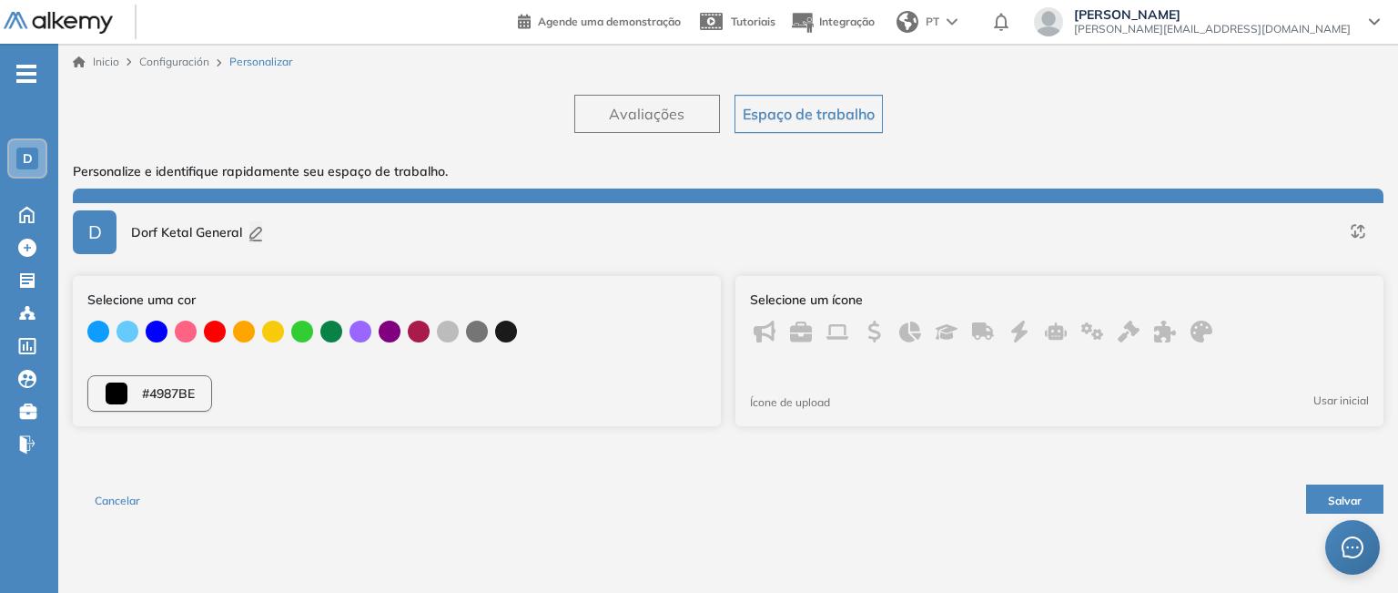
click at [158, 390] on span "#4987BE" at bounding box center [168, 393] width 53 height 19
click at [671, 112] on span "Avaliações" at bounding box center [647, 114] width 76 height 22
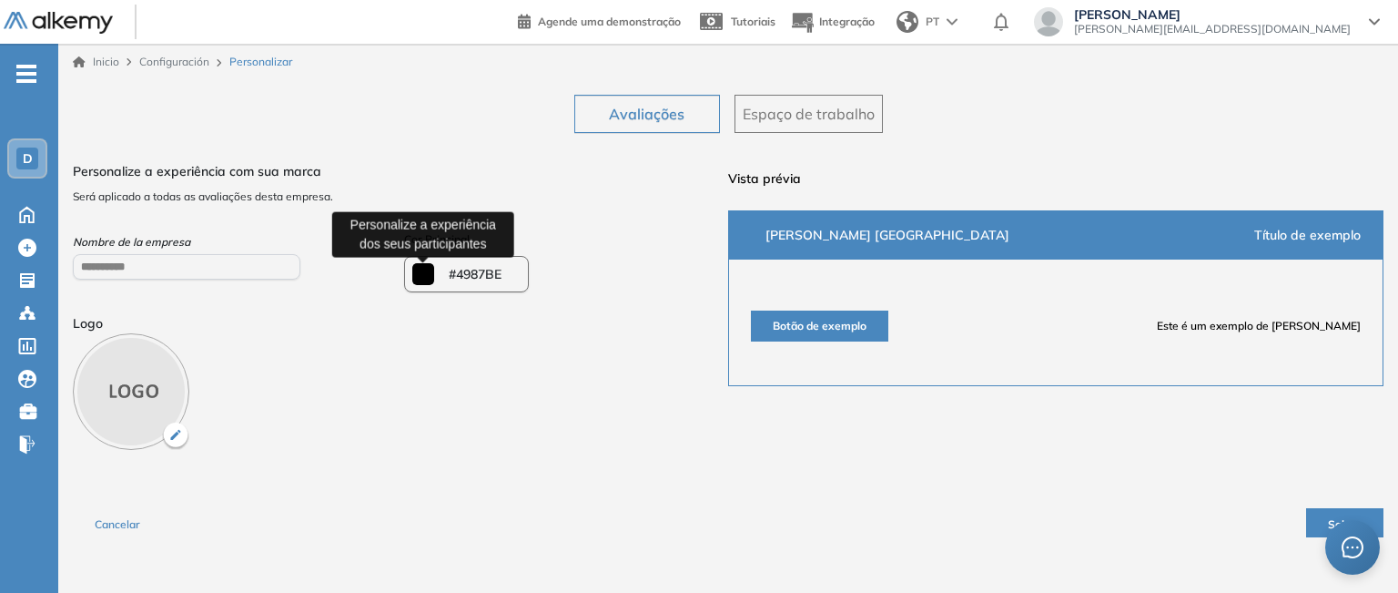
click at [422, 276] on input "*******" at bounding box center [423, 274] width 22 height 22
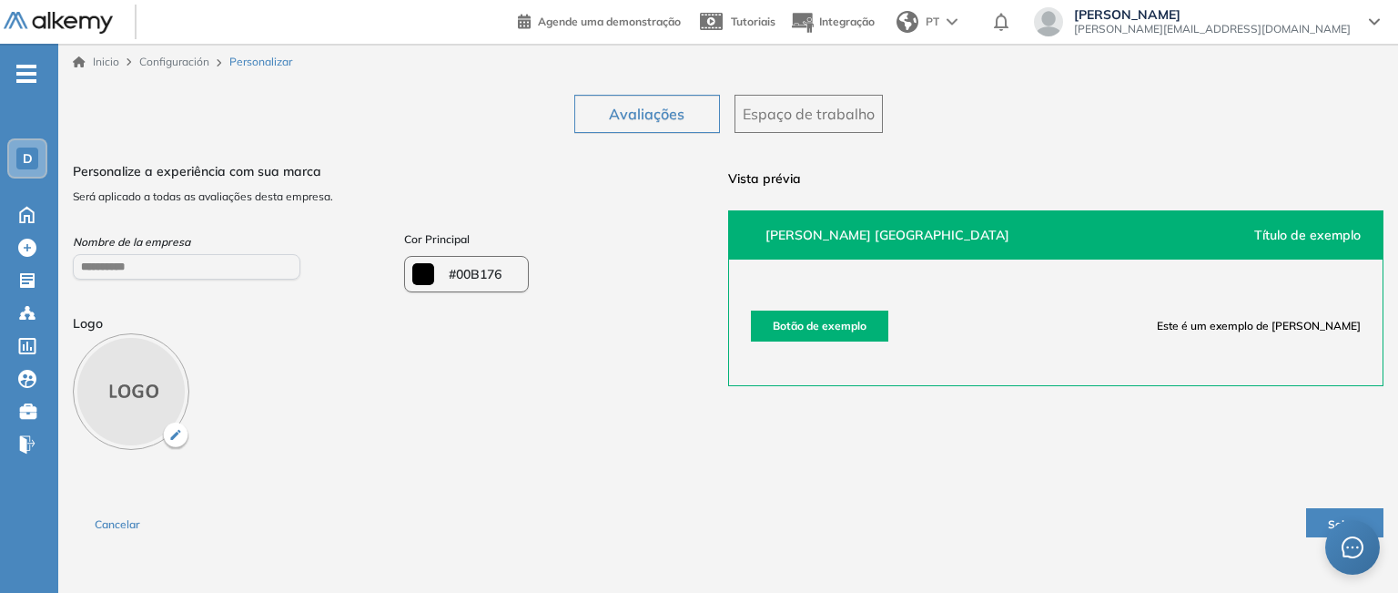
type input "*******"
click at [690, 451] on div "**********" at bounding box center [728, 353] width 1311 height 397
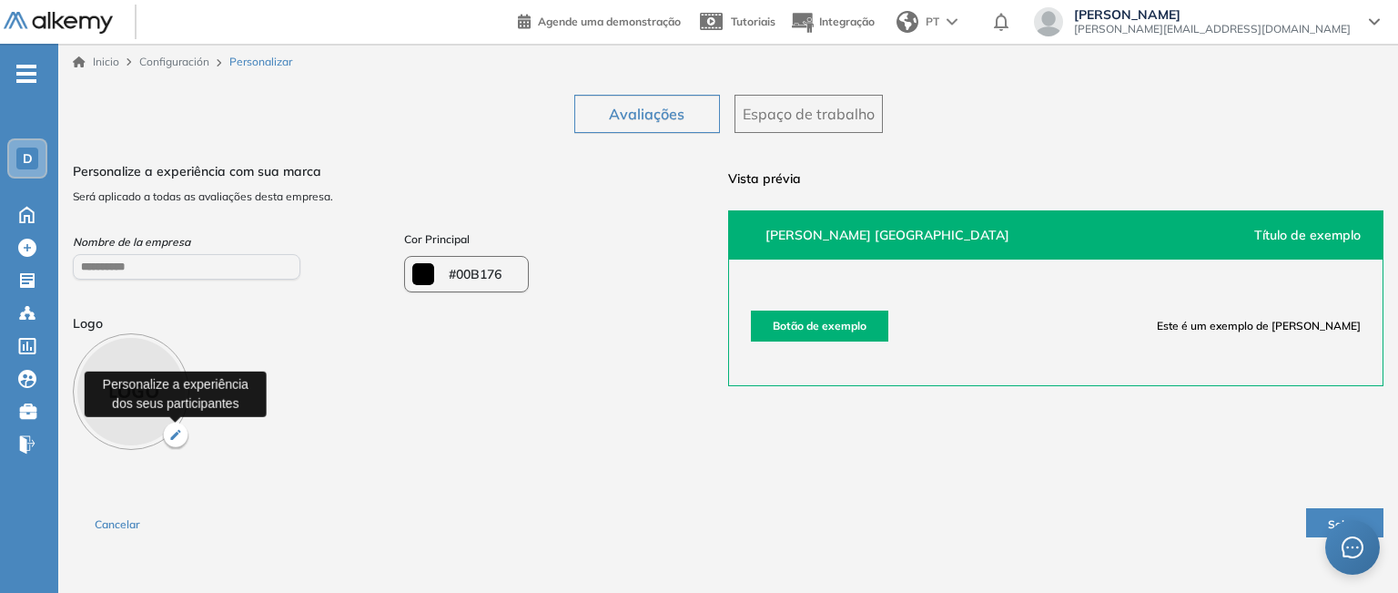
click at [178, 430] on img "button" at bounding box center [175, 435] width 27 height 27
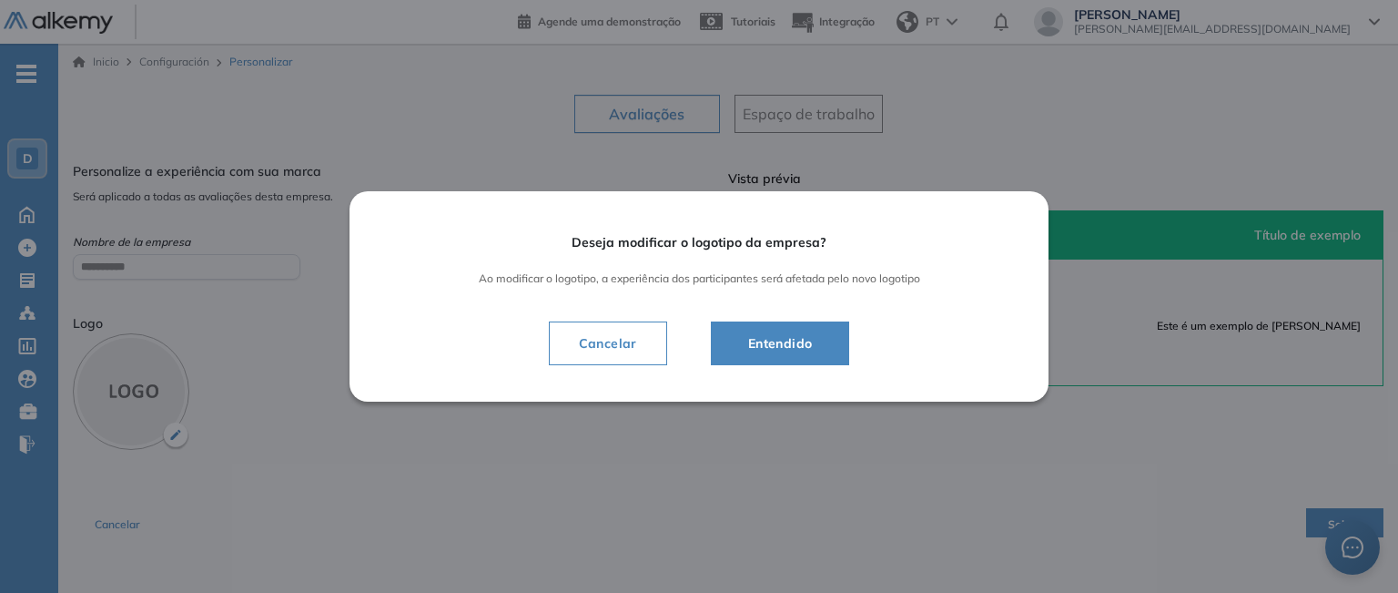
click at [754, 350] on span "Entendido" at bounding box center [781, 343] width 94 height 22
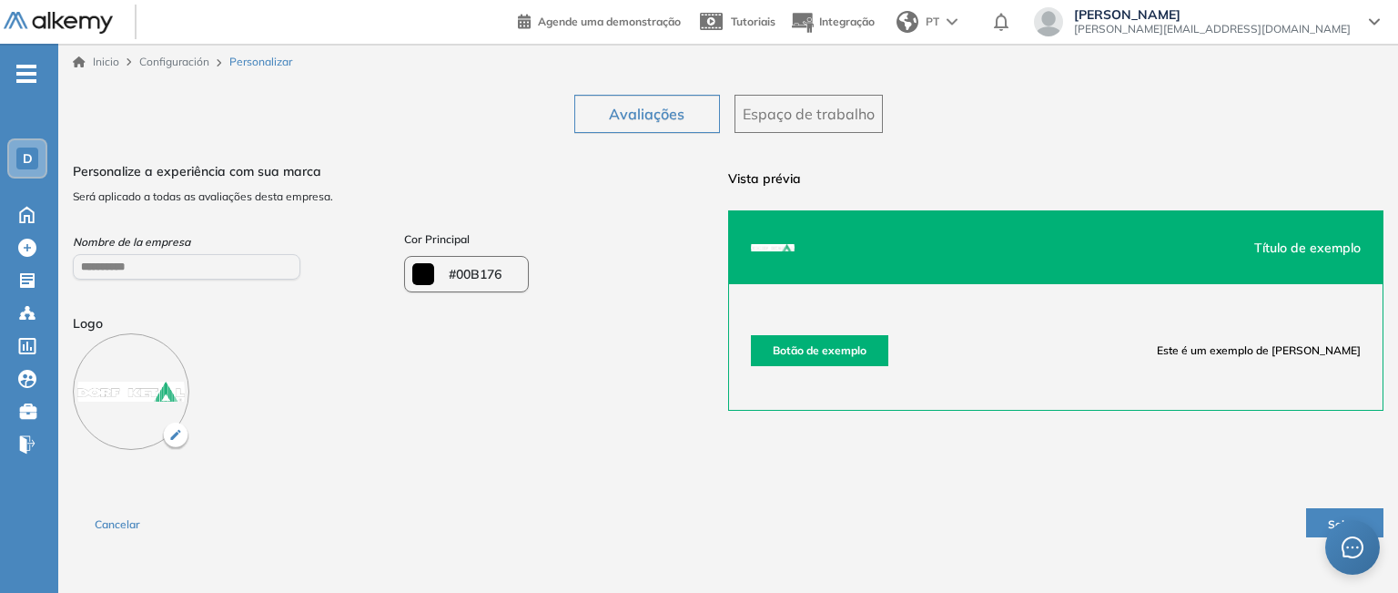
click at [1314, 519] on button "Salvar" at bounding box center [1344, 522] width 77 height 29
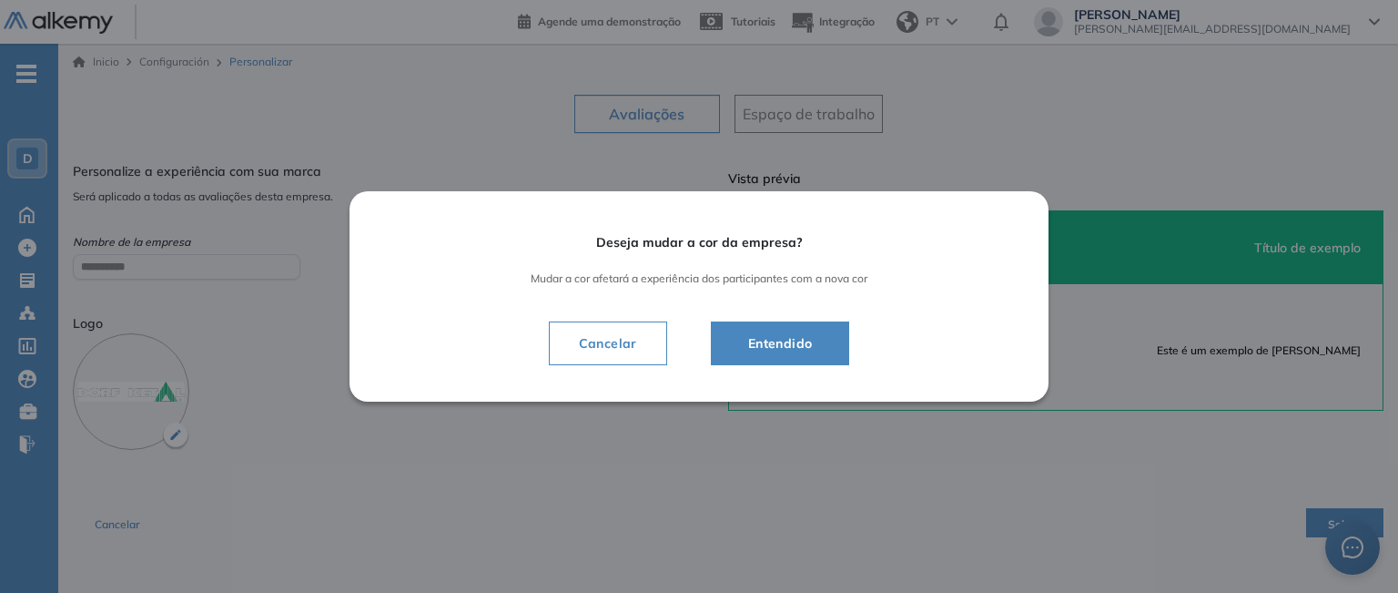
click at [785, 356] on button "Entendido" at bounding box center [780, 343] width 139 height 44
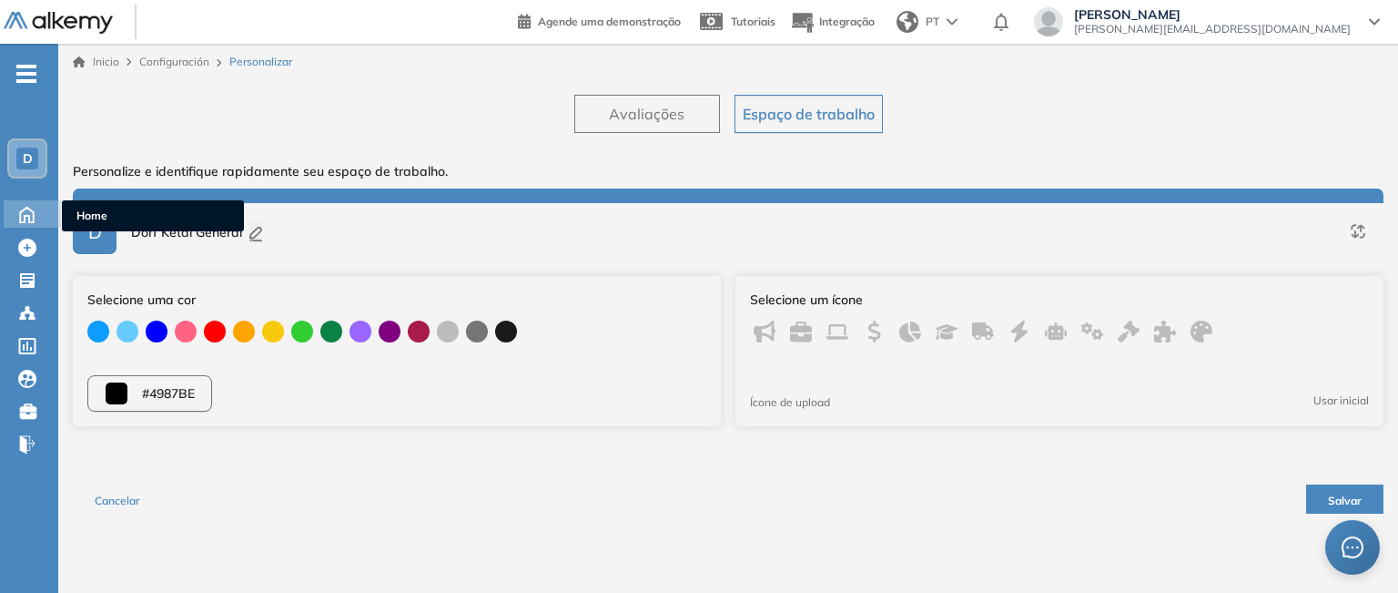
click at [29, 215] on icon at bounding box center [27, 214] width 14 height 15
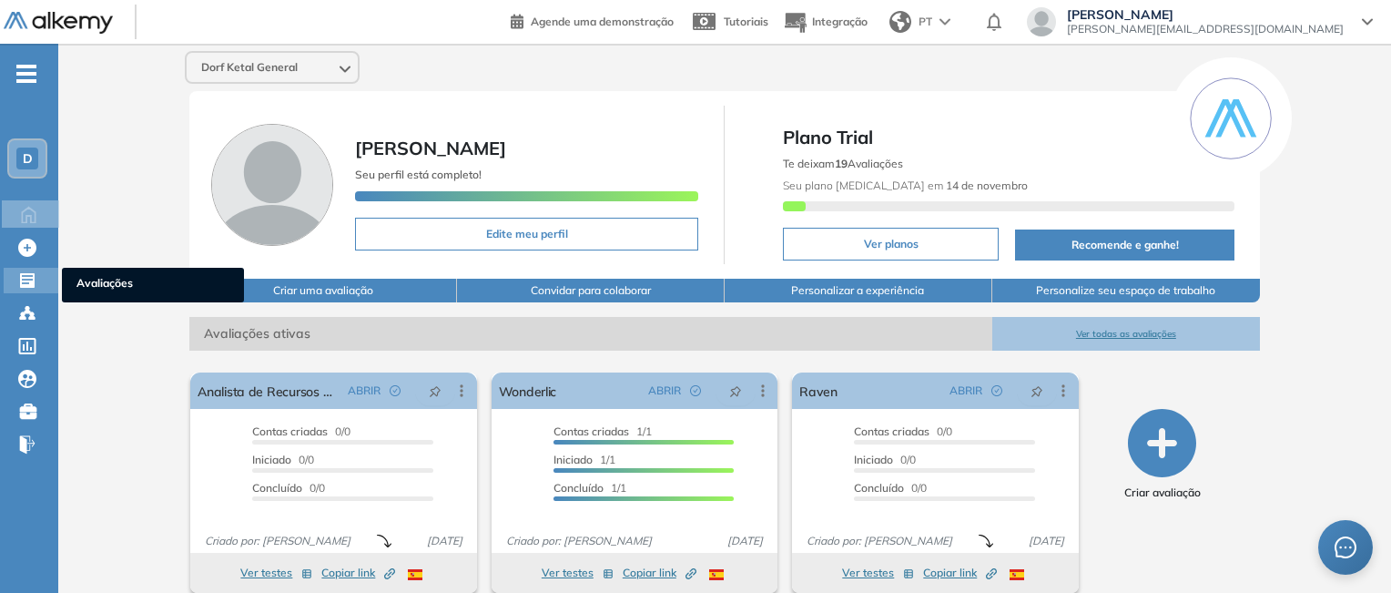
click at [37, 284] on div at bounding box center [29, 279] width 22 height 22
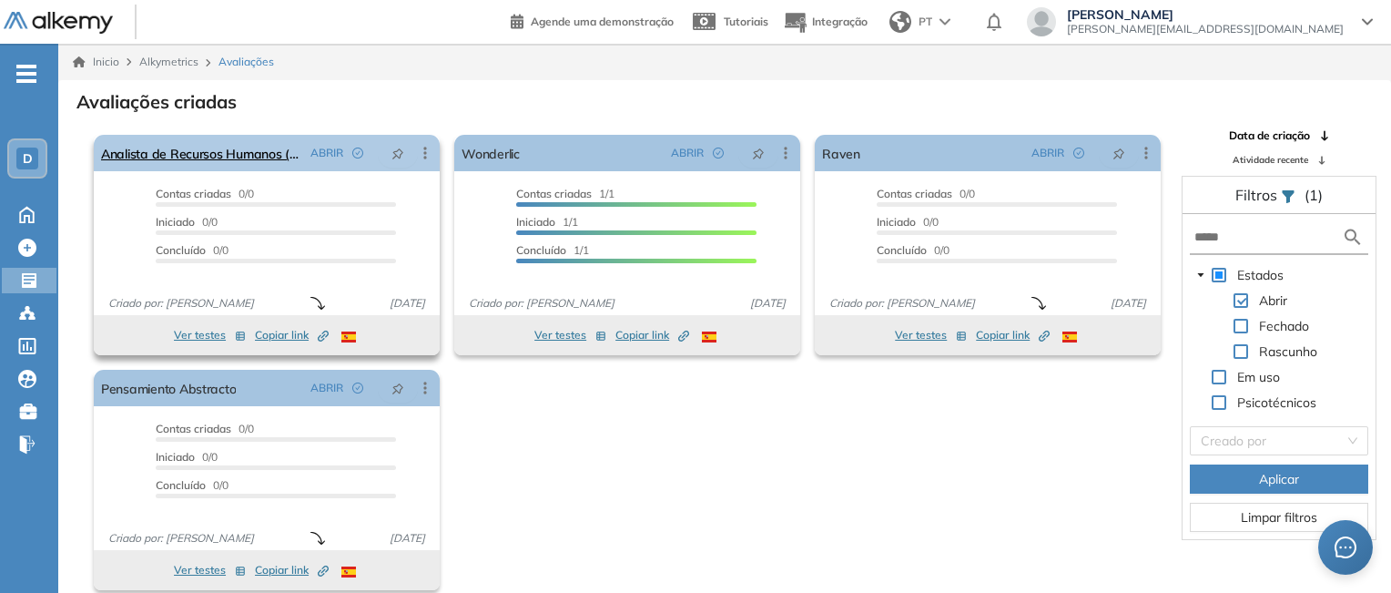
click at [422, 154] on icon at bounding box center [425, 153] width 18 height 18
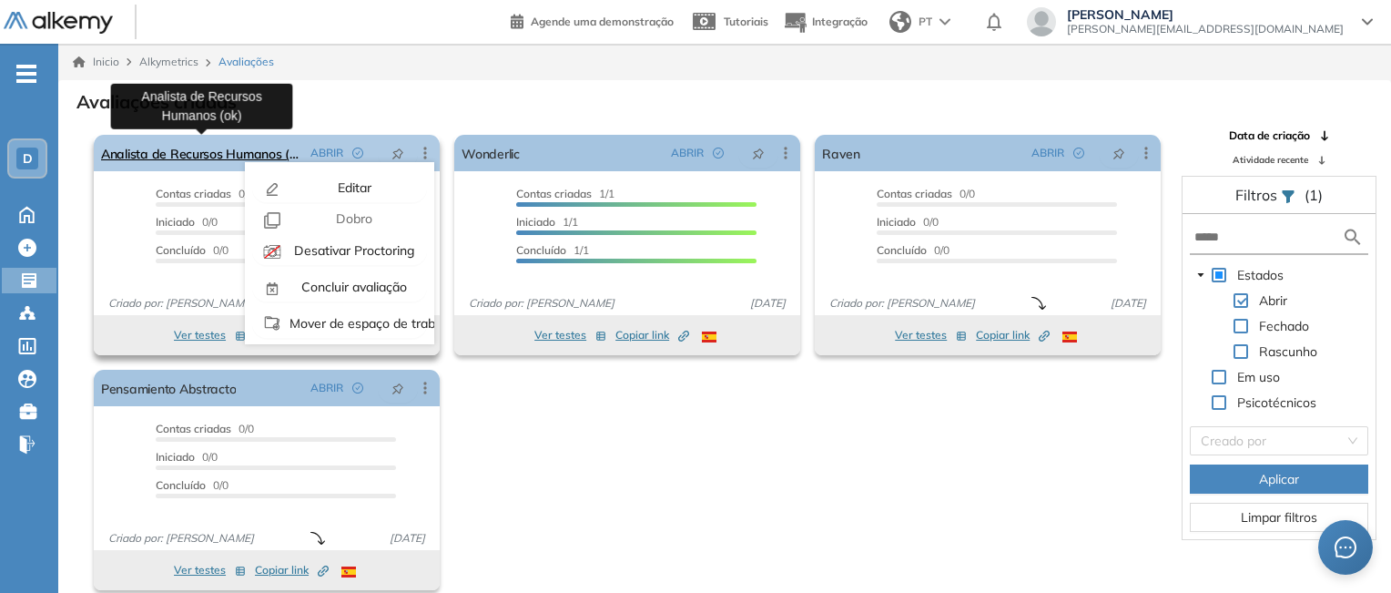
click at [226, 156] on link "Analista de Recursos Humanos (ok)" at bounding box center [202, 153] width 202 height 36
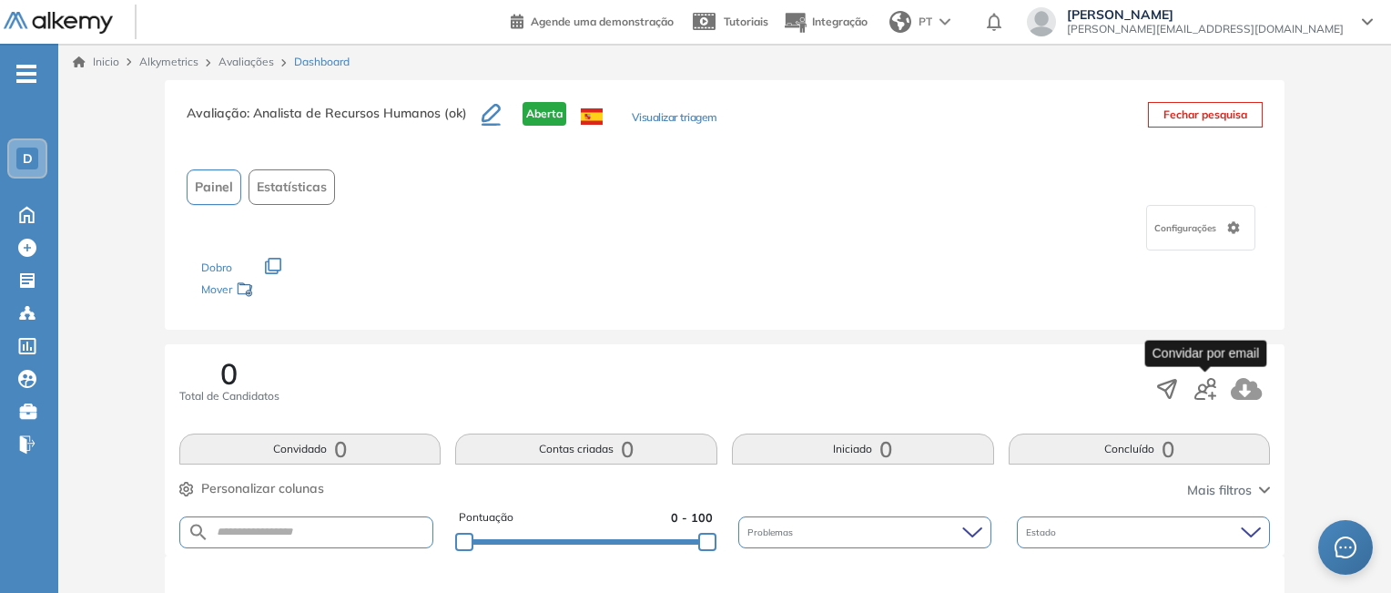
click at [1208, 392] on icon "button" at bounding box center [1205, 389] width 22 height 22
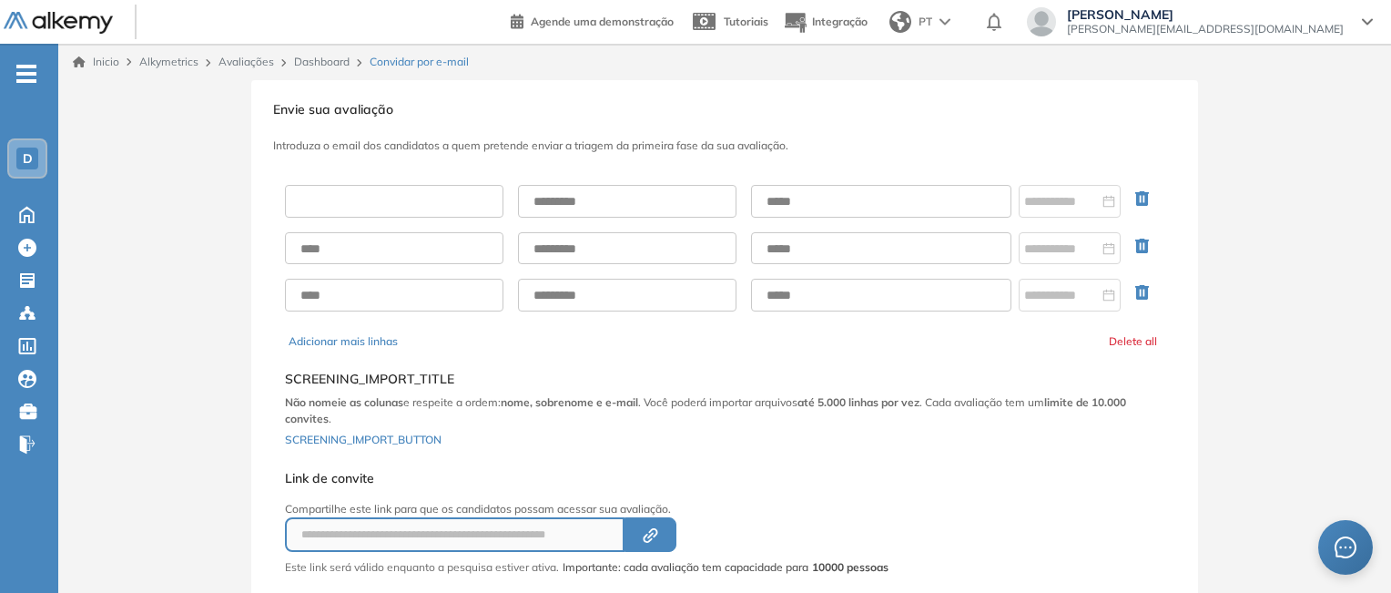
click at [439, 196] on input "text" at bounding box center [394, 201] width 218 height 33
type input "******"
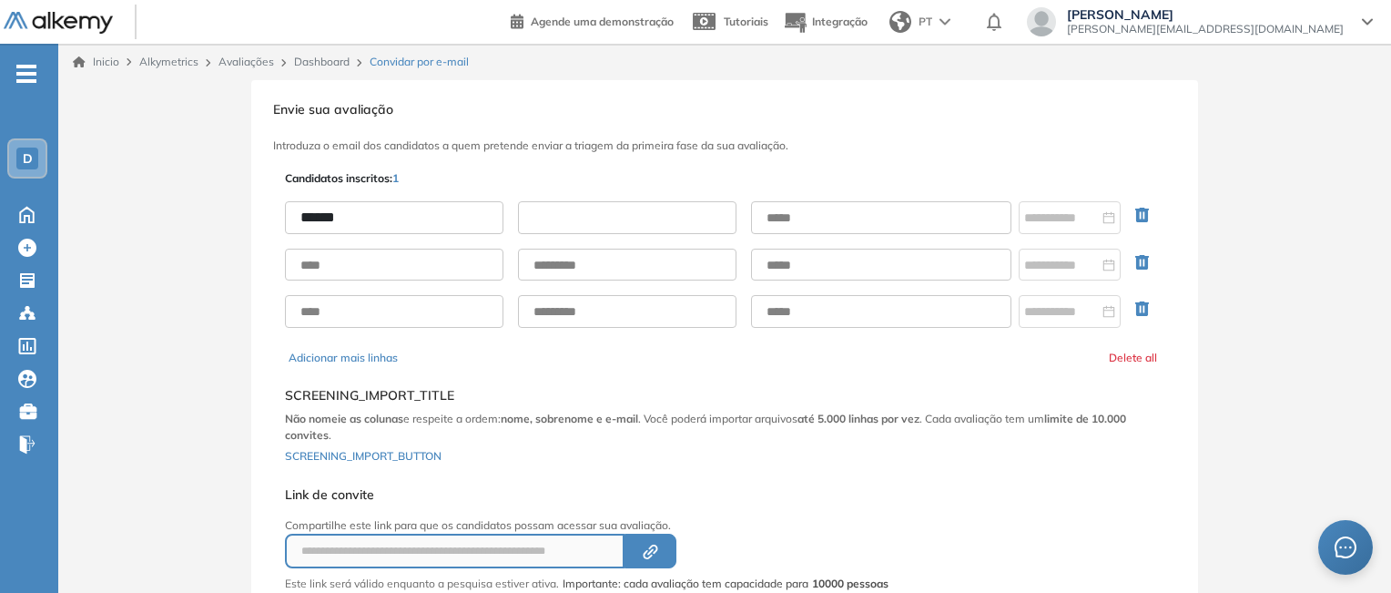
click at [579, 231] on input "text" at bounding box center [627, 217] width 218 height 33
type input "******"
click at [788, 216] on input "text" at bounding box center [881, 217] width 260 height 33
type input "**********"
click at [918, 258] on input "text" at bounding box center [881, 265] width 260 height 33
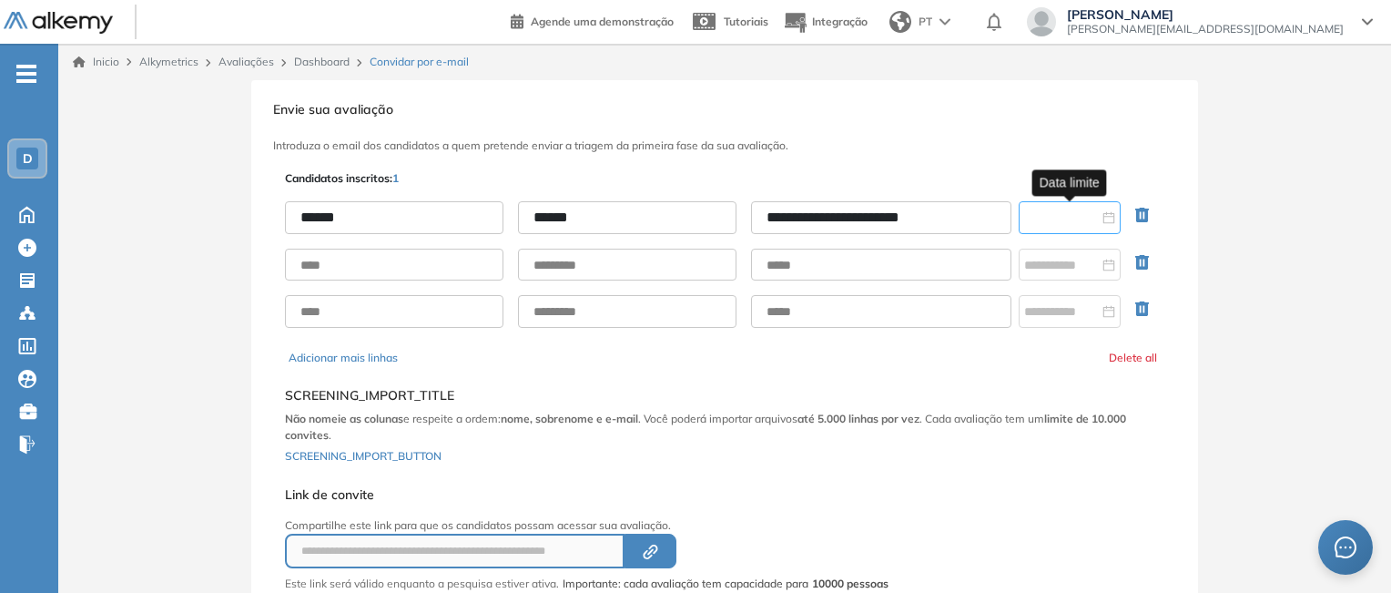
click at [1078, 226] on input at bounding box center [1061, 218] width 75 height 20
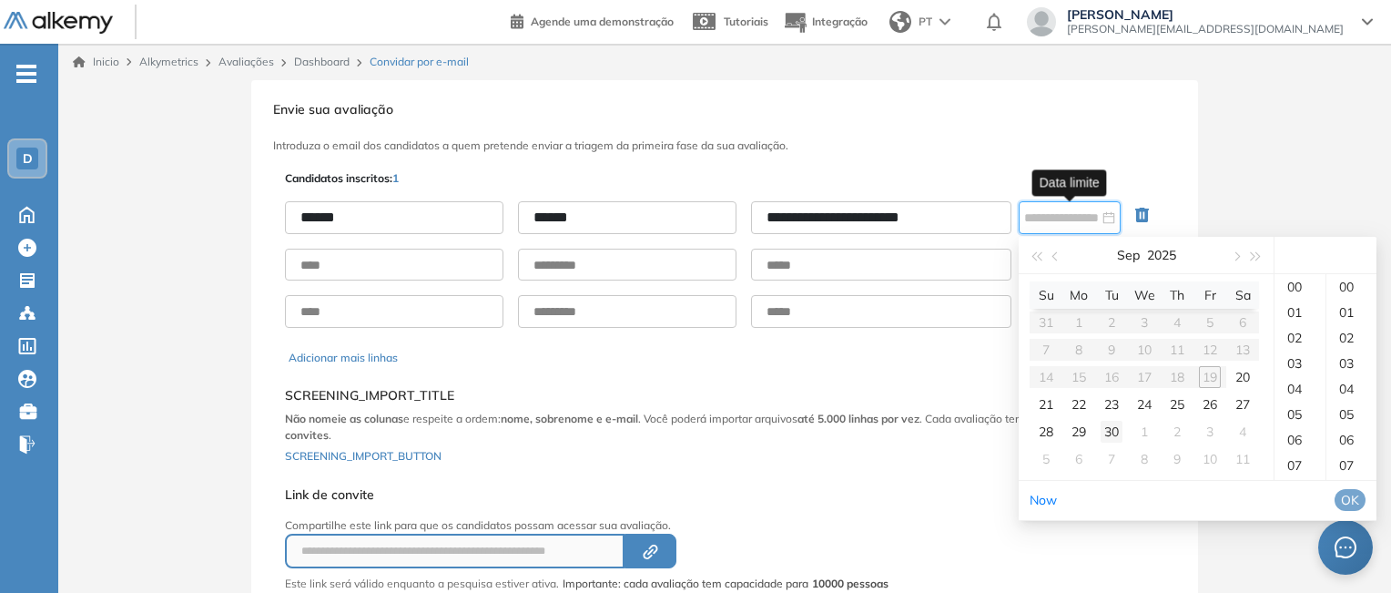
click at [1111, 428] on div "30" at bounding box center [1112, 432] width 22 height 22
type input "**********"
click at [1359, 510] on span "OK" at bounding box center [1350, 500] width 18 height 20
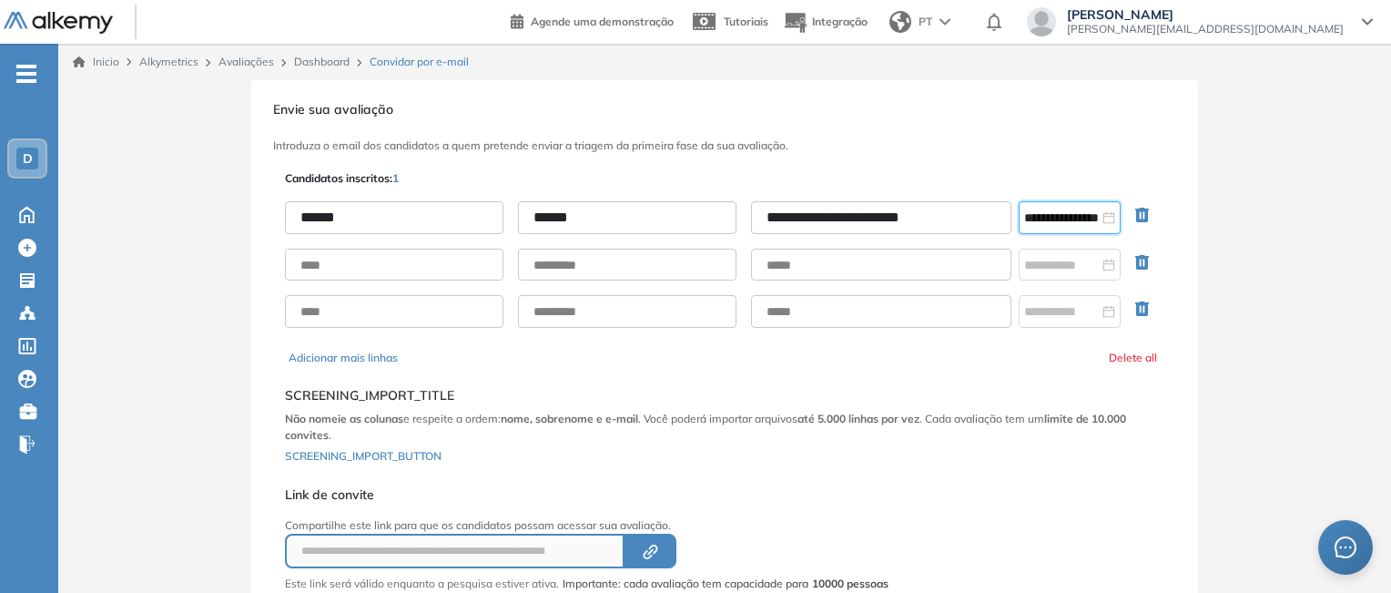
click at [589, 449] on div "Selecione o documento que deseja importar Adicionar SCREENING_IMPORT_TITLE Não …" at bounding box center [724, 422] width 879 height 99
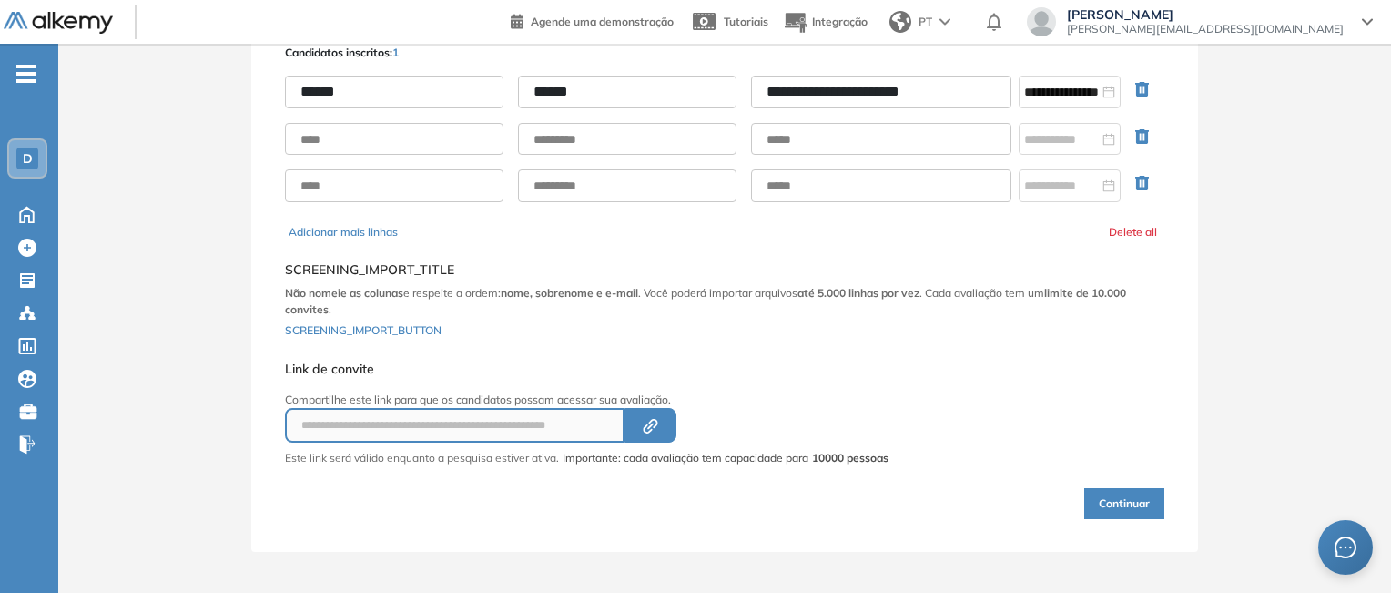
click at [1128, 506] on button "Continuar" at bounding box center [1124, 503] width 80 height 31
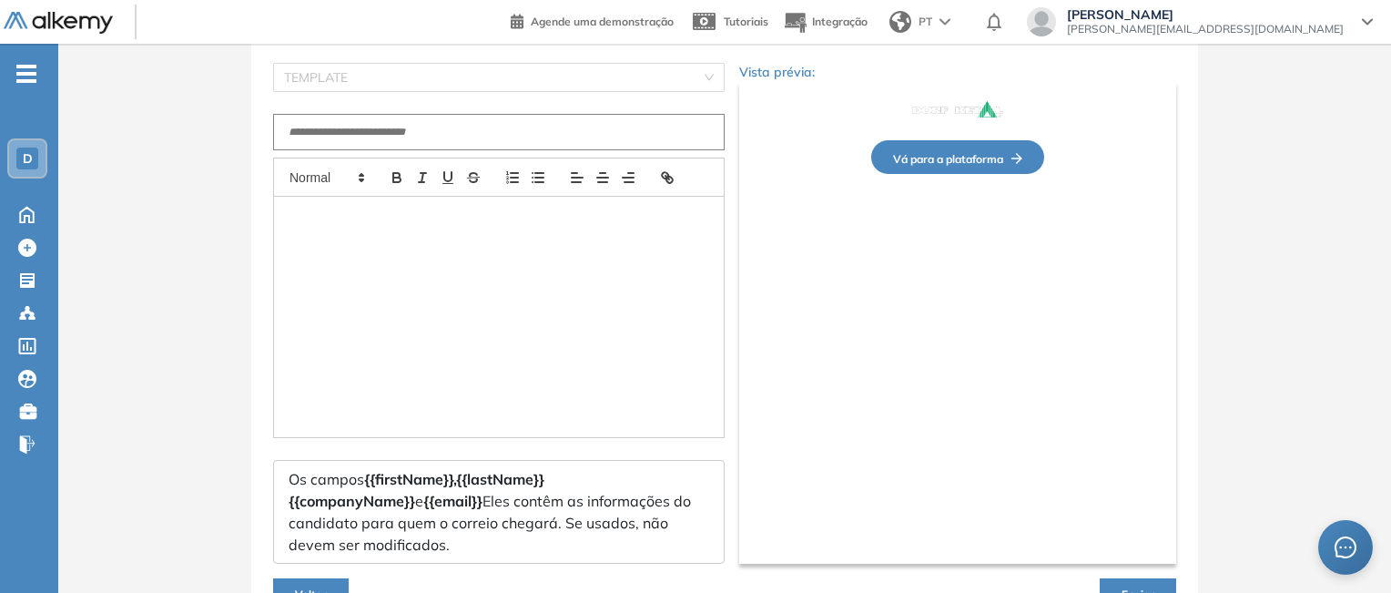
type input "**********"
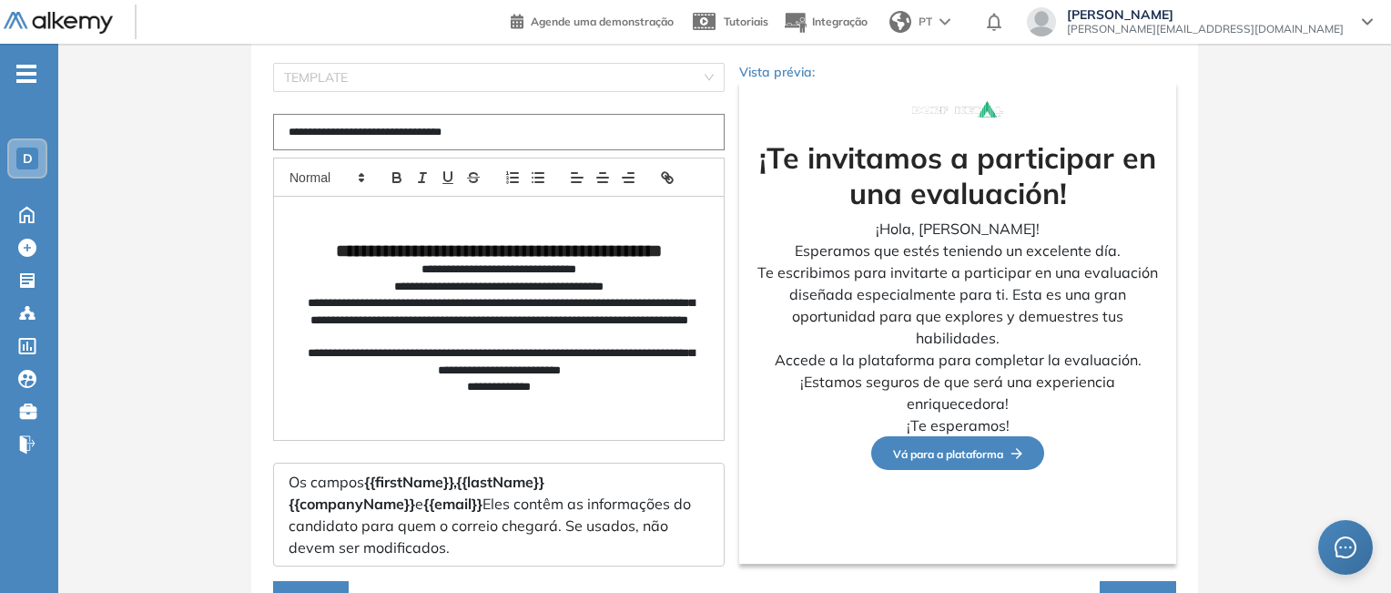
scroll to position [228, 0]
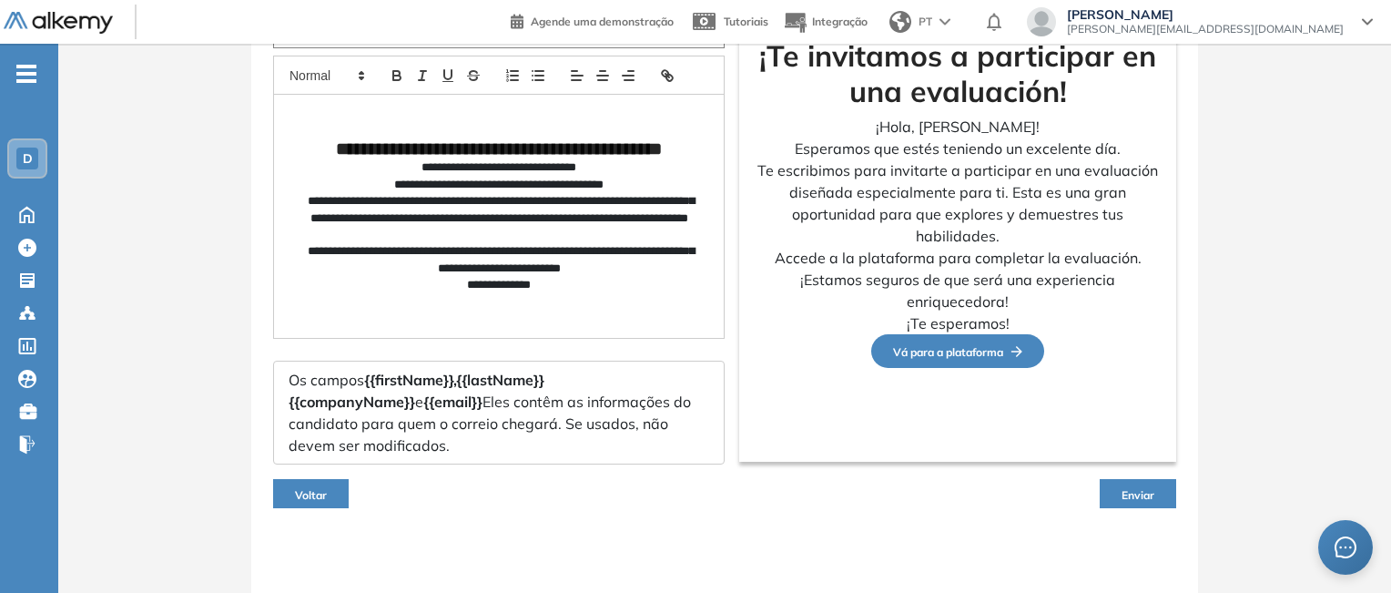
click at [524, 265] on p "**********" at bounding box center [498, 260] width 391 height 34
click at [806, 402] on div "¡Te invitamos a participar en una evaluación! ¡Hola, [PERSON_NAME]! Esperamos q…" at bounding box center [957, 221] width 437 height 482
click at [1150, 491] on span "Enviar" at bounding box center [1138, 495] width 33 height 14
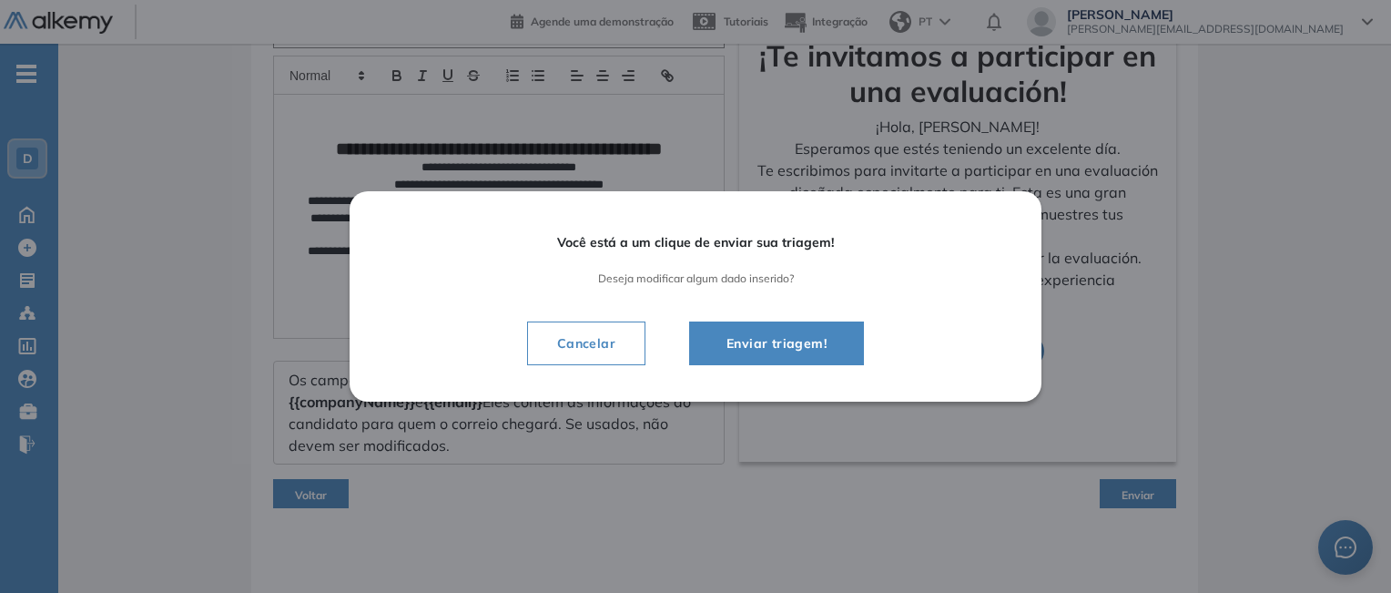
click at [727, 347] on span "Enviar triagem!" at bounding box center [776, 343] width 129 height 22
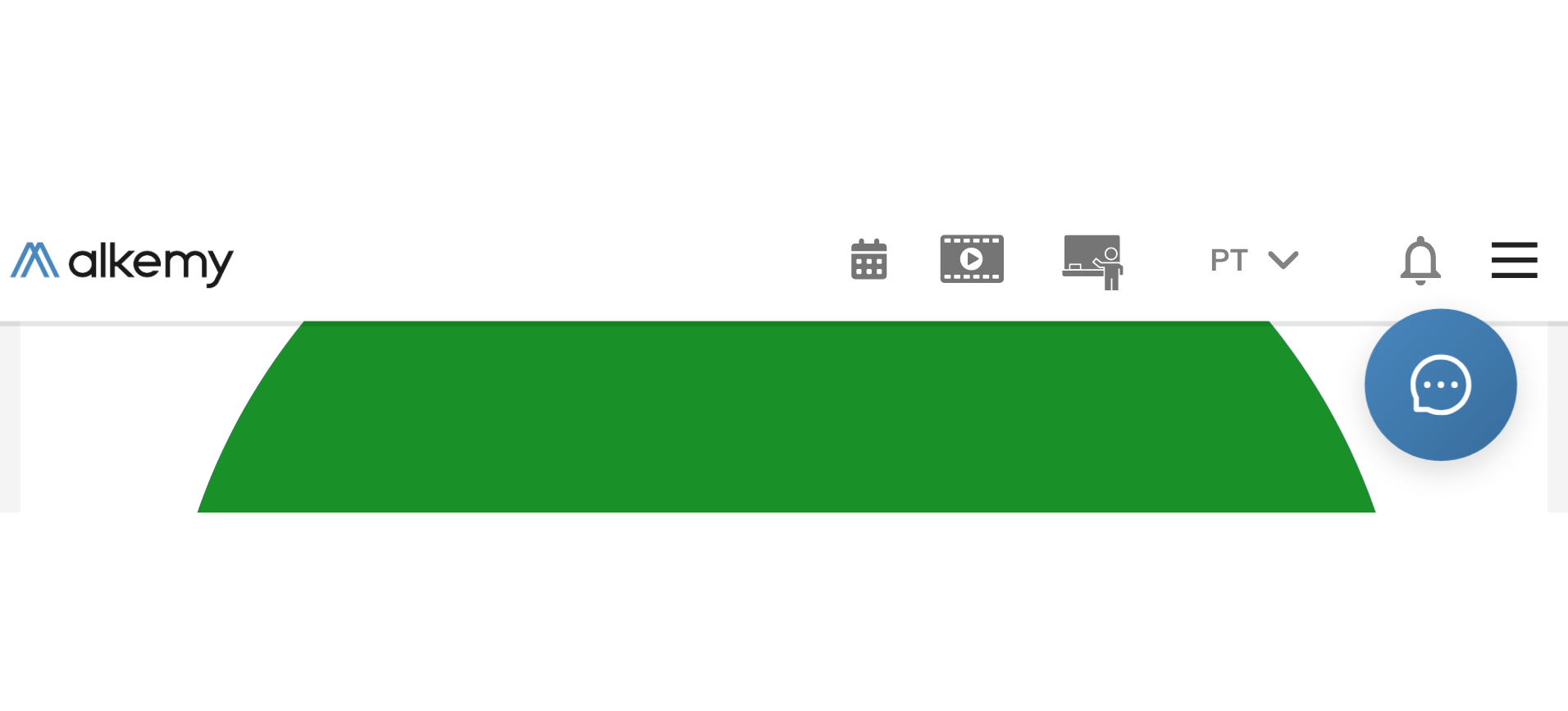
scroll to position [13, 0]
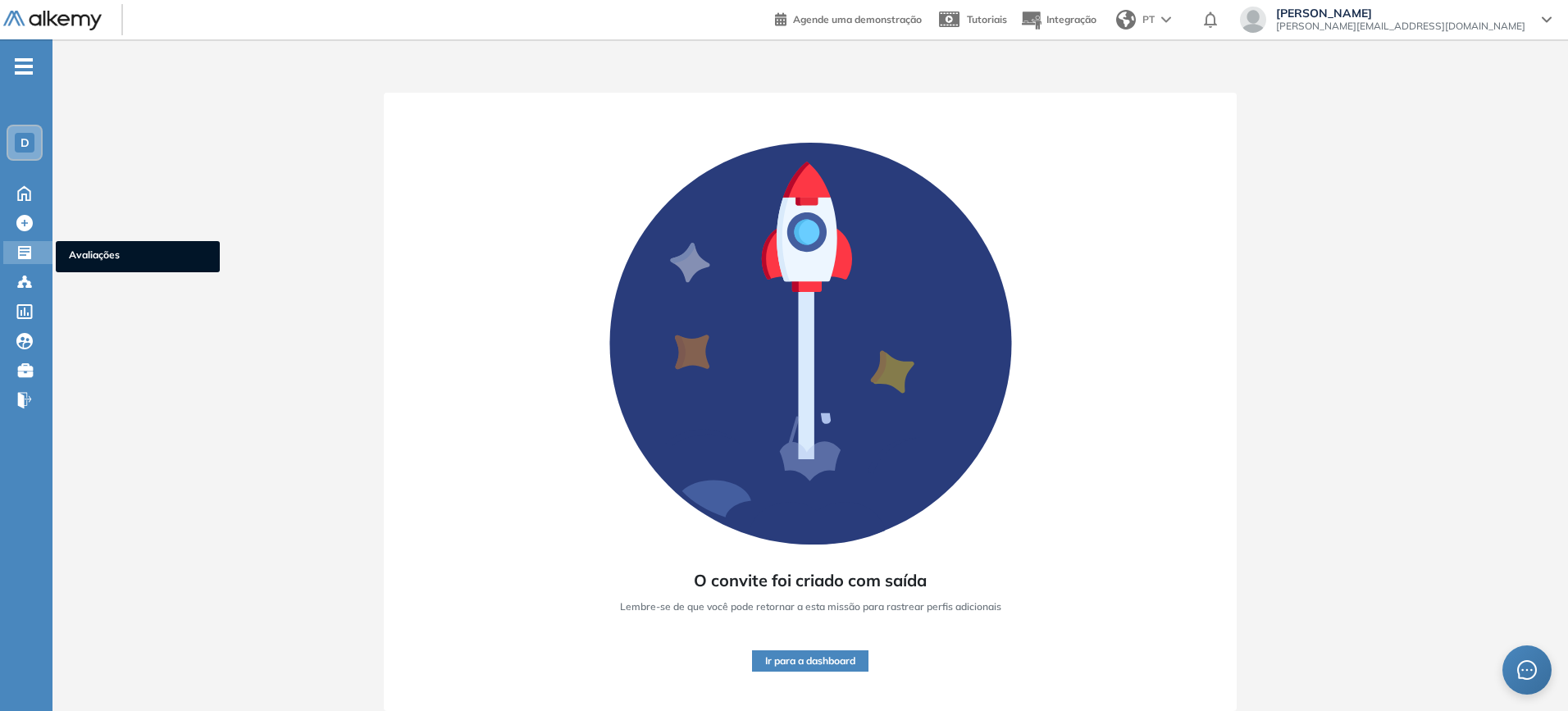
click at [35, 253] on div at bounding box center [26, 251] width 20 height 20
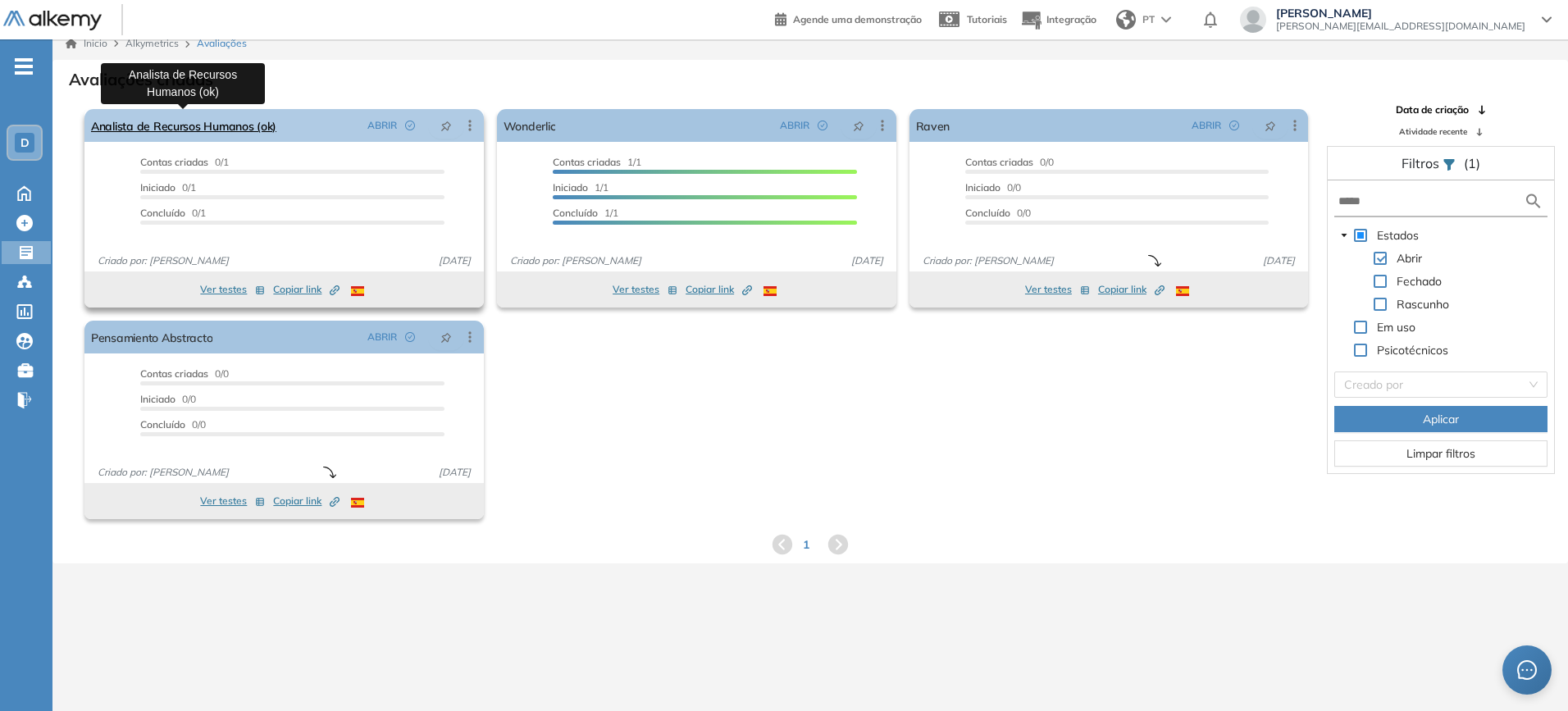
click at [202, 124] on link "Analista de Recursos Humanos (ok)" at bounding box center [184, 125] width 186 height 32
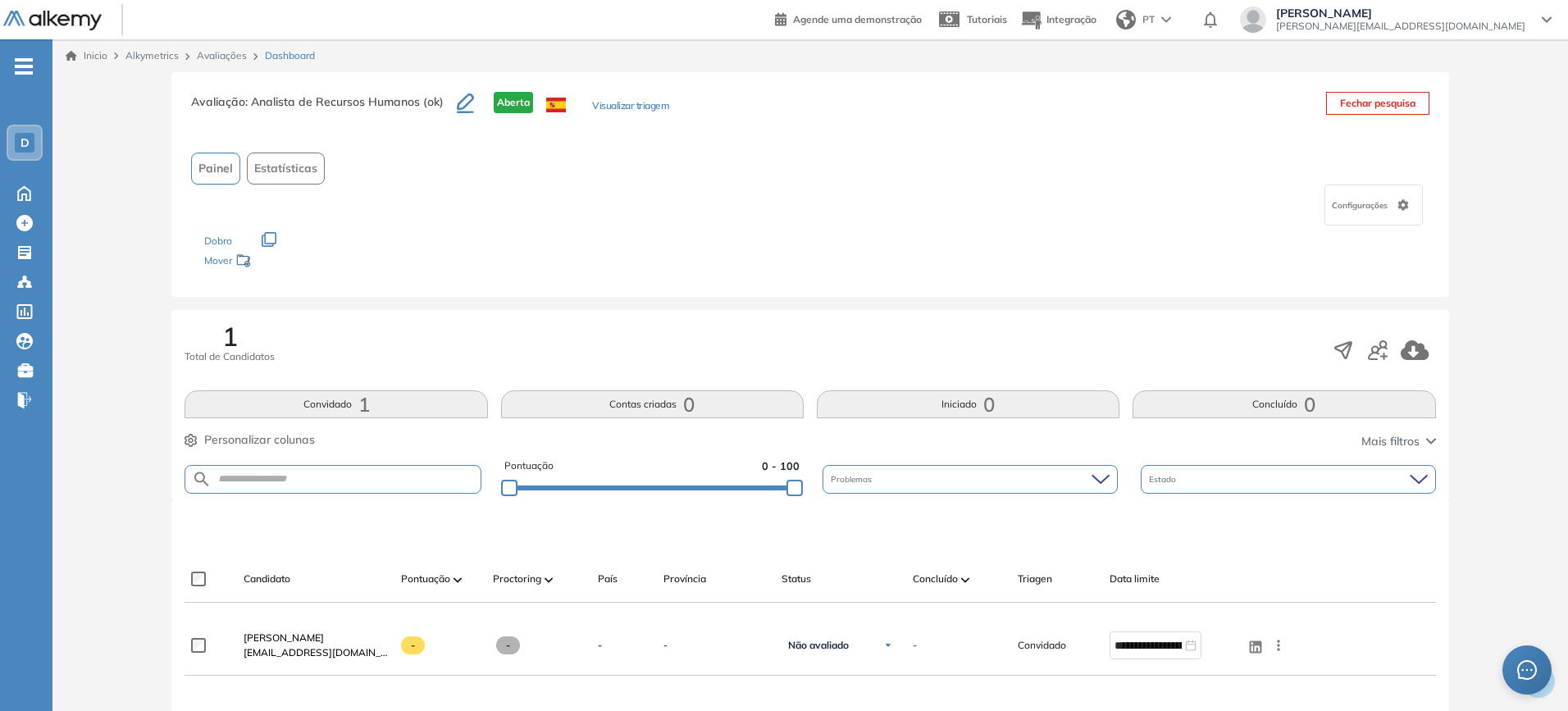
click at [462, 108] on icon "button" at bounding box center [465, 102] width 17 height 16
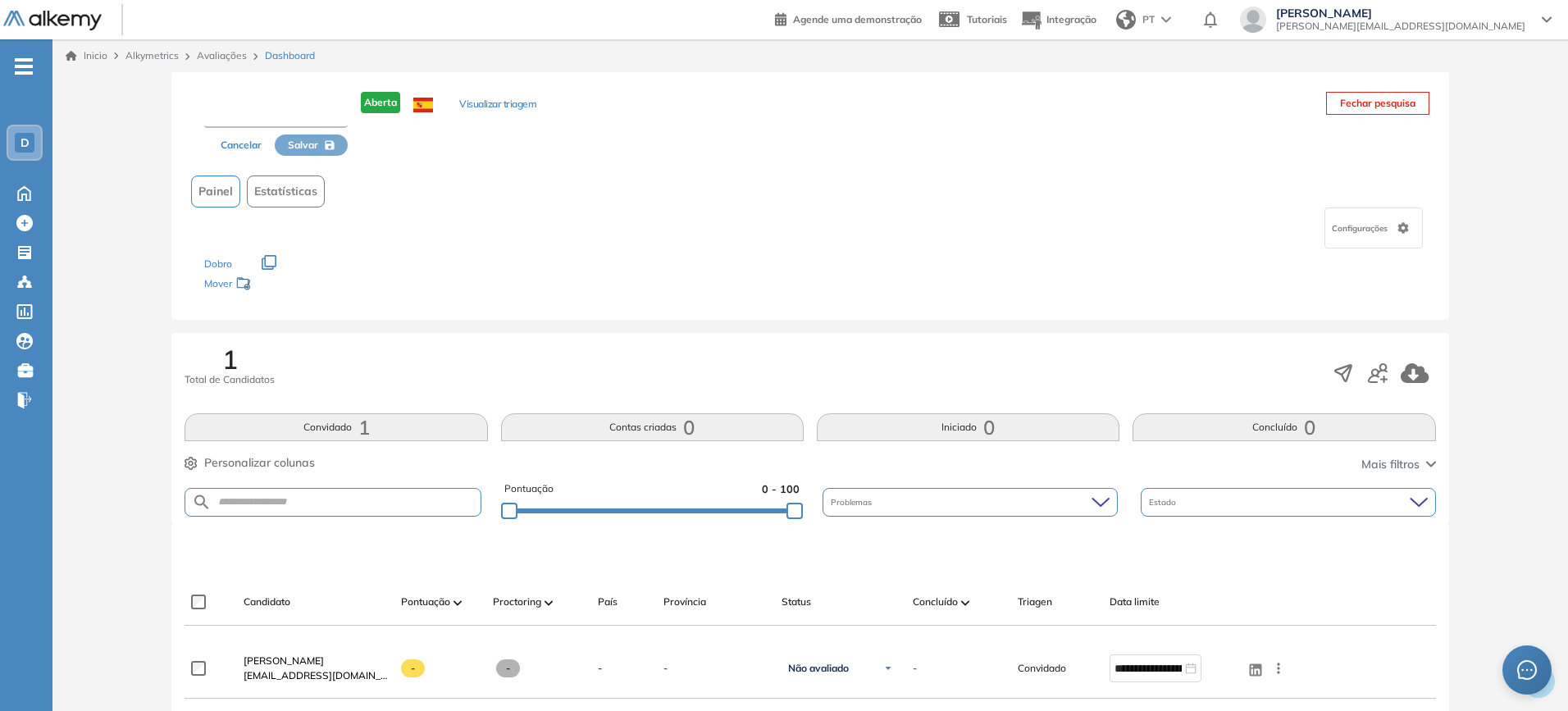
click at [306, 115] on input "text" at bounding box center [276, 113] width 143 height 30
click at [232, 151] on button "Cancelar" at bounding box center [240, 145] width 68 height 22
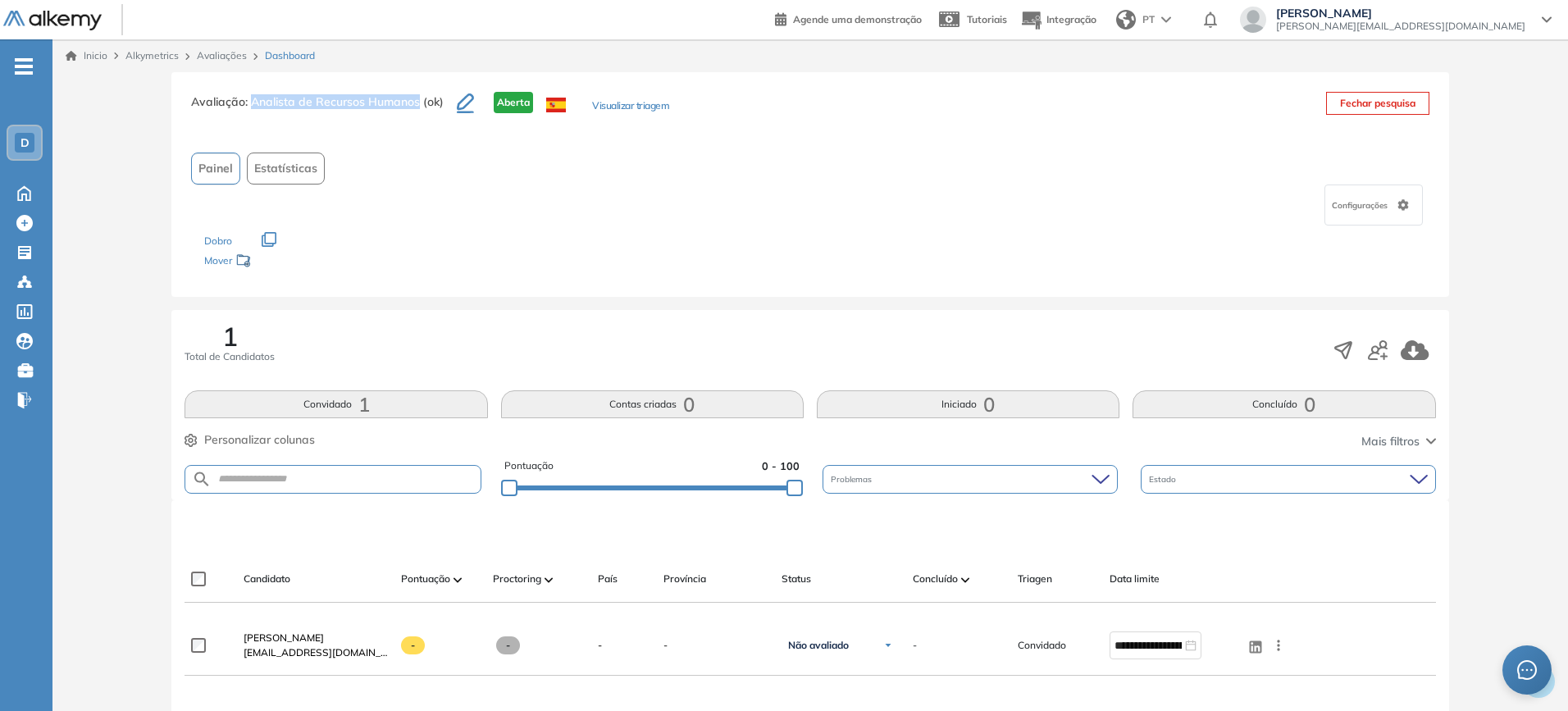
drag, startPoint x: 418, startPoint y: 97, endPoint x: 253, endPoint y: 88, distance: 165.2
click at [253, 88] on div "Avaliação : Analista de Recursos Humanos (ok) Aberta Visualizar triagem Fechar …" at bounding box center [810, 184] width 1277 height 224
copy span "Analista de Recursos Humanos"
click at [467, 101] on icon "button" at bounding box center [465, 104] width 17 height 20
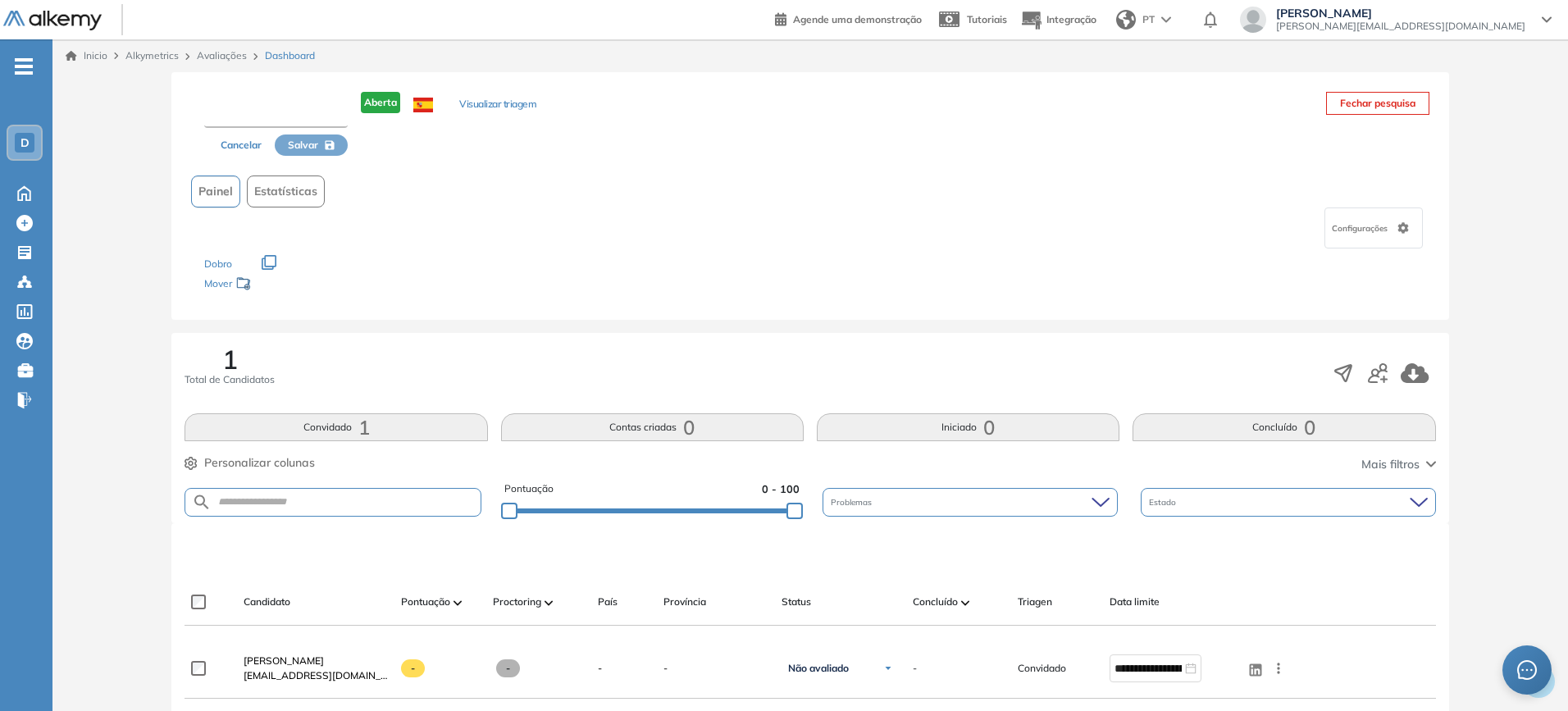
click at [301, 113] on input "text" at bounding box center [276, 113] width 143 height 30
paste input "**********"
type input "**********"
click at [292, 142] on span "Salvar" at bounding box center [304, 146] width 31 height 14
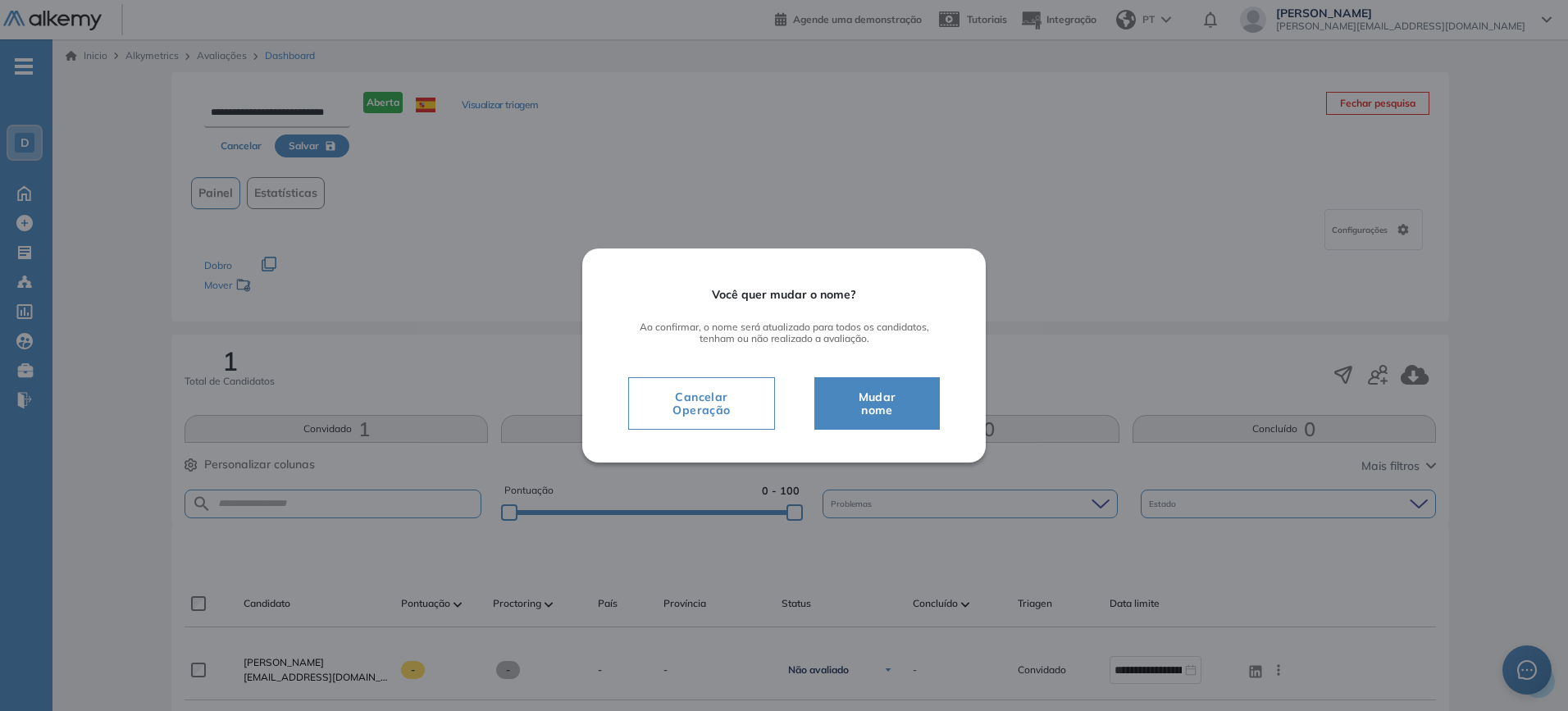
scroll to position [0, 0]
click at [848, 394] on span "Mudar nome" at bounding box center [877, 404] width 85 height 32
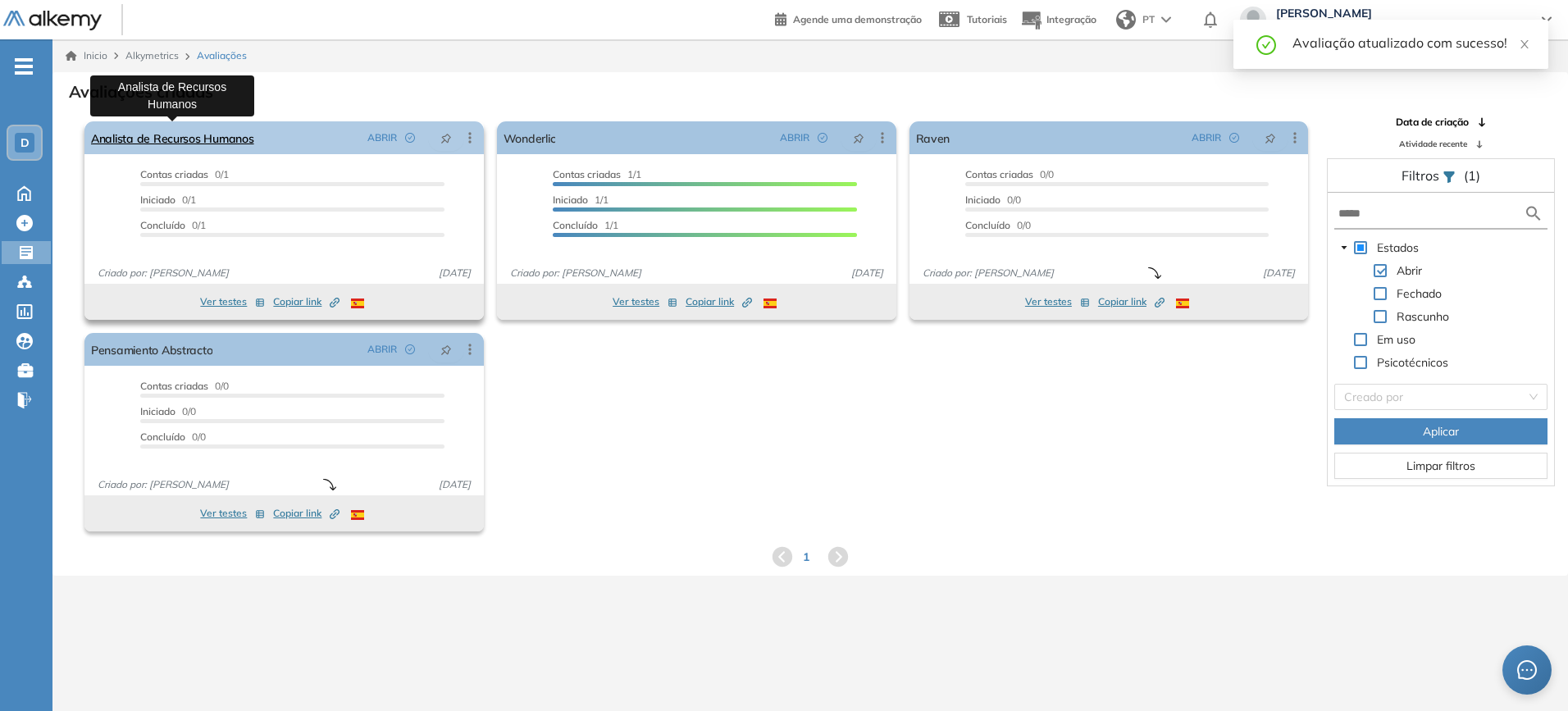
click at [228, 132] on link "Analista de Recursos Humanos" at bounding box center [172, 138] width 163 height 32
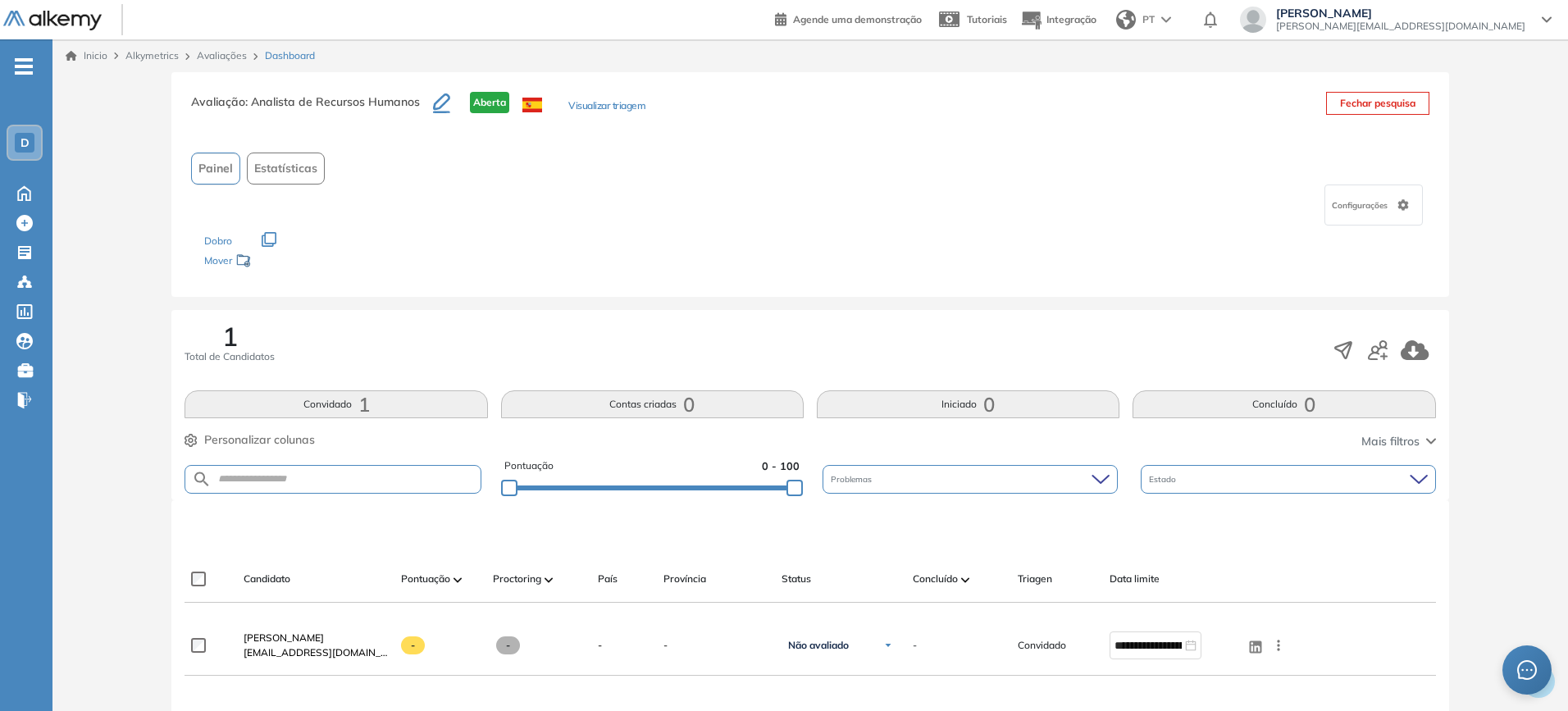
scroll to position [82, 0]
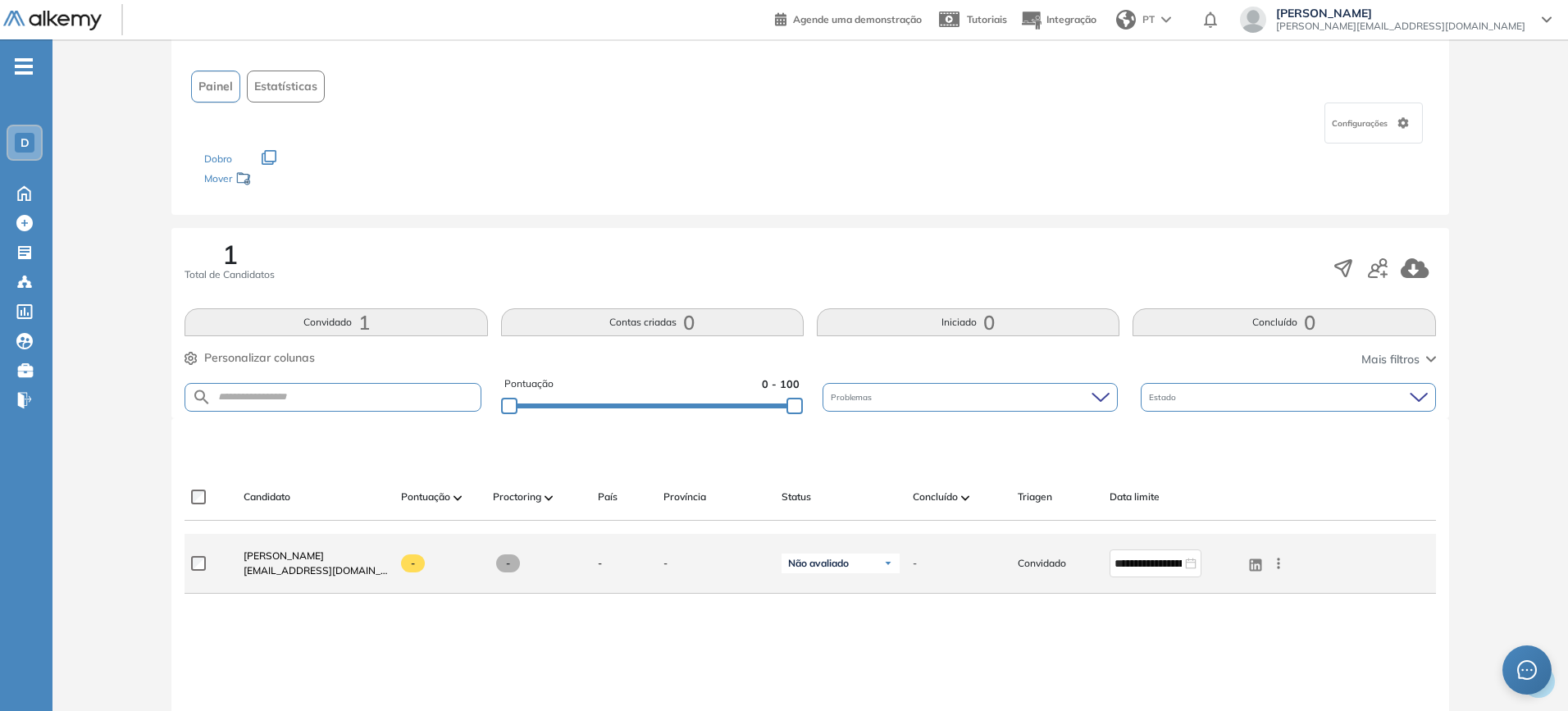
click at [307, 533] on span "[EMAIL_ADDRESS][DOMAIN_NAME]" at bounding box center [315, 570] width 144 height 14
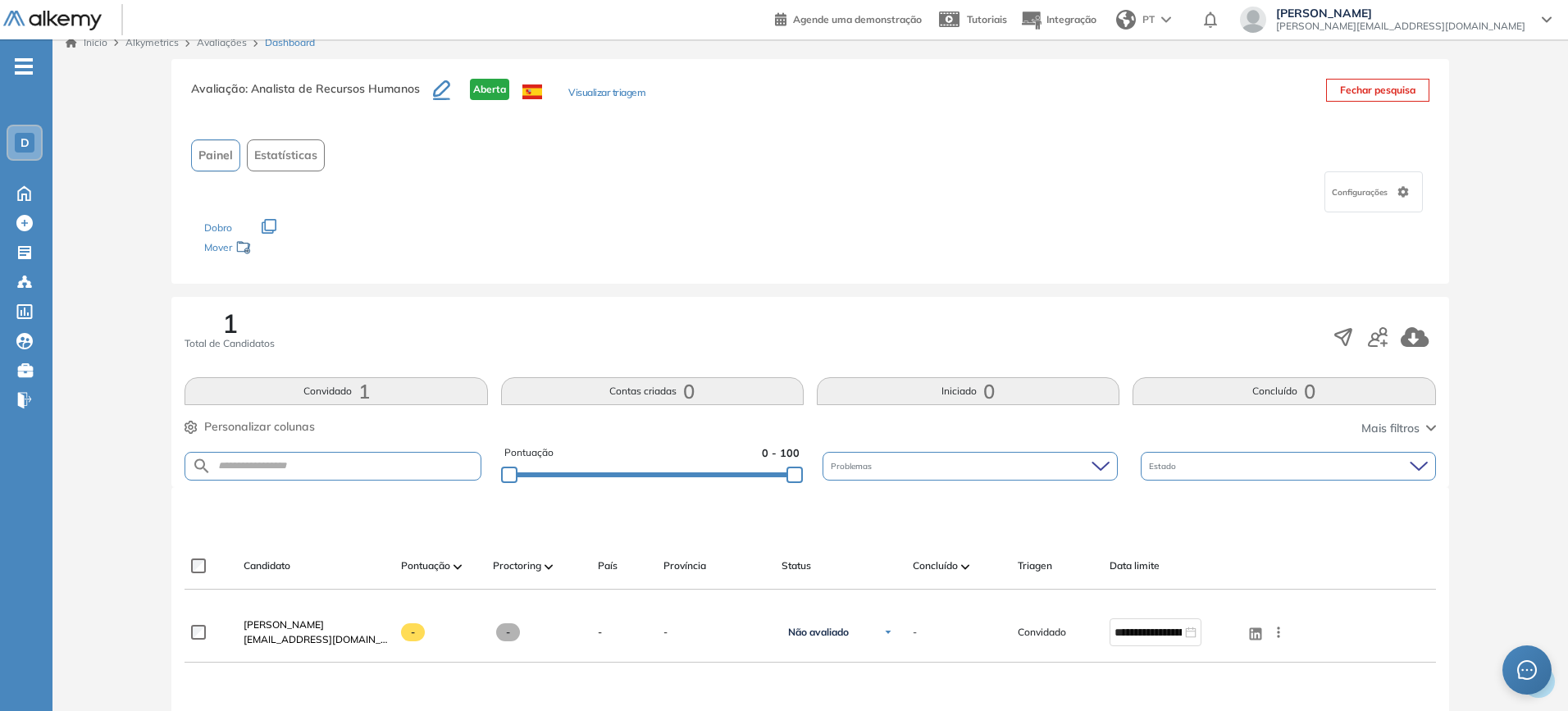
scroll to position [0, 0]
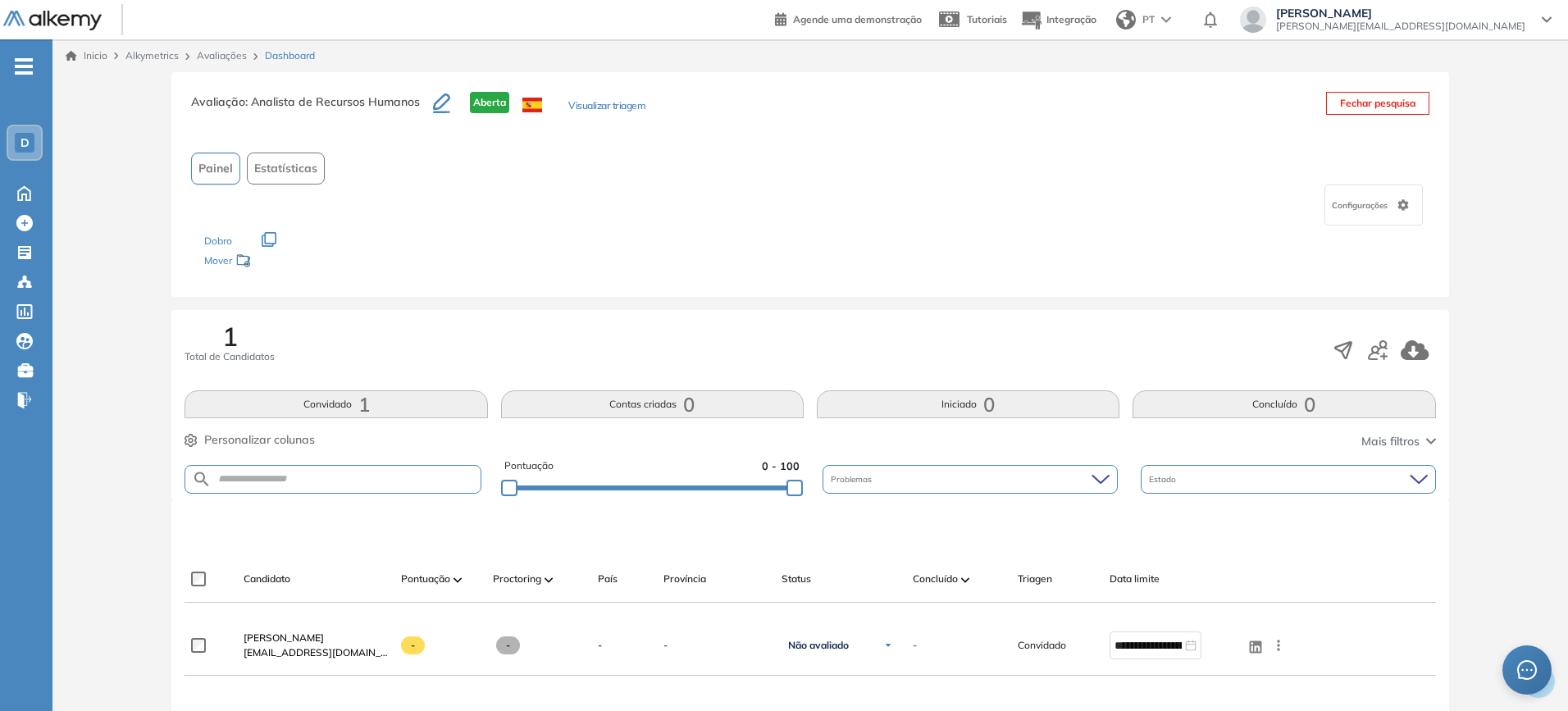
click at [273, 163] on span "Estatísticas" at bounding box center [286, 169] width 63 height 17
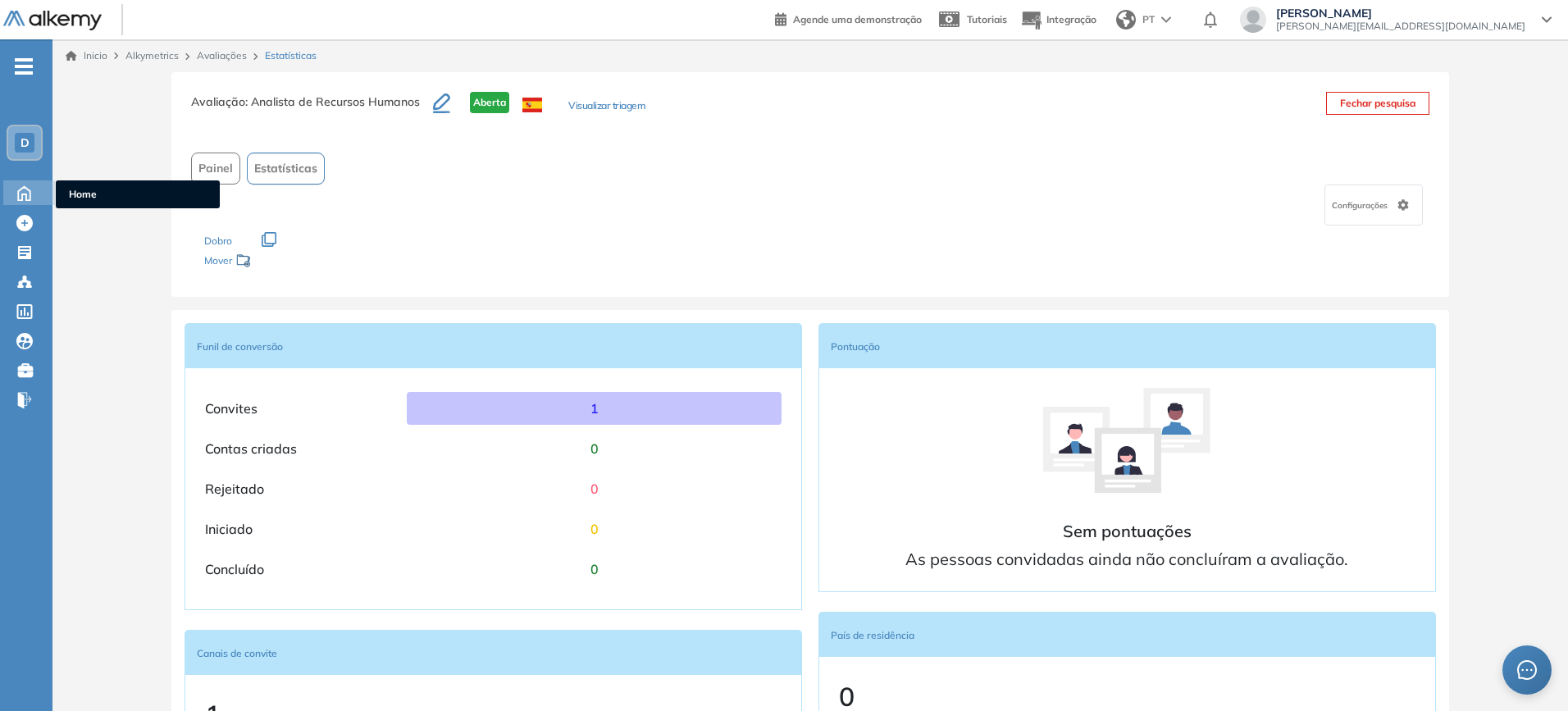
click at [35, 197] on icon at bounding box center [24, 192] width 29 height 20
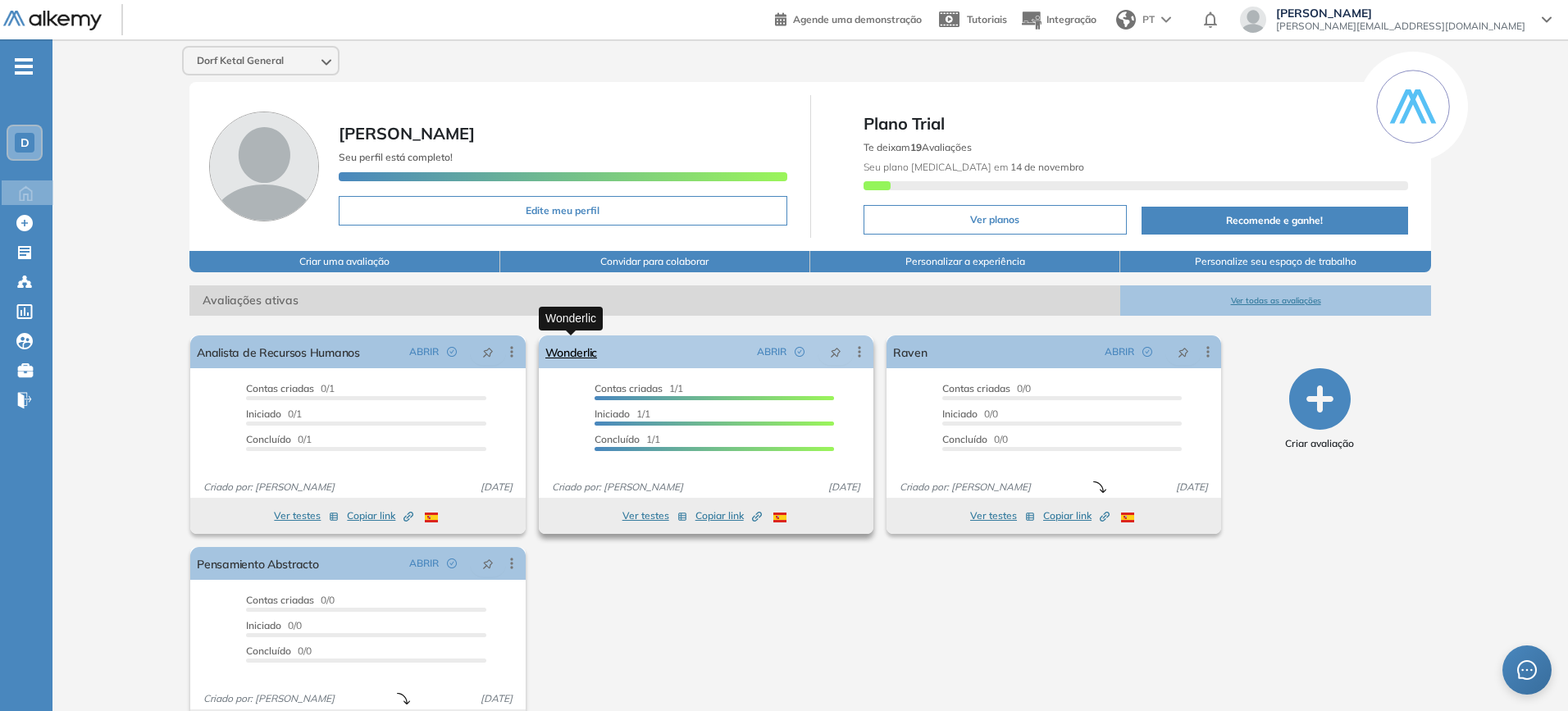
click at [586, 352] on link "Wonderlic" at bounding box center [571, 351] width 52 height 32
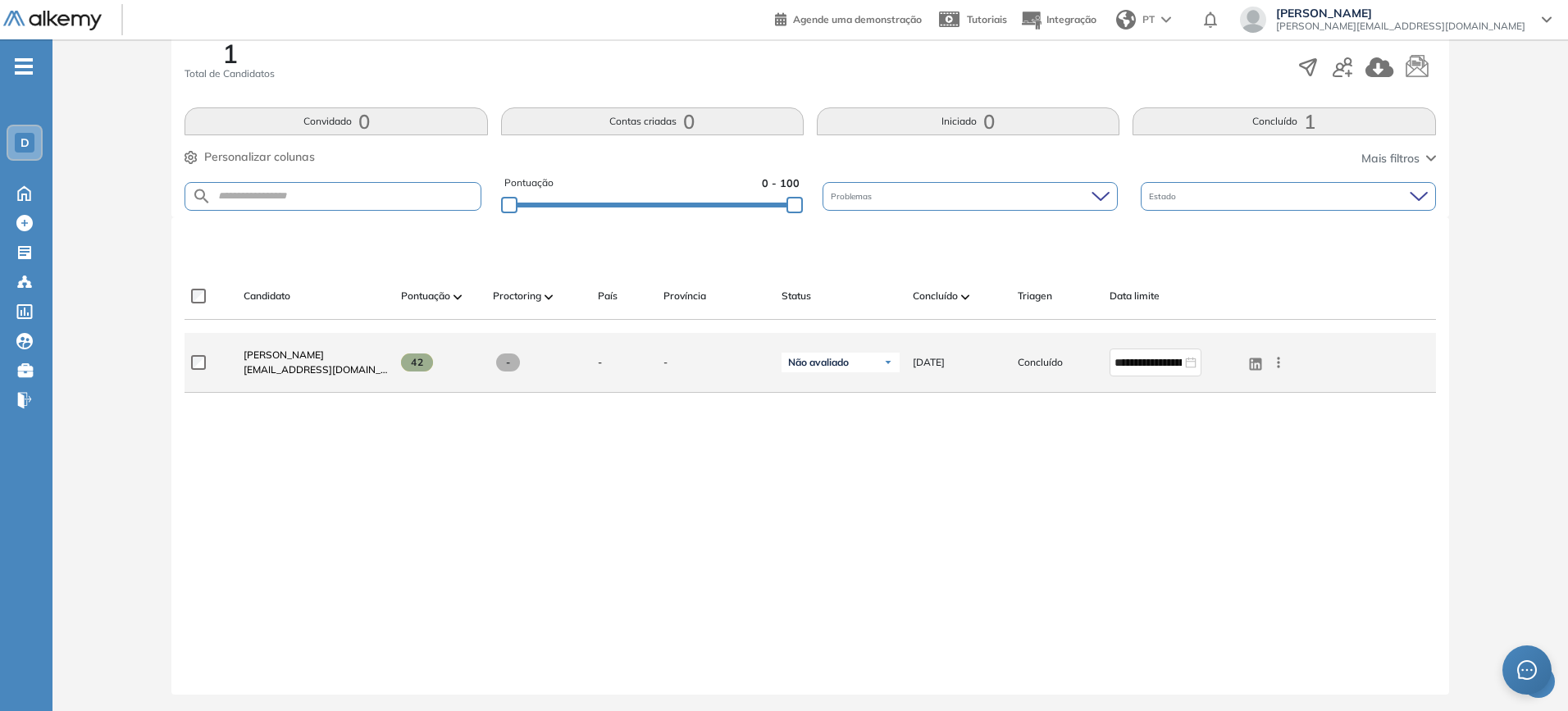
scroll to position [287, 0]
click at [1258, 367] on icon at bounding box center [1278, 360] width 16 height 16
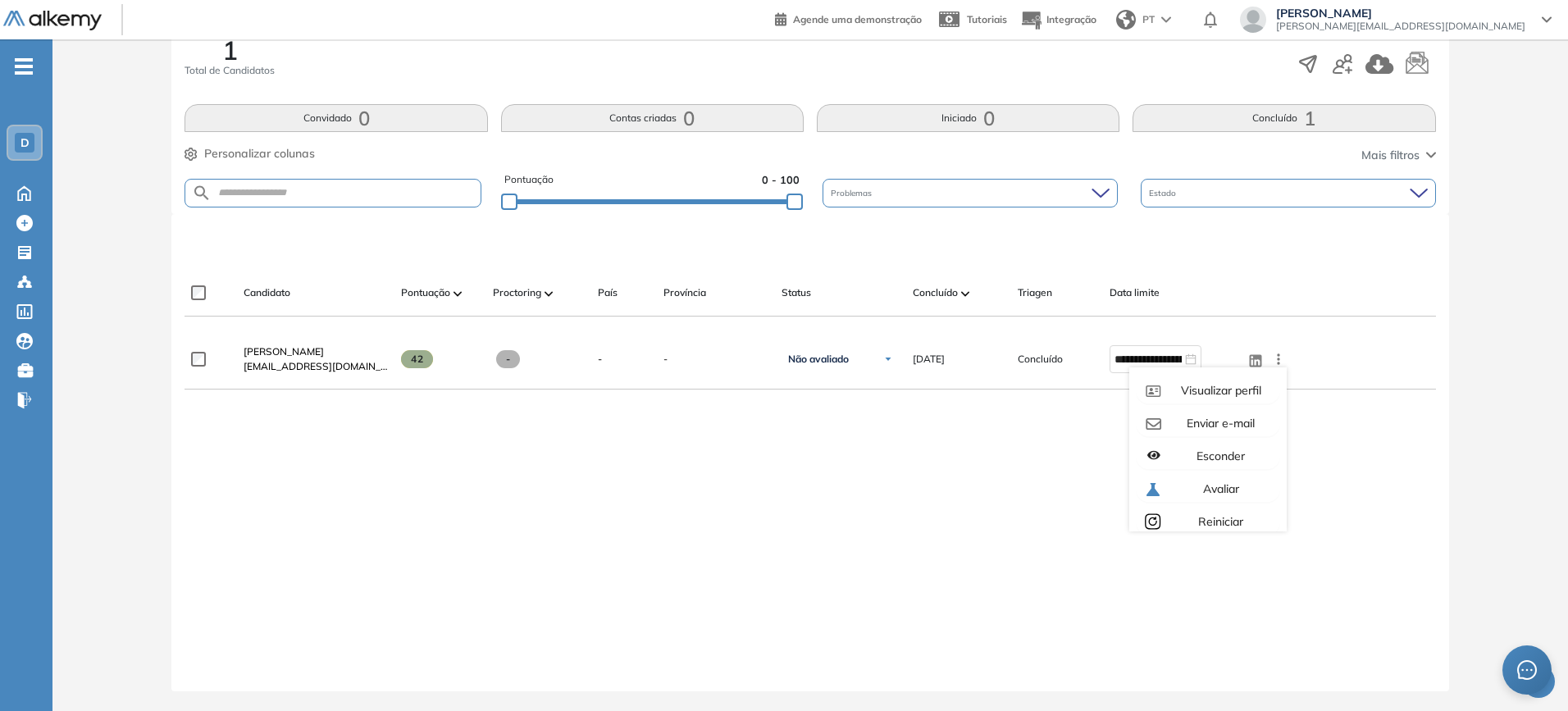
click at [957, 445] on div "**********" at bounding box center [810, 497] width 1250 height 335
click at [467, 441] on div "**********" at bounding box center [810, 497] width 1250 height 335
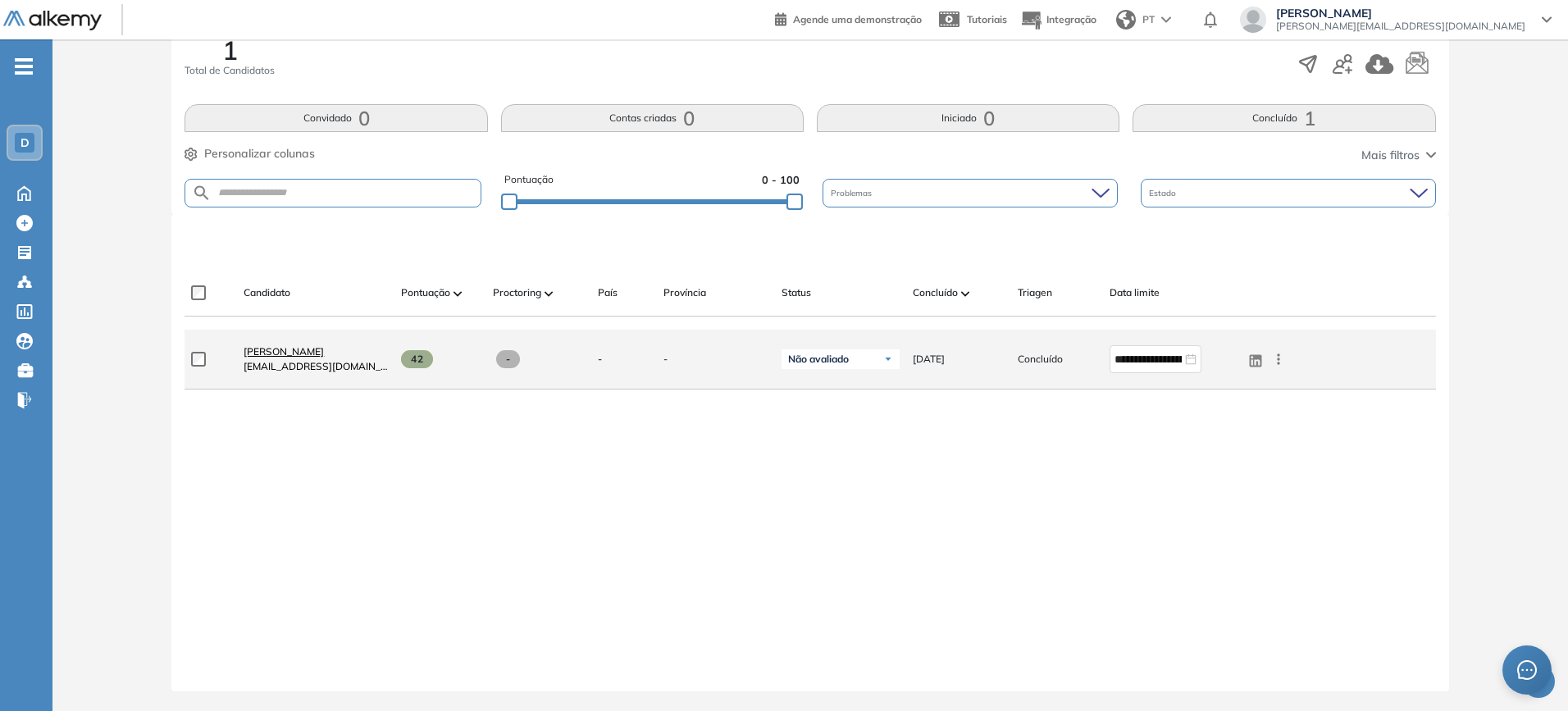
click at [264, 357] on span "[PERSON_NAME]" at bounding box center [283, 351] width 80 height 13
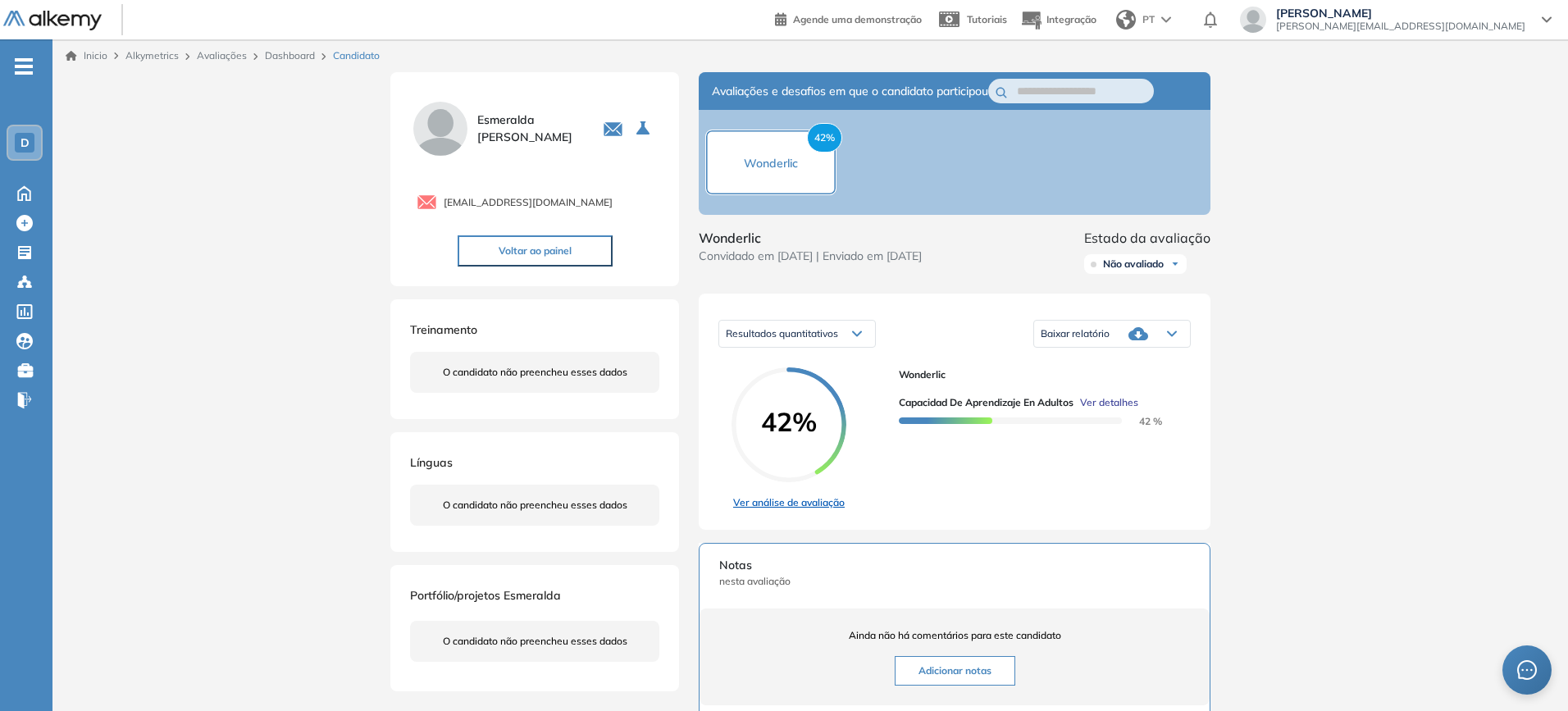
click at [818, 507] on link "Ver análise de avaliação" at bounding box center [788, 503] width 114 height 14
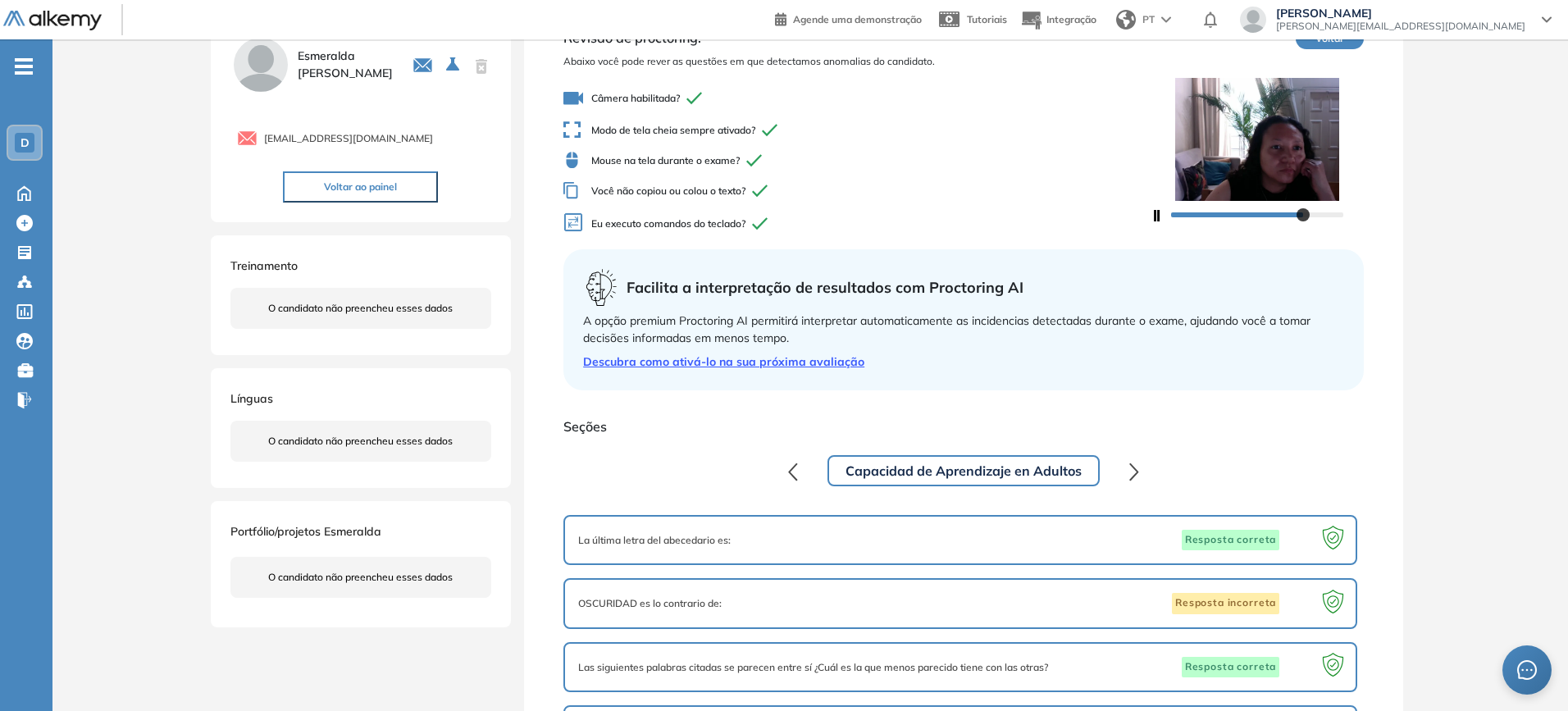
scroll to position [98, 0]
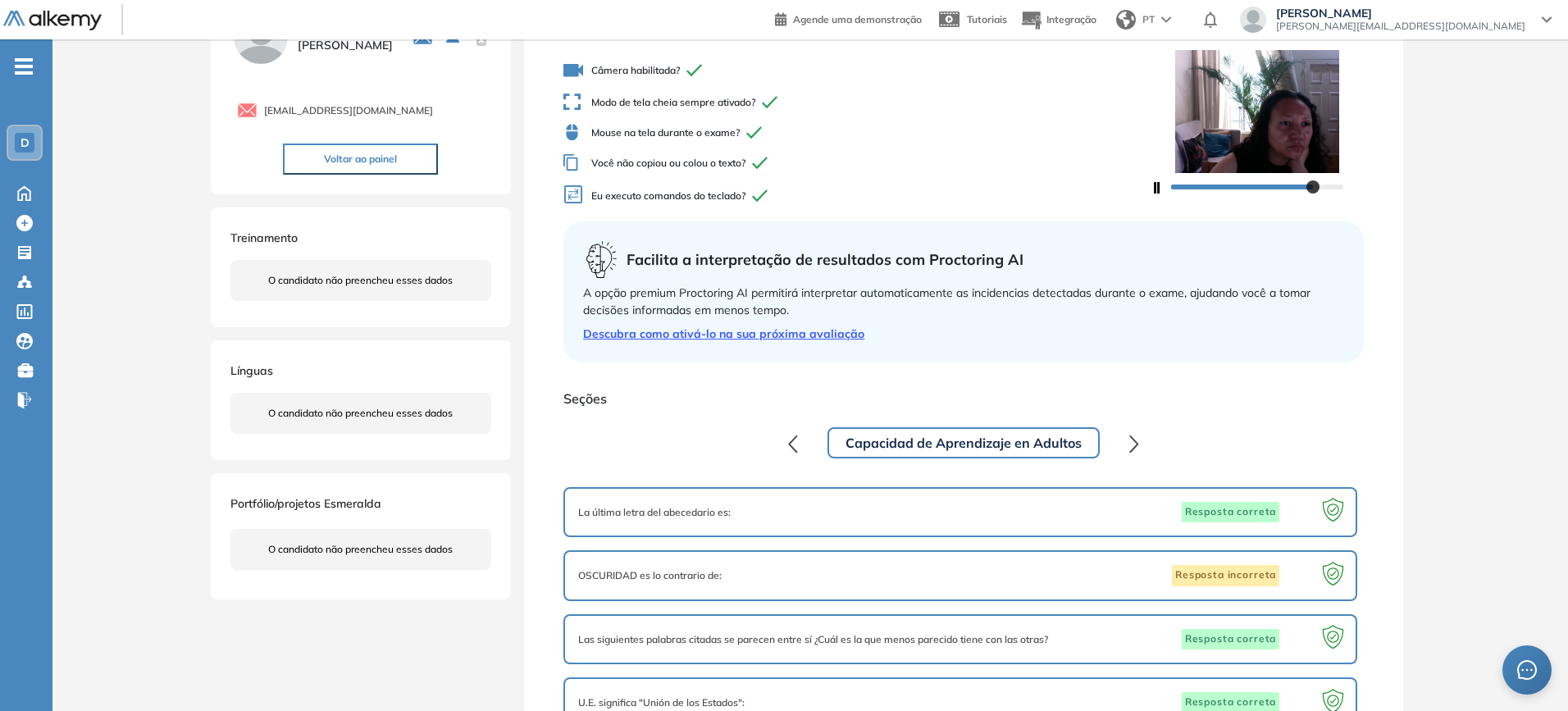
click at [1136, 441] on icon "button" at bounding box center [1134, 442] width 7 height 15
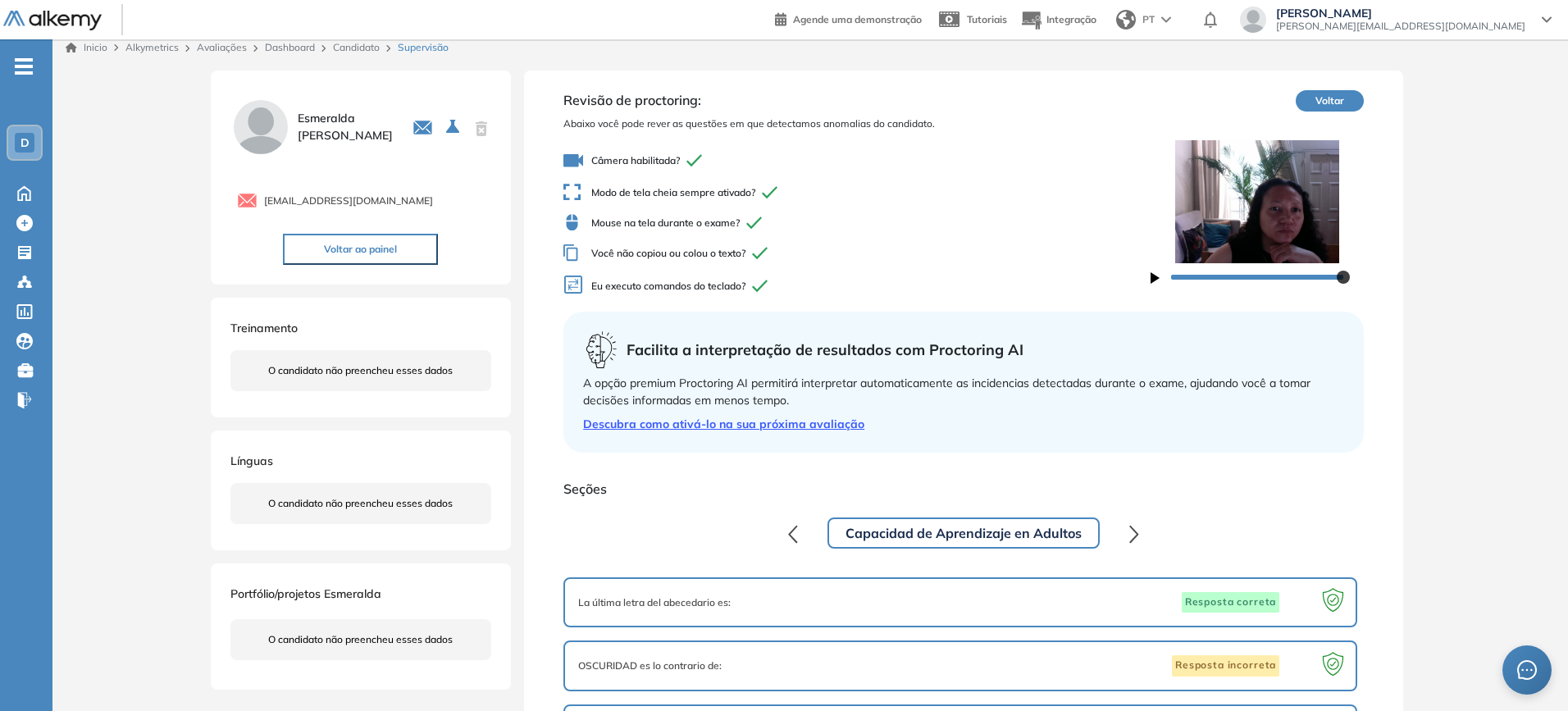
scroll to position [0, 0]
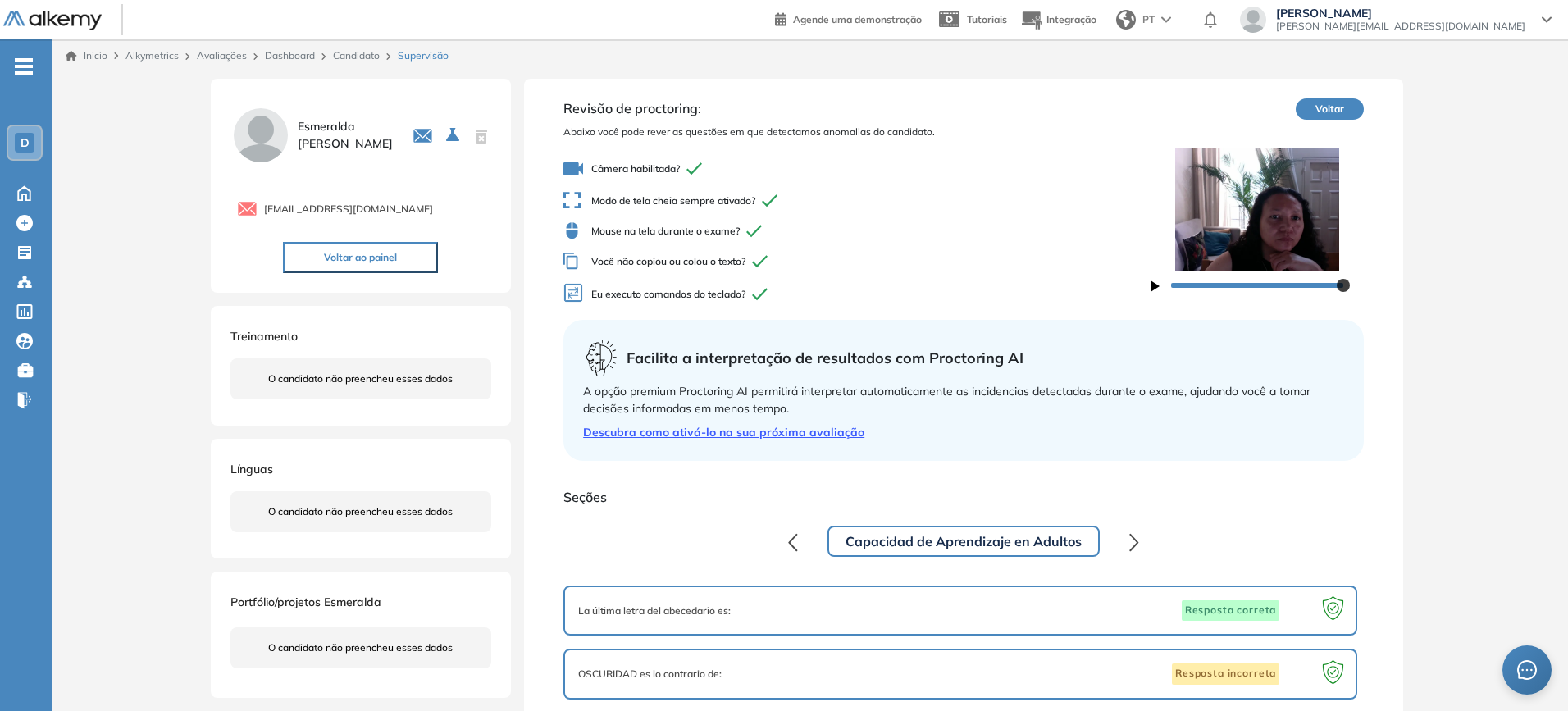
click at [389, 258] on button "Voltar ao painel" at bounding box center [360, 258] width 155 height 32
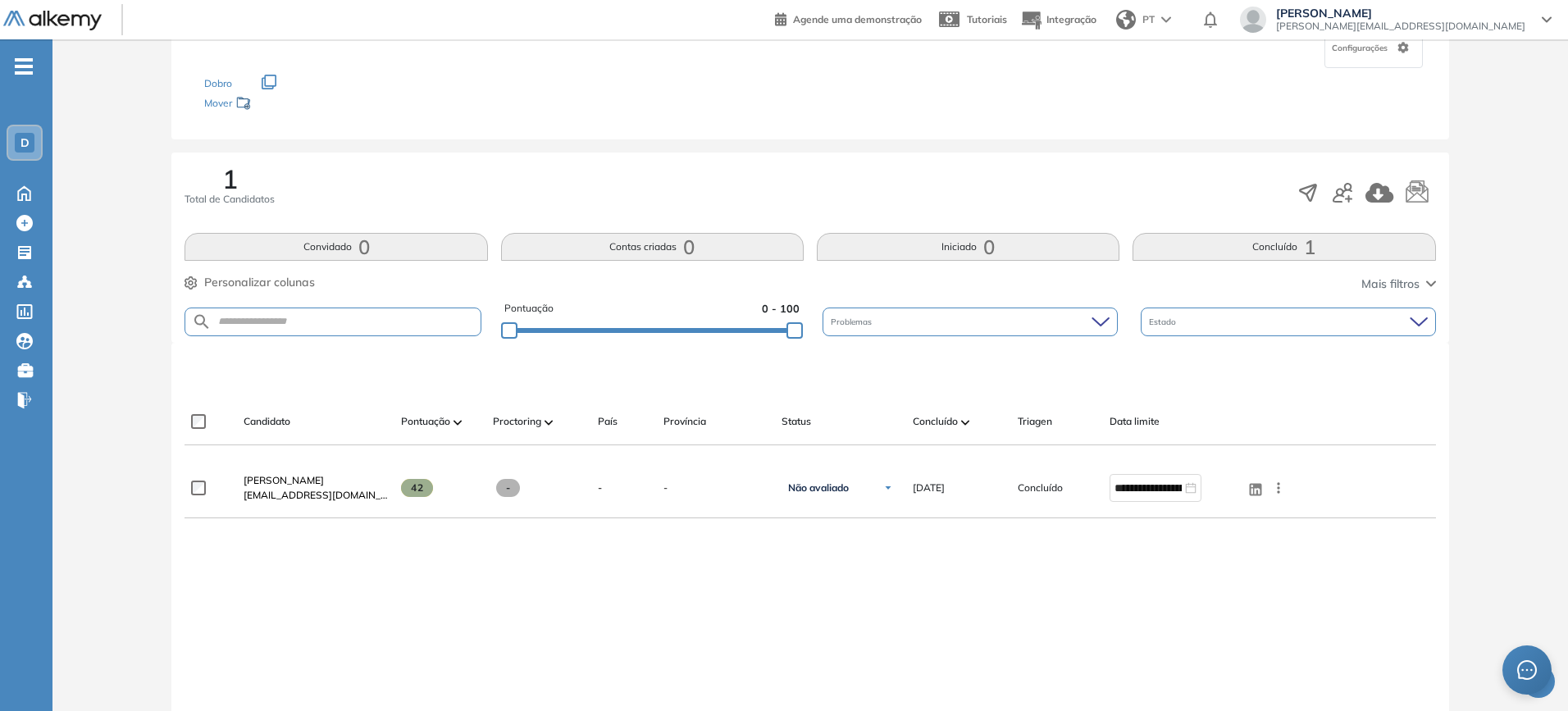
scroll to position [164, 0]
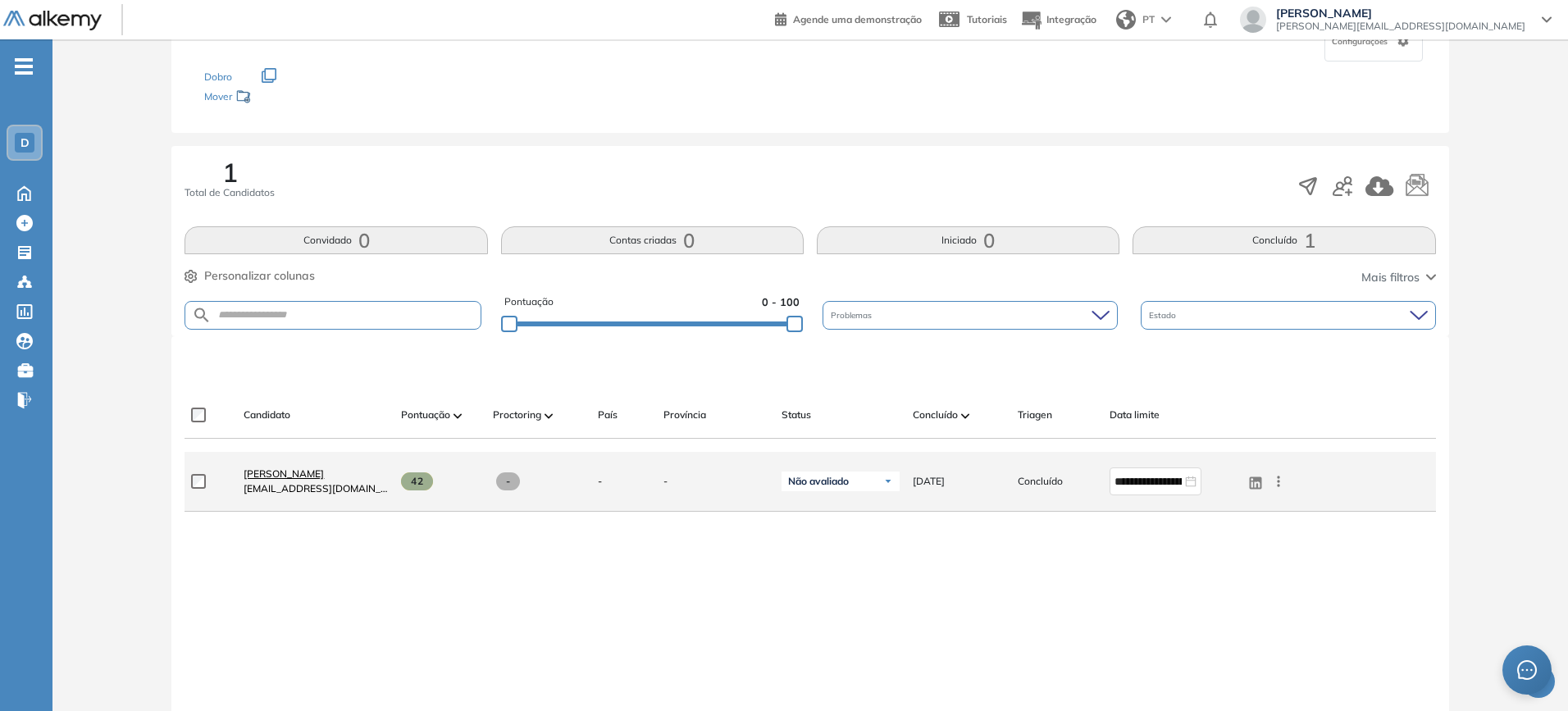
click at [293, 475] on span "Esmeralda Alarcón" at bounding box center [283, 474] width 80 height 13
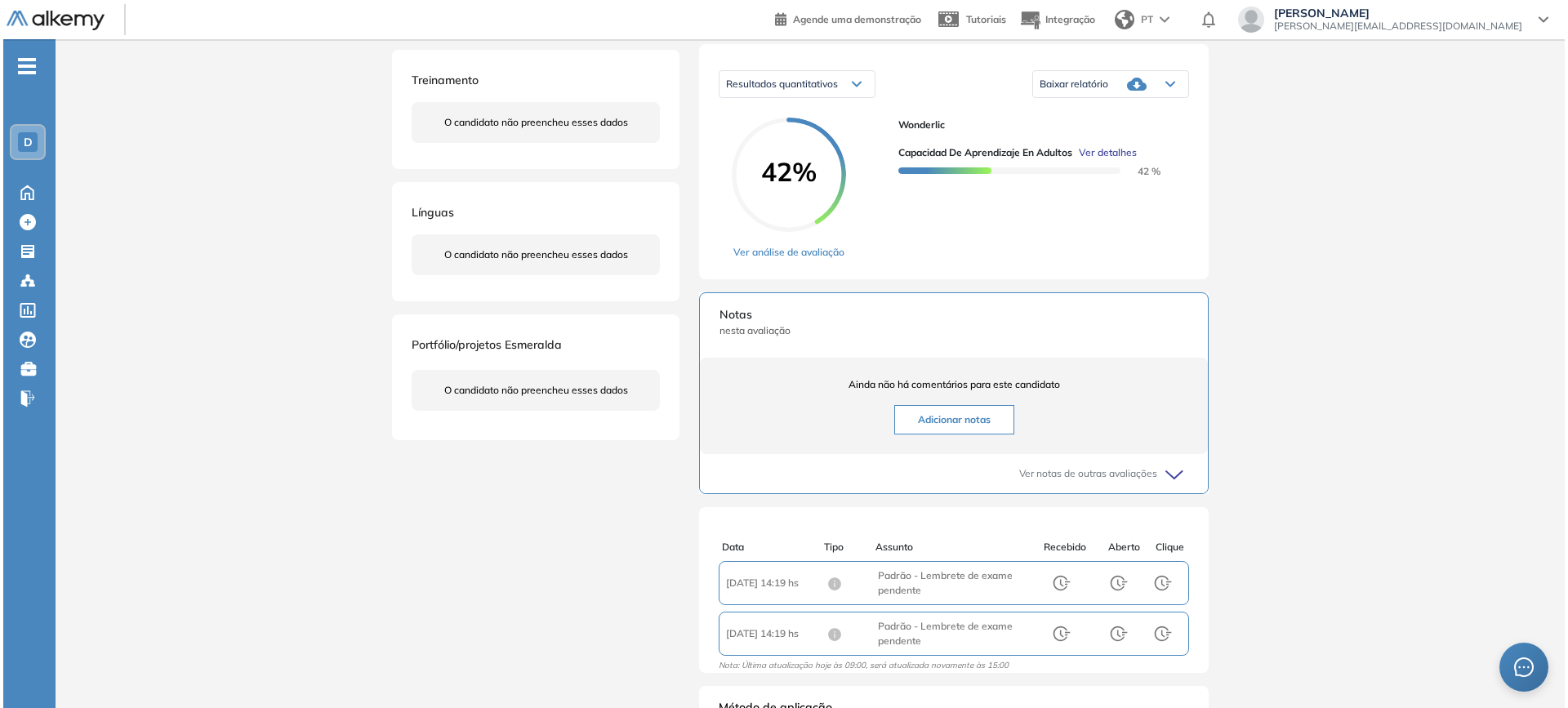
scroll to position [92, 0]
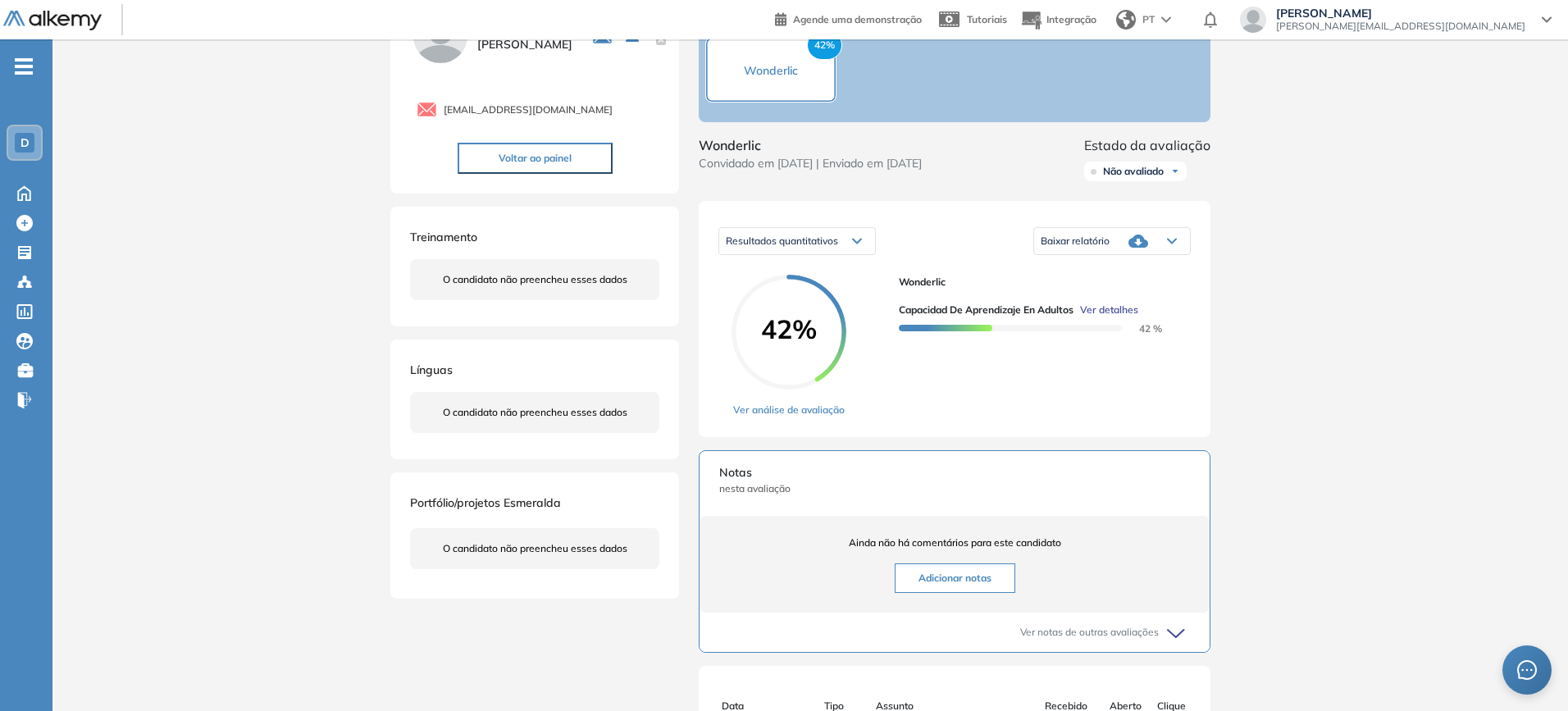
click at [1110, 313] on span "Ver detalhes" at bounding box center [1109, 310] width 59 height 14
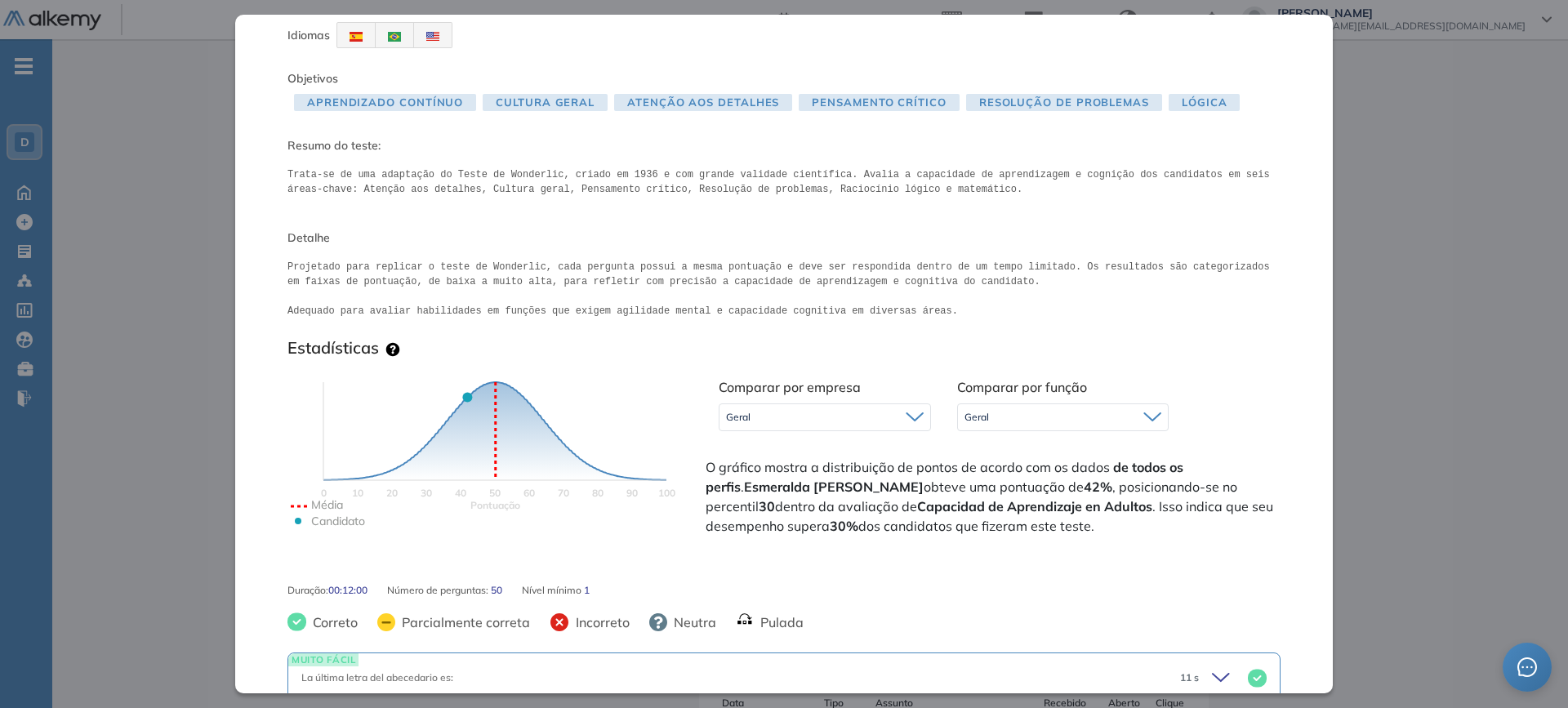
scroll to position [82, 0]
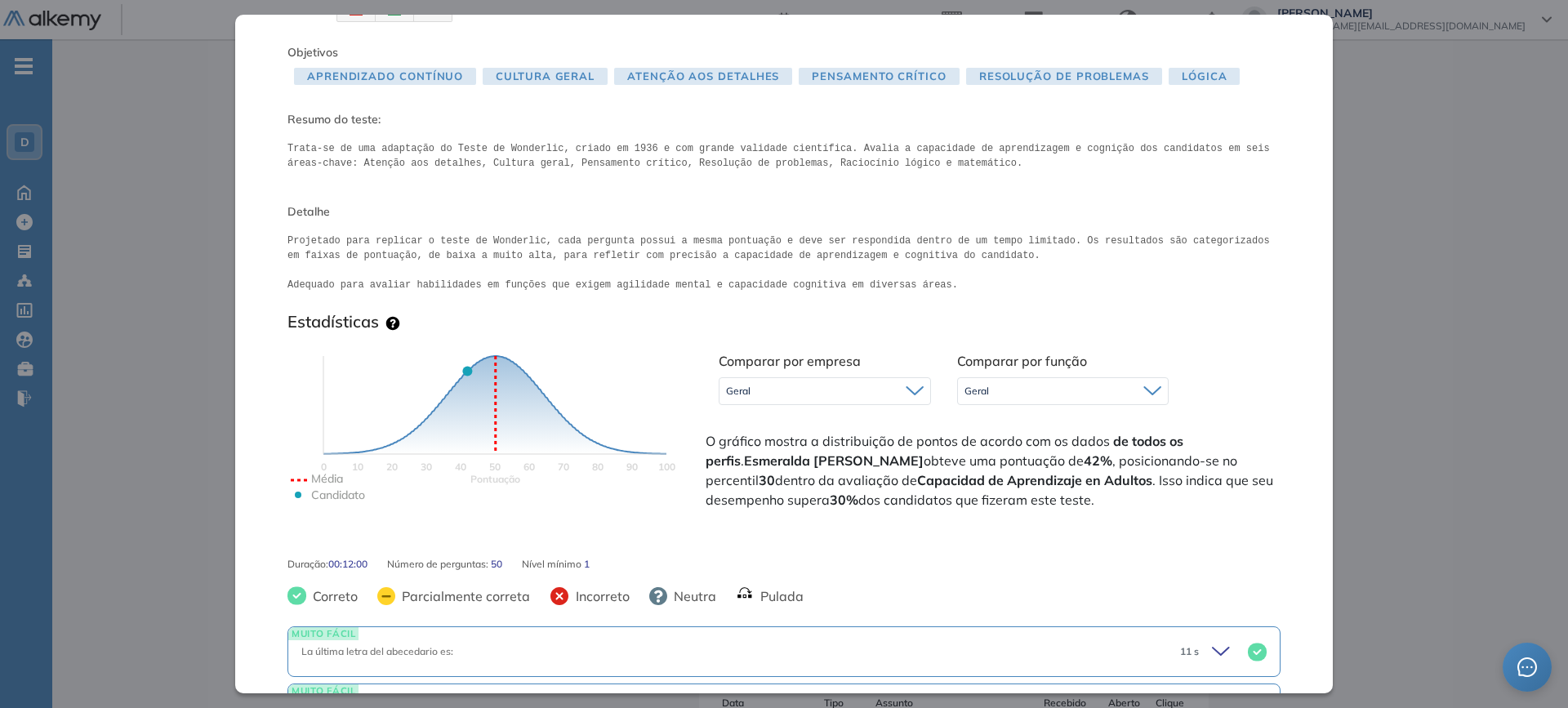
drag, startPoint x: 914, startPoint y: 463, endPoint x: 1093, endPoint y: 496, distance: 182.0
click at [1093, 496] on span "O gráfico mostra a distribuição de pontos de acordo com os dados de todos os pe…" at bounding box center [991, 470] width 571 height 78
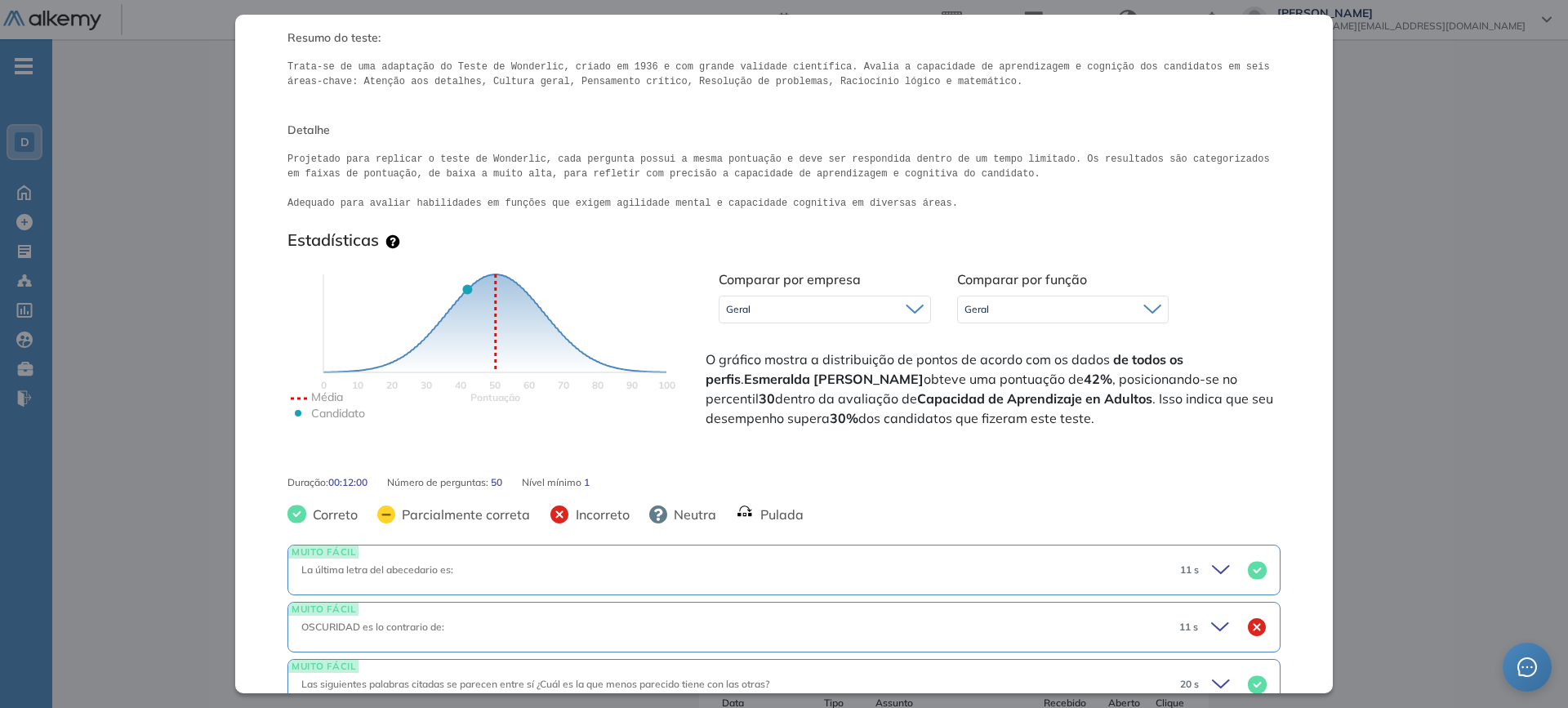
click at [1047, 440] on div "Comparar por empresa Geral Geral Comparar por função Geral Geral Tecnologia Per…" at bounding box center [991, 356] width 579 height 187
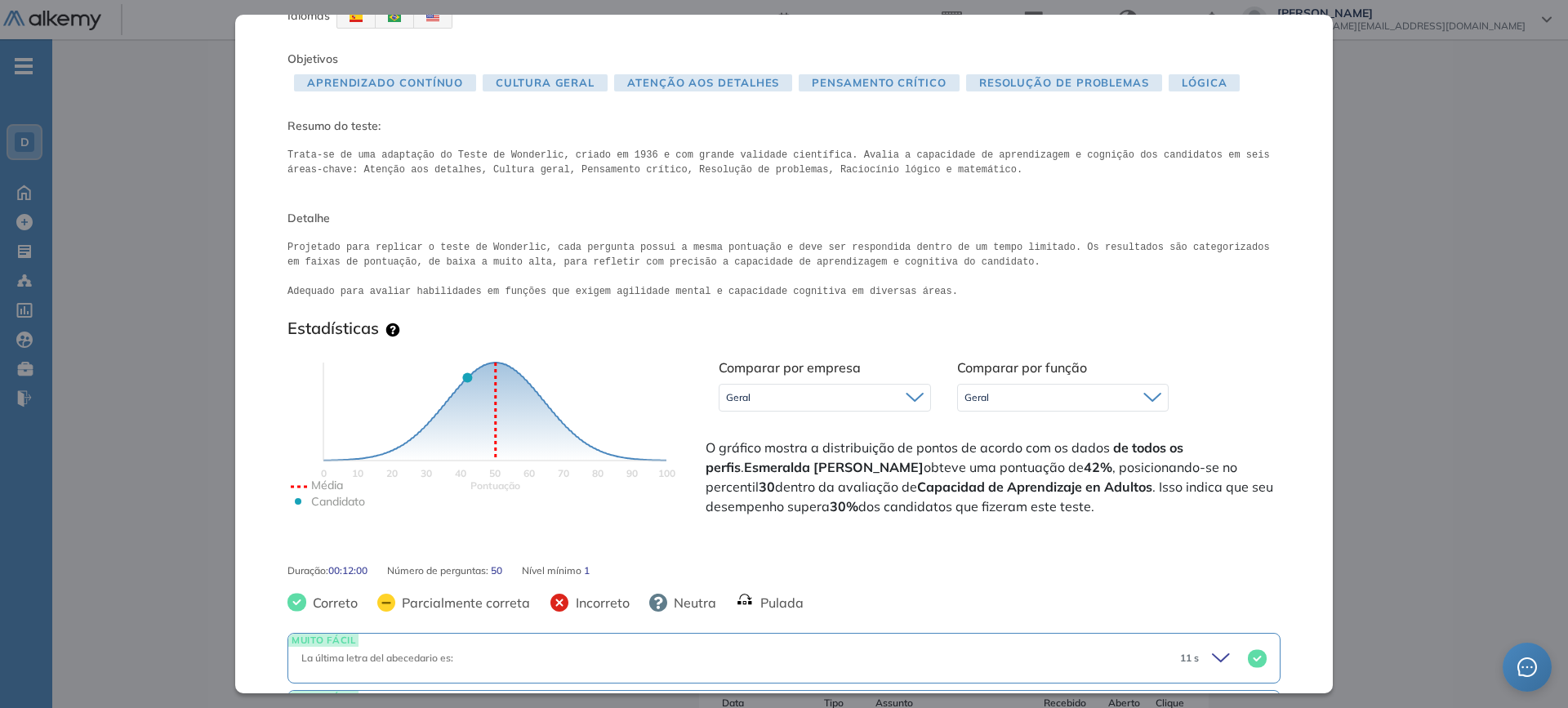
drag, startPoint x: 1146, startPoint y: 462, endPoint x: 1152, endPoint y: 507, distance: 45.4
click at [1152, 507] on span "O gráfico mostra a distribuição de pontos de acordo com os dados de todos os pe…" at bounding box center [991, 476] width 571 height 78
click at [1114, 492] on span "O gráfico mostra a distribuição de pontos de acordo com os dados de todos os pe…" at bounding box center [991, 476] width 571 height 78
drag, startPoint x: 730, startPoint y: 511, endPoint x: 1041, endPoint y: 508, distance: 311.0
click at [1041, 508] on span "O gráfico mostra a distribuição de pontos de acordo com os dados de todos os pe…" at bounding box center [991, 476] width 571 height 78
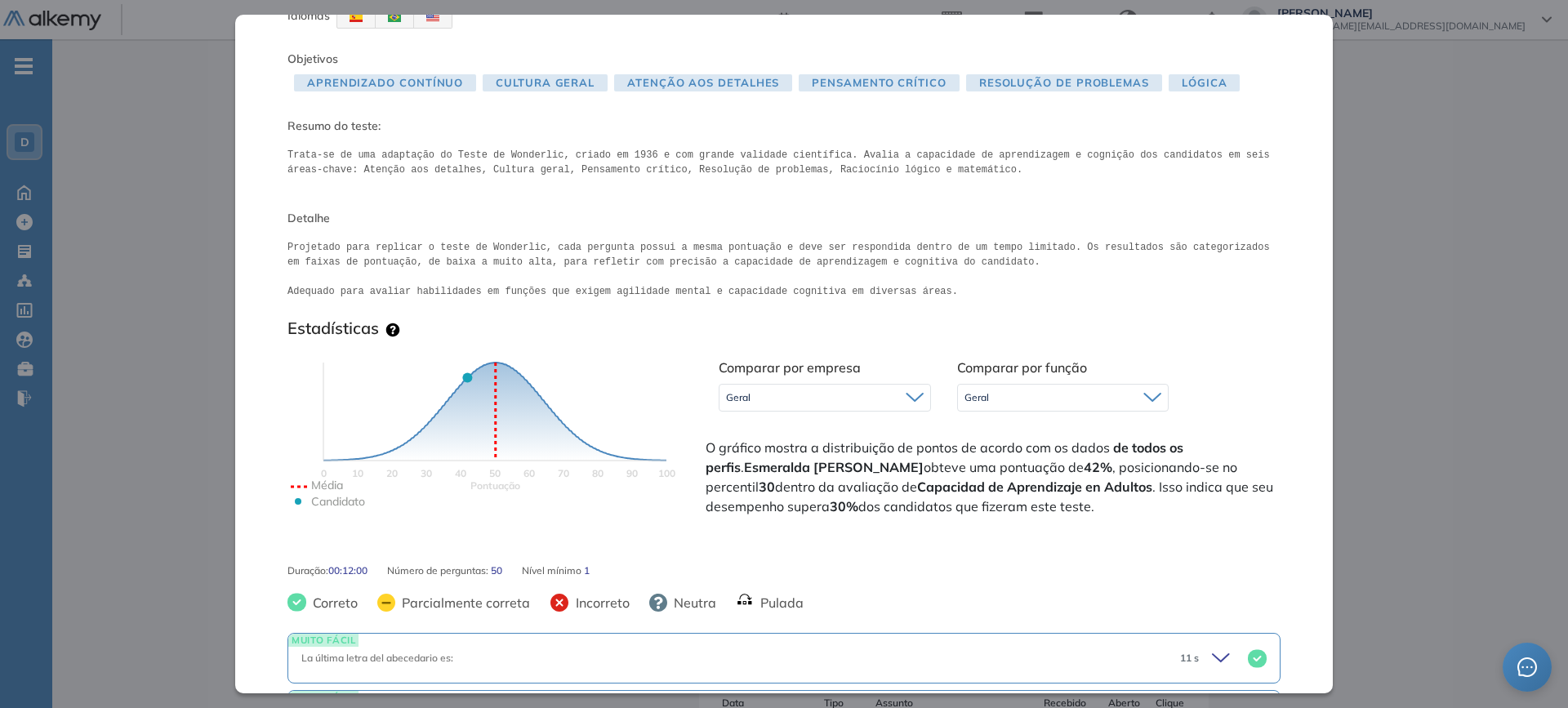
click at [1034, 508] on span "O gráfico mostra a distribuição de pontos de acordo com os dados de todos os pe…" at bounding box center [991, 476] width 571 height 78
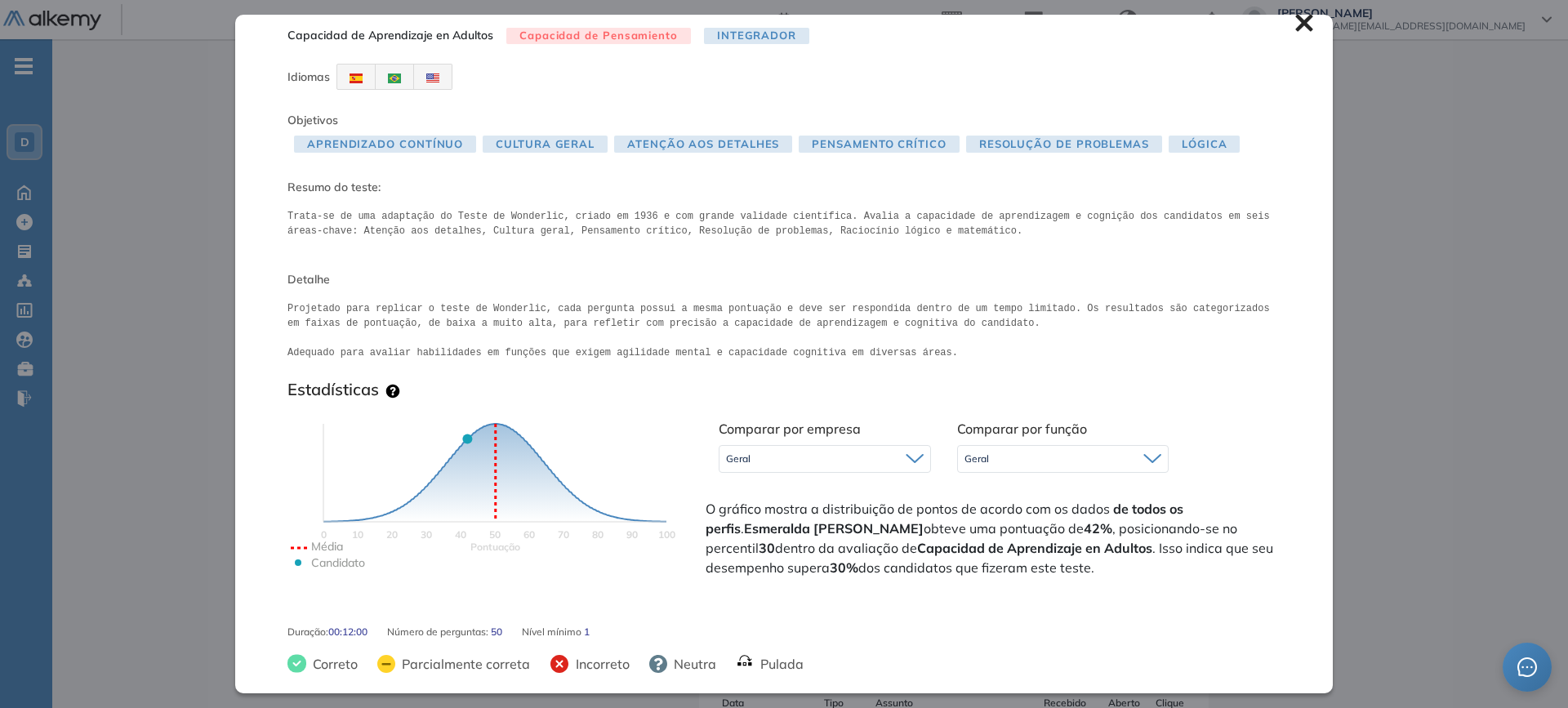
scroll to position [0, 0]
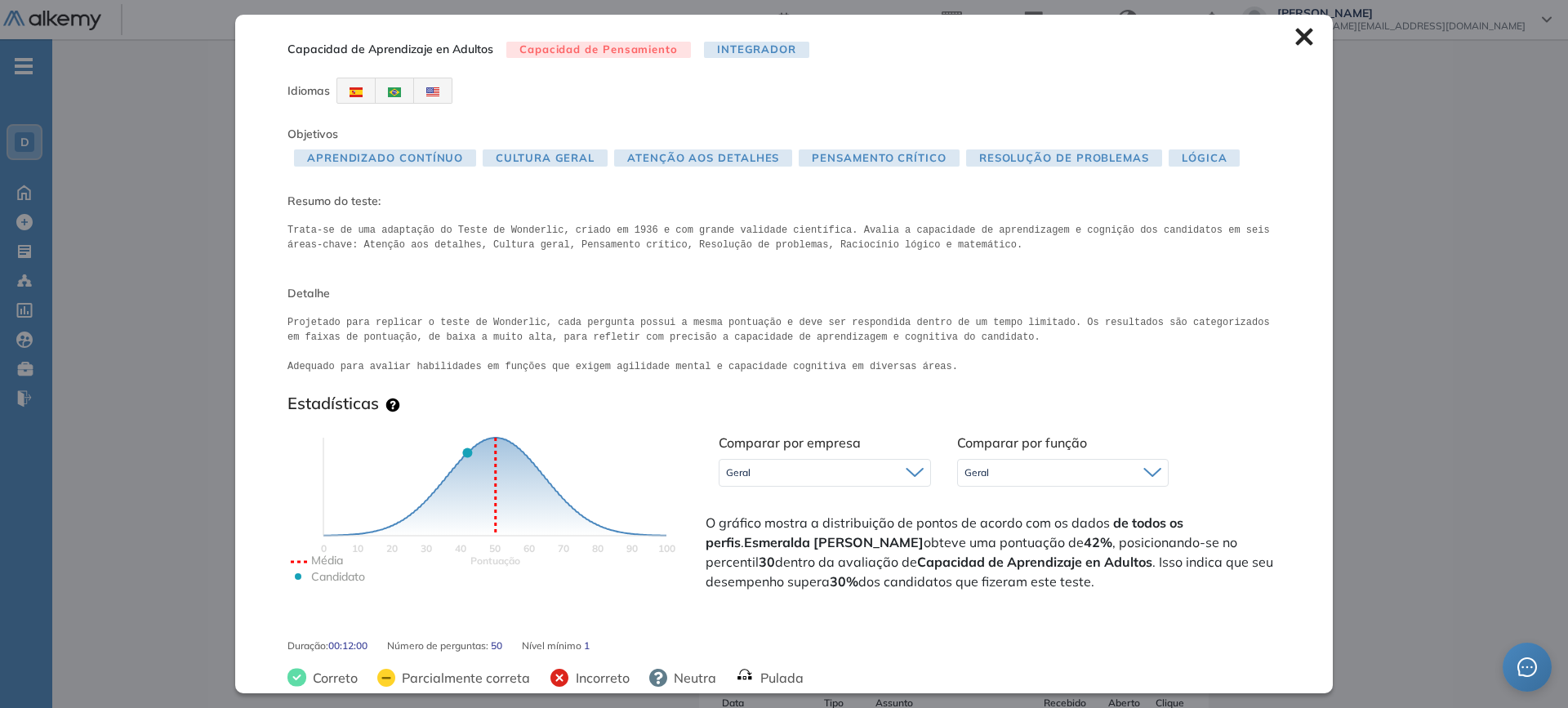
click at [1253, 33] on icon at bounding box center [1303, 37] width 17 height 17
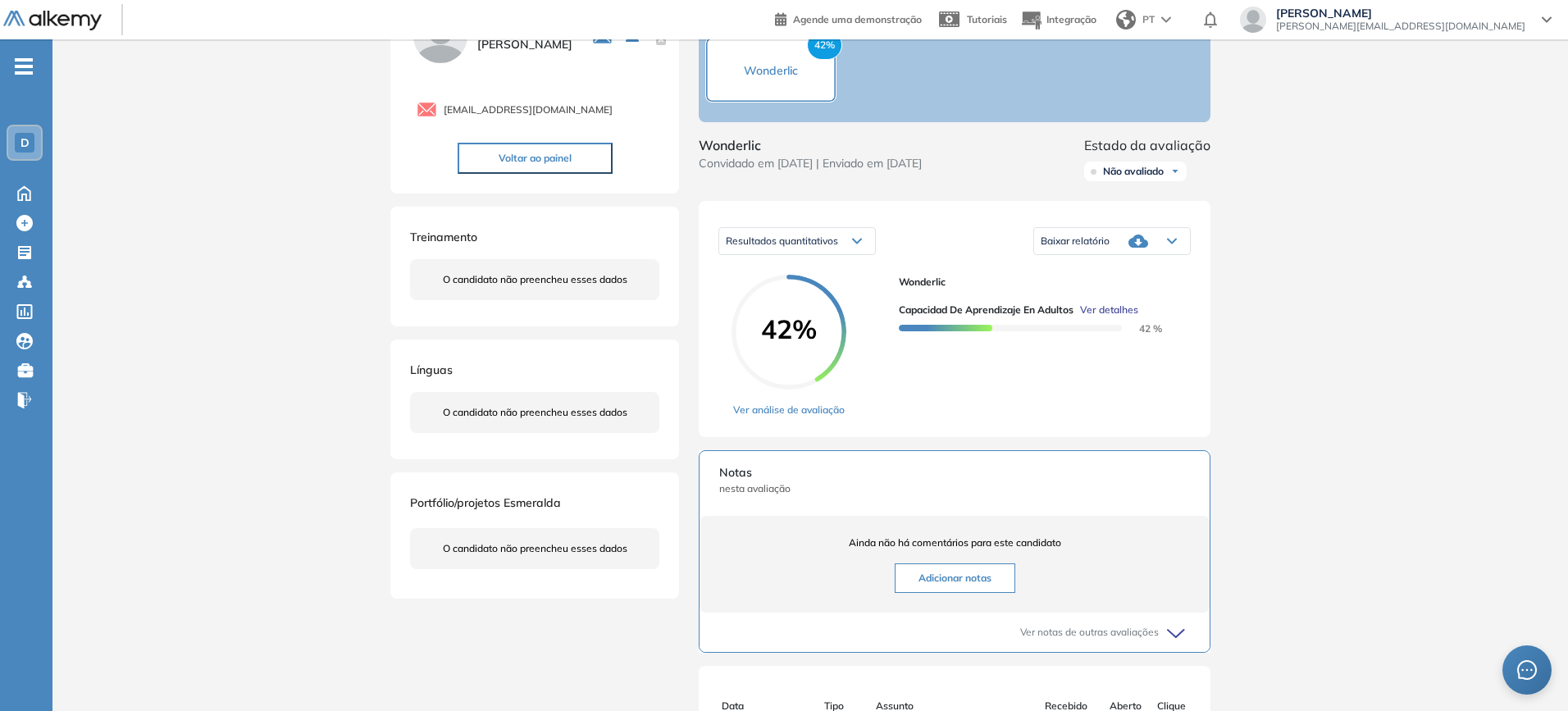
click at [1110, 310] on span "Ver detalhes" at bounding box center [1109, 310] width 59 height 14
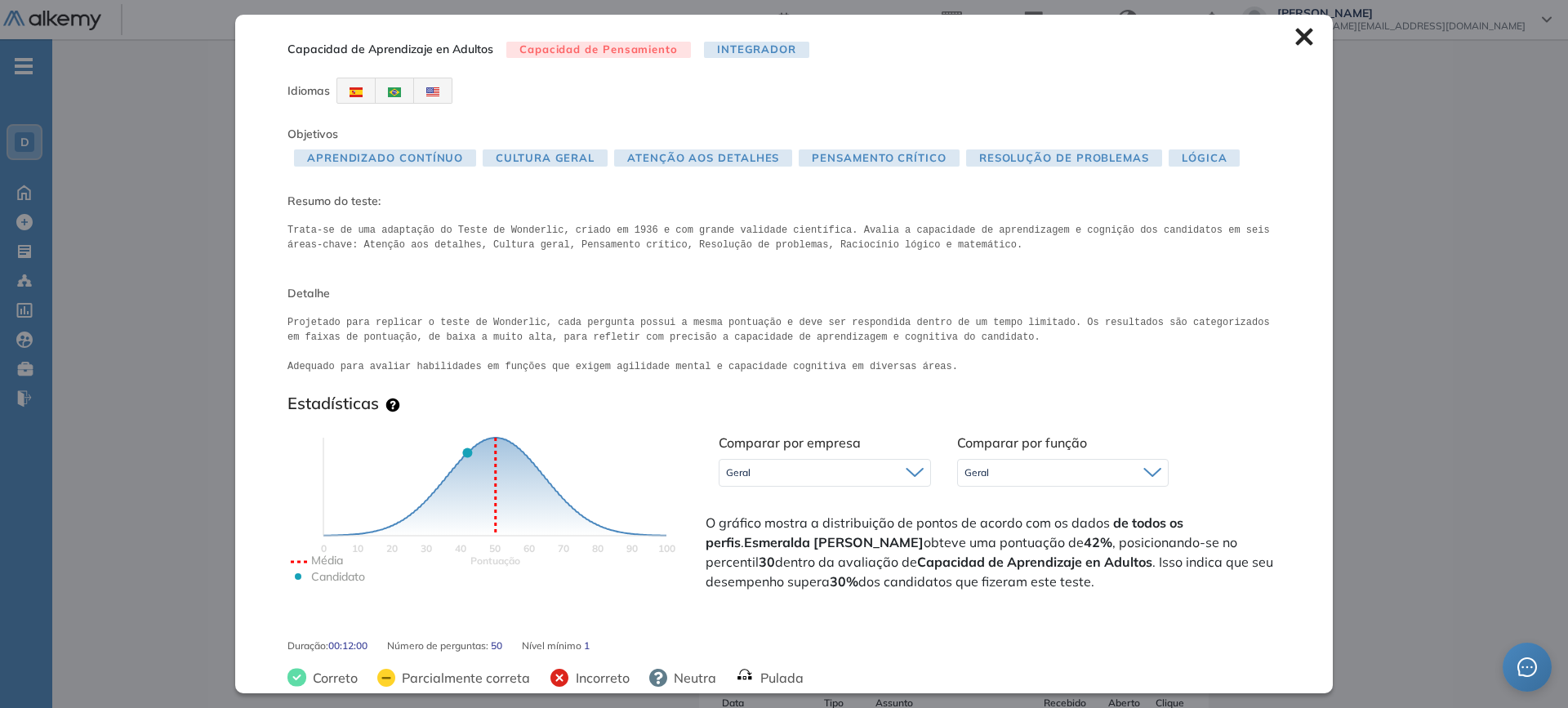
click at [822, 468] on div "Geral" at bounding box center [824, 473] width 211 height 26
click at [989, 469] on div "Geral" at bounding box center [1063, 473] width 211 height 26
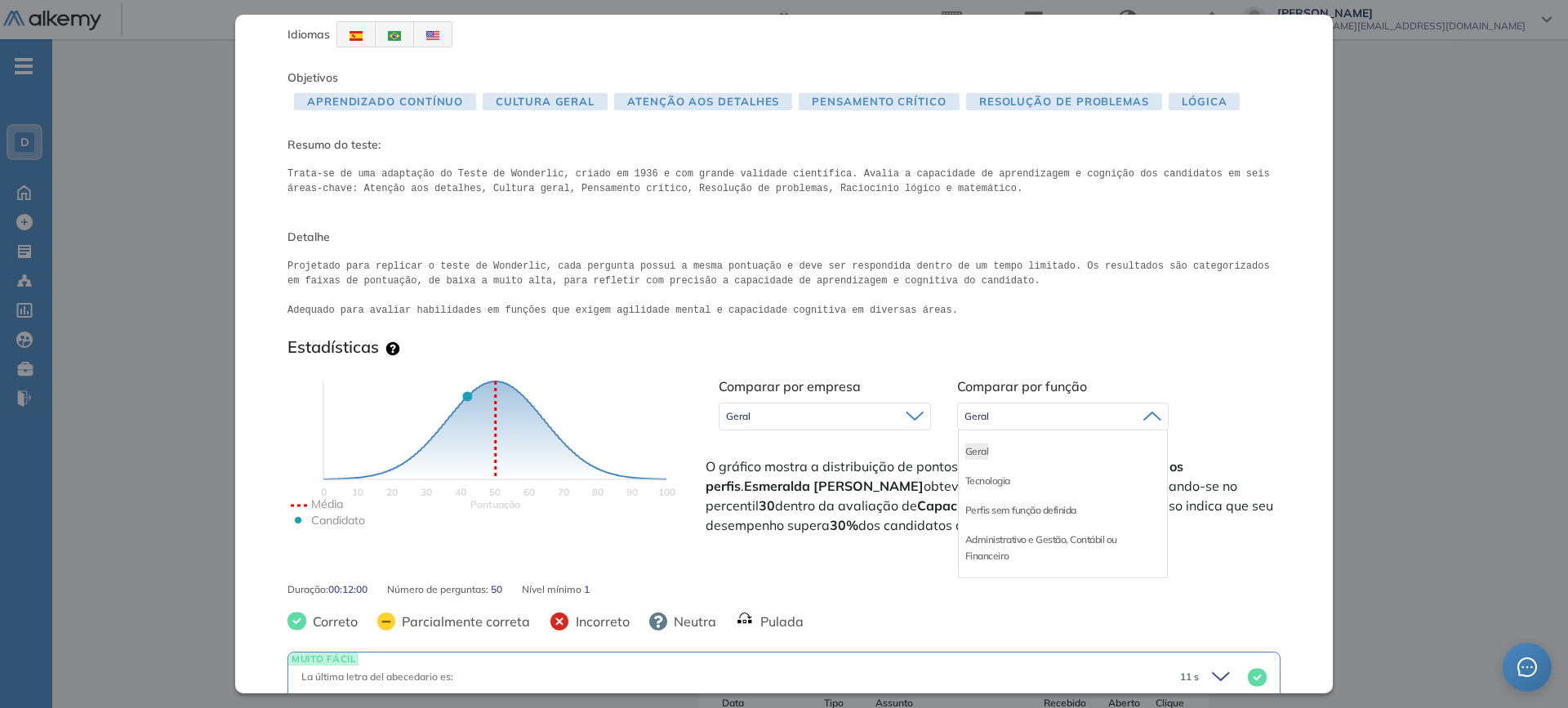
scroll to position [82, 0]
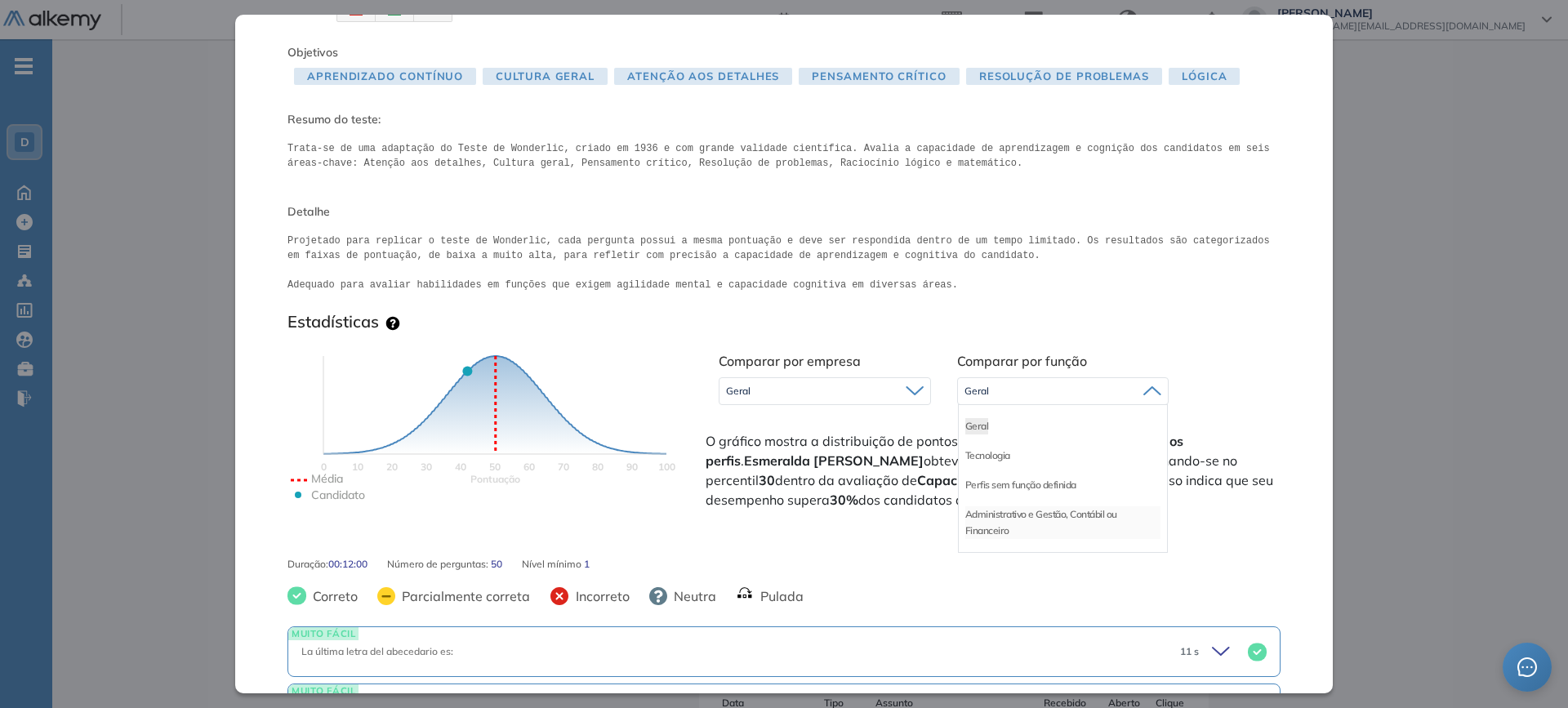
click at [1049, 515] on li "Administrativo e Gestão, Contábil ou Financeiro" at bounding box center [1063, 522] width 196 height 32
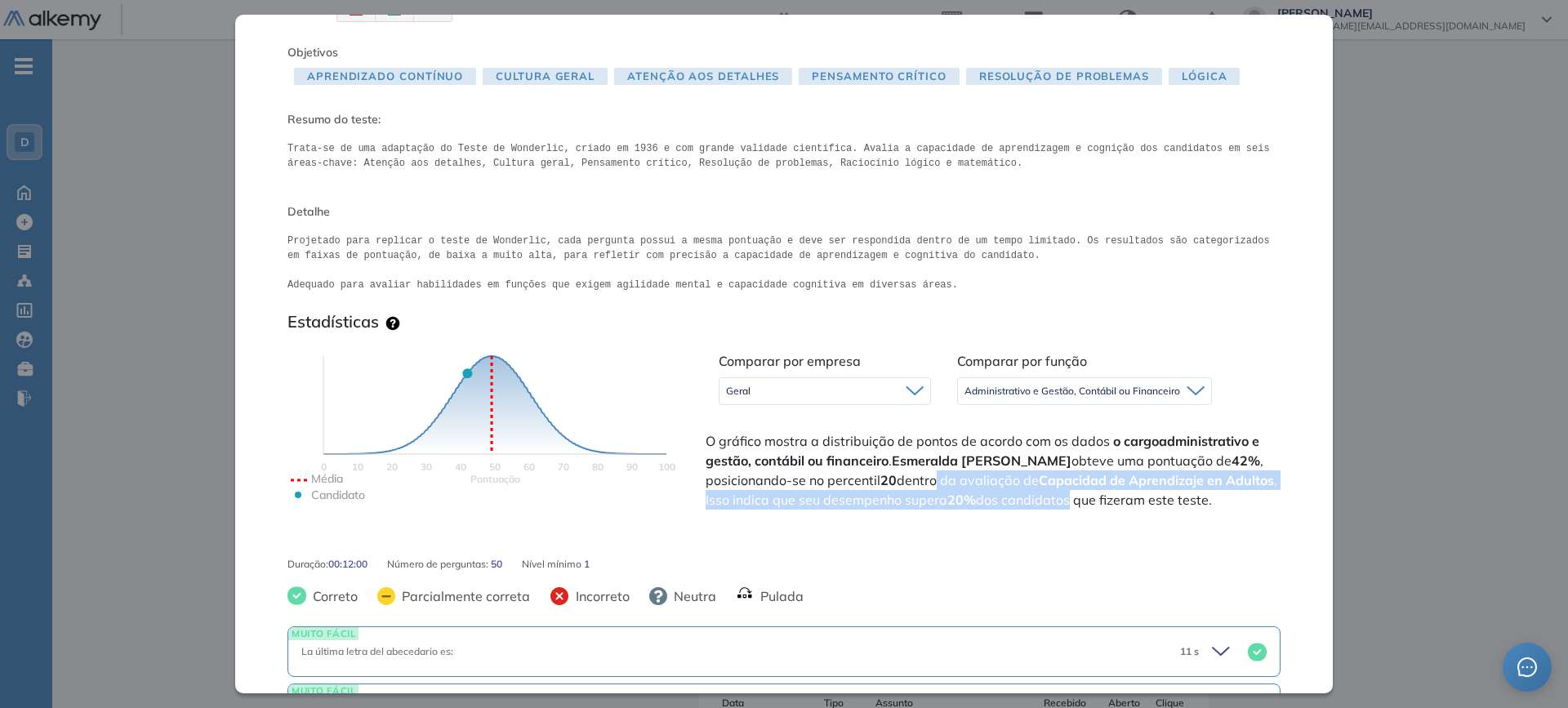
drag, startPoint x: 933, startPoint y: 476, endPoint x: 1120, endPoint y: 513, distance: 190.6
click at [1120, 513] on div "Comparar por empresa Geral Geral Comparar por função Administrativo e Gestão, C…" at bounding box center [991, 438] width 579 height 187
click at [907, 507] on span "O gráfico mostra a distribuição de pontos de acordo com os dados o cargo admini…" at bounding box center [991, 470] width 571 height 78
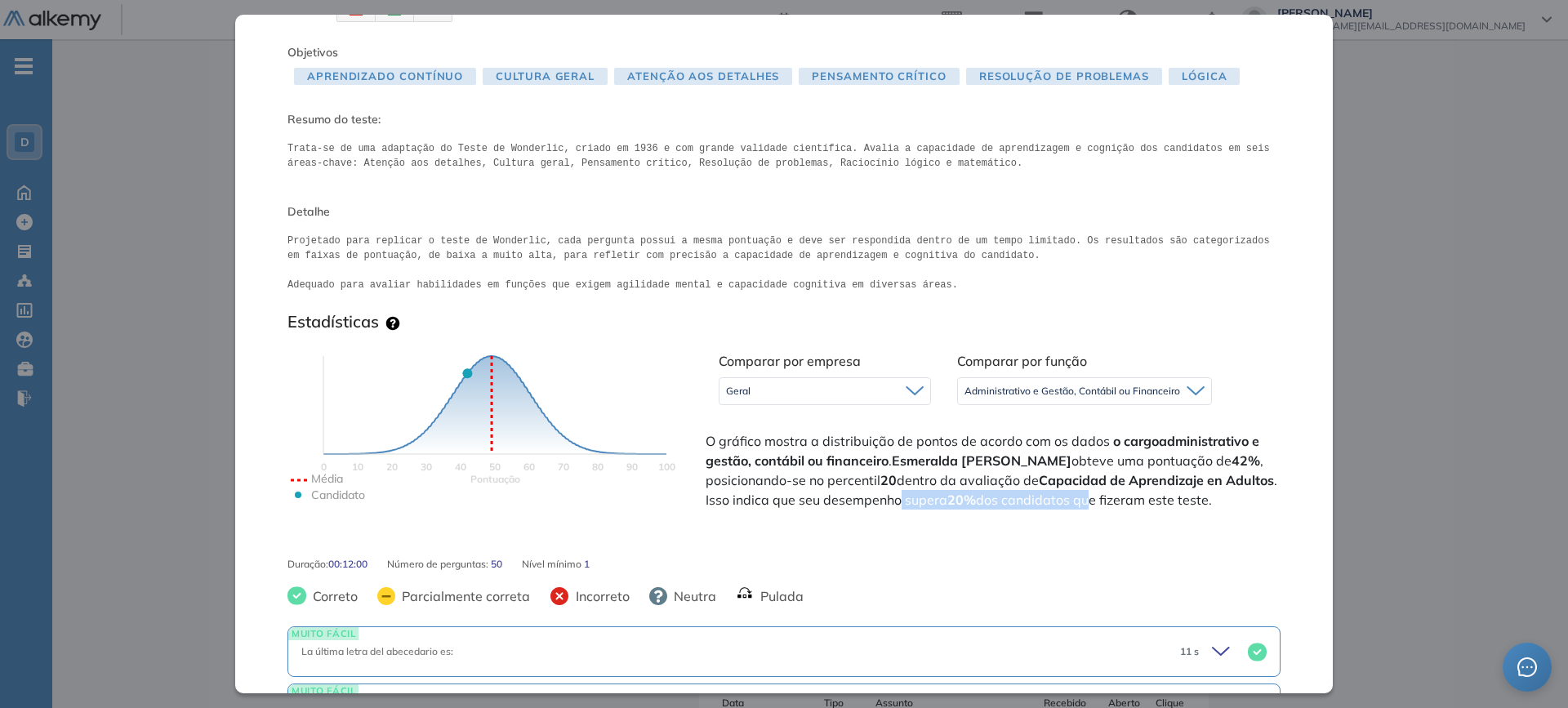
drag, startPoint x: 953, startPoint y: 506, endPoint x: 1135, endPoint y: 507, distance: 182.0
click at [1135, 507] on span "O gráfico mostra a distribuição de pontos de acordo com os dados o cargo admini…" at bounding box center [991, 470] width 571 height 78
drag, startPoint x: 422, startPoint y: 568, endPoint x: 522, endPoint y: 561, distance: 100.2
click at [522, 531] on icon "Pontuação 0 10 20 30 40 50 60 70 80 90 100 Média Candidato" at bounding box center [494, 446] width 408 height 245
click at [495, 531] on span "50" at bounding box center [496, 564] width 12 height 14
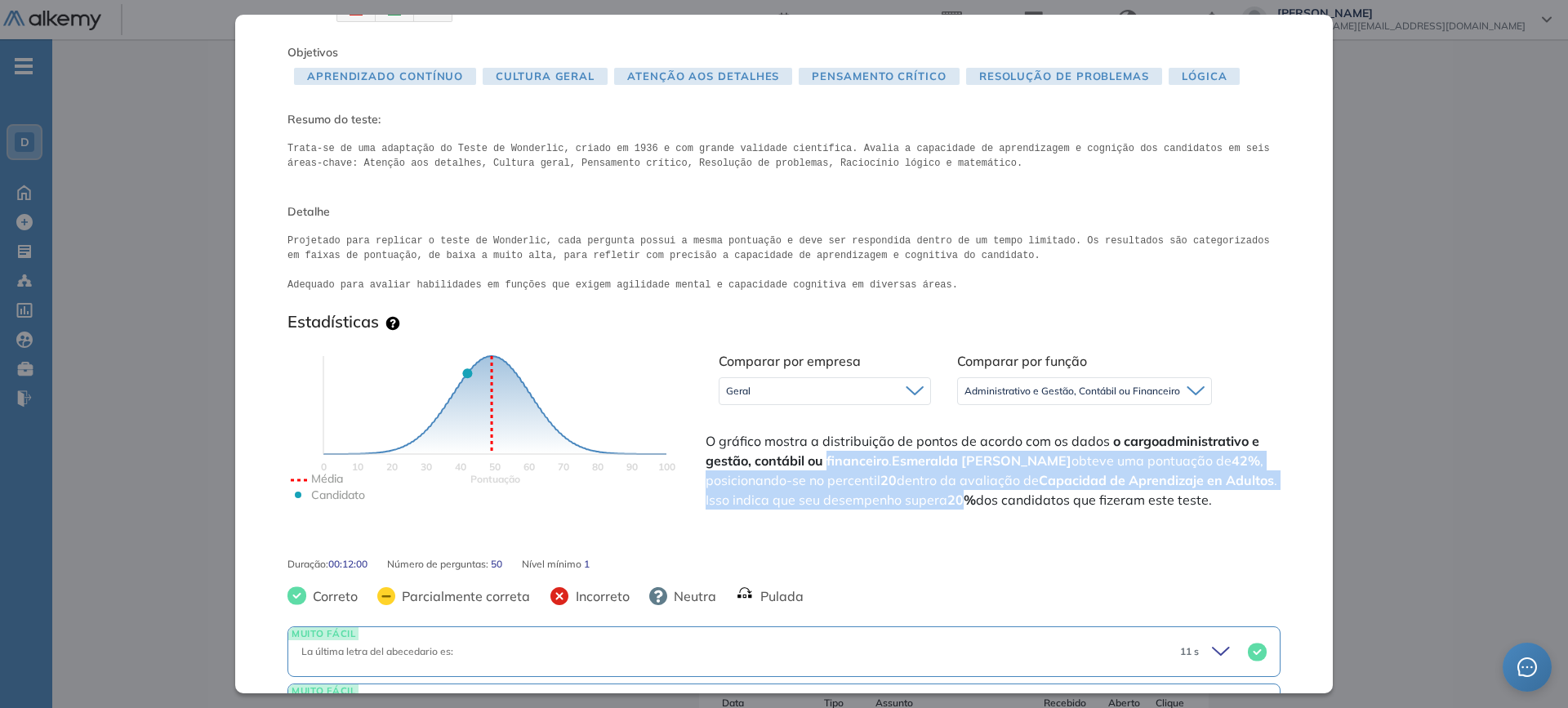
drag, startPoint x: 828, startPoint y: 468, endPoint x: 1024, endPoint y: 497, distance: 198.1
click at [1024, 497] on span "O gráfico mostra a distribuição de pontos de acordo com os dados o cargo admini…" at bounding box center [991, 470] width 571 height 78
click at [976, 482] on span "O gráfico mostra a distribuição de pontos de acordo com os dados o cargo admini…" at bounding box center [991, 470] width 571 height 78
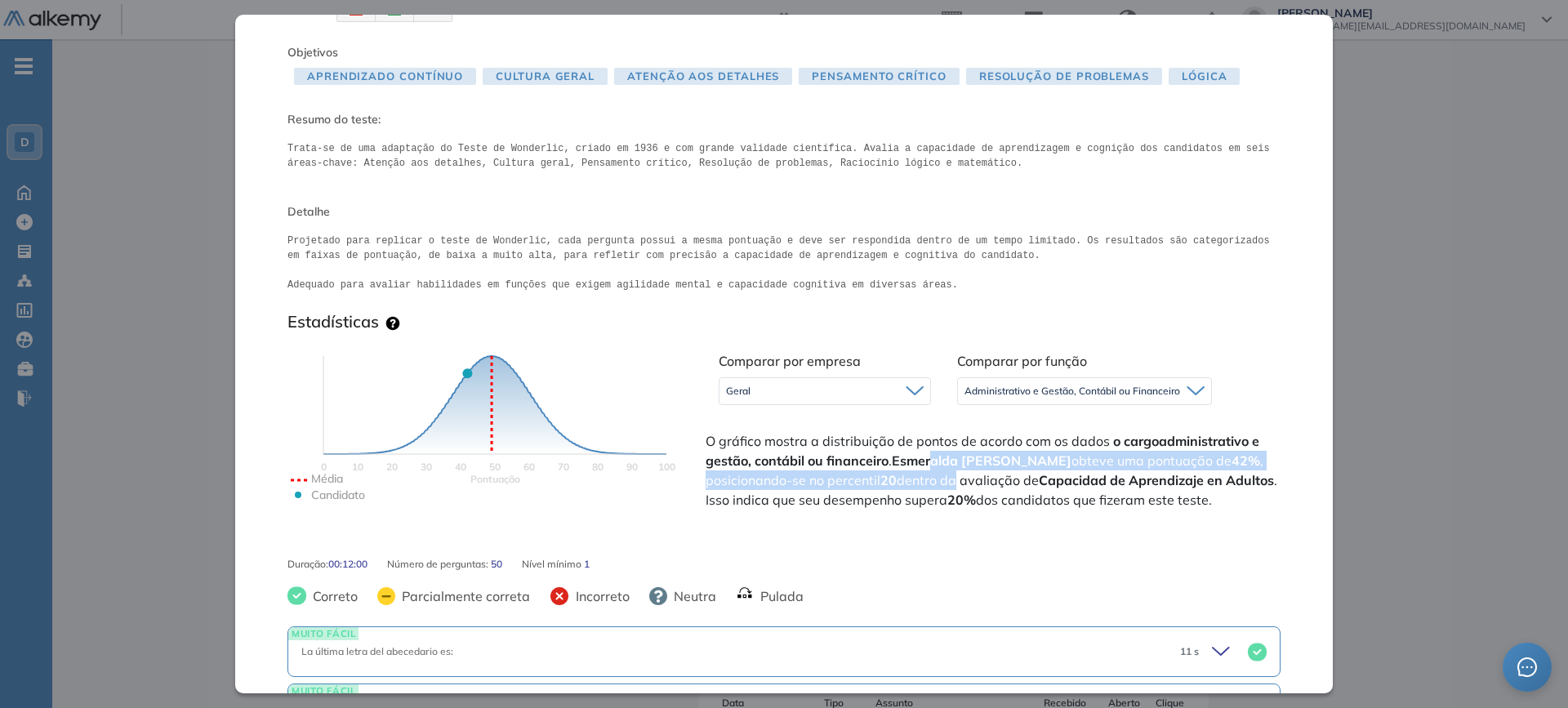
drag, startPoint x: 933, startPoint y: 465, endPoint x: 953, endPoint y: 488, distance: 30.5
click at [953, 488] on span "O gráfico mostra a distribuição de pontos de acordo com os dados o cargo admini…" at bounding box center [991, 470] width 571 height 78
click at [947, 488] on span "O gráfico mostra a distribuição de pontos de acordo com os dados o cargo admini…" at bounding box center [991, 470] width 571 height 78
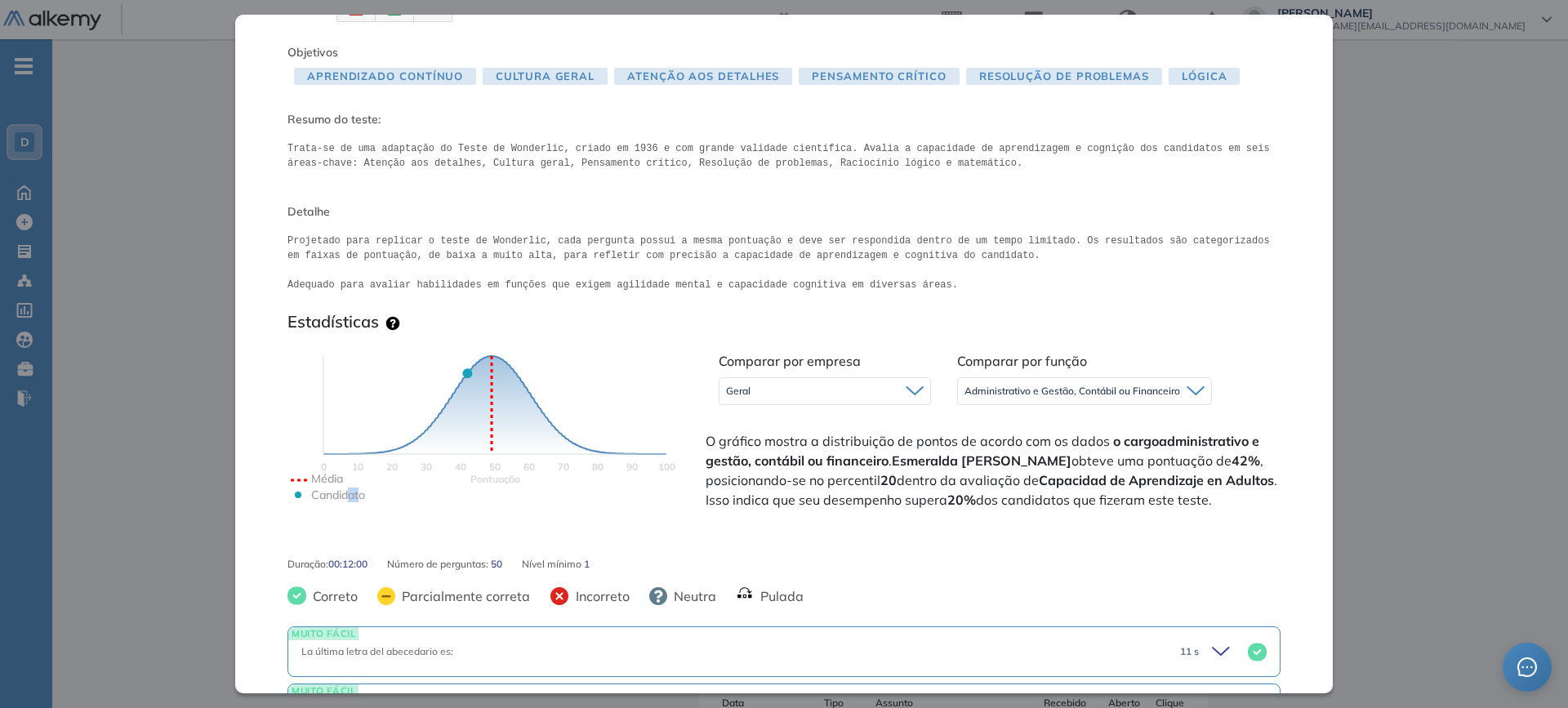
drag, startPoint x: 351, startPoint y: 568, endPoint x: 362, endPoint y: 560, distance: 13.6
click at [362, 531] on icon "Pontuação 0 10 20 30 40 50 60 70 80 90 100 Média Candidato" at bounding box center [494, 446] width 408 height 245
click at [943, 493] on span "O gráfico mostra a distribuição de pontos de acordo com os dados o cargo admini…" at bounding box center [991, 470] width 571 height 78
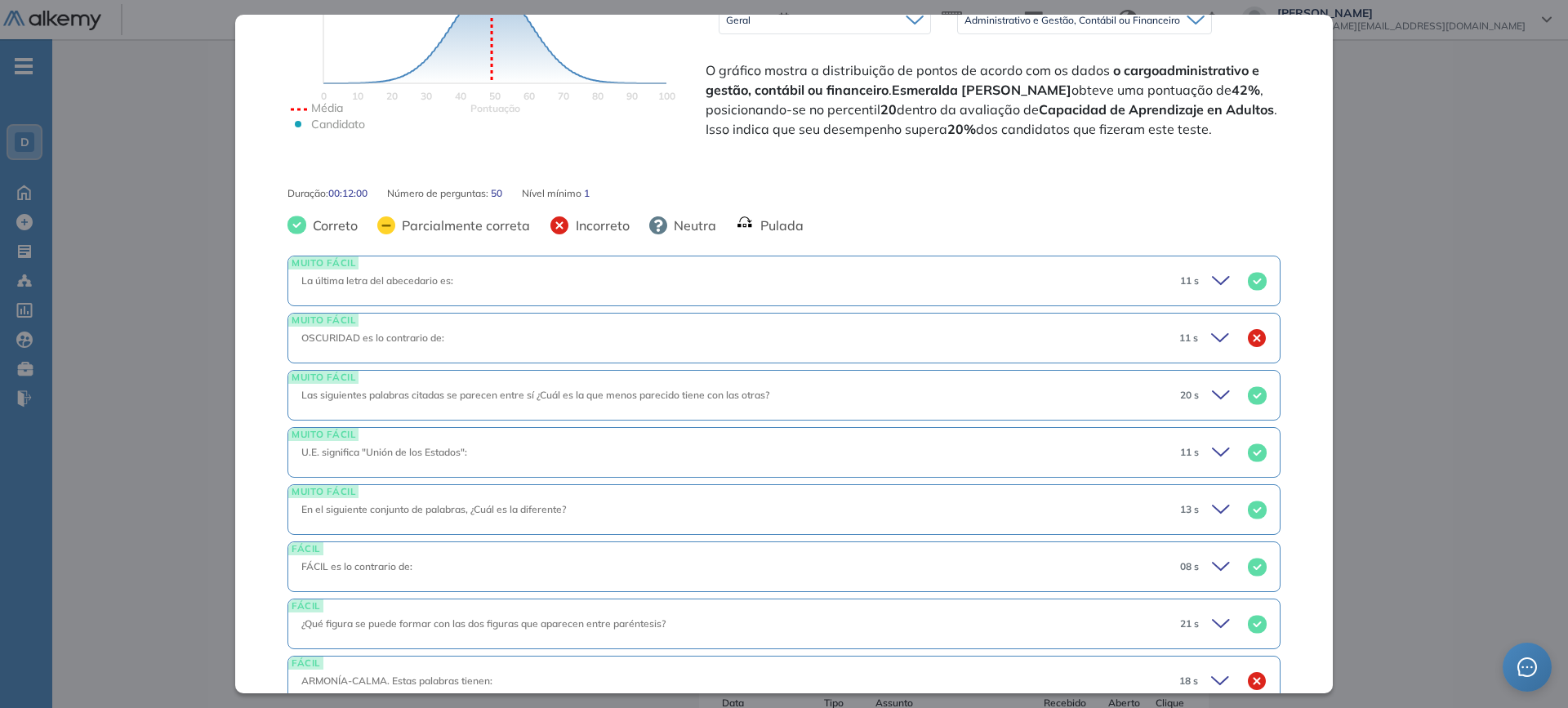
scroll to position [490, 0]
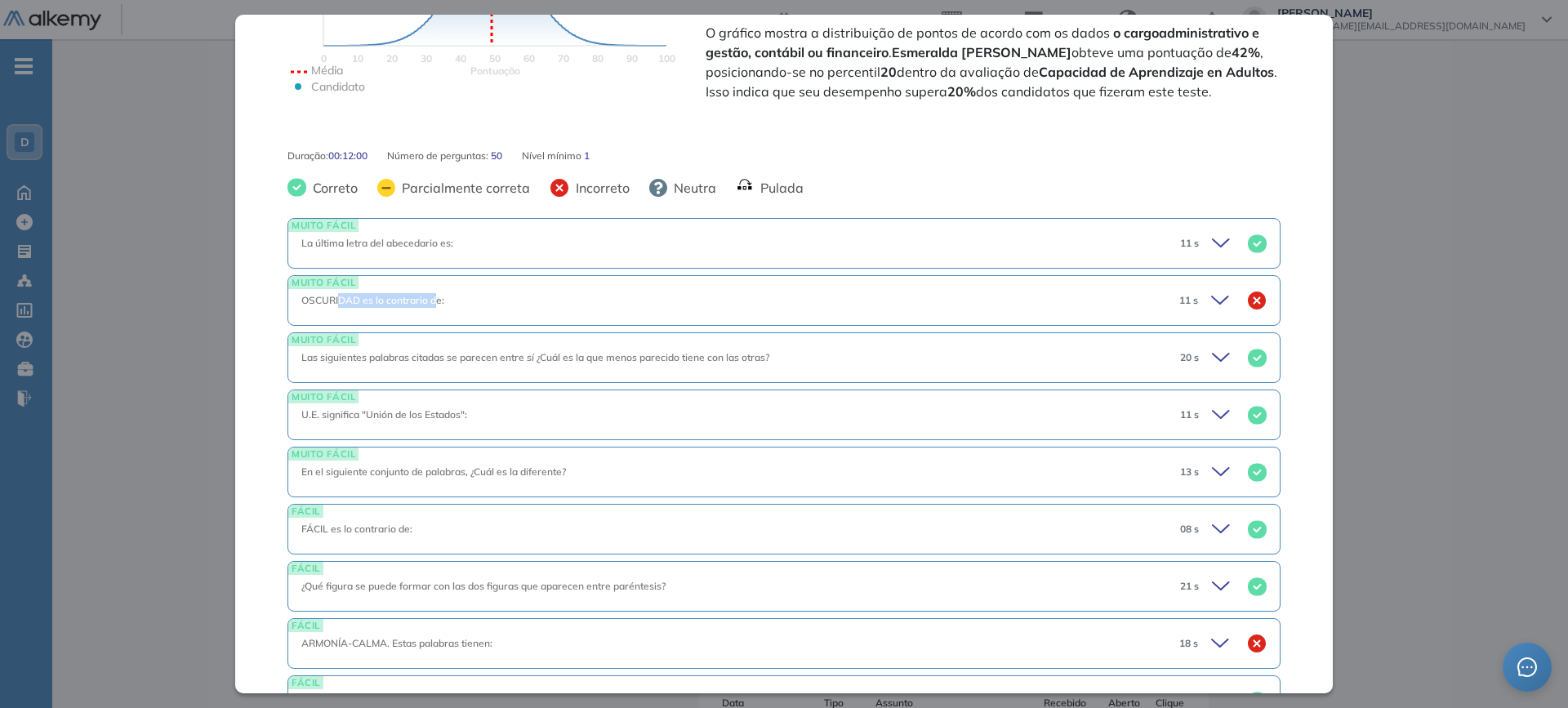
drag, startPoint x: 335, startPoint y: 300, endPoint x: 429, endPoint y: 300, distance: 94.0
click at [429, 300] on span "OSCURIDAD es lo contrario de:" at bounding box center [372, 301] width 143 height 13
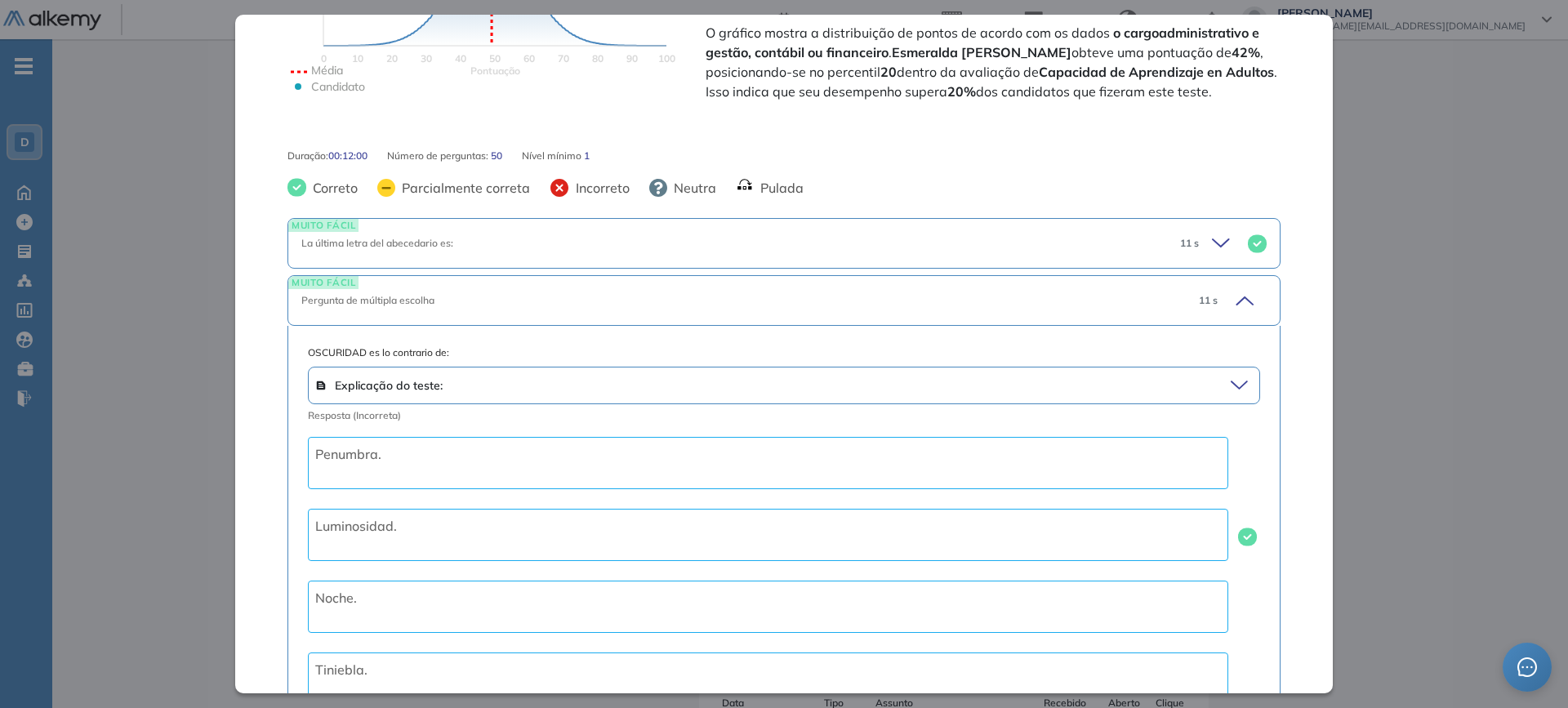
click at [353, 302] on div "Pergunta de múltipla escolha" at bounding box center [736, 301] width 869 height 14
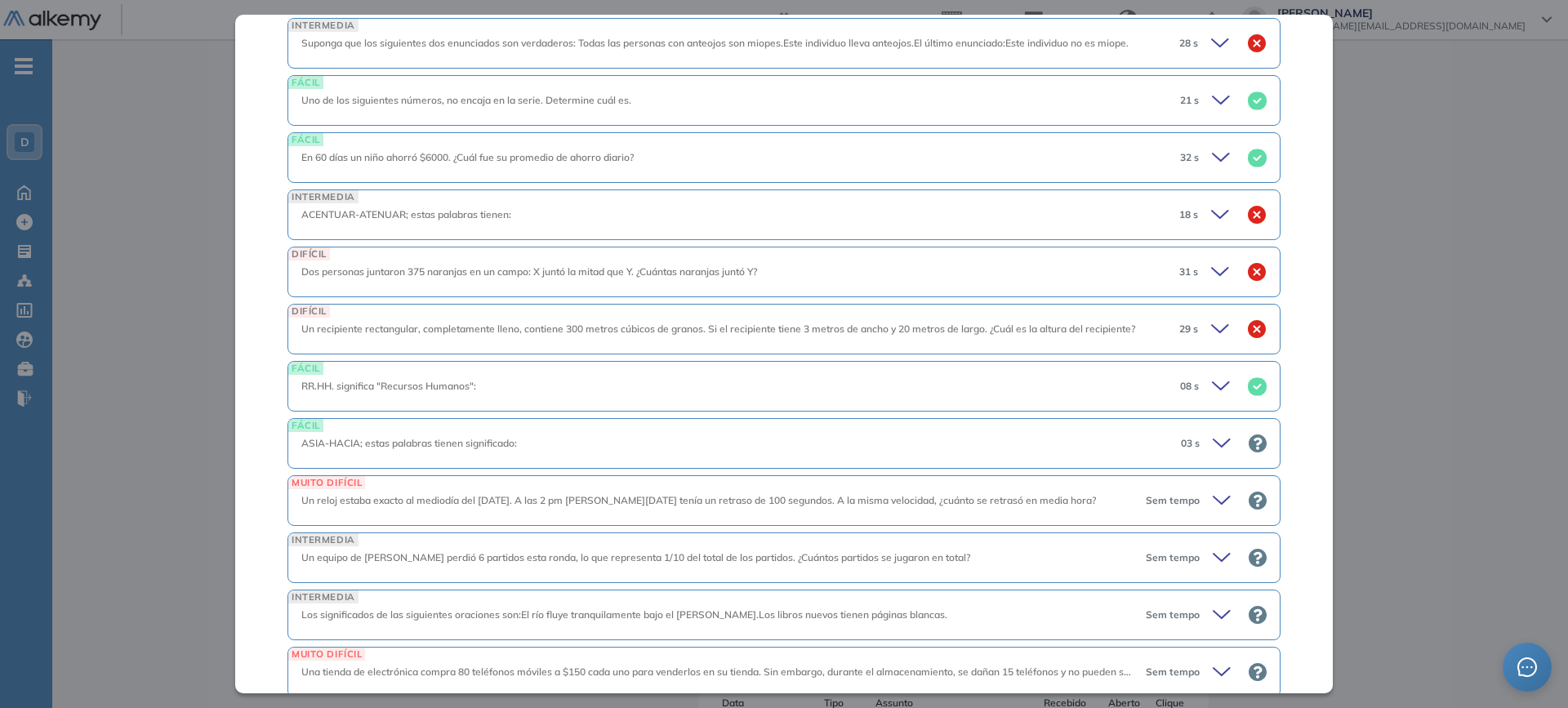
scroll to position [2206, 0]
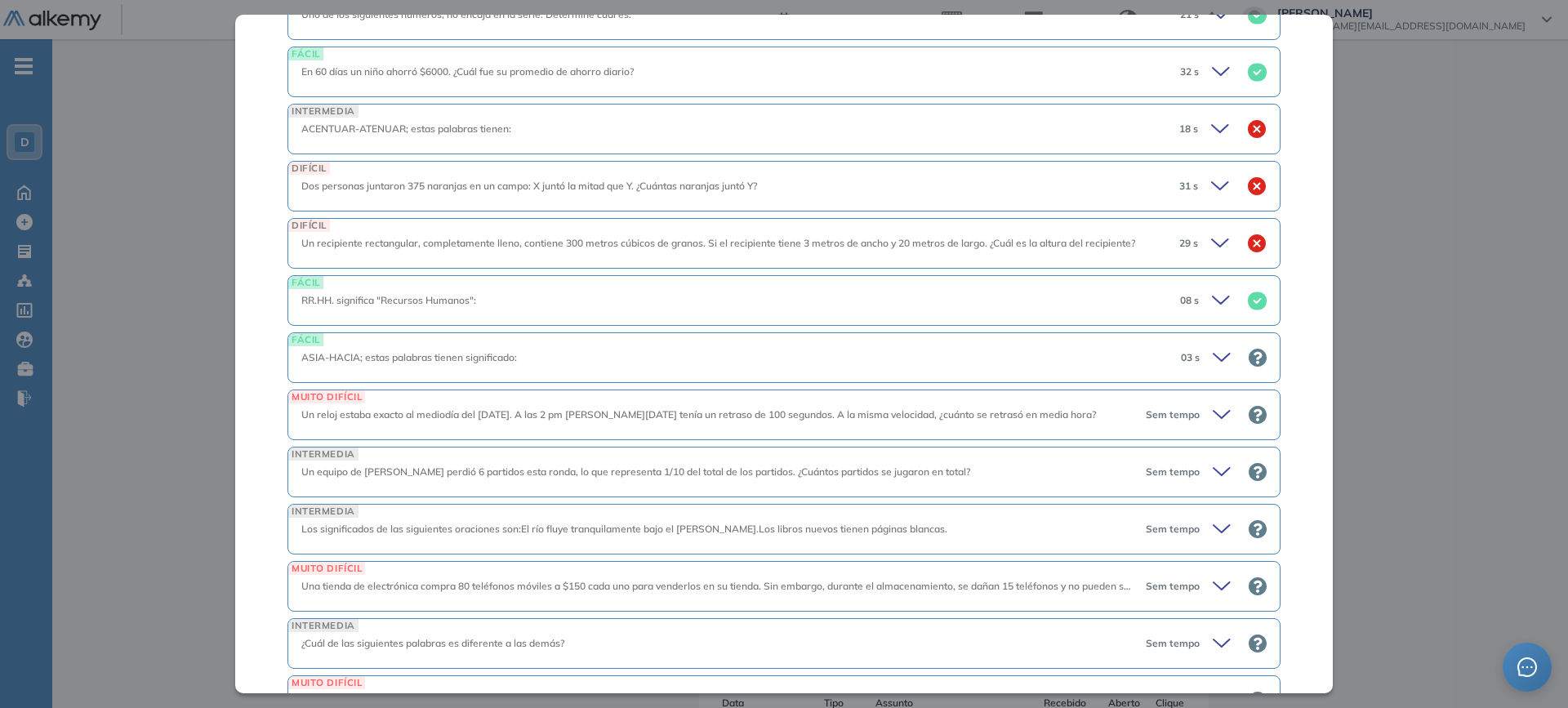
click at [512, 415] on span "Un reloj estaba exacto al mediodía del jueves. A las 2 pm del sábado tenía un r…" at bounding box center [699, 415] width 795 height 13
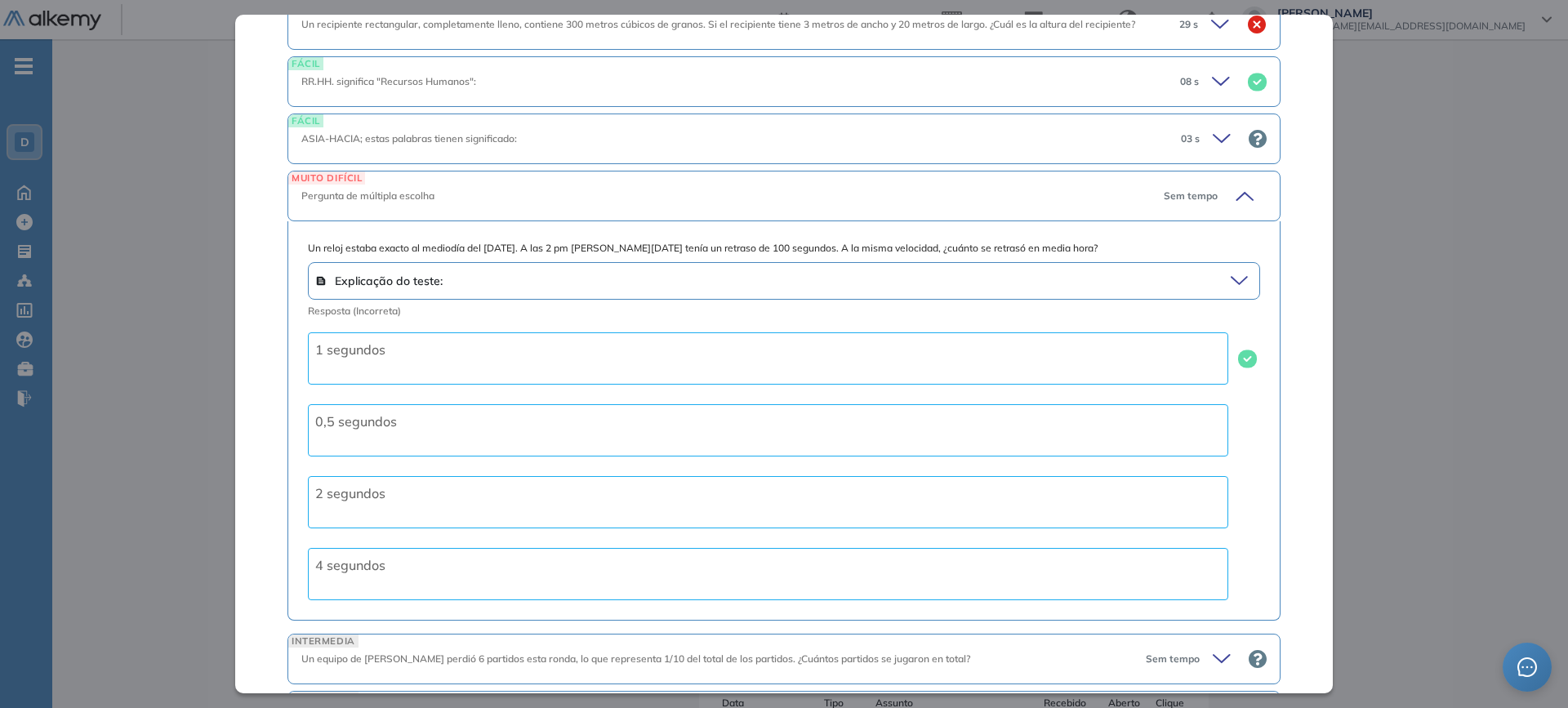
scroll to position [2451, 0]
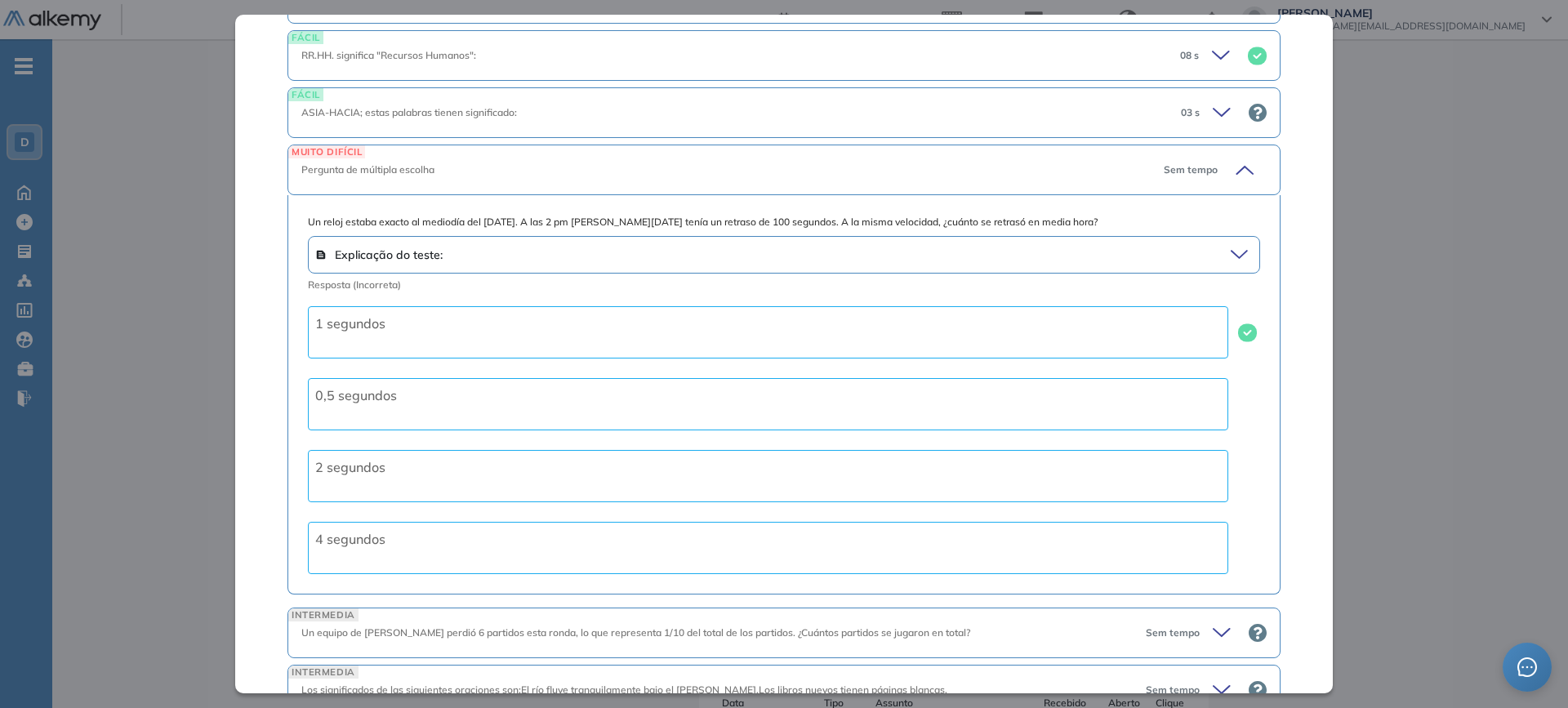
click at [1231, 173] on icon at bounding box center [1241, 170] width 22 height 22
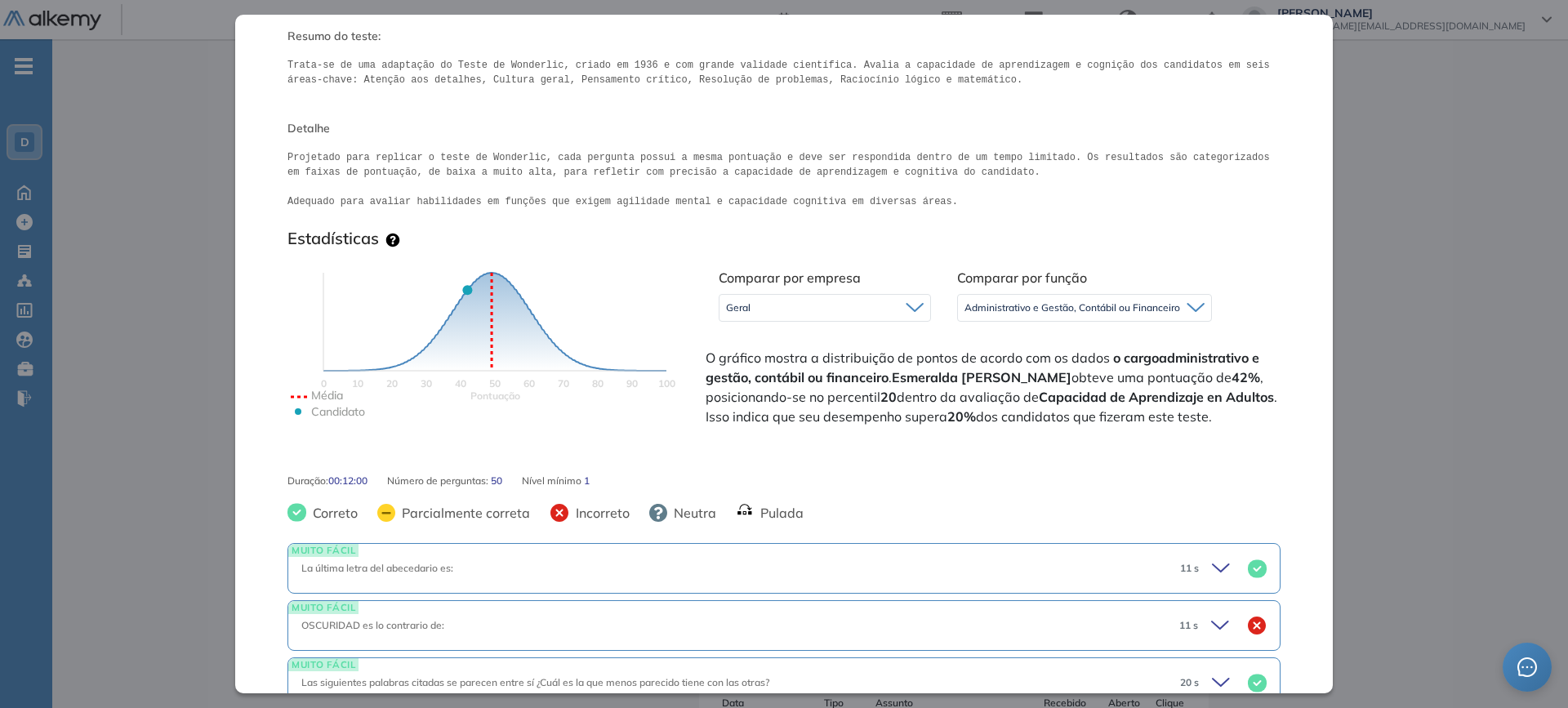
scroll to position [75, 0]
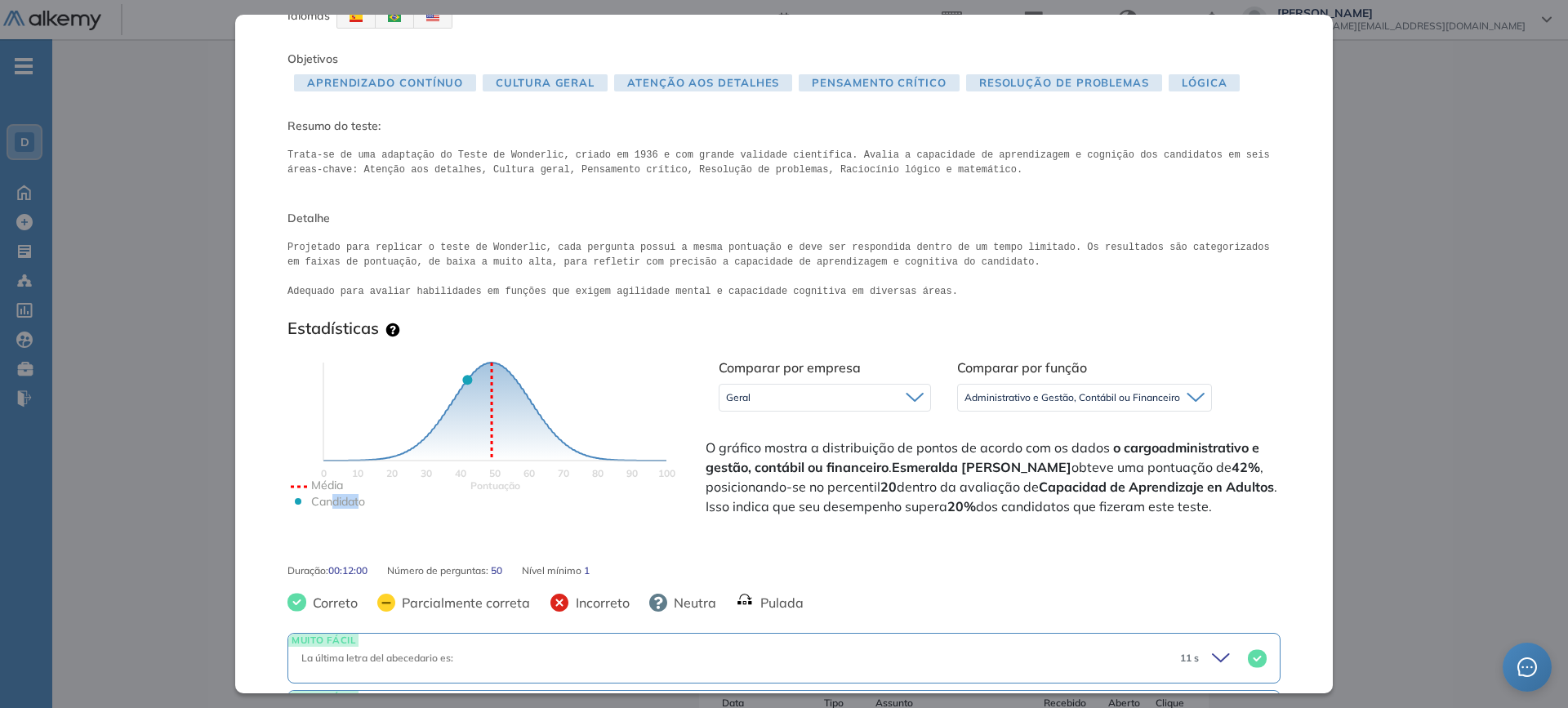
drag, startPoint x: 360, startPoint y: 570, endPoint x: 328, endPoint y: 573, distance: 32.1
click at [328, 531] on icon "Pontuação 0 10 20 30 40 50 60 70 80 90 100 Média Candidato" at bounding box center [494, 452] width 408 height 245
click at [354, 531] on icon "Pontuação 0 10 20 30 40 50 60 70 80 90 100 Média Candidato" at bounding box center [494, 452] width 408 height 245
click at [852, 490] on span "O gráfico mostra a distribuição de pontos de acordo com os dados o cargo admini…" at bounding box center [991, 476] width 571 height 78
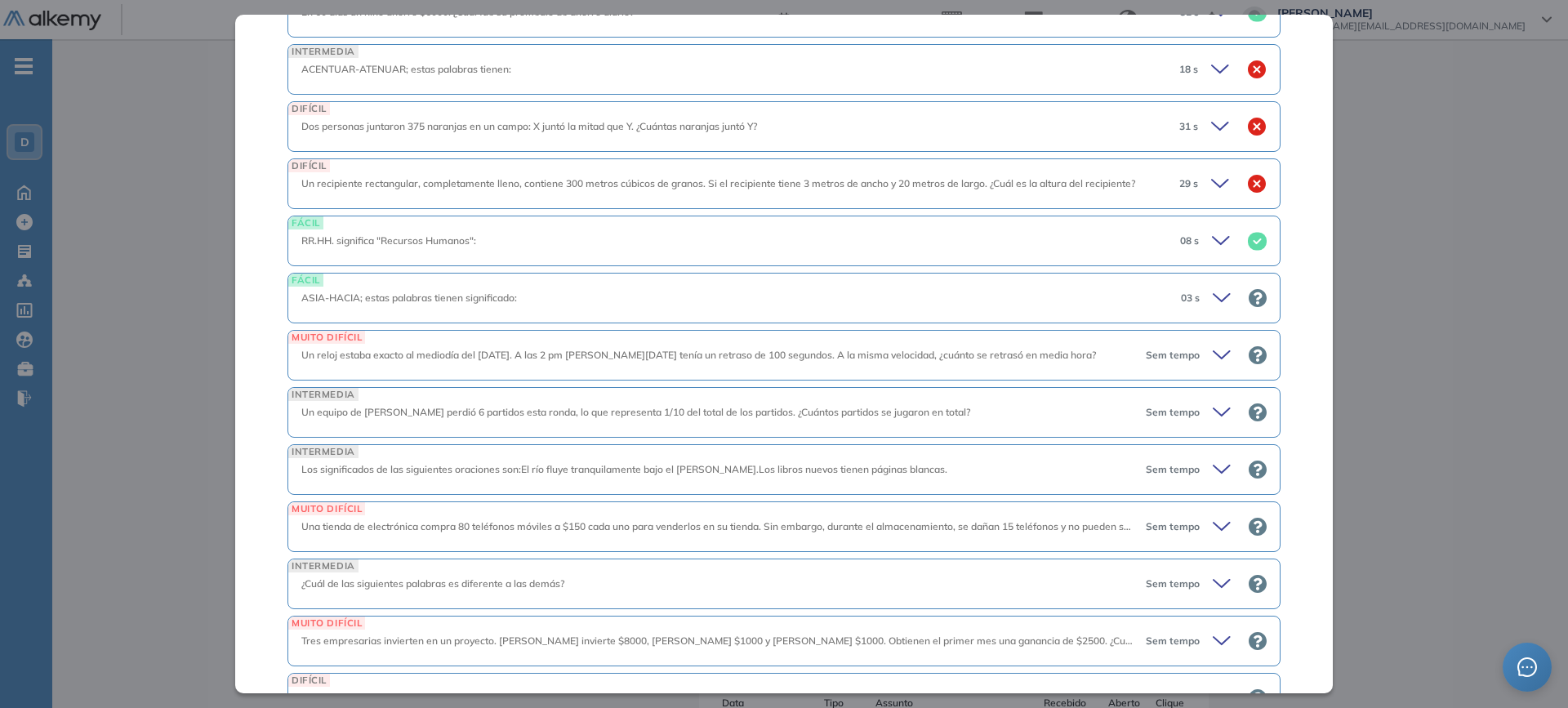
scroll to position [2281, 0]
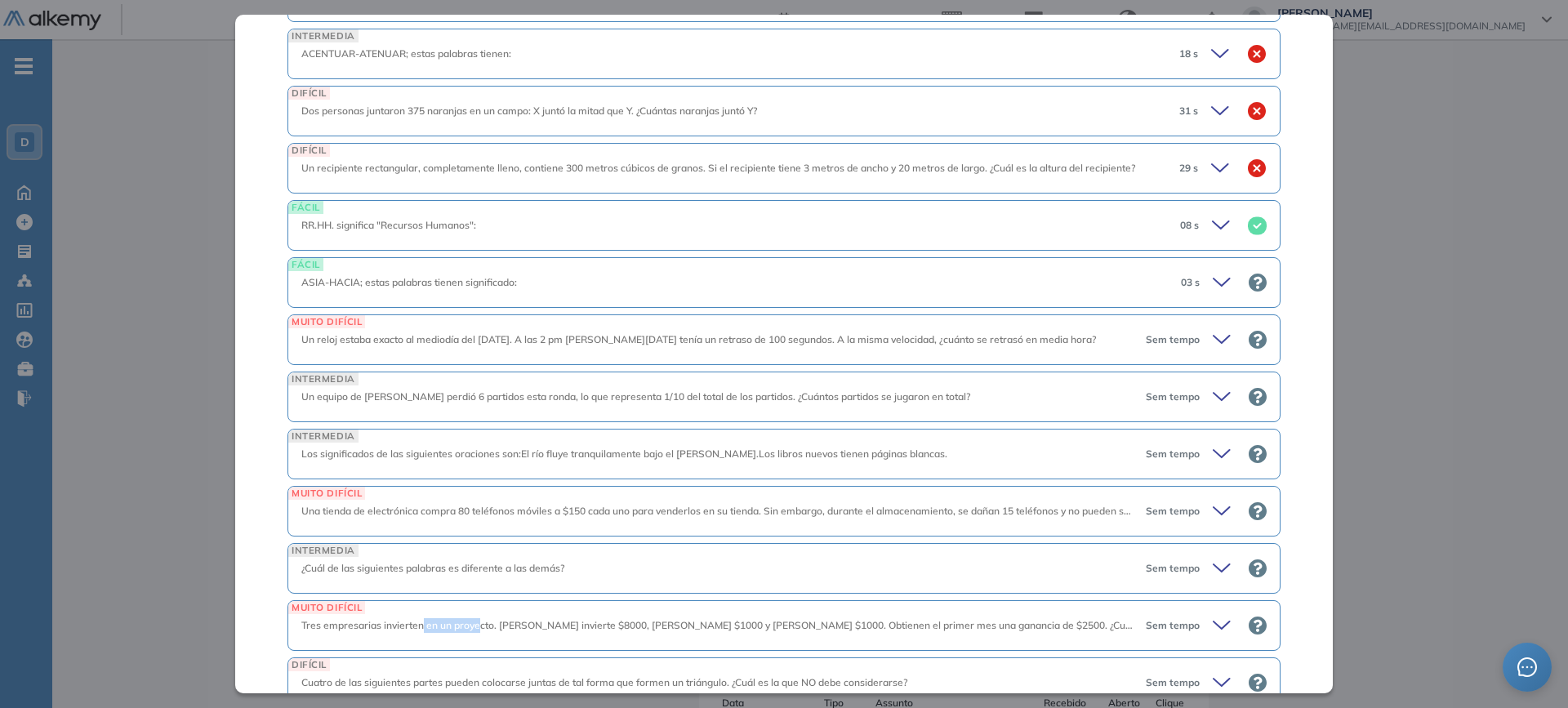
drag, startPoint x: 435, startPoint y: 626, endPoint x: 476, endPoint y: 629, distance: 41.1
click at [476, 531] on span "Tres empresarias invierten en un proyecto. [PERSON_NAME] invierte $8000, [PERSO…" at bounding box center [936, 625] width 1269 height 13
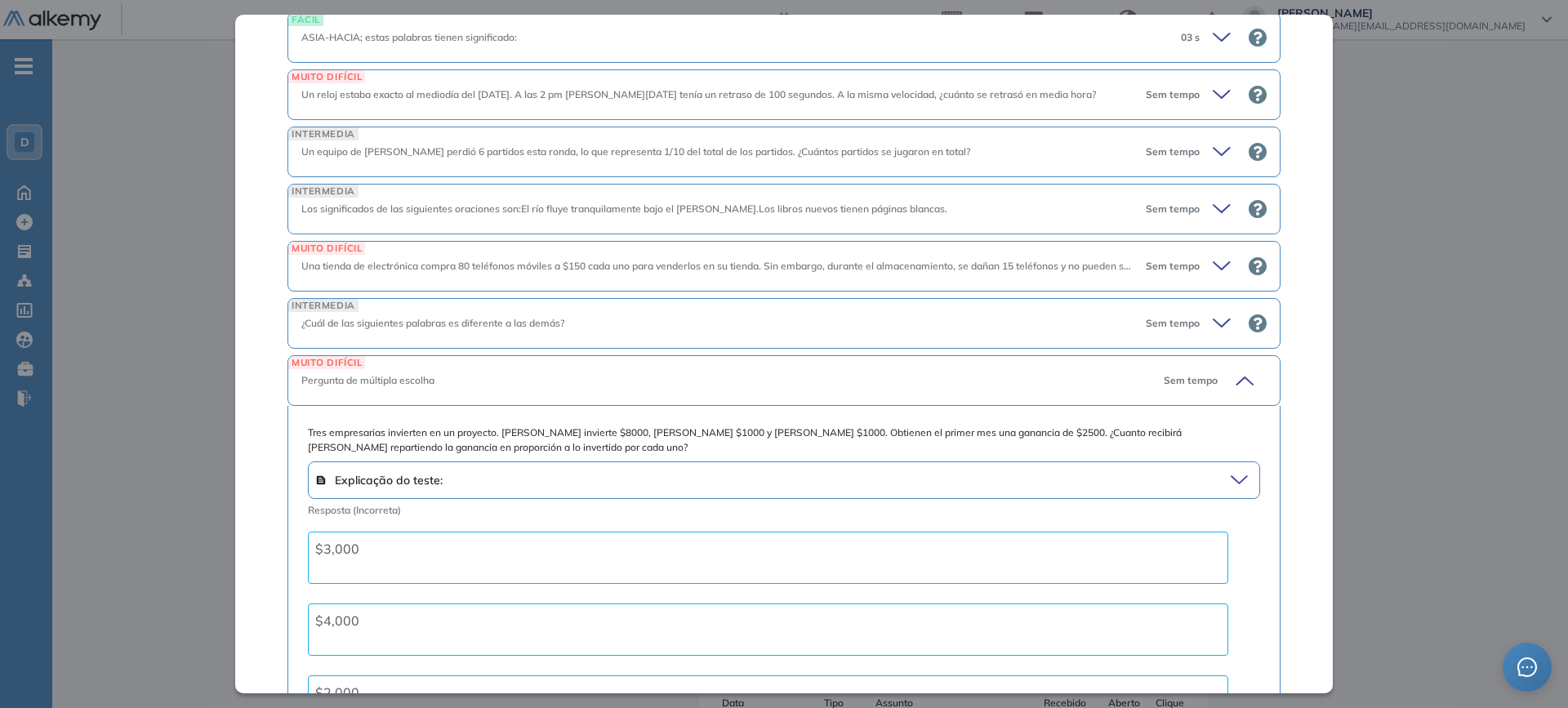
scroll to position [2608, 0]
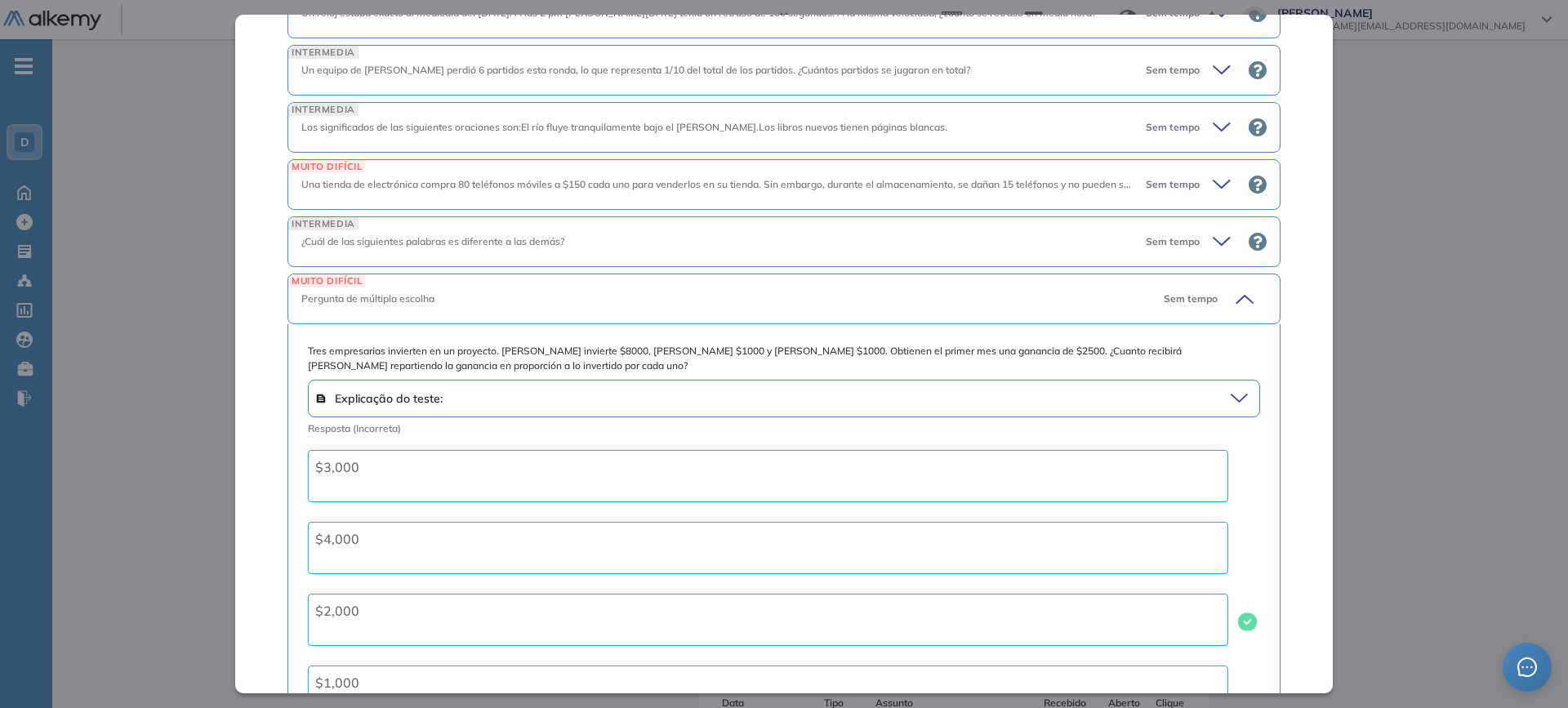
click at [396, 299] on div "Pergunta de múltipla escolha" at bounding box center [726, 299] width 849 height 14
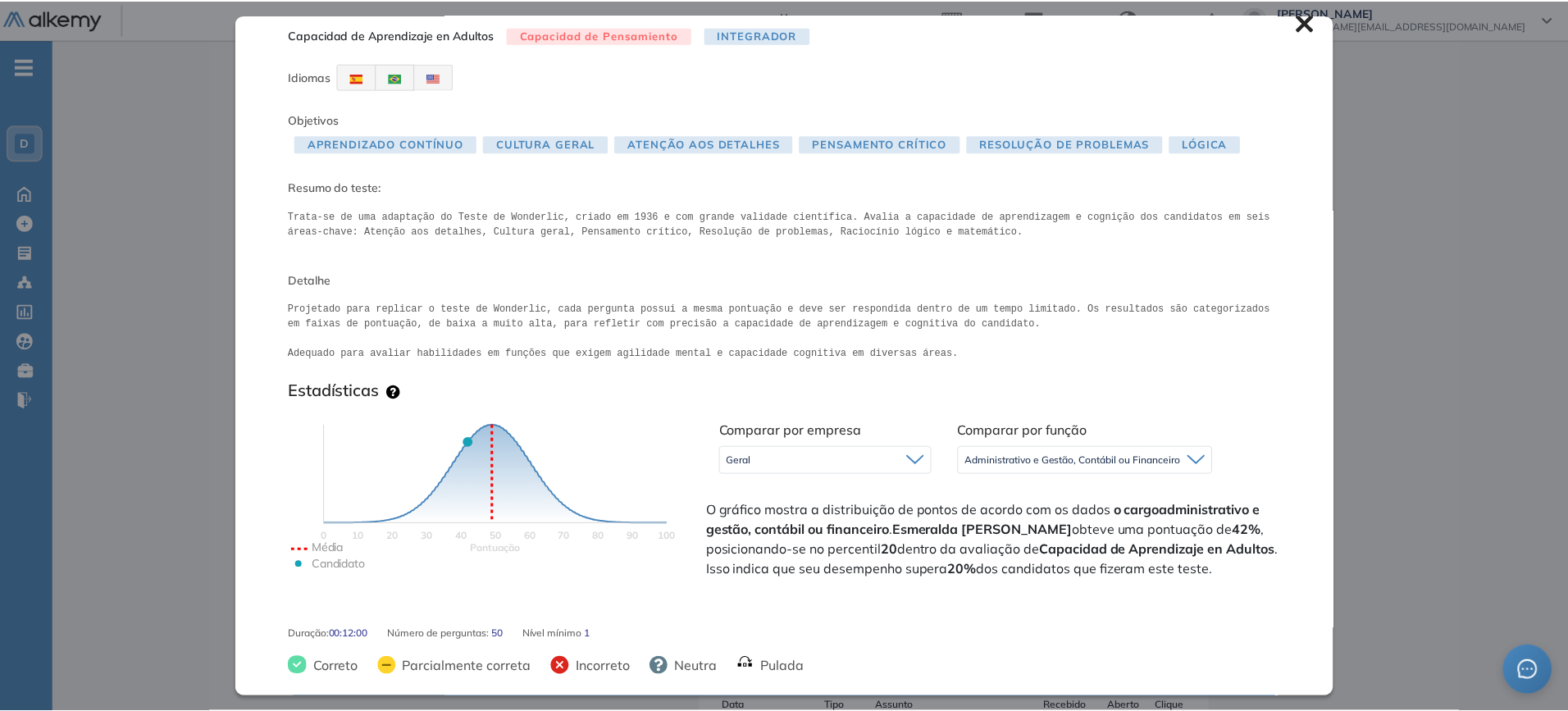
scroll to position [0, 0]
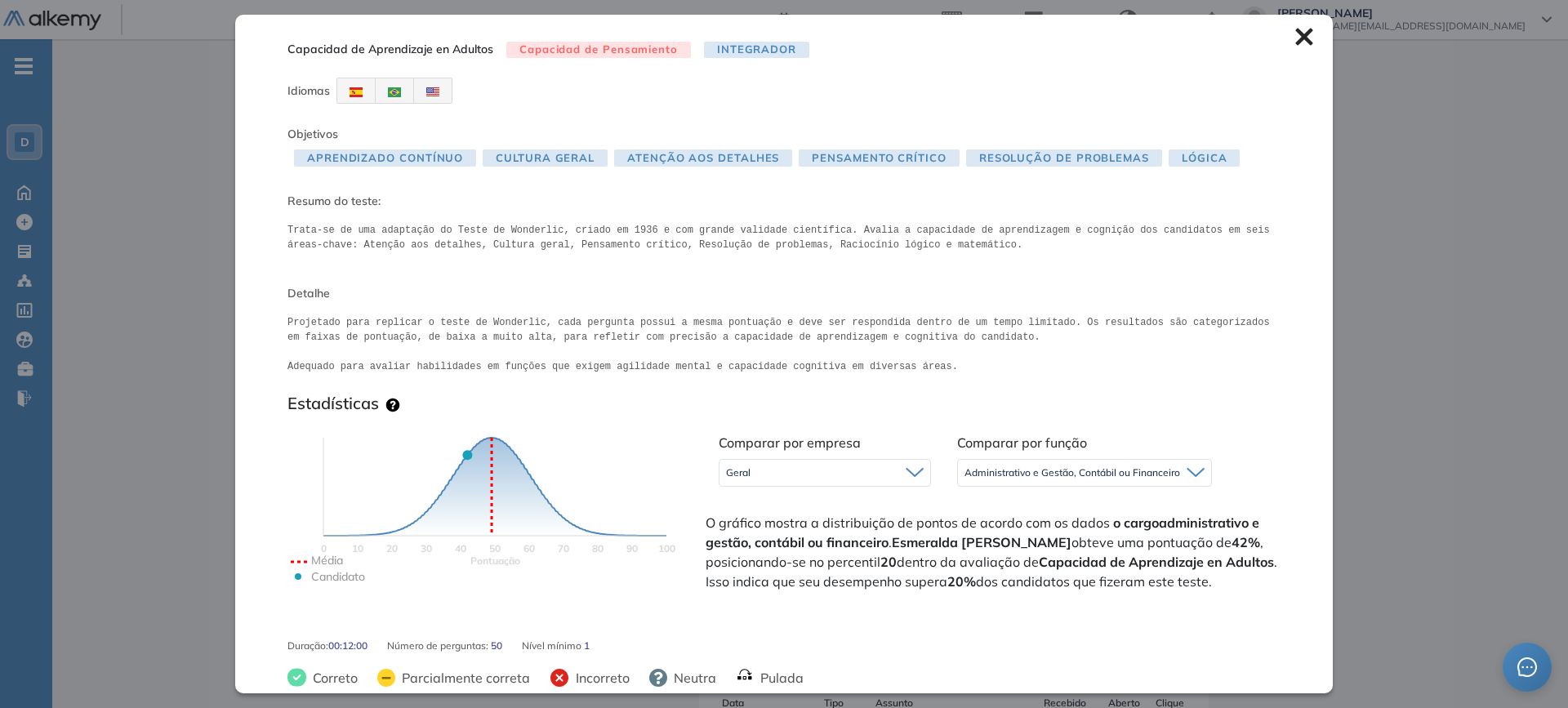
click at [1253, 41] on icon at bounding box center [1304, 37] width 18 height 18
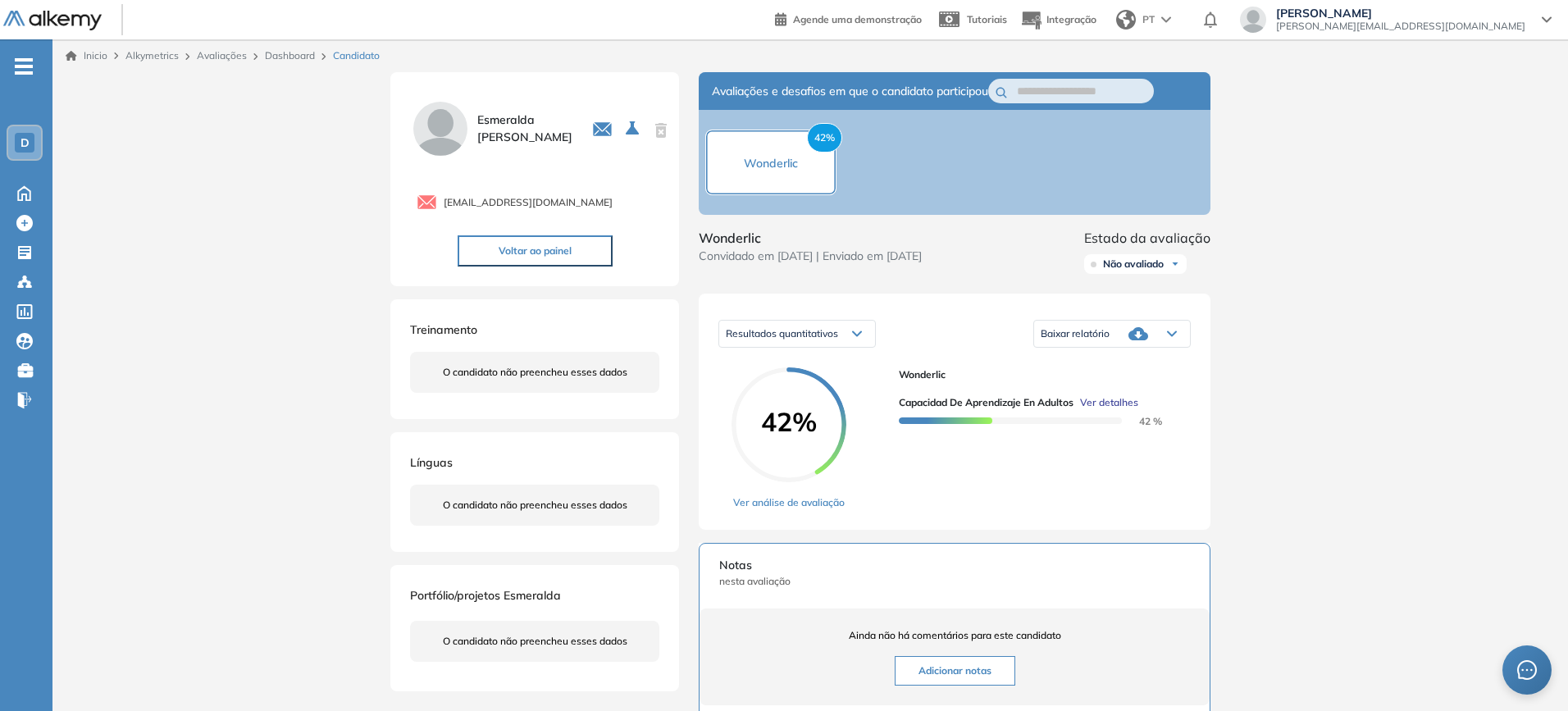
click at [298, 50] on link "Dashboard" at bounding box center [290, 56] width 50 height 13
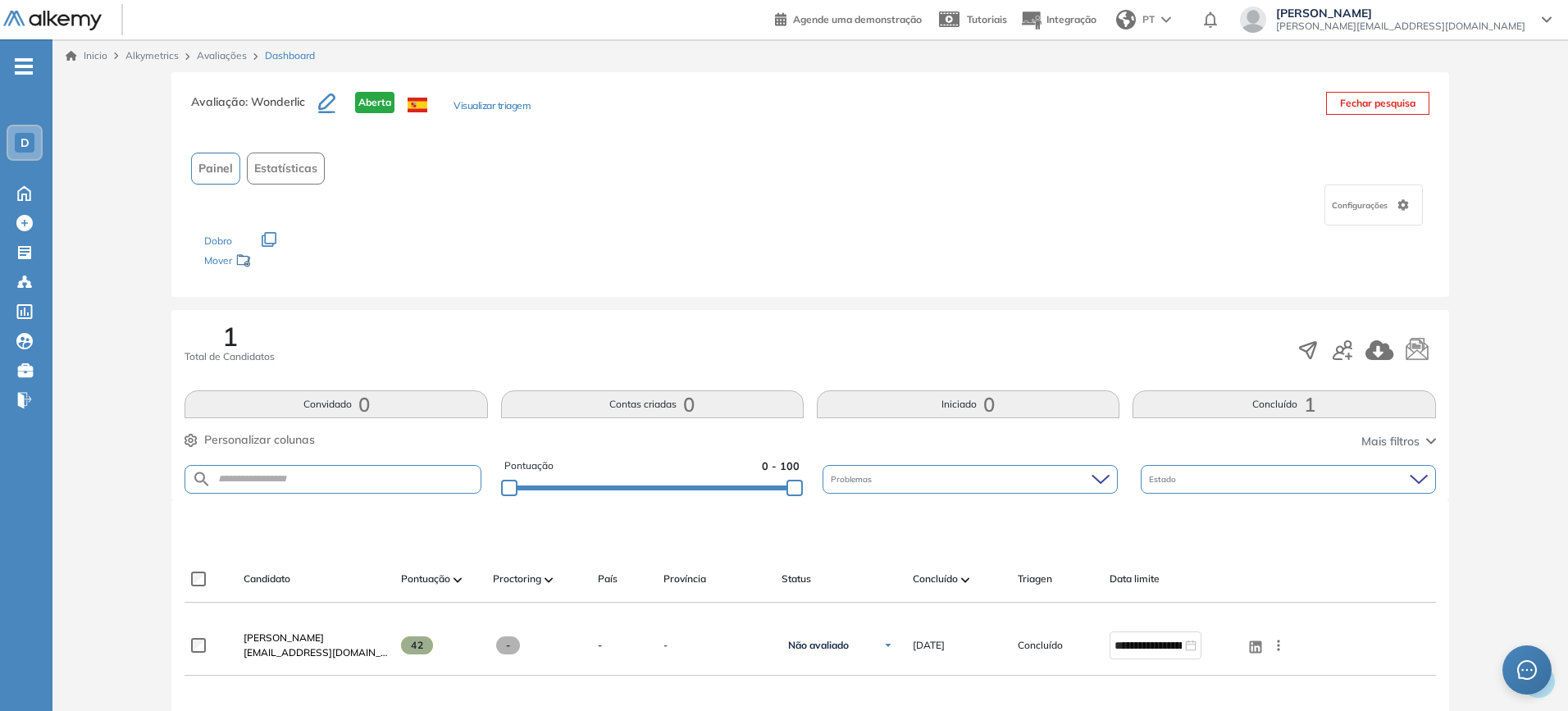
click at [224, 51] on link "Avaliações" at bounding box center [222, 56] width 50 height 13
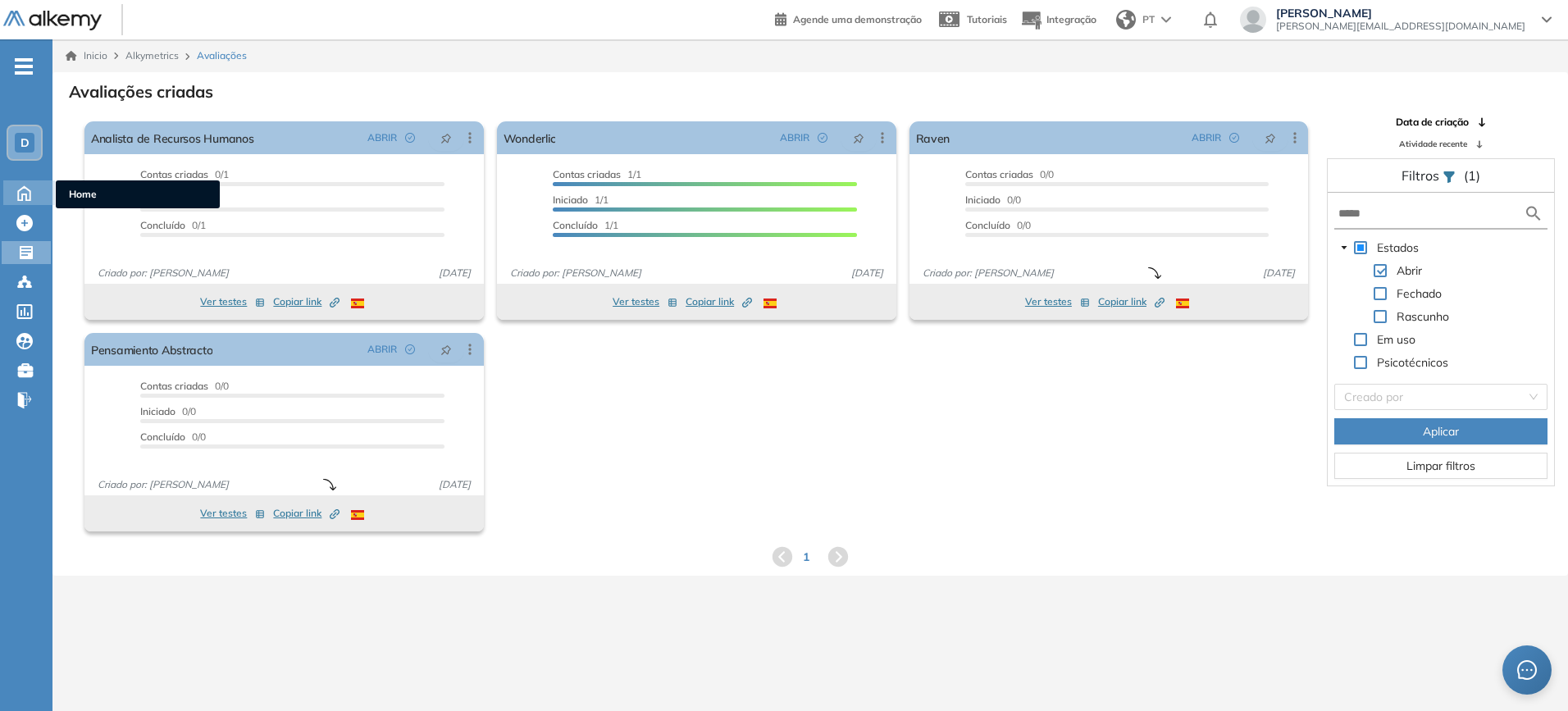
click at [27, 191] on icon at bounding box center [24, 192] width 29 height 20
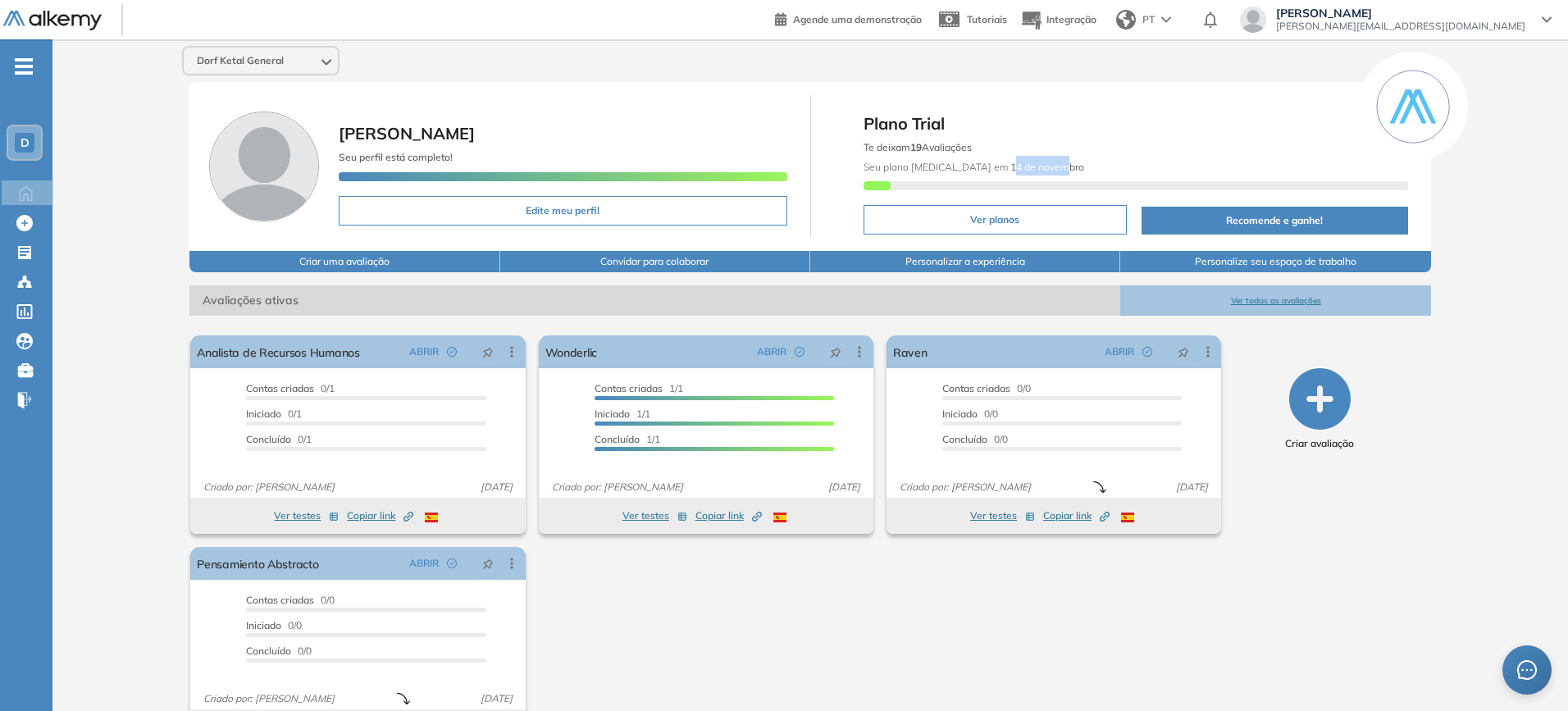
drag, startPoint x: 964, startPoint y: 169, endPoint x: 1020, endPoint y: 169, distance: 56.0
click at [1020, 169] on b "14 de novembro" at bounding box center [1046, 167] width 77 height 13
click at [1258, 314] on div "Dorf Ketal General Renata Sousa Seu perfil está completo! Edite meu perfil Plan…" at bounding box center [810, 403] width 1515 height 726
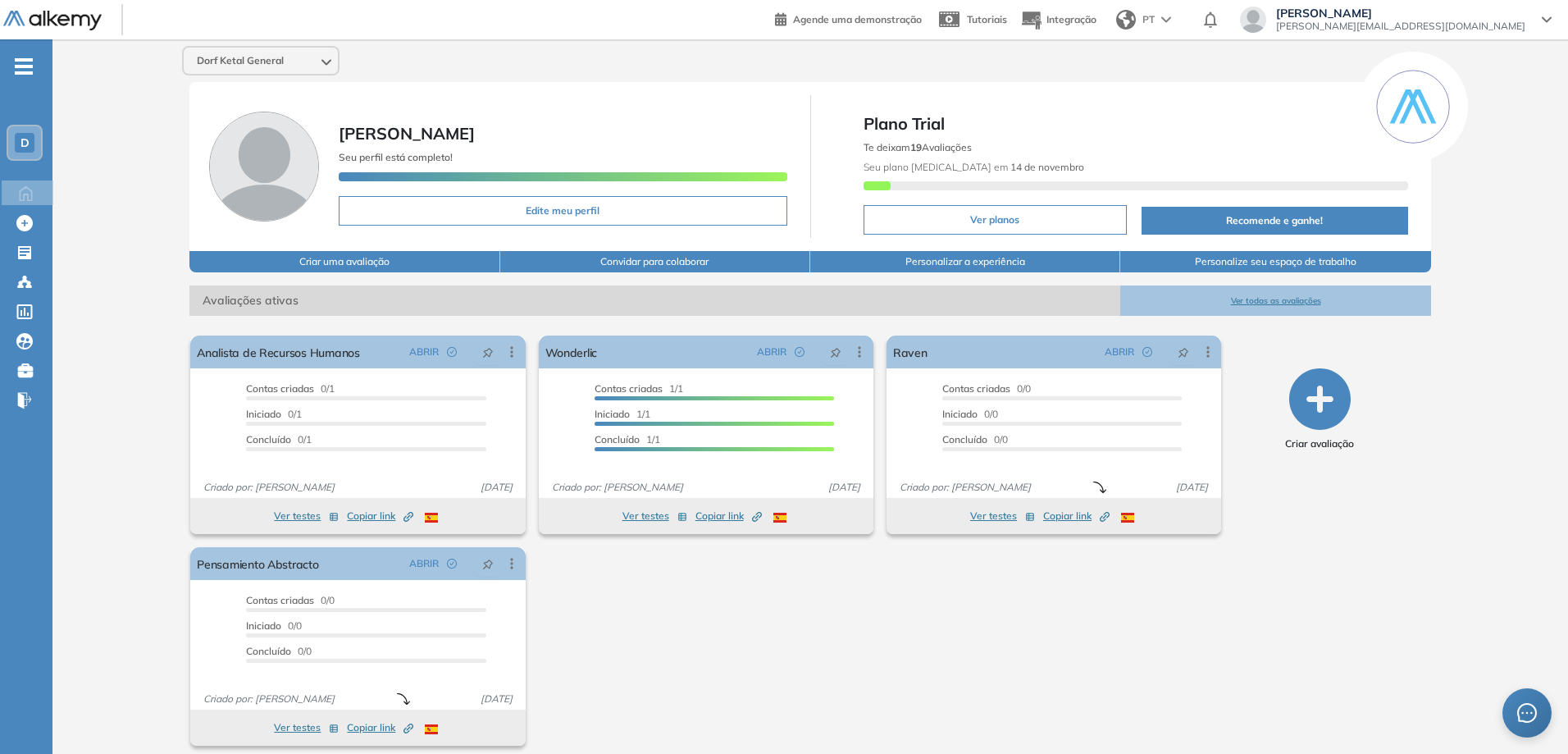
click at [884, 533] on div "Proctoring será ativado Importante: Usuários que já completaram a avaliação não…" at bounding box center [705, 541] width 1044 height 423
